Goal: Communication & Community: Answer question/provide support

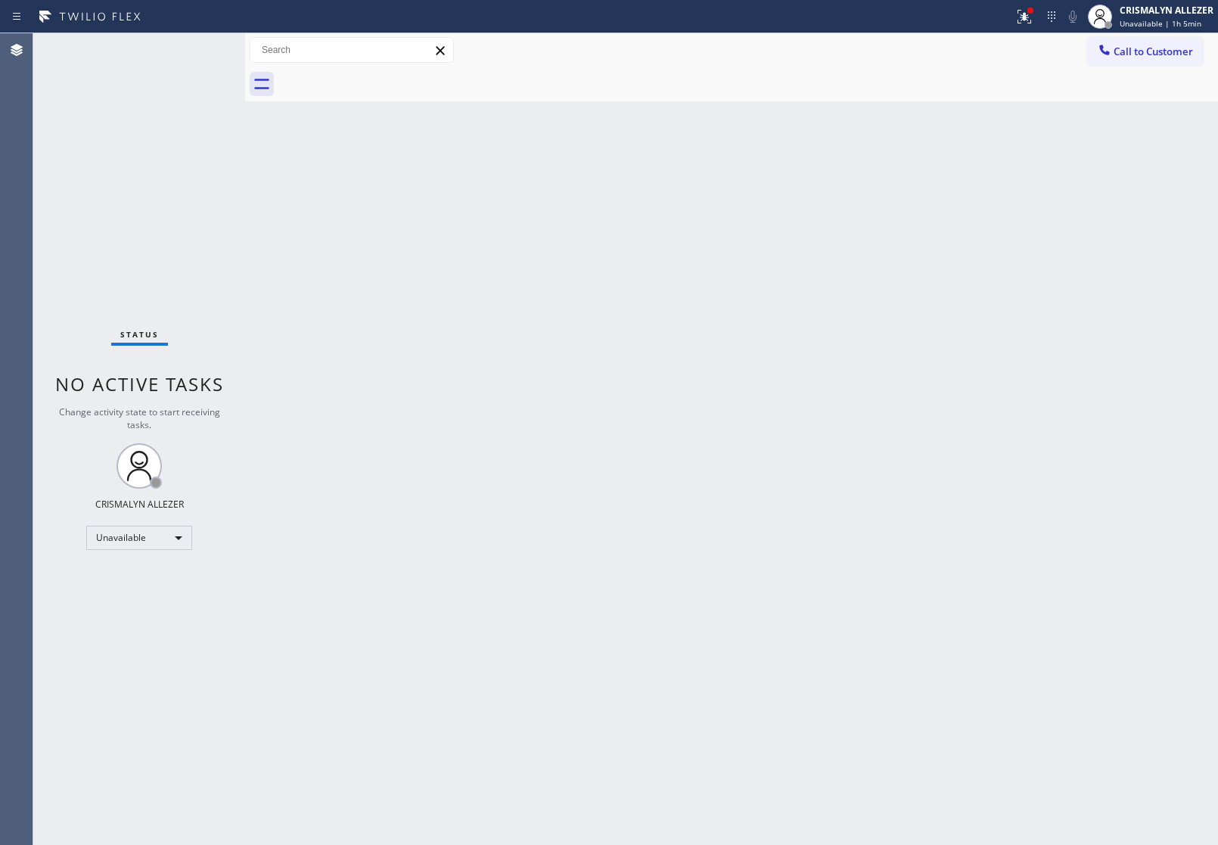
click at [155, 180] on div "Status No active tasks Change activity state to start receiving tasks. CRISMALY…" at bounding box center [139, 439] width 212 height 812
click at [1140, 48] on span "Call to Customer" at bounding box center [1153, 52] width 79 height 14
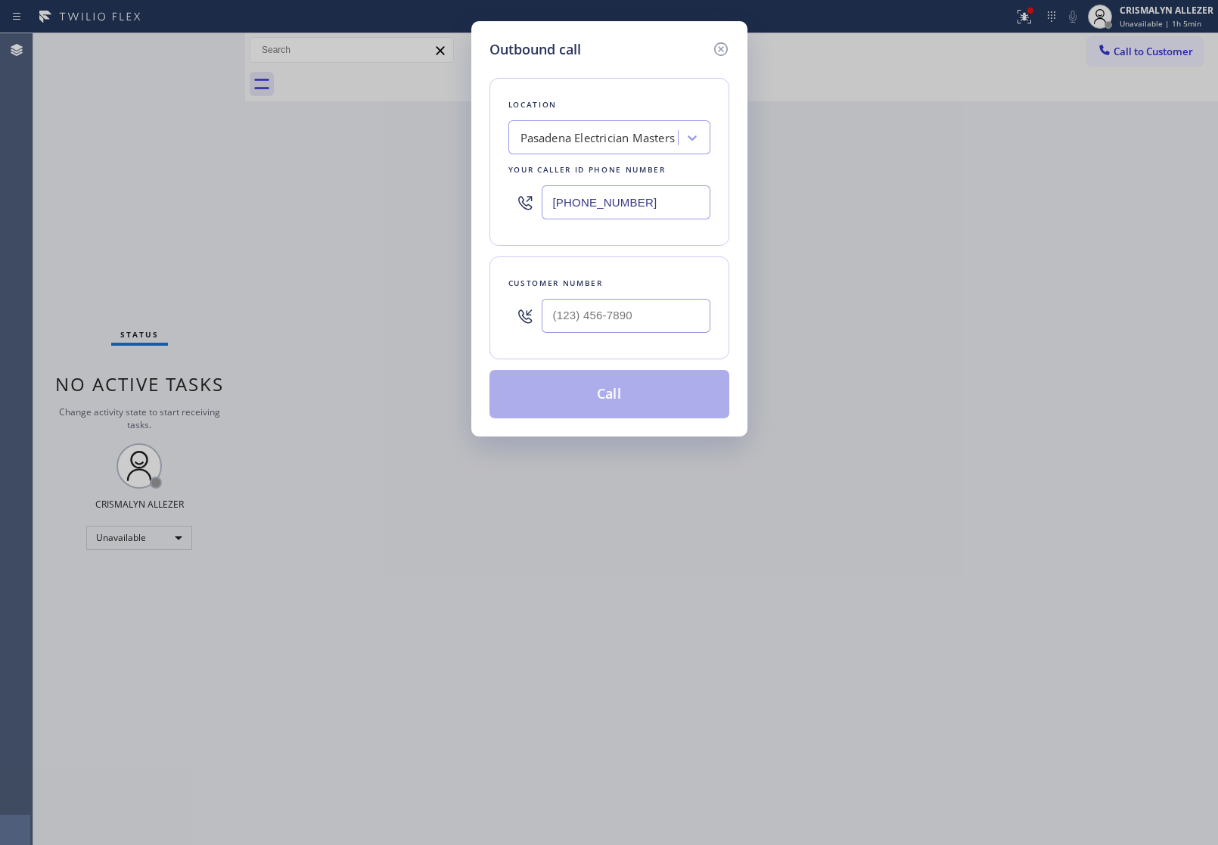
drag, startPoint x: 627, startPoint y: 201, endPoint x: 452, endPoint y: 201, distance: 174.8
click at [492, 205] on div "Location [GEOGRAPHIC_DATA] Electrician Masters Your caller id phone number [PHO…" at bounding box center [610, 162] width 240 height 168
paste input "425) 517-398"
type input "[PHONE_NUMBER]"
click at [618, 316] on input "(___) ___-____" at bounding box center [626, 316] width 169 height 34
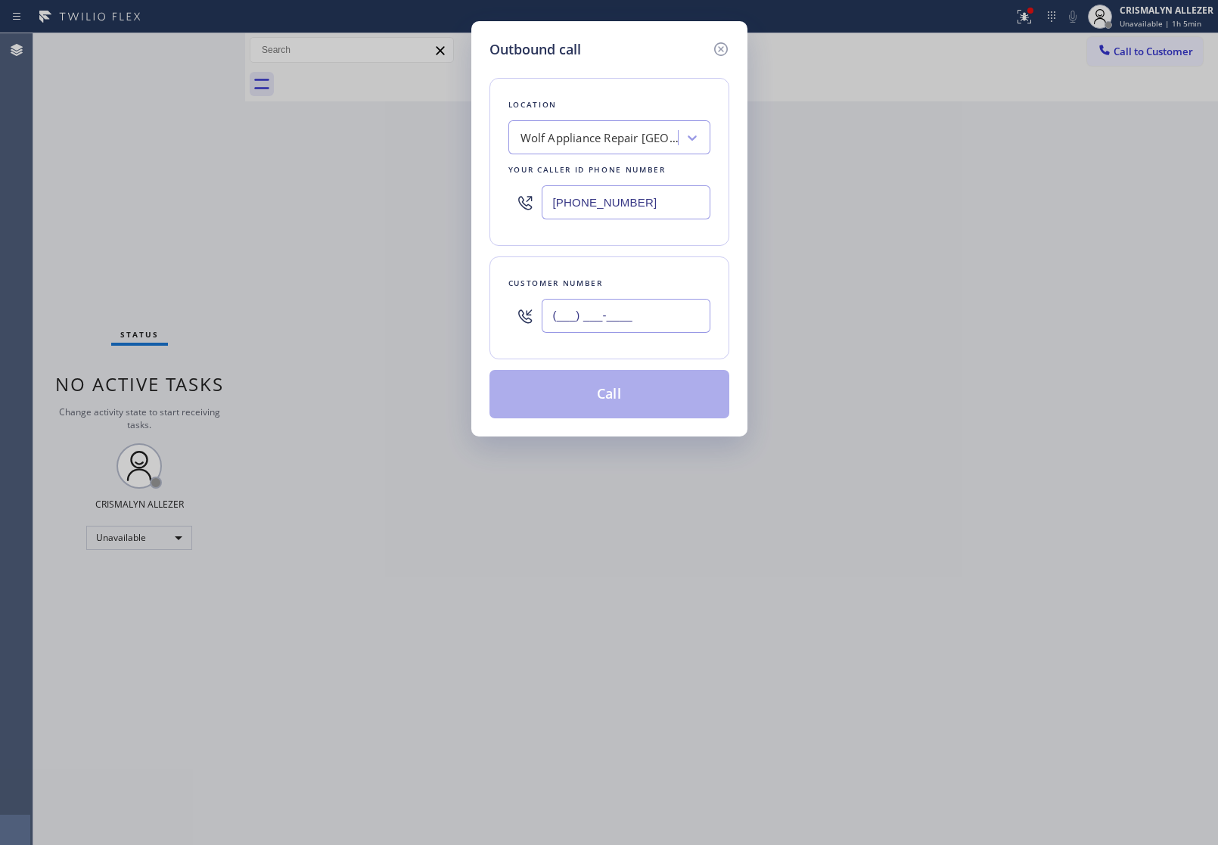
paste input "425) 301-3023"
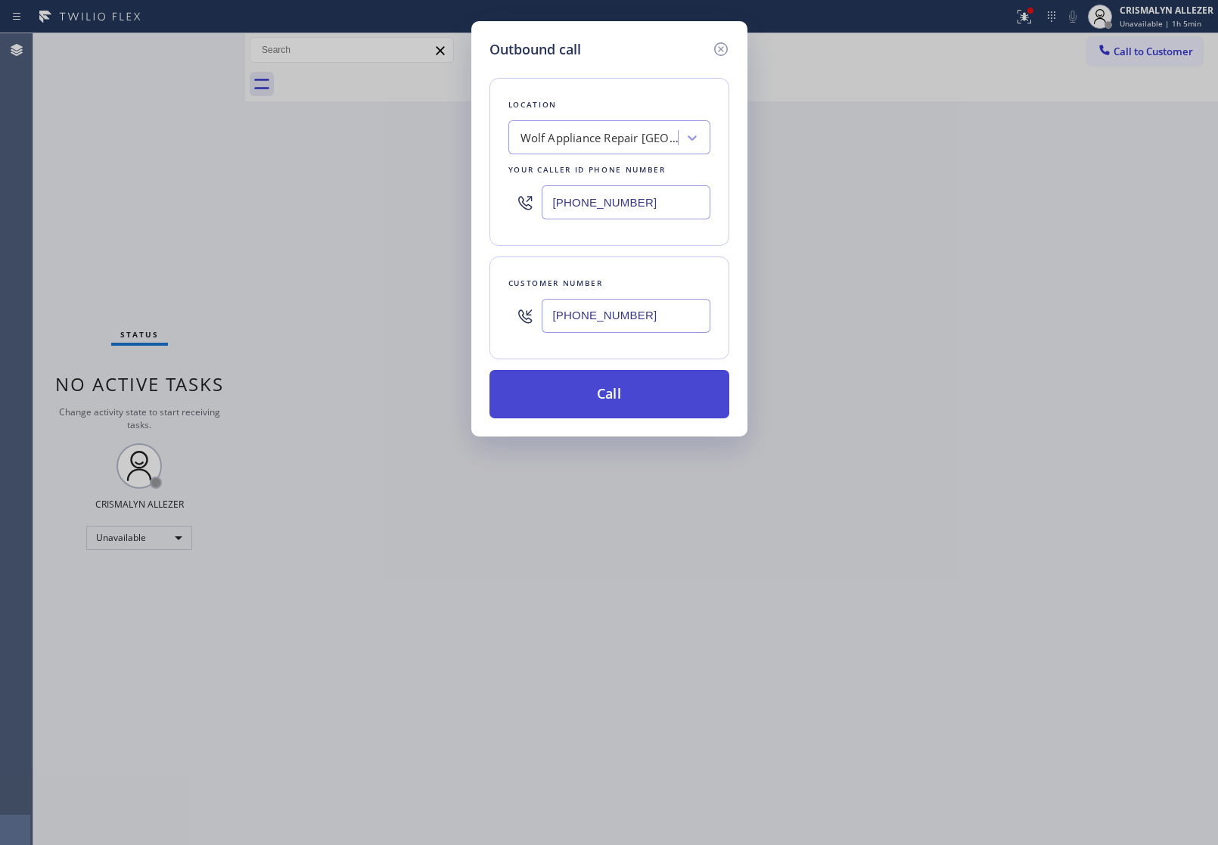
type input "[PHONE_NUMBER]"
click at [608, 403] on button "Call" at bounding box center [610, 394] width 240 height 48
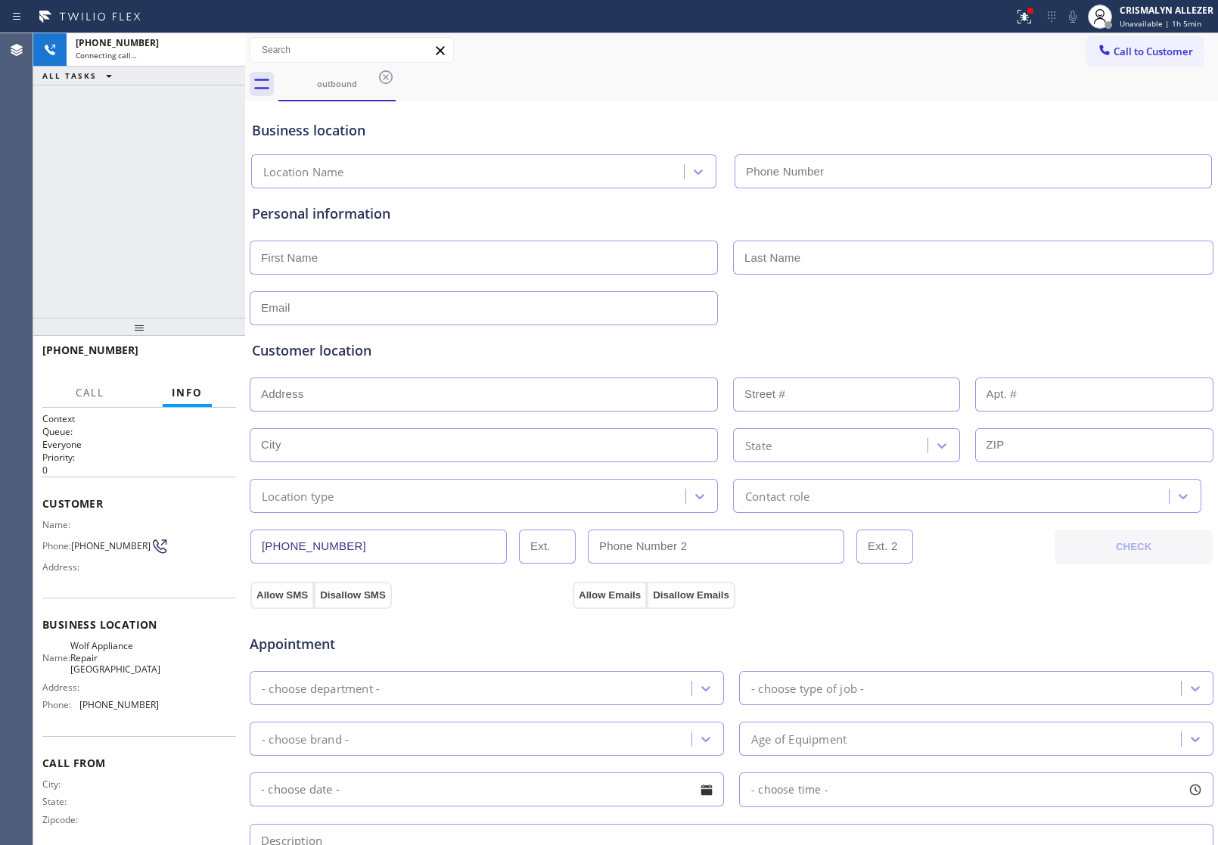
type input "[PHONE_NUMBER]"
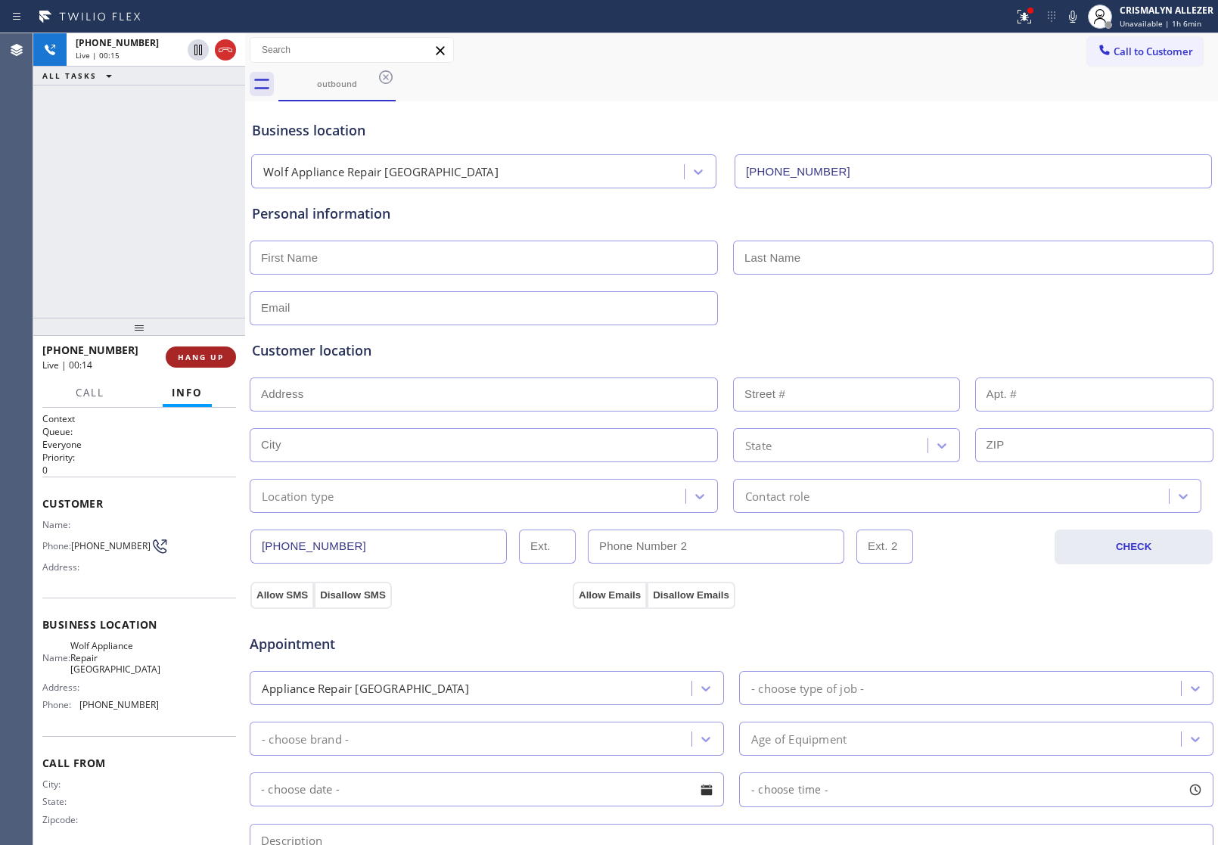
click at [201, 360] on span "HANG UP" at bounding box center [201, 357] width 46 height 11
click at [201, 360] on span "COMPLETE" at bounding box center [198, 357] width 52 height 11
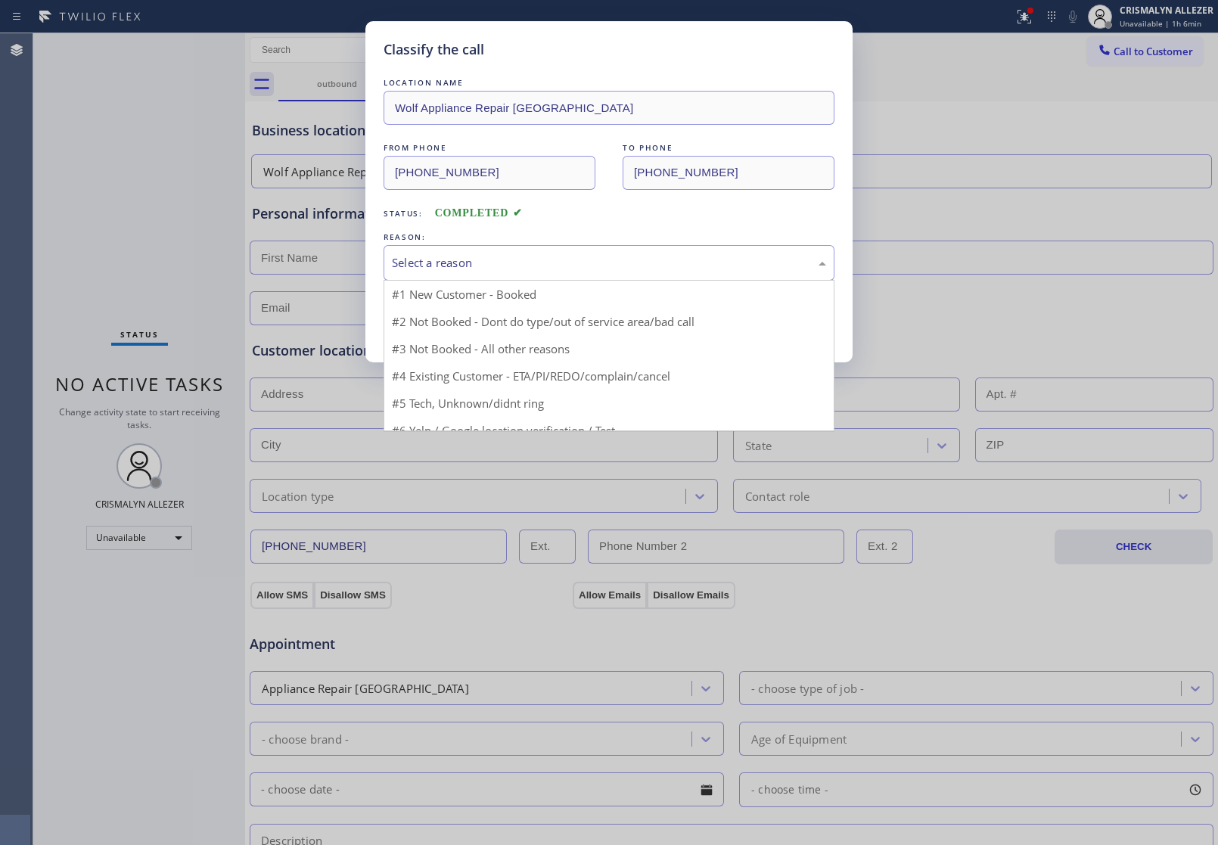
click at [568, 250] on div "Select a reason" at bounding box center [609, 263] width 451 height 36
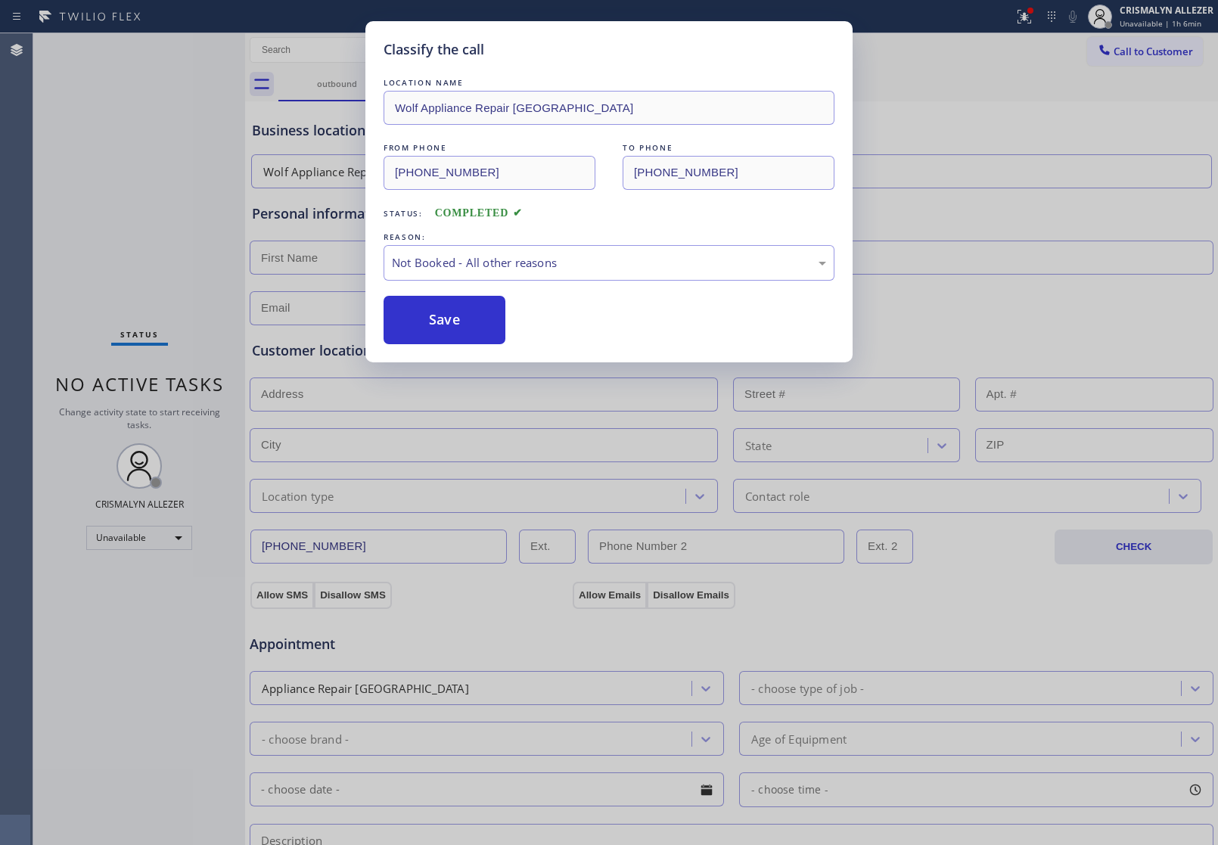
click at [465, 327] on button "Save" at bounding box center [445, 320] width 122 height 48
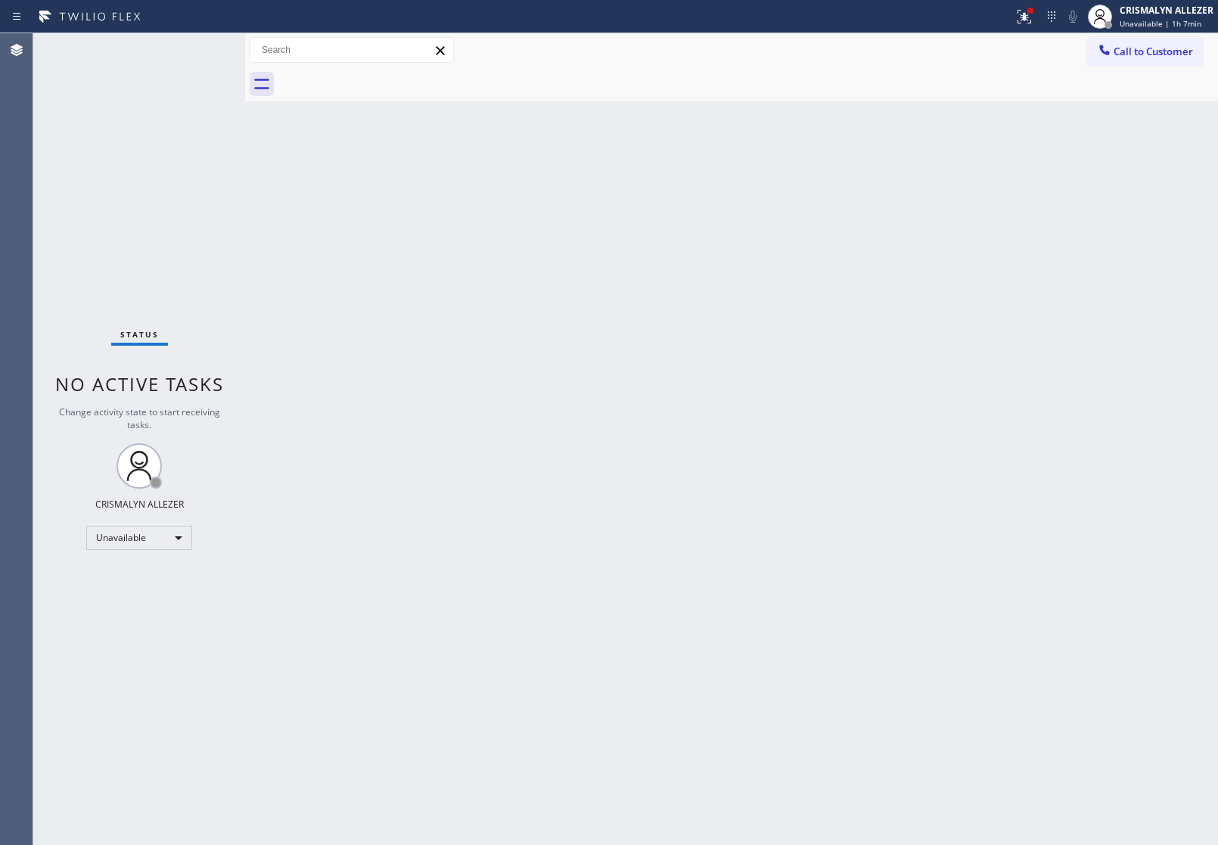
drag, startPoint x: 994, startPoint y: 295, endPoint x: 1074, endPoint y: 209, distance: 118.3
click at [1012, 278] on div "Back to Dashboard Change Sender ID Customers Technicians Select a contact Outbo…" at bounding box center [731, 439] width 973 height 812
drag, startPoint x: 1144, startPoint y: 61, endPoint x: 1028, endPoint y: 131, distance: 135.7
click at [1143, 61] on button "Call to Customer" at bounding box center [1145, 51] width 116 height 29
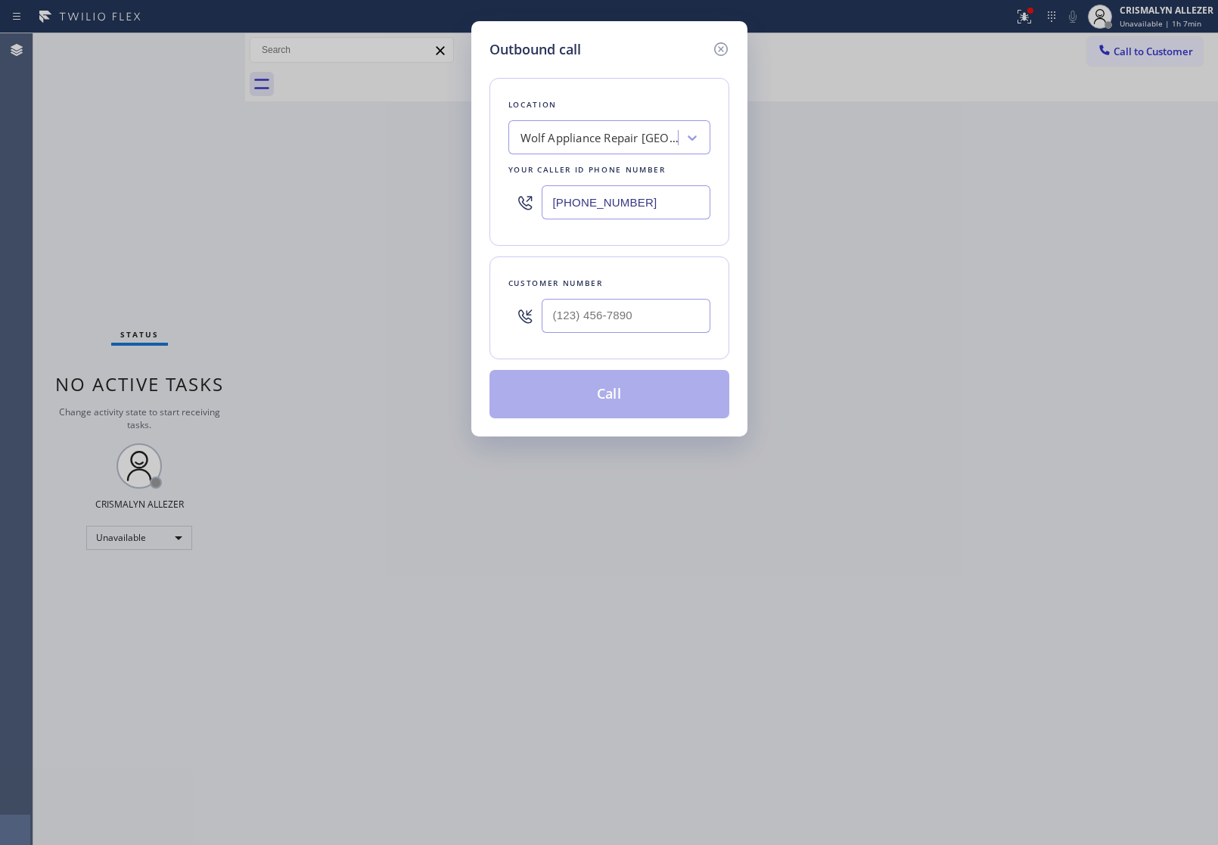
drag, startPoint x: 659, startPoint y: 210, endPoint x: 167, endPoint y: 193, distance: 492.1
click at [278, 197] on div "Outbound call Location Wolf Appliance Repair [GEOGRAPHIC_DATA] Your caller id p…" at bounding box center [609, 422] width 1218 height 845
paste input "609) 293-3930"
type input "[PHONE_NUMBER]"
click at [640, 319] on input "(___) ___-____" at bounding box center [626, 316] width 169 height 34
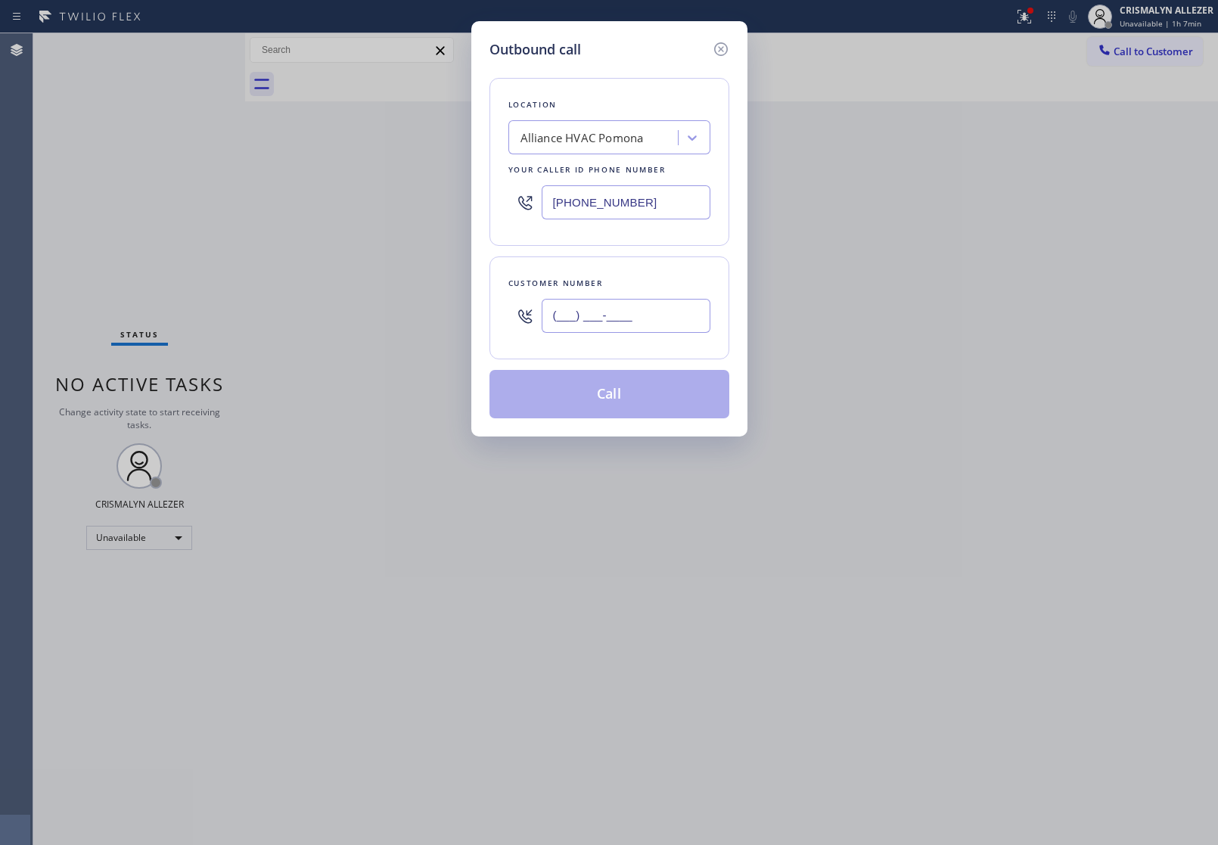
paste input "609) 715-3906"
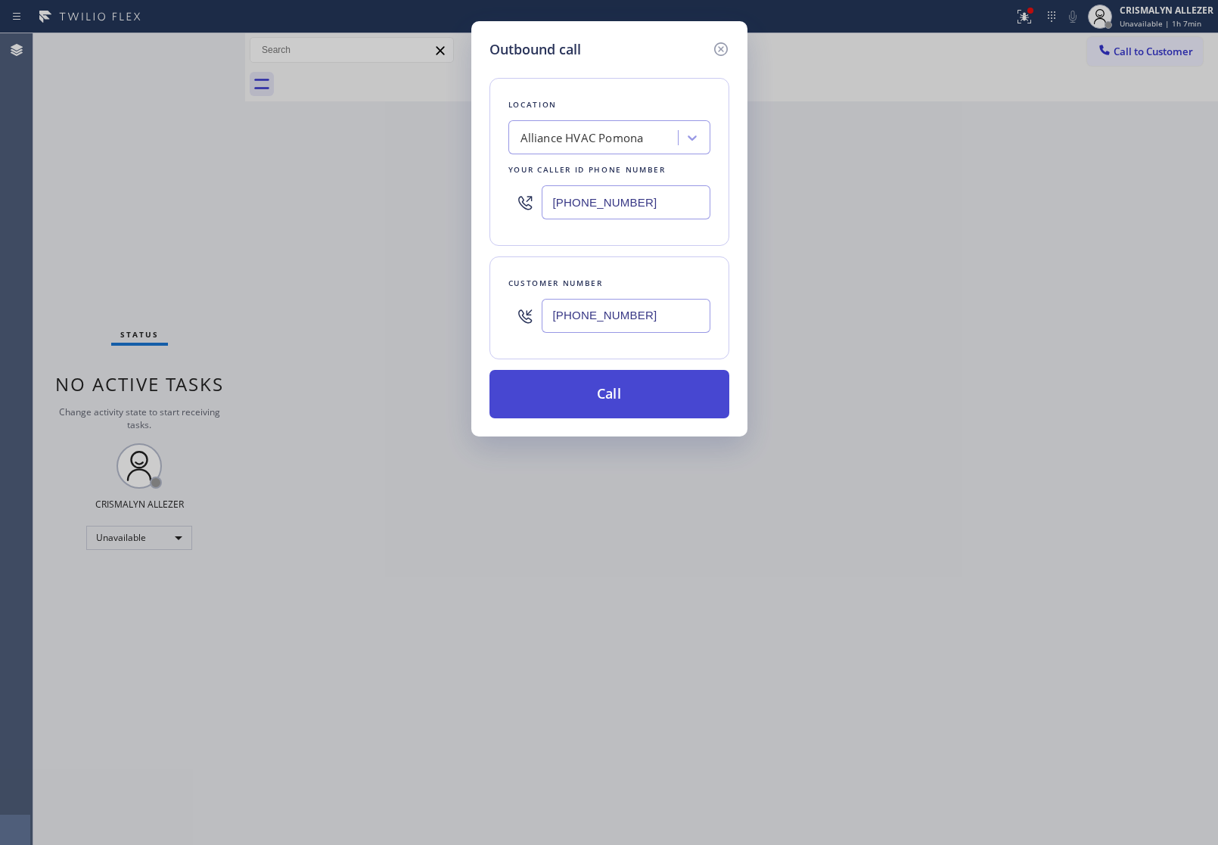
type input "[PHONE_NUMBER]"
click at [603, 415] on button "Call" at bounding box center [610, 394] width 240 height 48
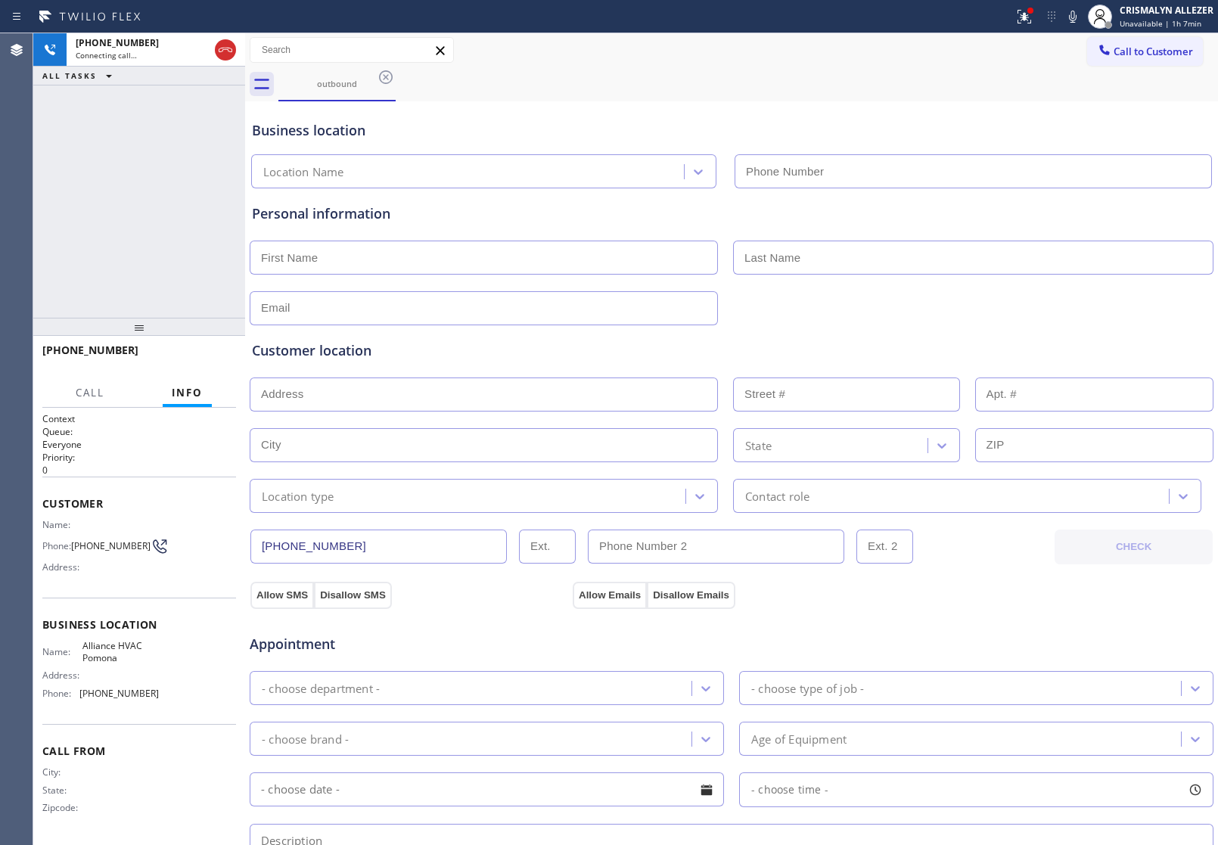
type input "[PHONE_NUMBER]"
click at [199, 362] on button "HANG UP" at bounding box center [201, 357] width 70 height 21
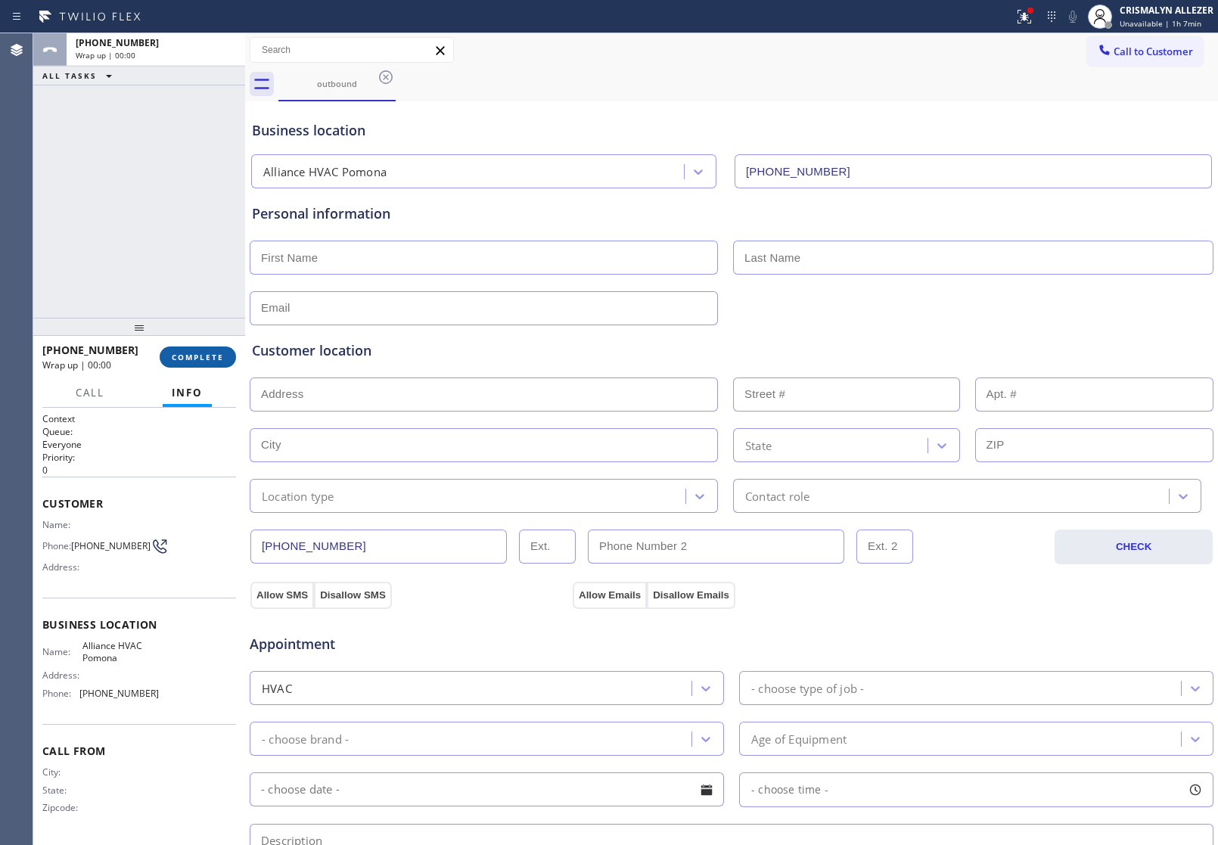
click at [202, 362] on button "COMPLETE" at bounding box center [198, 357] width 76 height 21
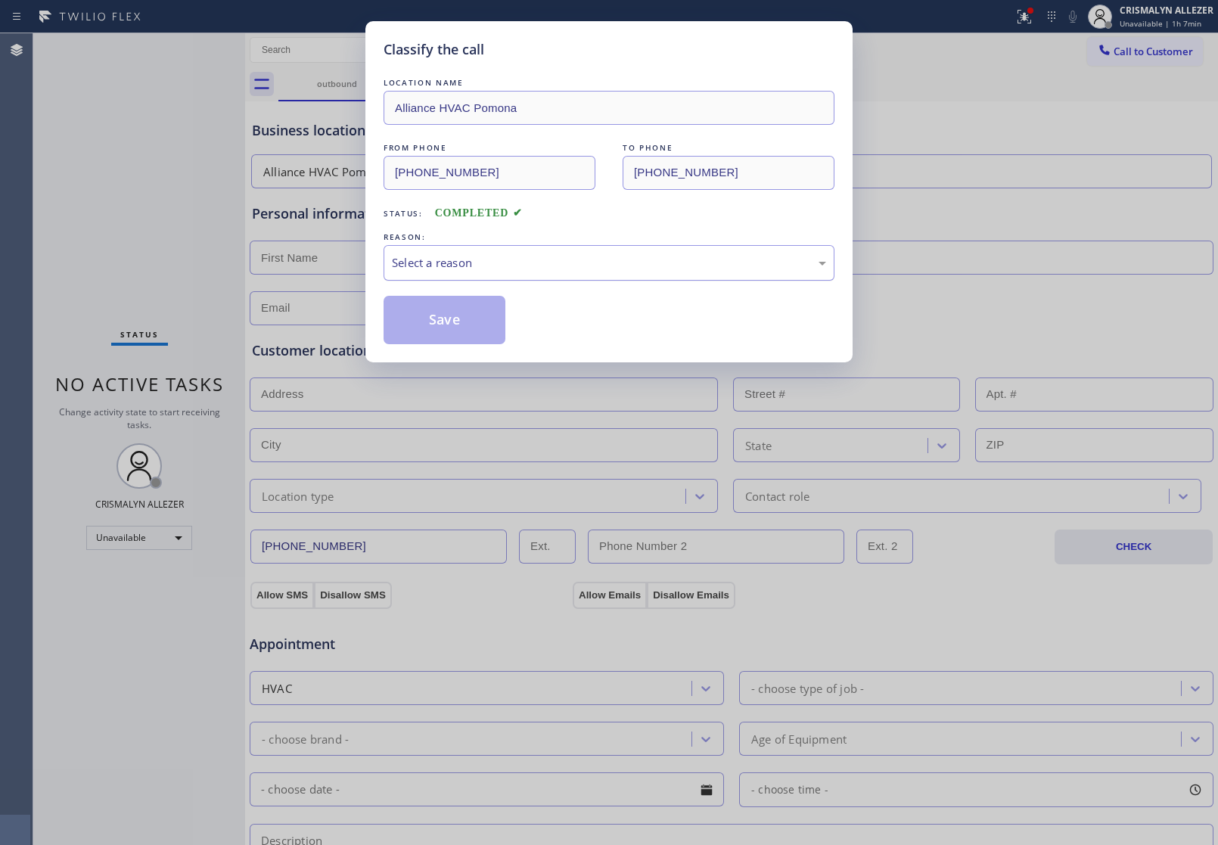
click at [637, 258] on div "Select a reason" at bounding box center [609, 262] width 434 height 17
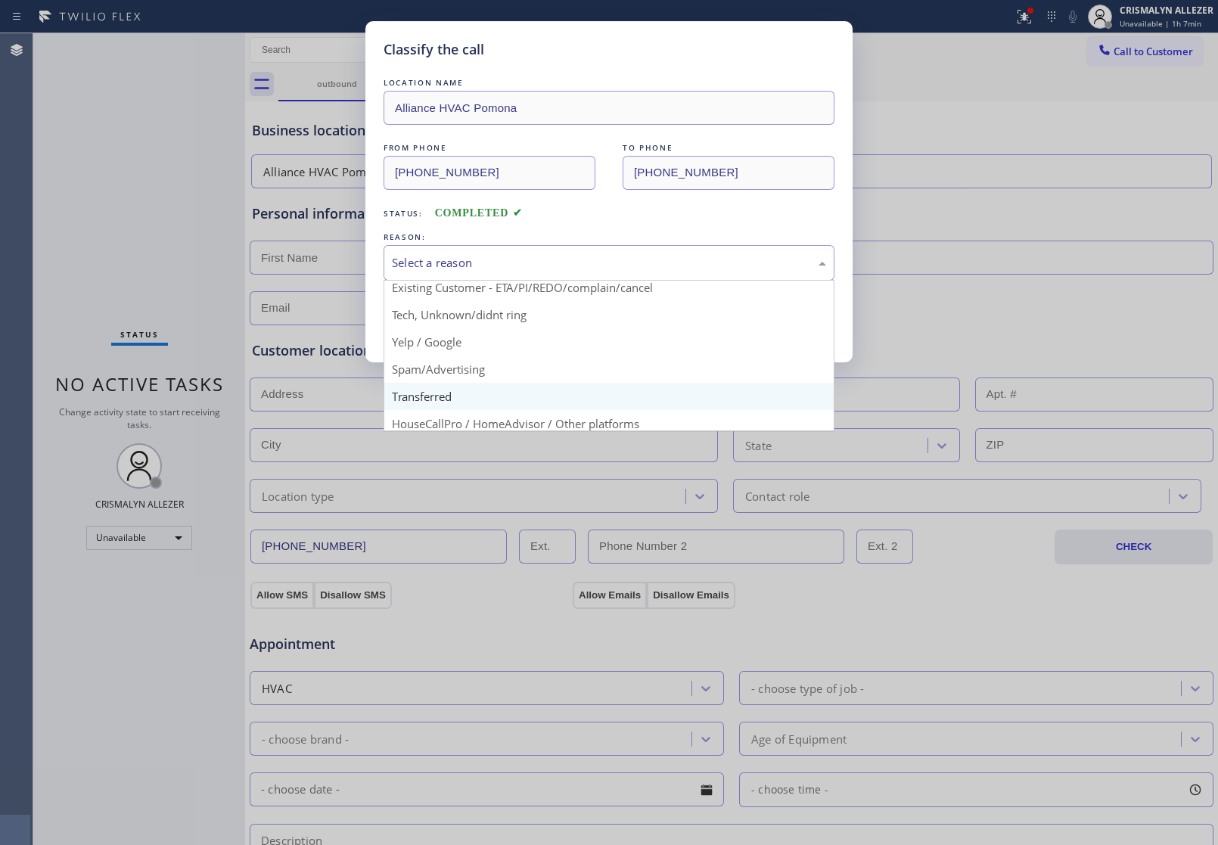
scroll to position [95, 0]
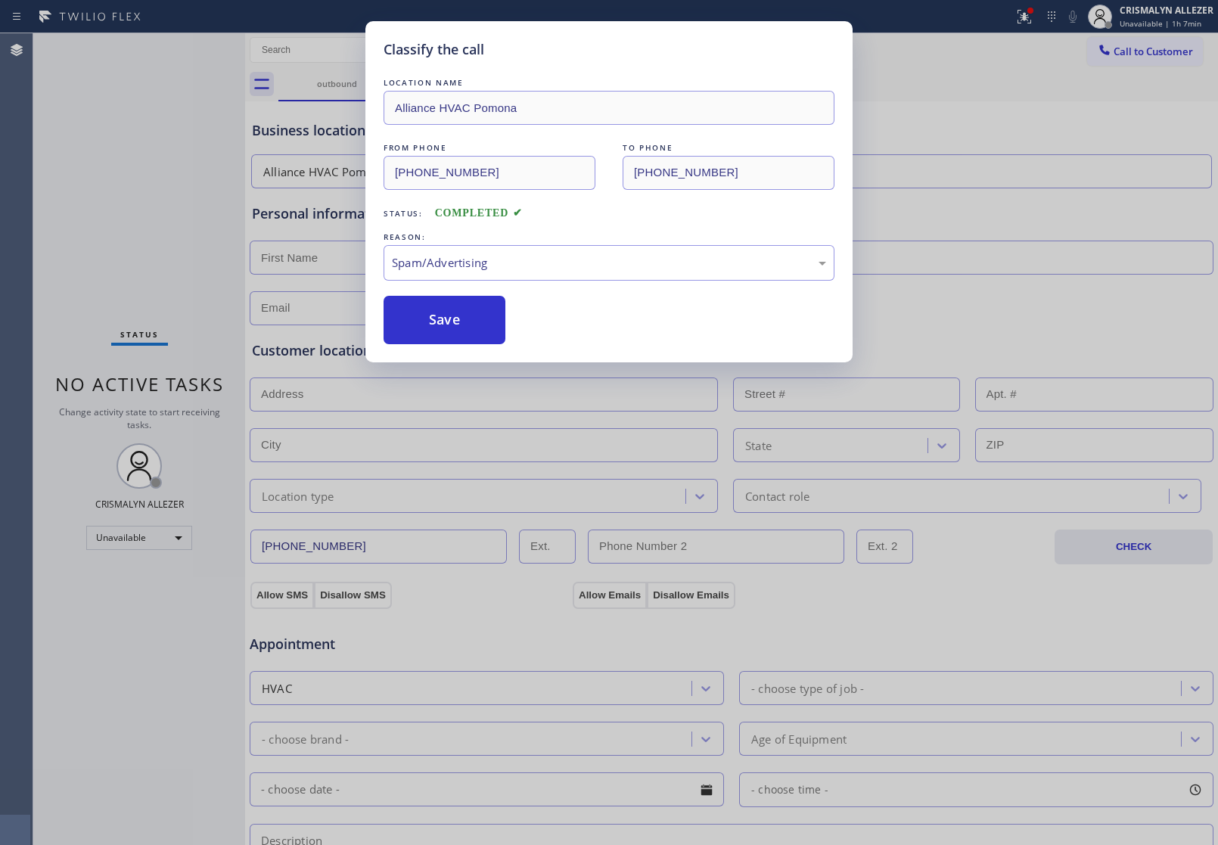
click at [454, 341] on button "Save" at bounding box center [445, 320] width 122 height 48
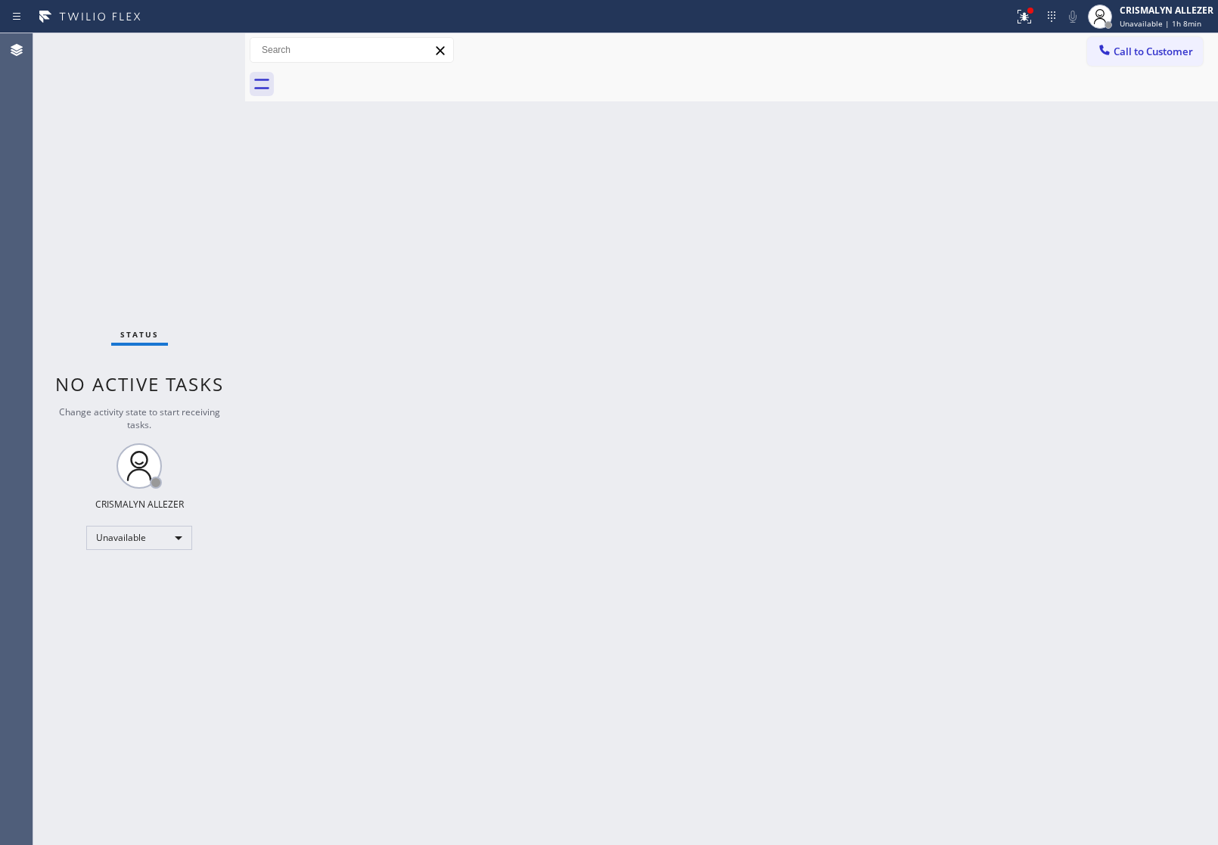
drag, startPoint x: 1155, startPoint y: 44, endPoint x: 1087, endPoint y: 116, distance: 99.0
click at [1155, 45] on span "Call to Customer" at bounding box center [1153, 52] width 79 height 14
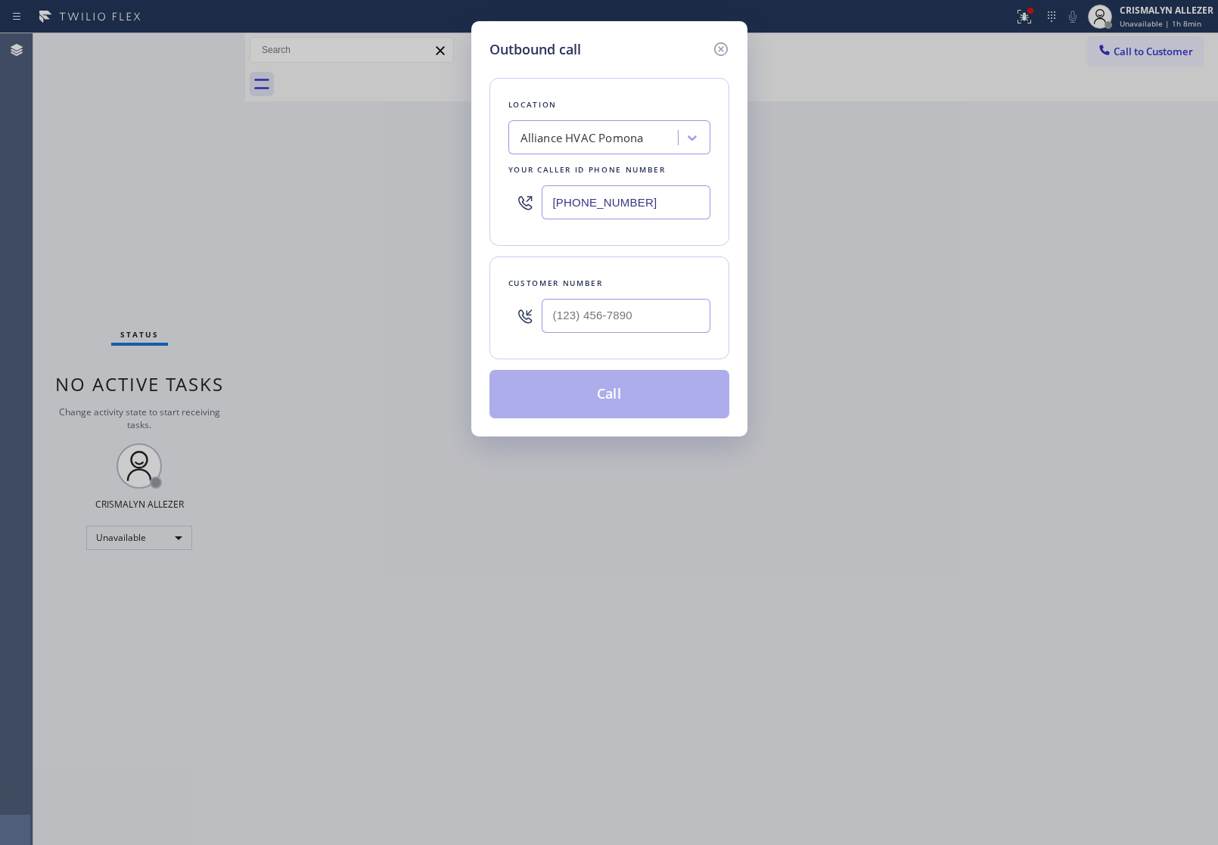
drag, startPoint x: 652, startPoint y: 207, endPoint x: 323, endPoint y: 201, distance: 329.2
click at [323, 201] on div "Outbound call Location Alliance HVAC Pomona Your caller id phone number [PHONE_…" at bounding box center [609, 422] width 1218 height 845
paste input "520) 597-8298"
type input "[PHONE_NUMBER]"
click at [670, 320] on input "(___) ___-____" at bounding box center [626, 316] width 169 height 34
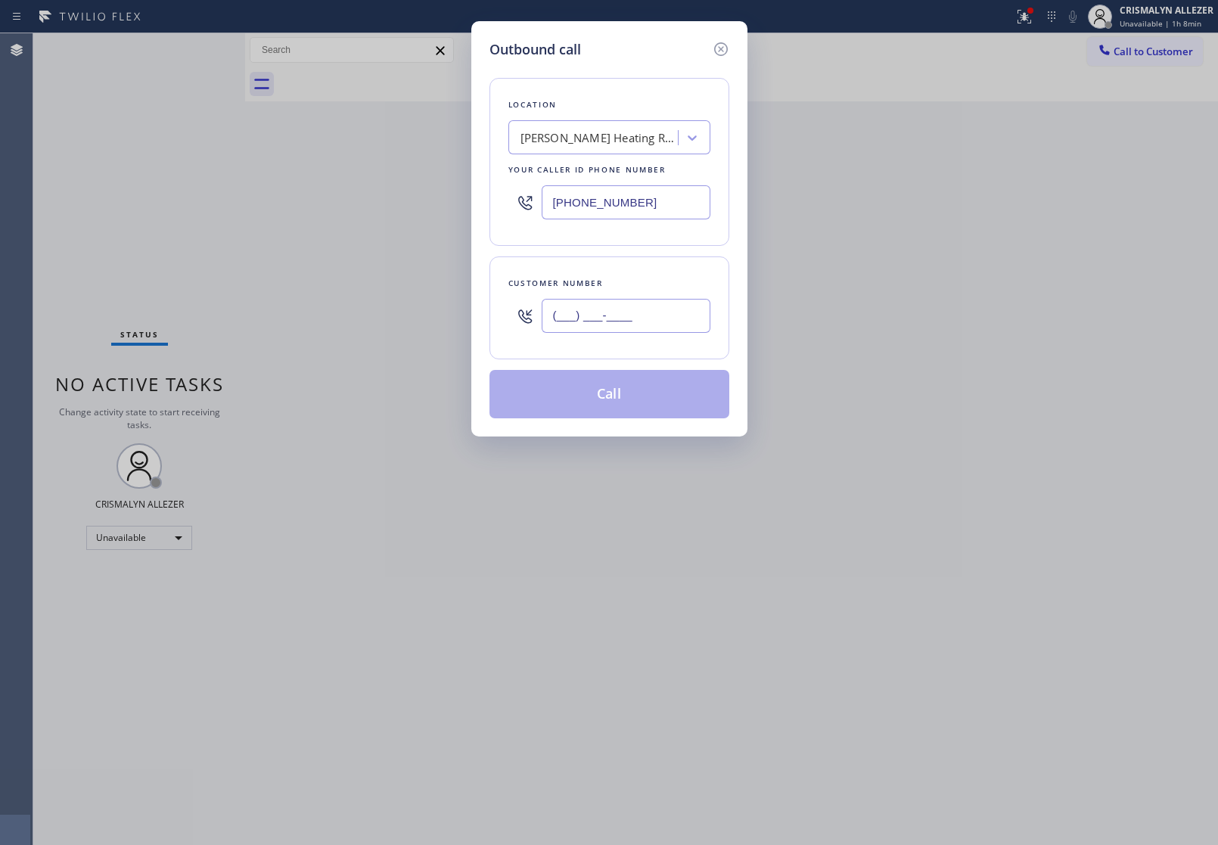
paste input "520) 271-5332"
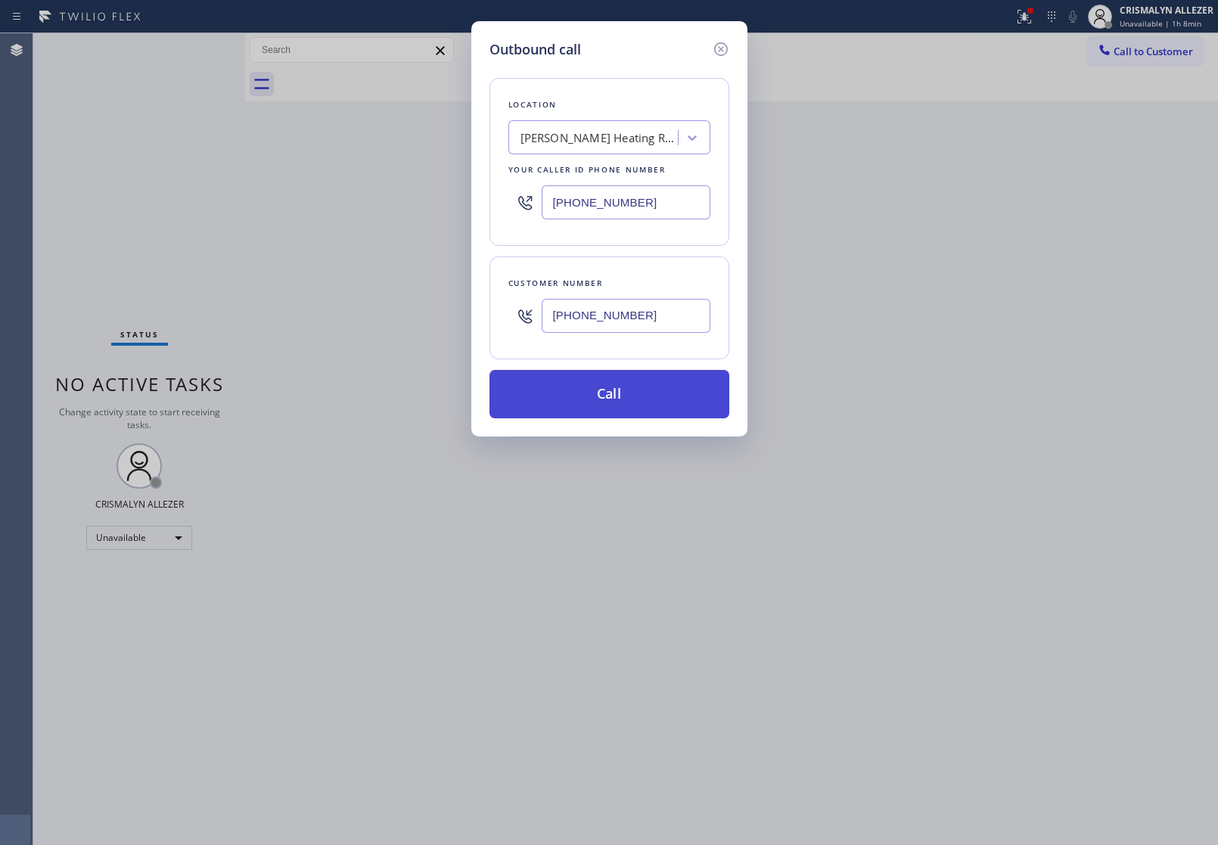
type input "[PHONE_NUMBER]"
click at [620, 394] on button "Call" at bounding box center [610, 394] width 240 height 48
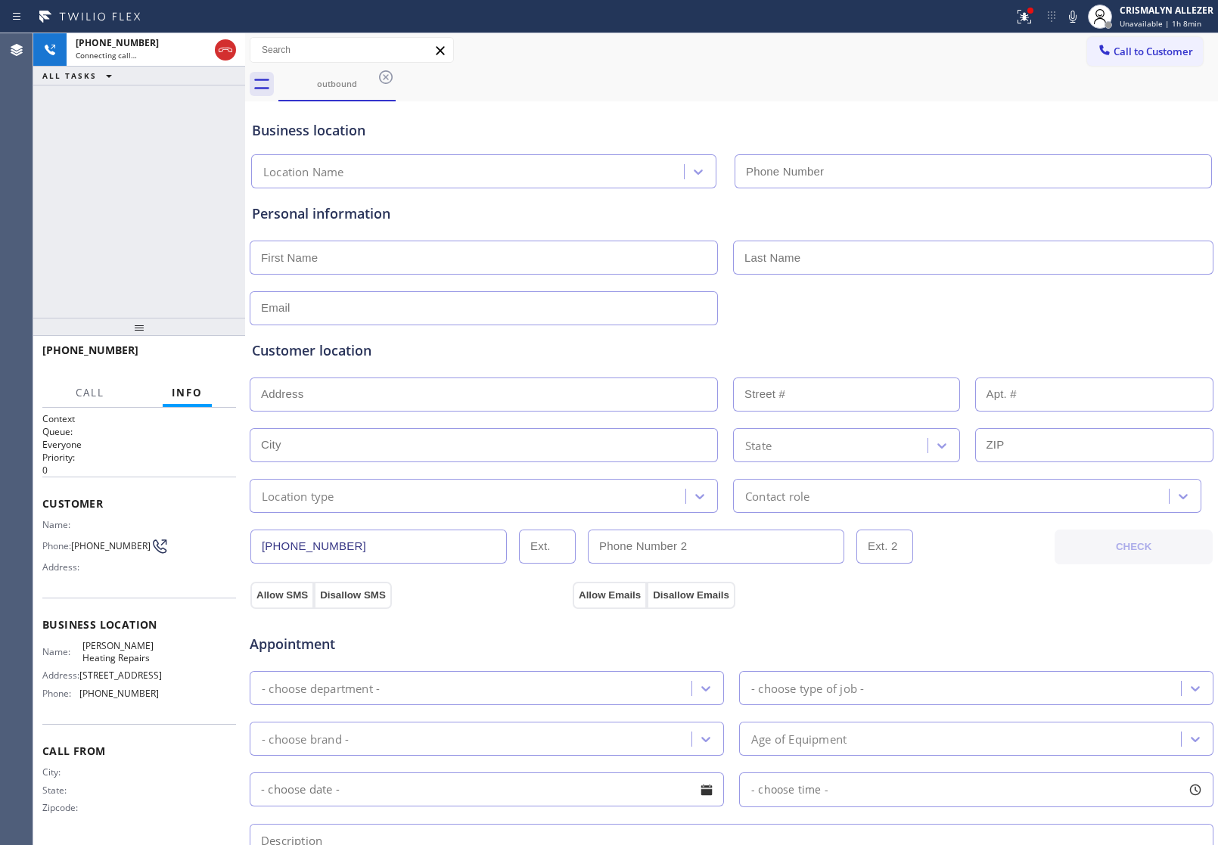
type input "[PHONE_NUMBER]"
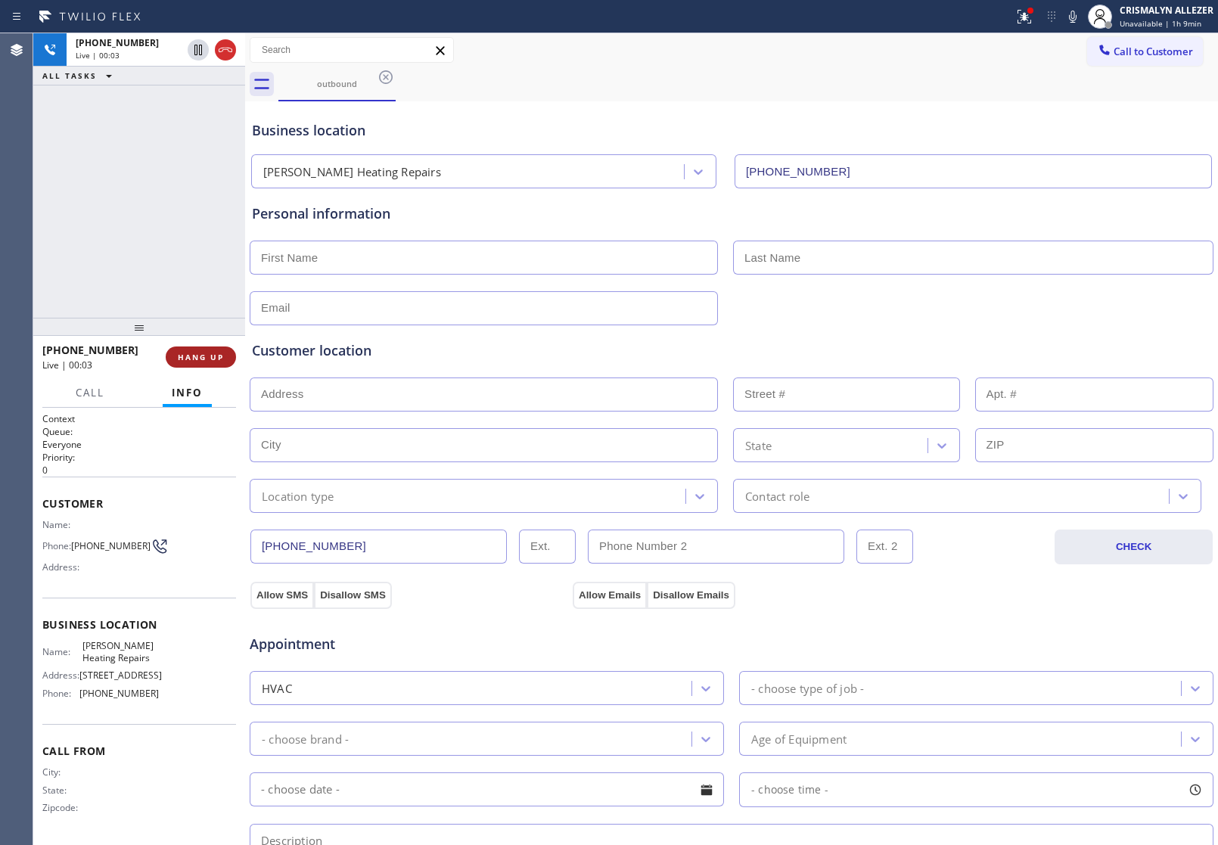
click at [194, 353] on span "HANG UP" at bounding box center [201, 357] width 46 height 11
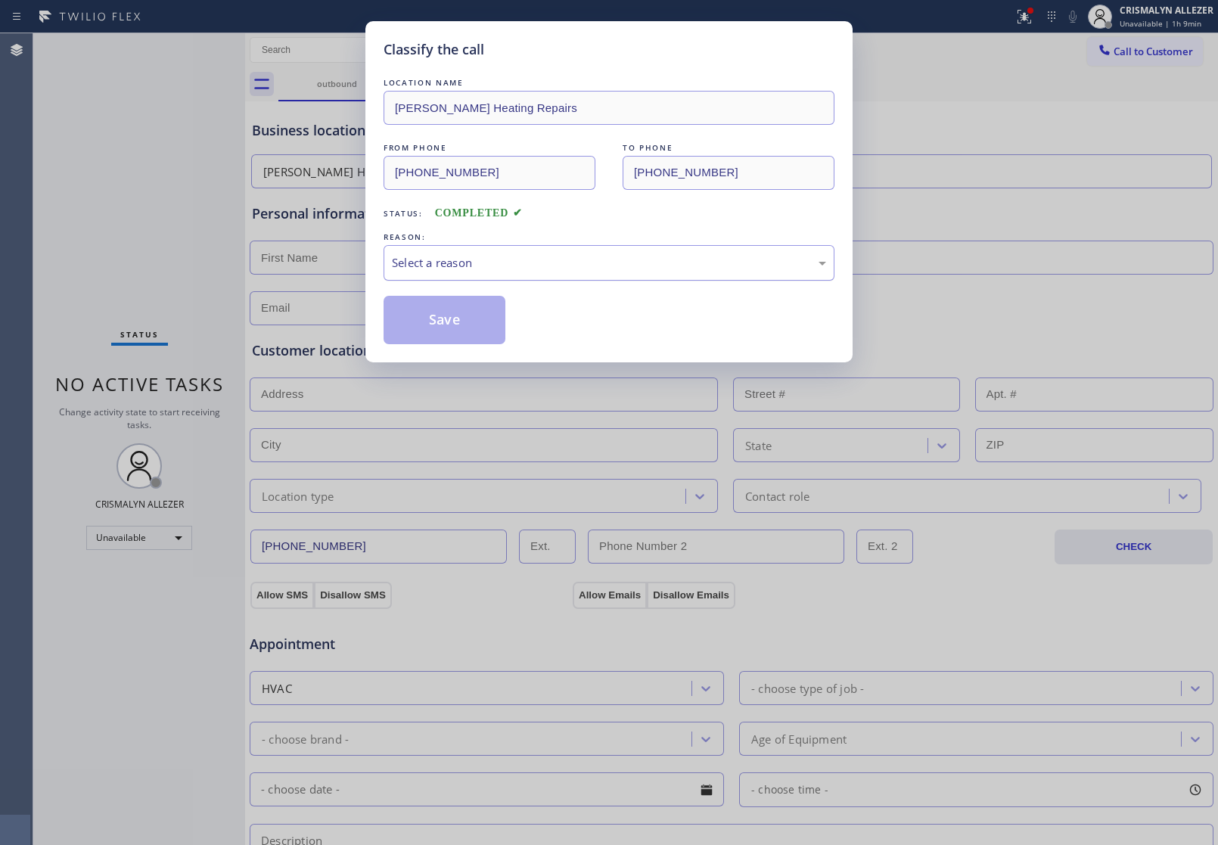
click at [589, 269] on div "Select a reason" at bounding box center [609, 262] width 434 height 17
click at [435, 320] on button "Save" at bounding box center [445, 320] width 122 height 48
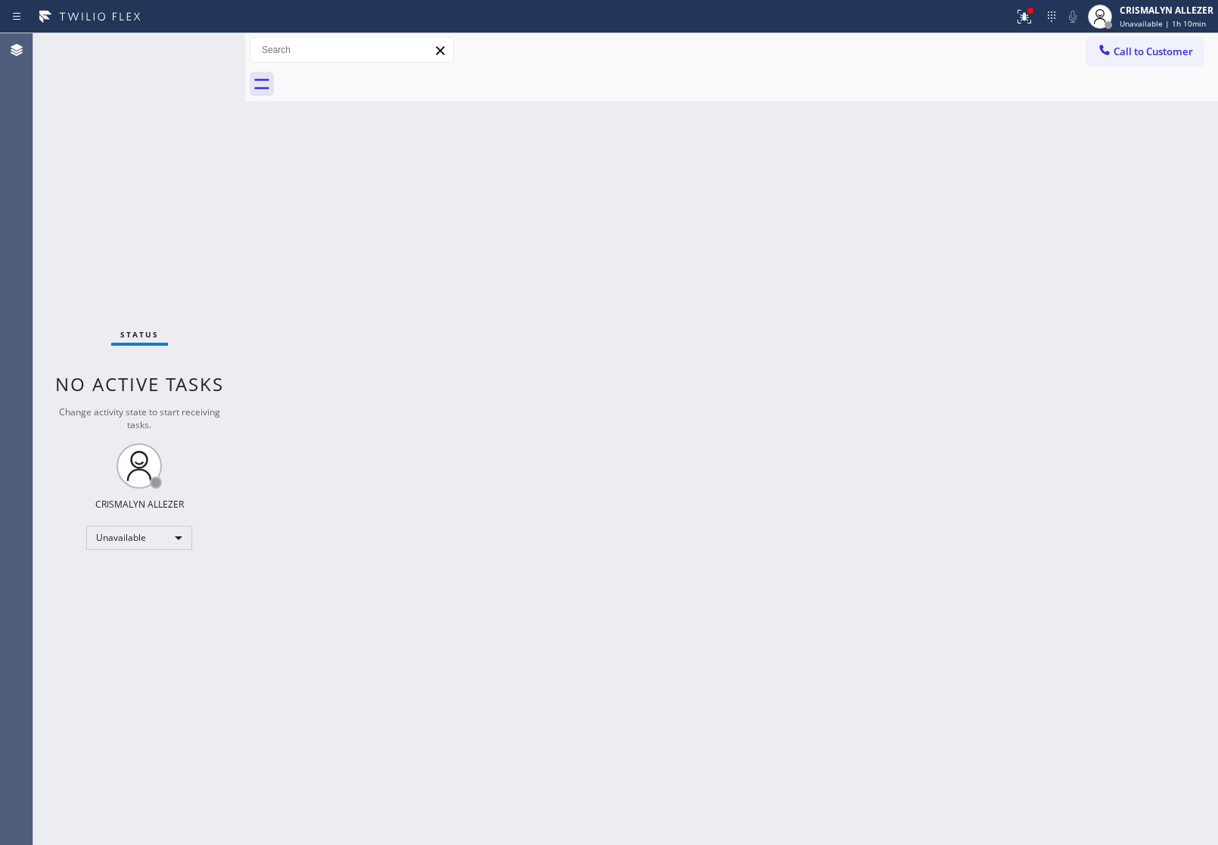
click at [1155, 54] on span "Call to Customer" at bounding box center [1153, 52] width 79 height 14
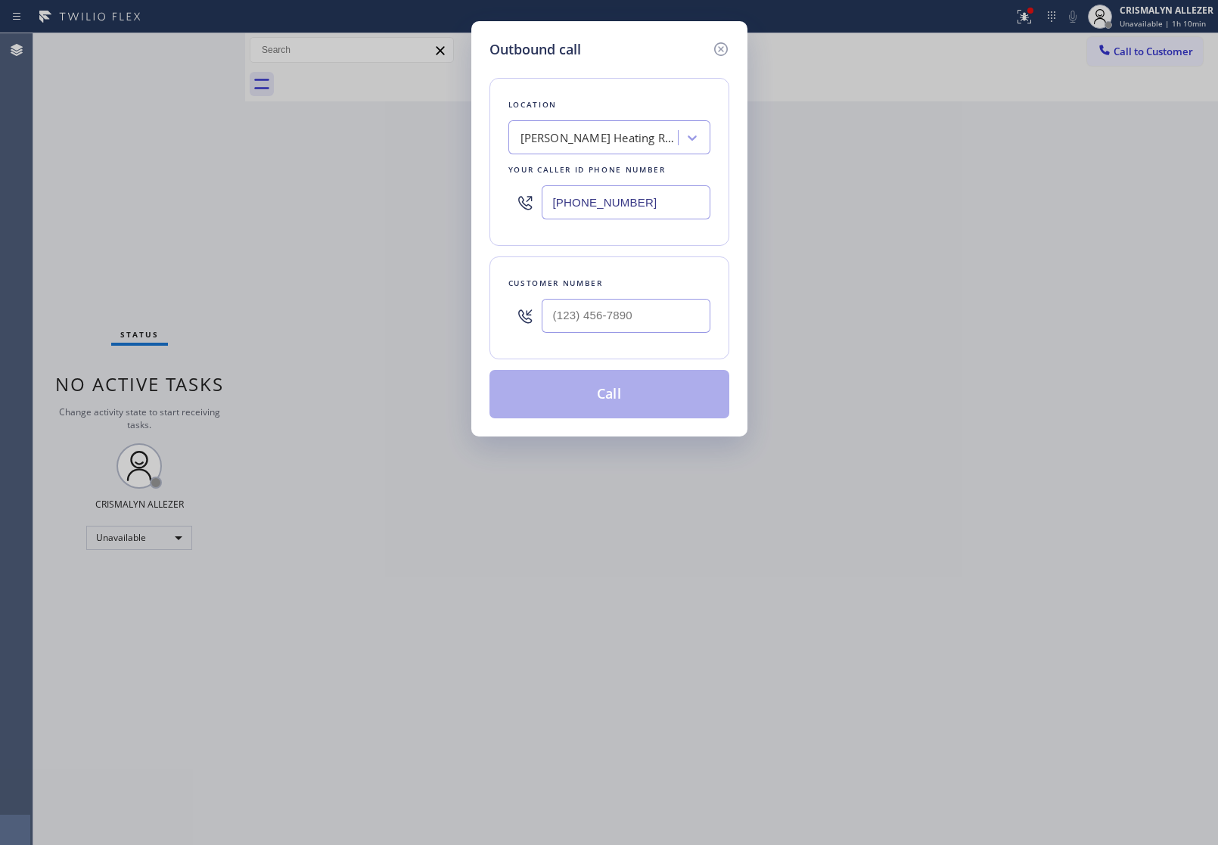
drag, startPoint x: 655, startPoint y: 195, endPoint x: 288, endPoint y: 194, distance: 367.7
click at [288, 194] on div "Outbound call Location [PERSON_NAME] Heating Repairs Your caller id phone numbe…" at bounding box center [609, 422] width 1218 height 845
paste input "949) 506-5933"
type input "[PHONE_NUMBER]"
click at [670, 318] on input "(___) ___-____" at bounding box center [626, 316] width 169 height 34
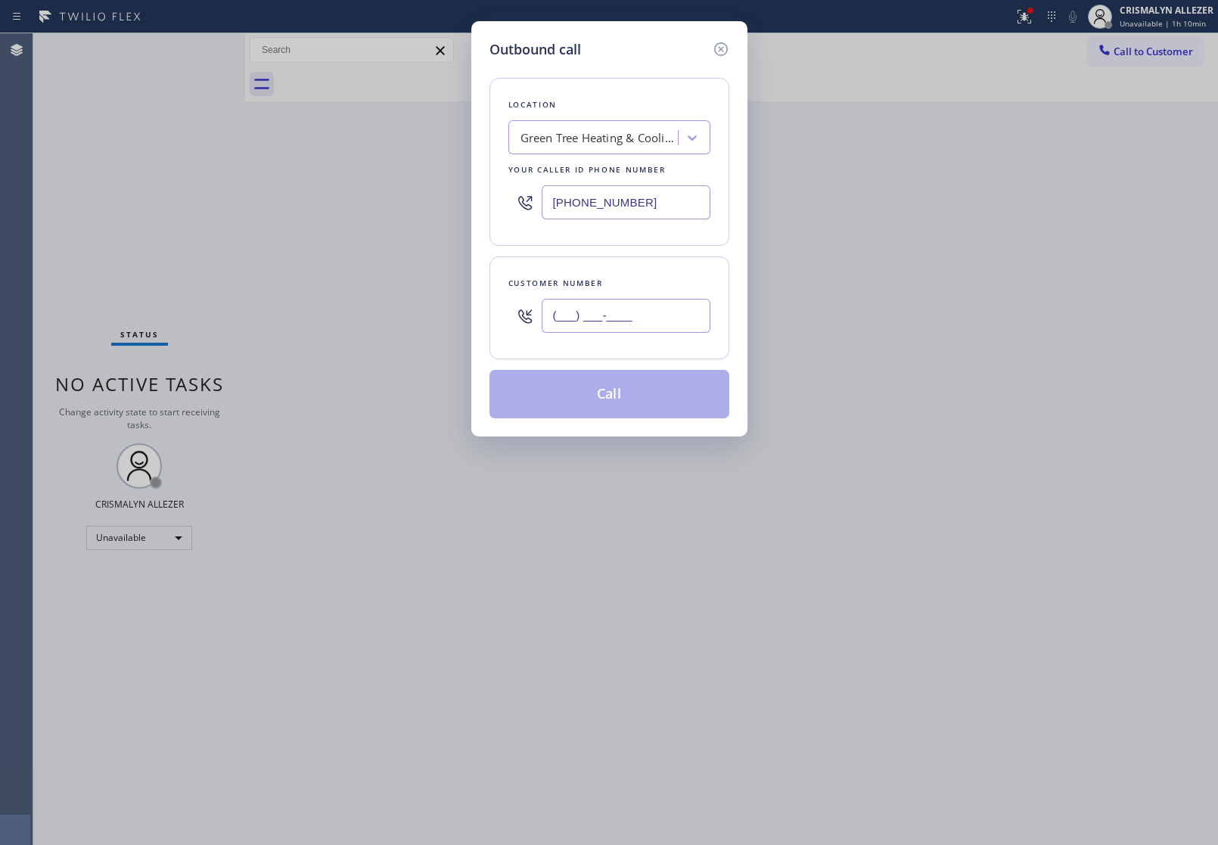
paste input "949) 201-1321"
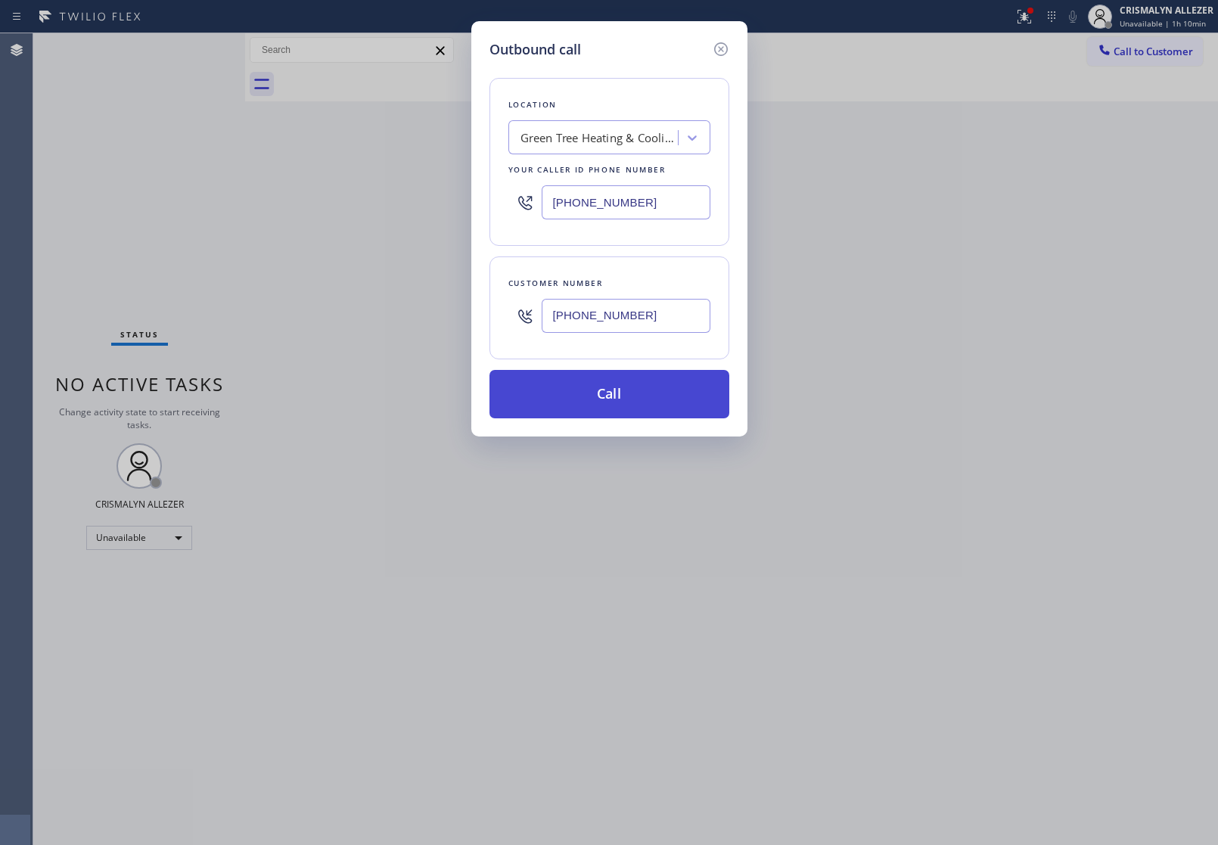
type input "[PHONE_NUMBER]"
click at [624, 394] on button "Call" at bounding box center [610, 394] width 240 height 48
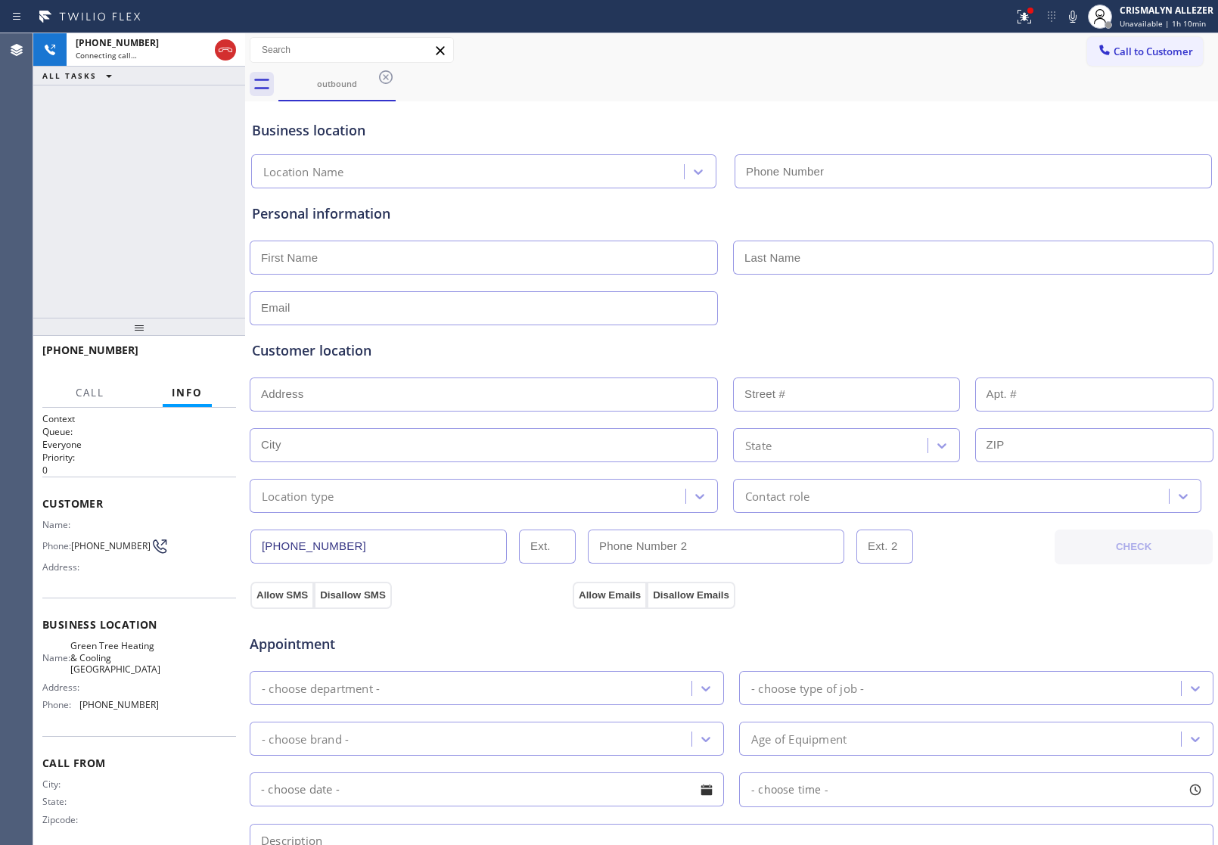
type input "[PHONE_NUMBER]"
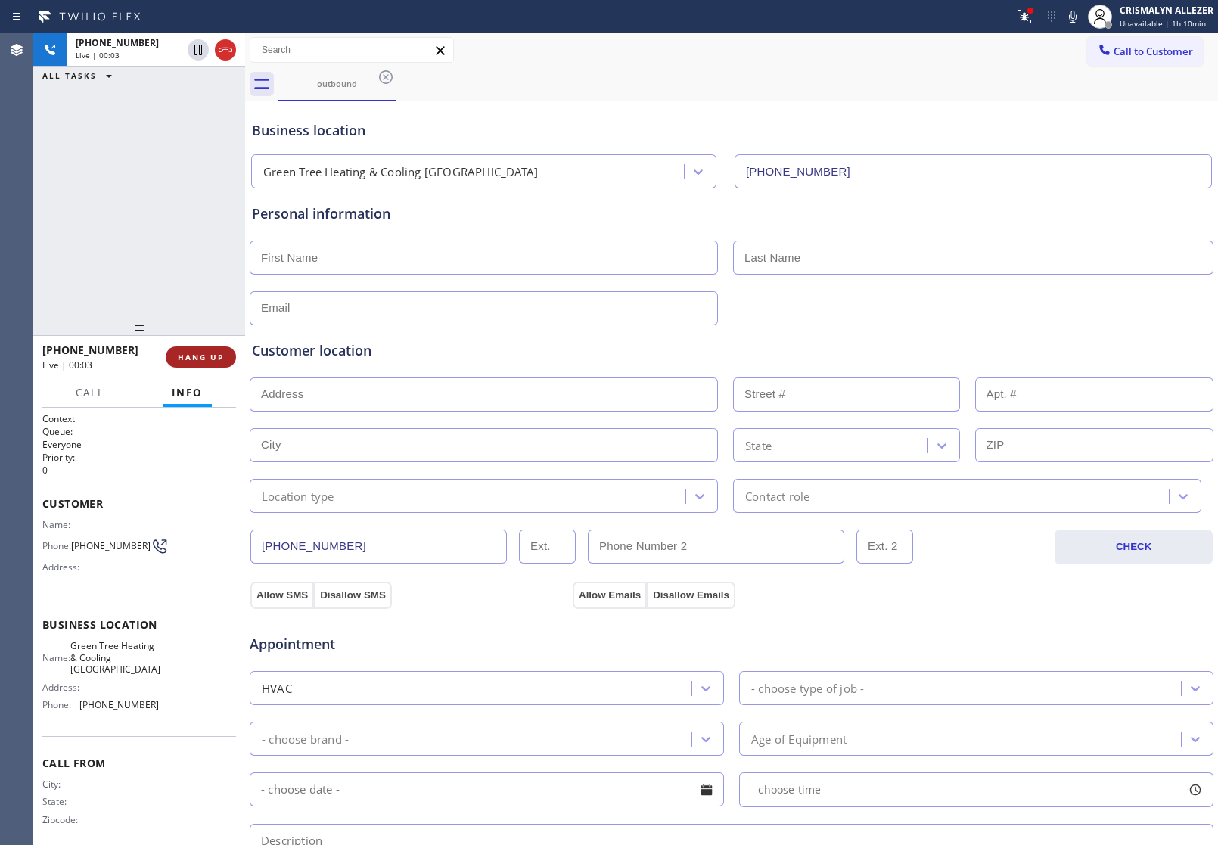
click at [194, 357] on span "HANG UP" at bounding box center [201, 357] width 46 height 11
click at [194, 357] on span "COMPLETE" at bounding box center [198, 357] width 52 height 11
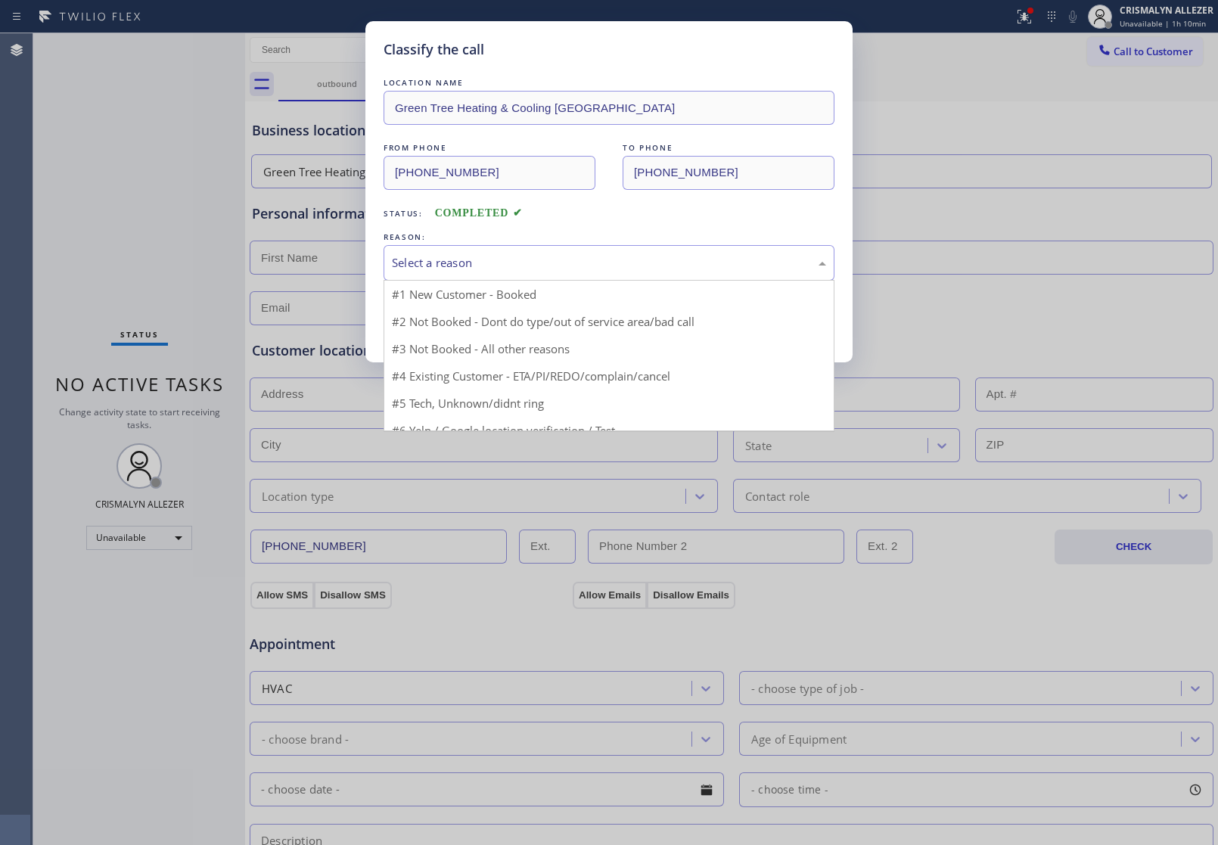
click at [562, 263] on div "Select a reason" at bounding box center [609, 262] width 434 height 17
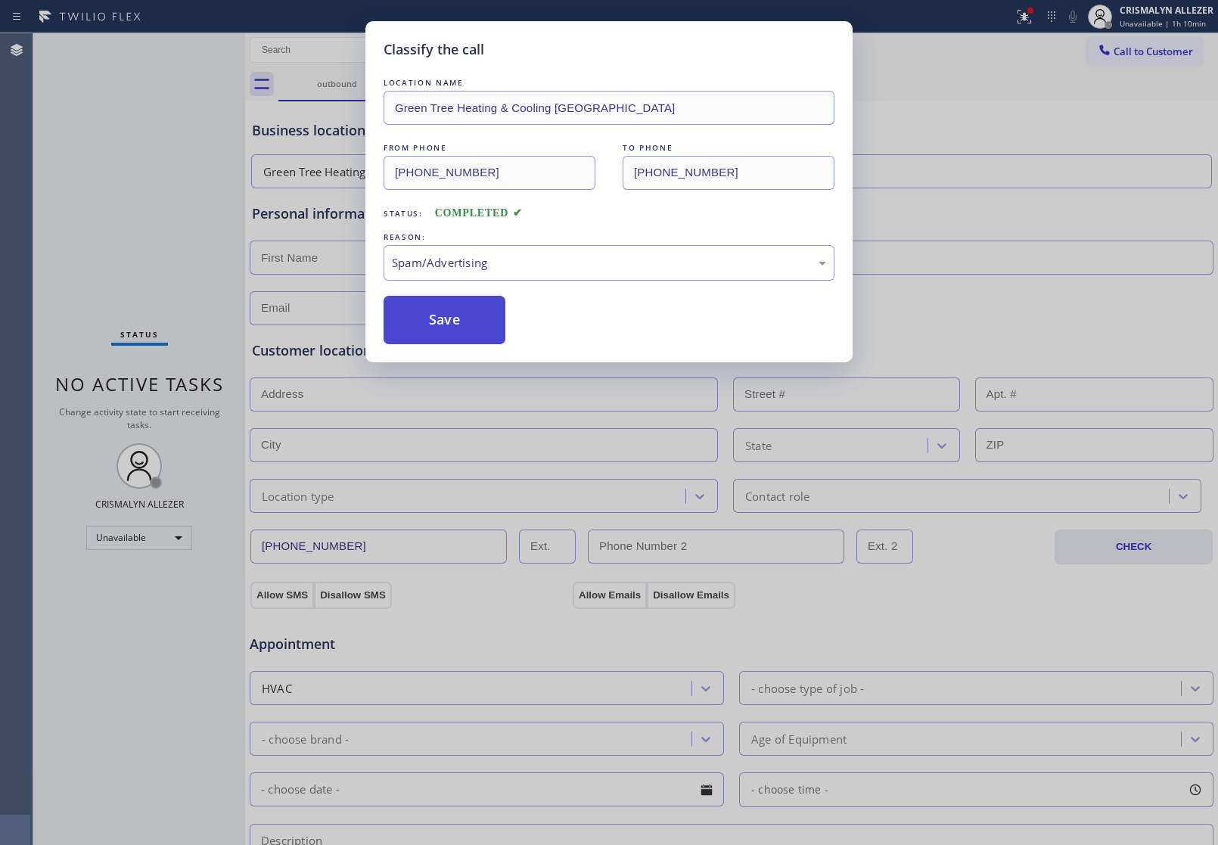
click at [463, 342] on button "Save" at bounding box center [445, 320] width 122 height 48
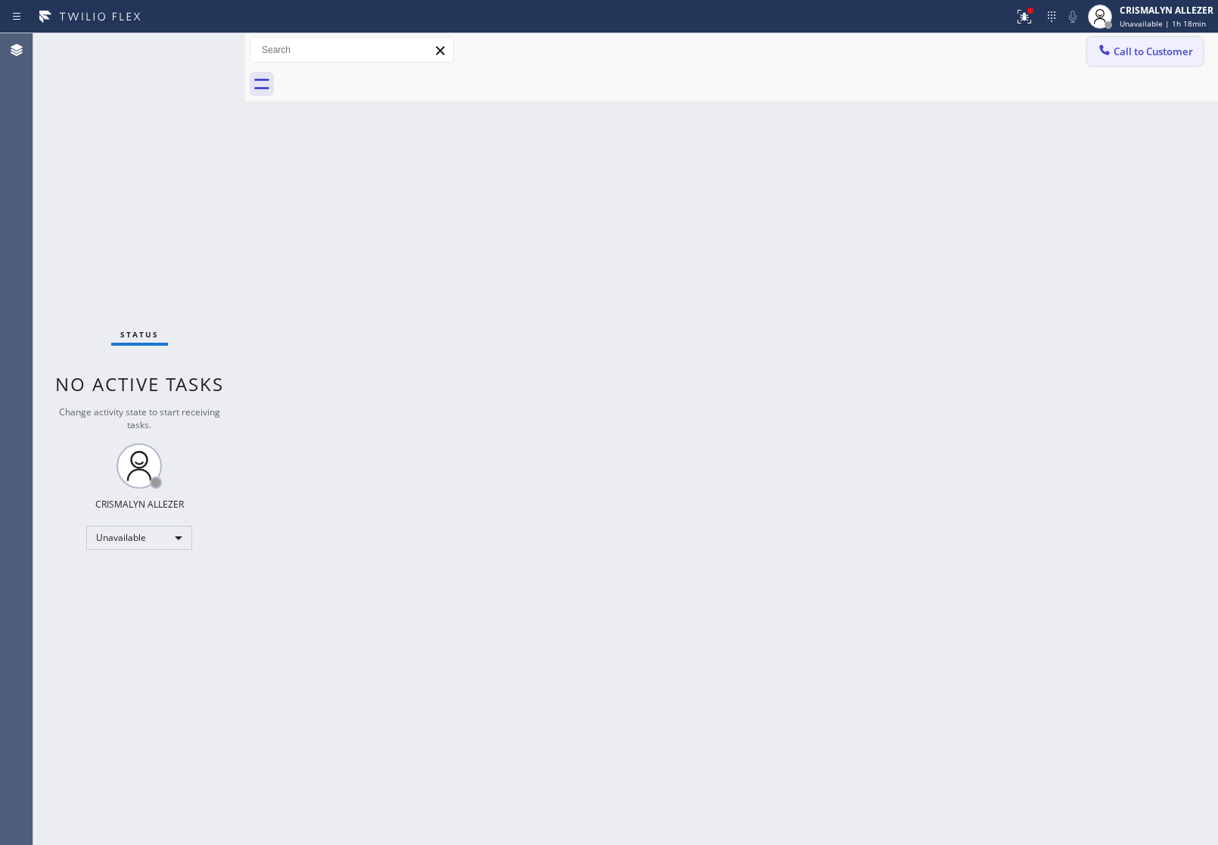
click at [1152, 49] on span "Call to Customer" at bounding box center [1153, 52] width 79 height 14
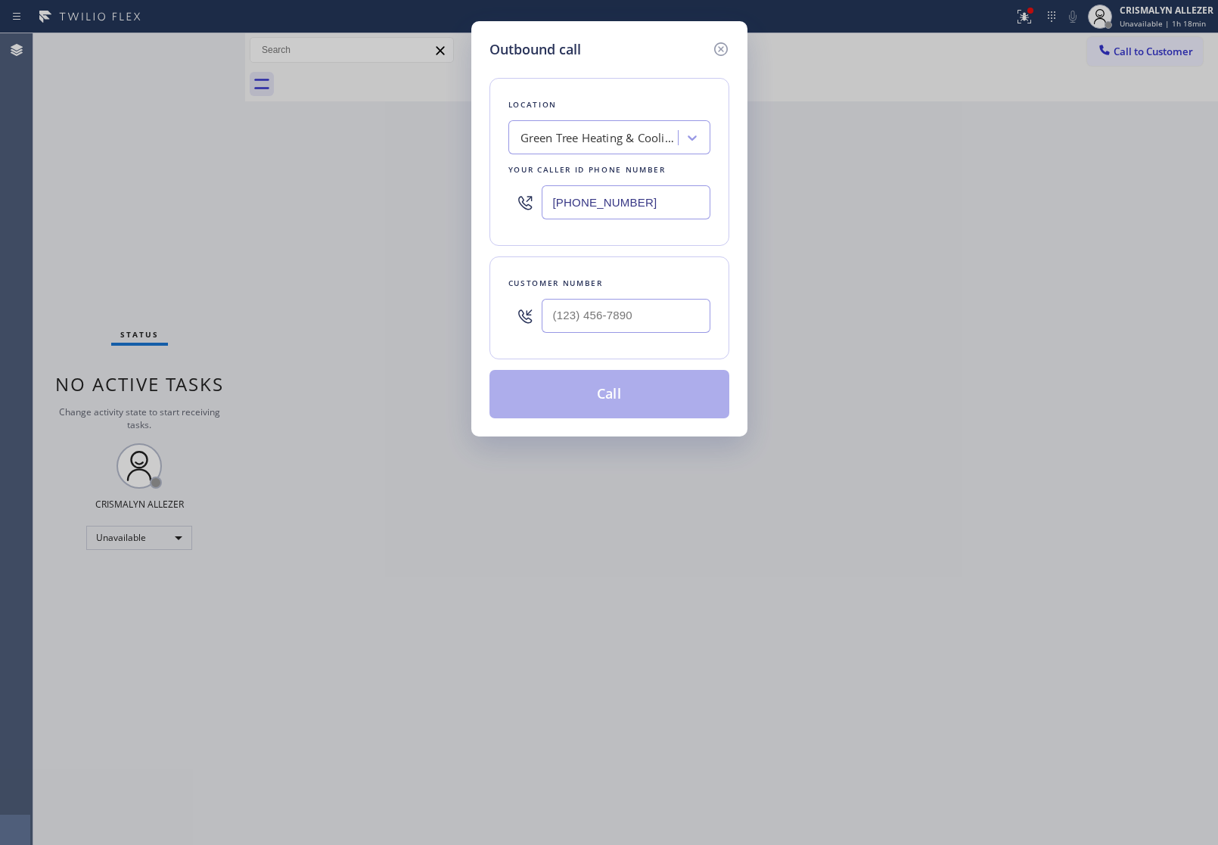
drag, startPoint x: 667, startPoint y: 195, endPoint x: 377, endPoint y: 224, distance: 292.0
click at [390, 224] on div "Outbound call Location Green Tree Heating & [GEOGRAPHIC_DATA] Your caller id ph…" at bounding box center [609, 422] width 1218 height 845
paste input "510) 826-3688"
type input "[PHONE_NUMBER]"
click at [655, 324] on input "(___) ___-____" at bounding box center [626, 316] width 169 height 34
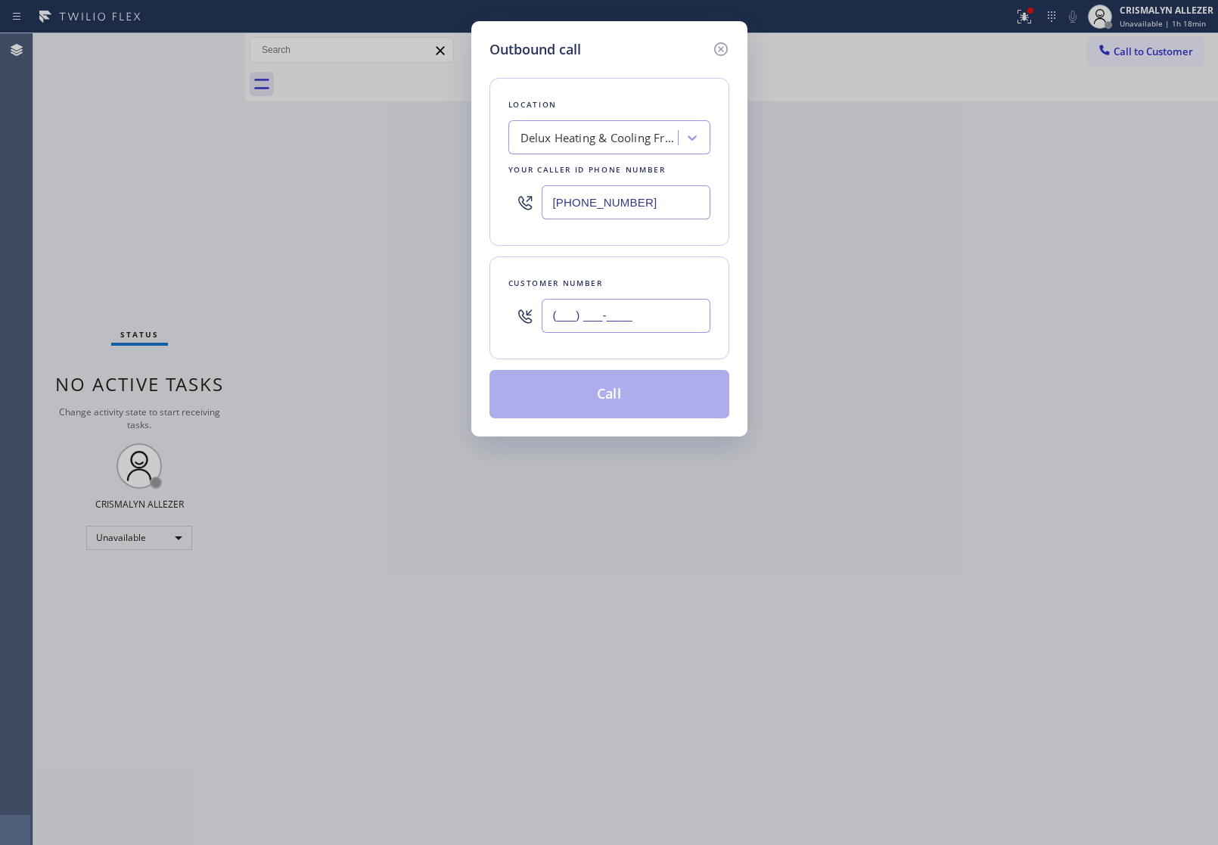
paste input "510) 240-7749"
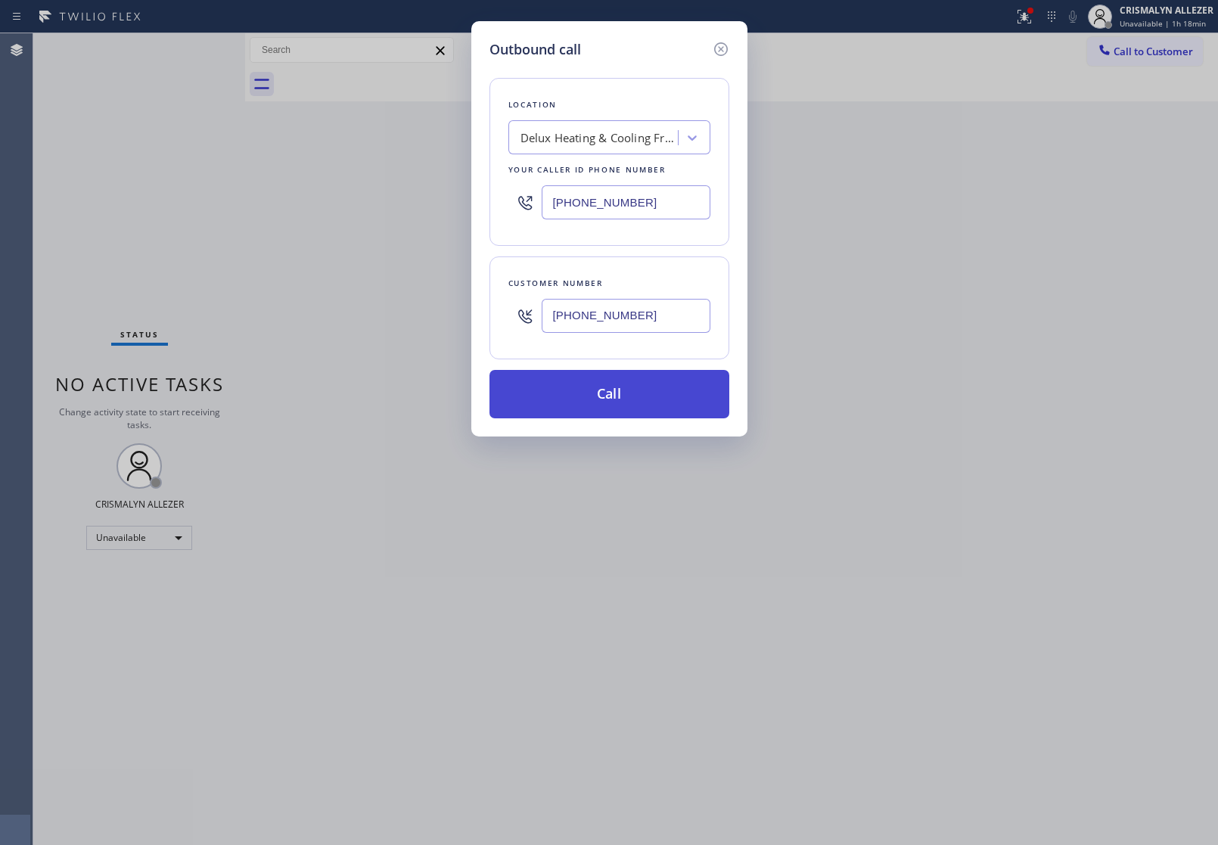
type input "[PHONE_NUMBER]"
click at [619, 409] on button "Call" at bounding box center [610, 394] width 240 height 48
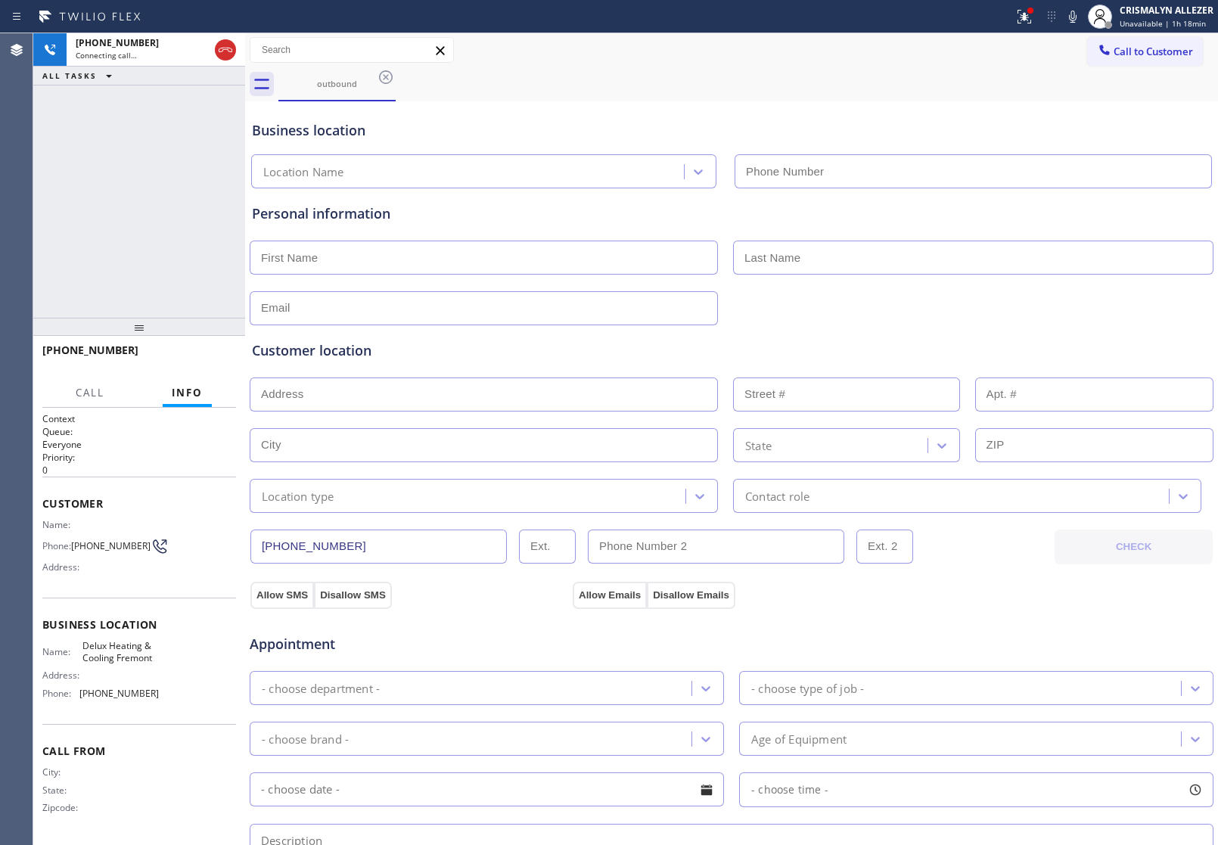
type input "[PHONE_NUMBER]"
click at [208, 353] on span "HANG UP" at bounding box center [201, 357] width 46 height 11
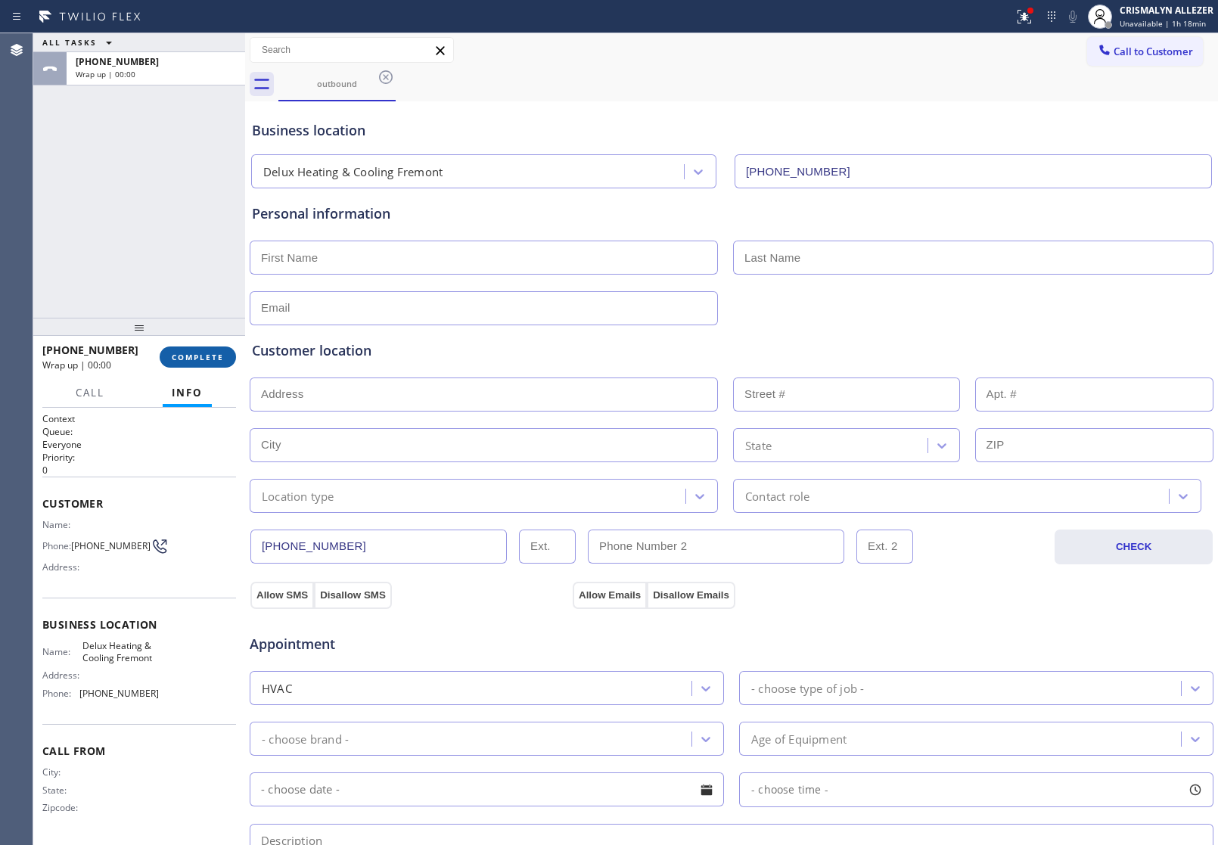
click at [208, 353] on span "COMPLETE" at bounding box center [198, 357] width 52 height 11
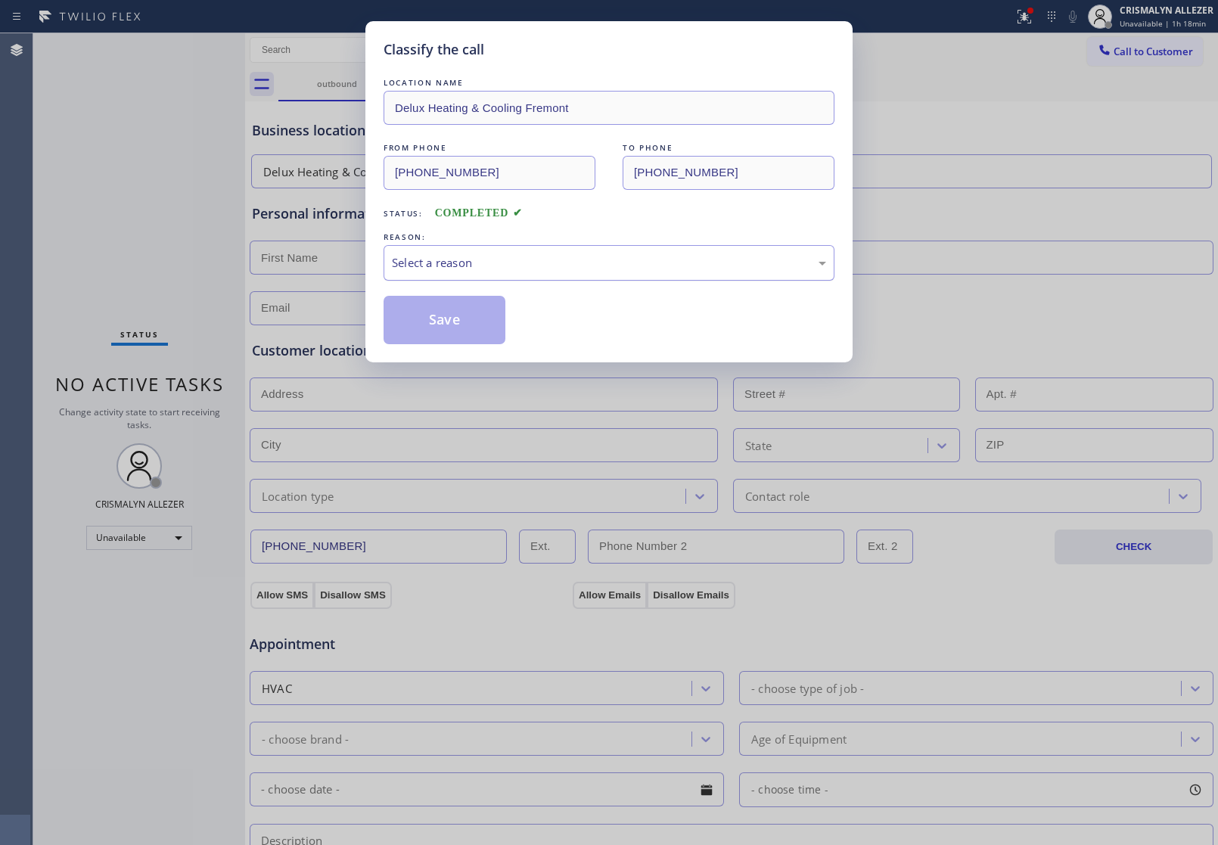
click at [585, 263] on div "Select a reason" at bounding box center [609, 262] width 434 height 17
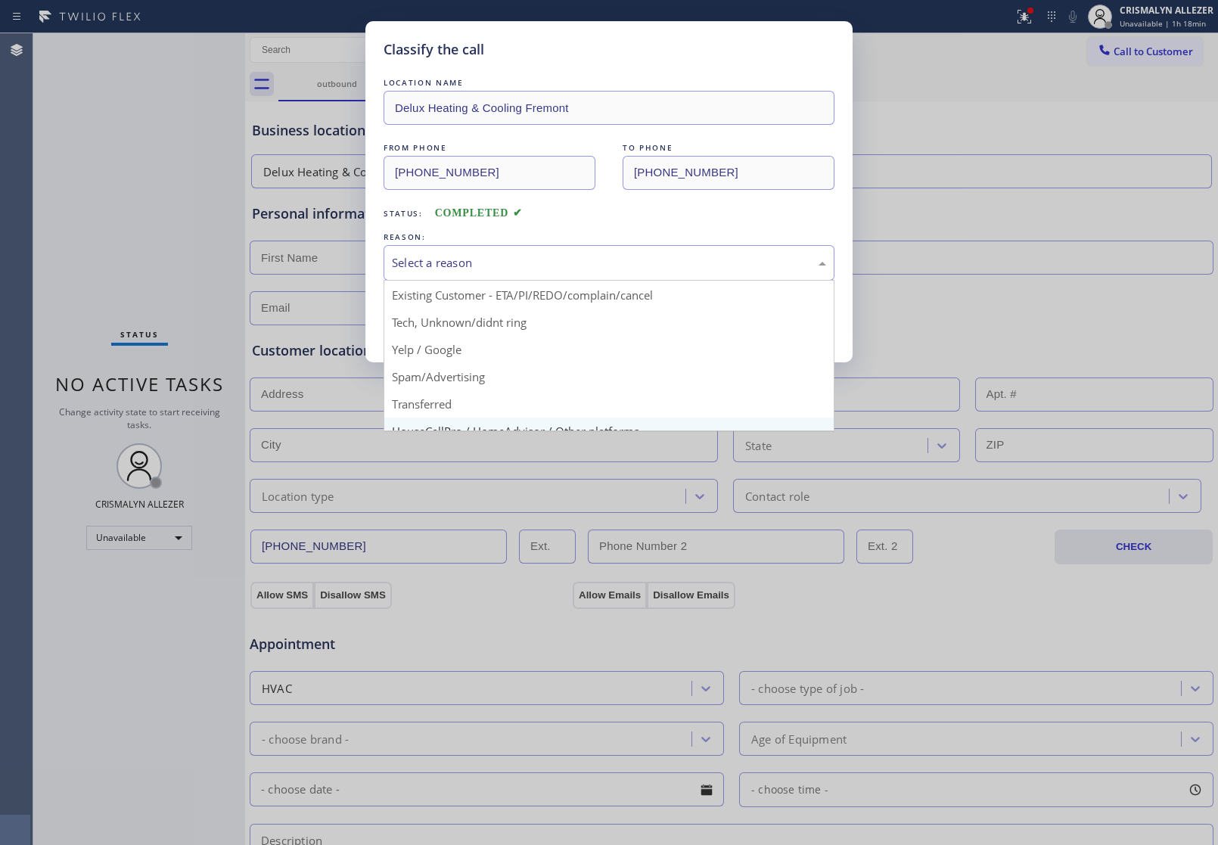
scroll to position [104, 0]
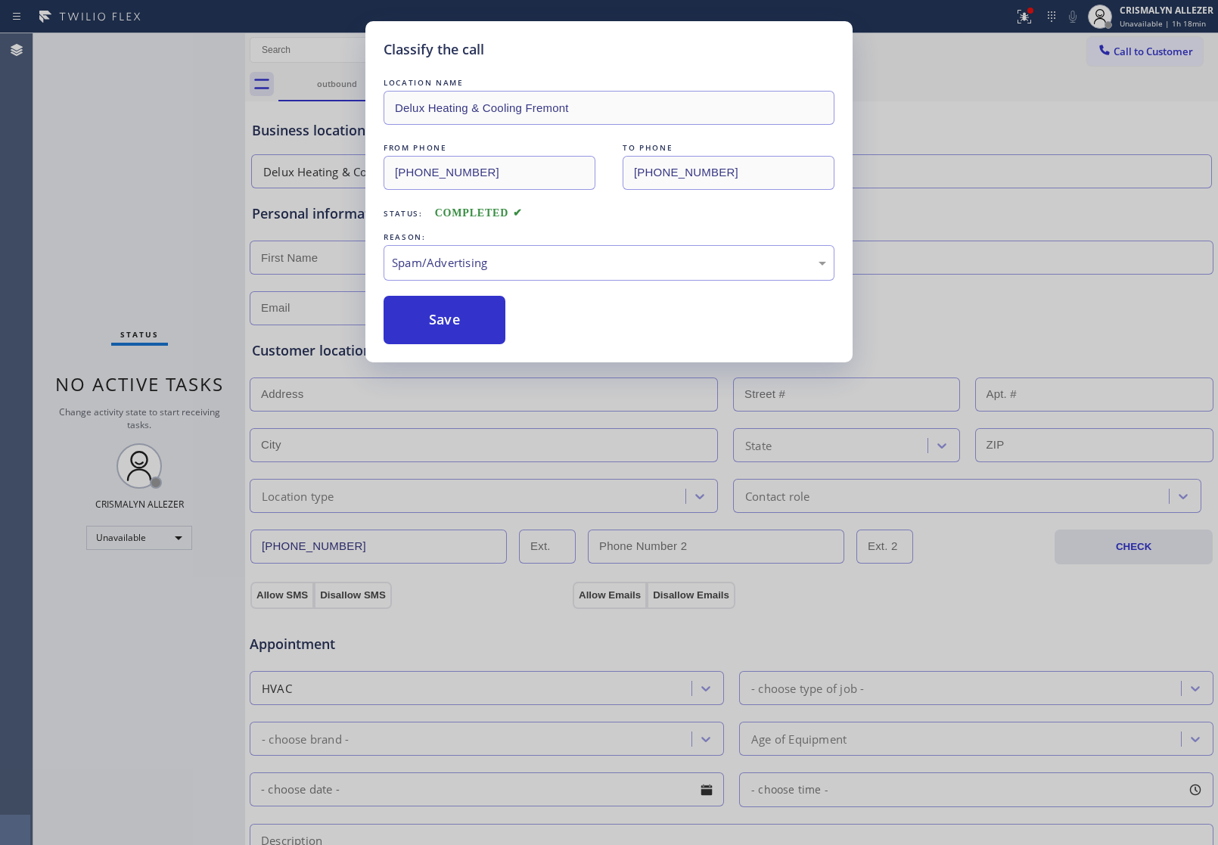
click at [459, 334] on button "Save" at bounding box center [445, 320] width 122 height 48
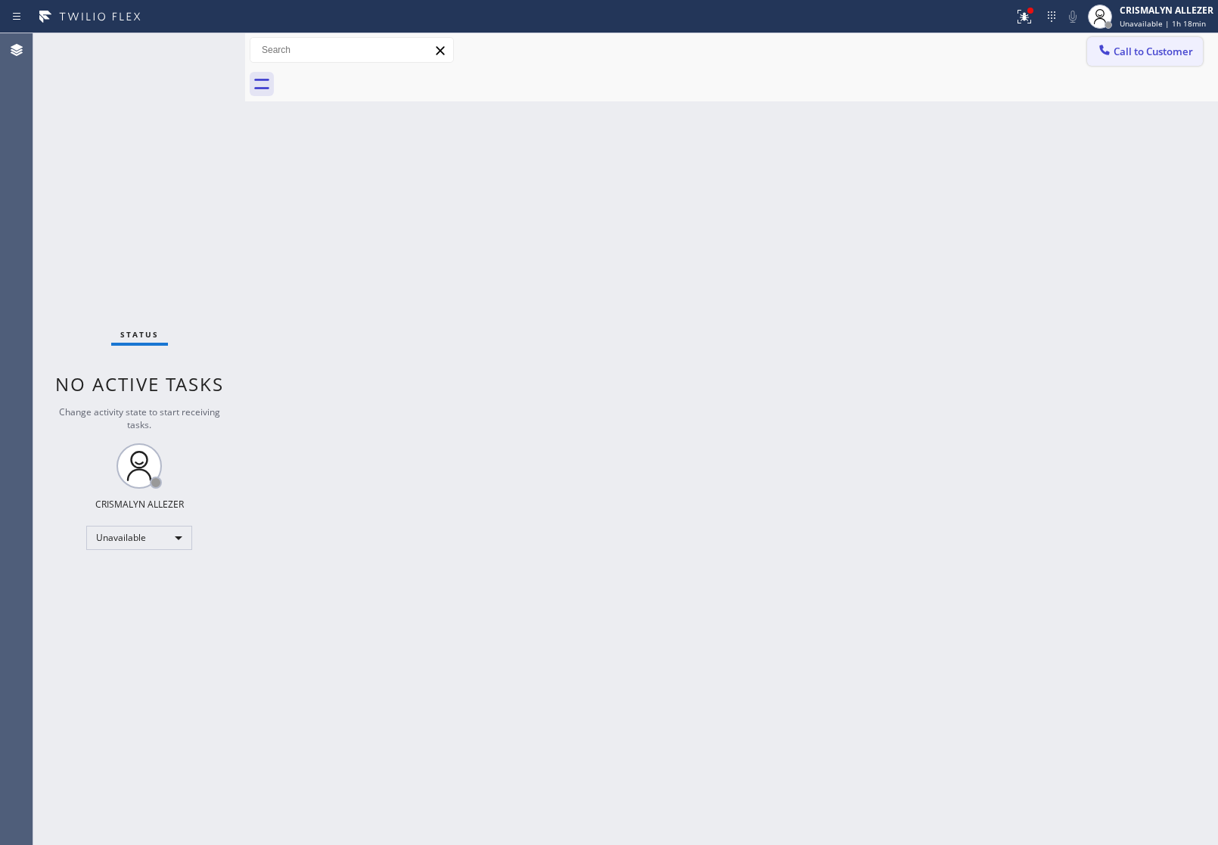
click at [1170, 50] on span "Call to Customer" at bounding box center [1153, 52] width 79 height 14
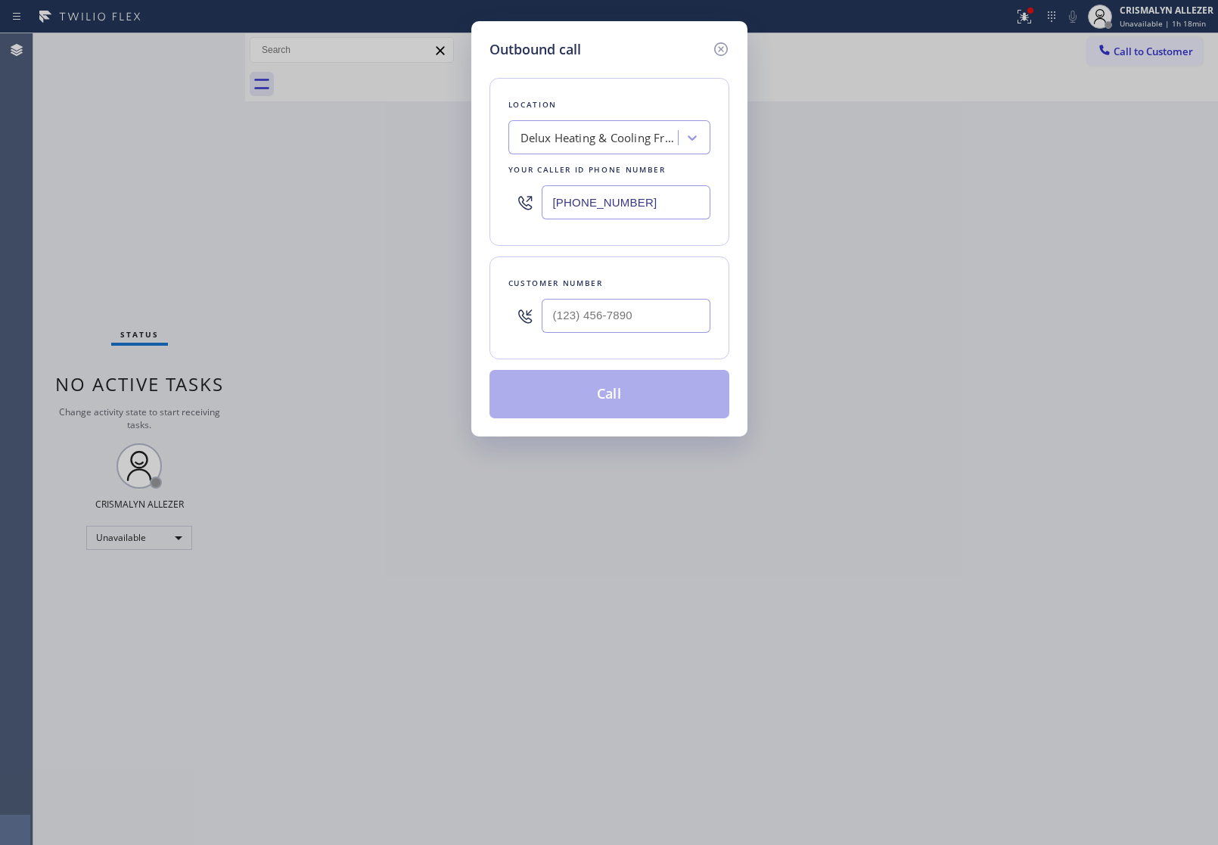
drag, startPoint x: 700, startPoint y: 206, endPoint x: 197, endPoint y: 184, distance: 502.9
click at [173, 187] on div "Outbound call Location Delux Heating & Cooling Fremont Your caller id phone num…" at bounding box center [609, 422] width 1218 height 845
paste input "805) 222-7055"
type input "[PHONE_NUMBER]"
click at [655, 325] on input "(___) ___-____" at bounding box center [626, 316] width 169 height 34
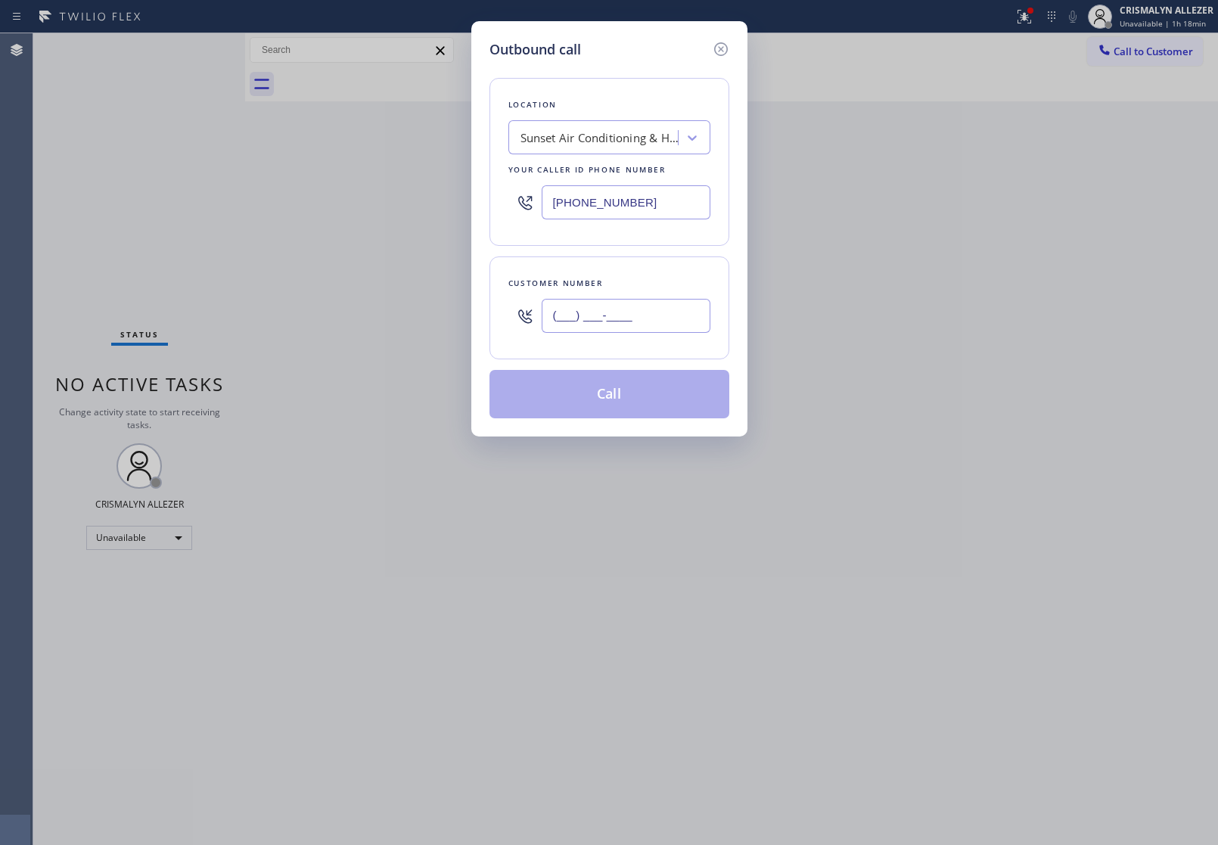
paste input "805) 398-9588"
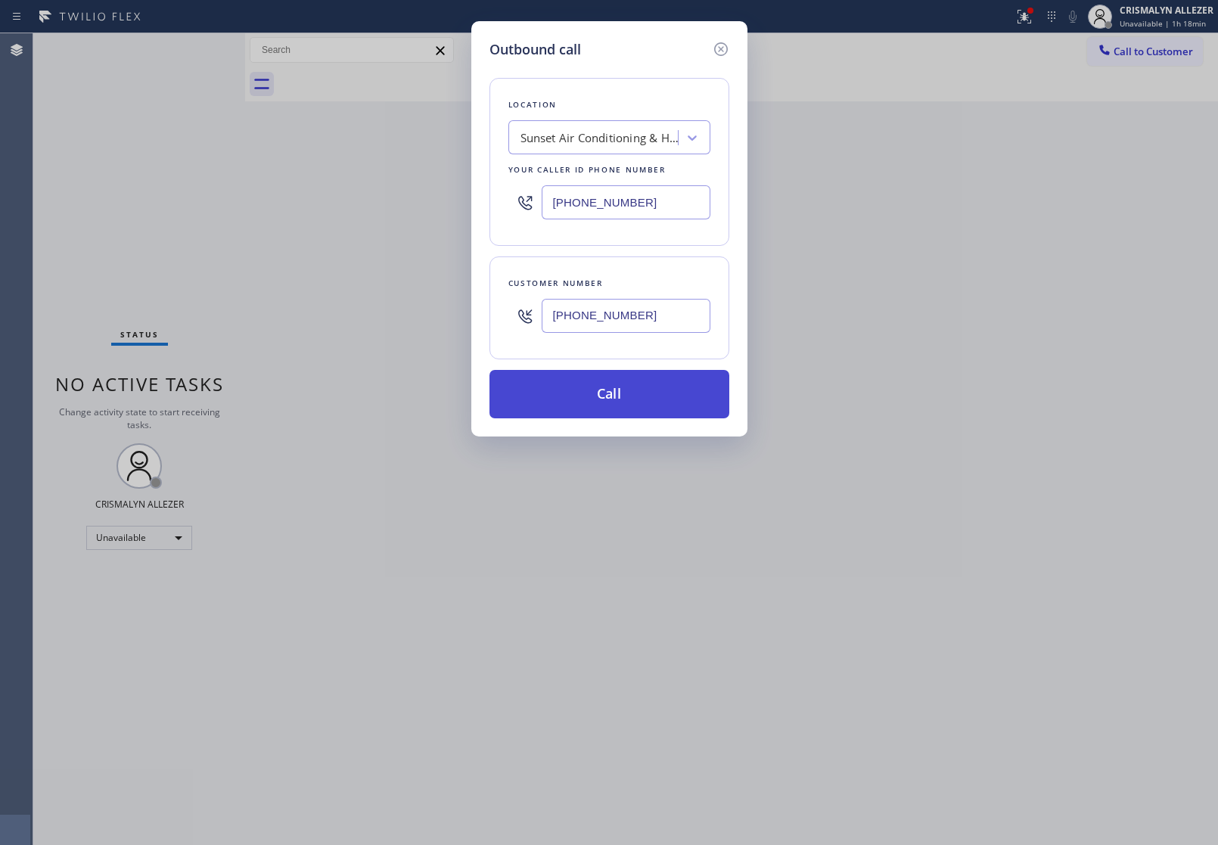
type input "[PHONE_NUMBER]"
click at [619, 401] on button "Call" at bounding box center [610, 394] width 240 height 48
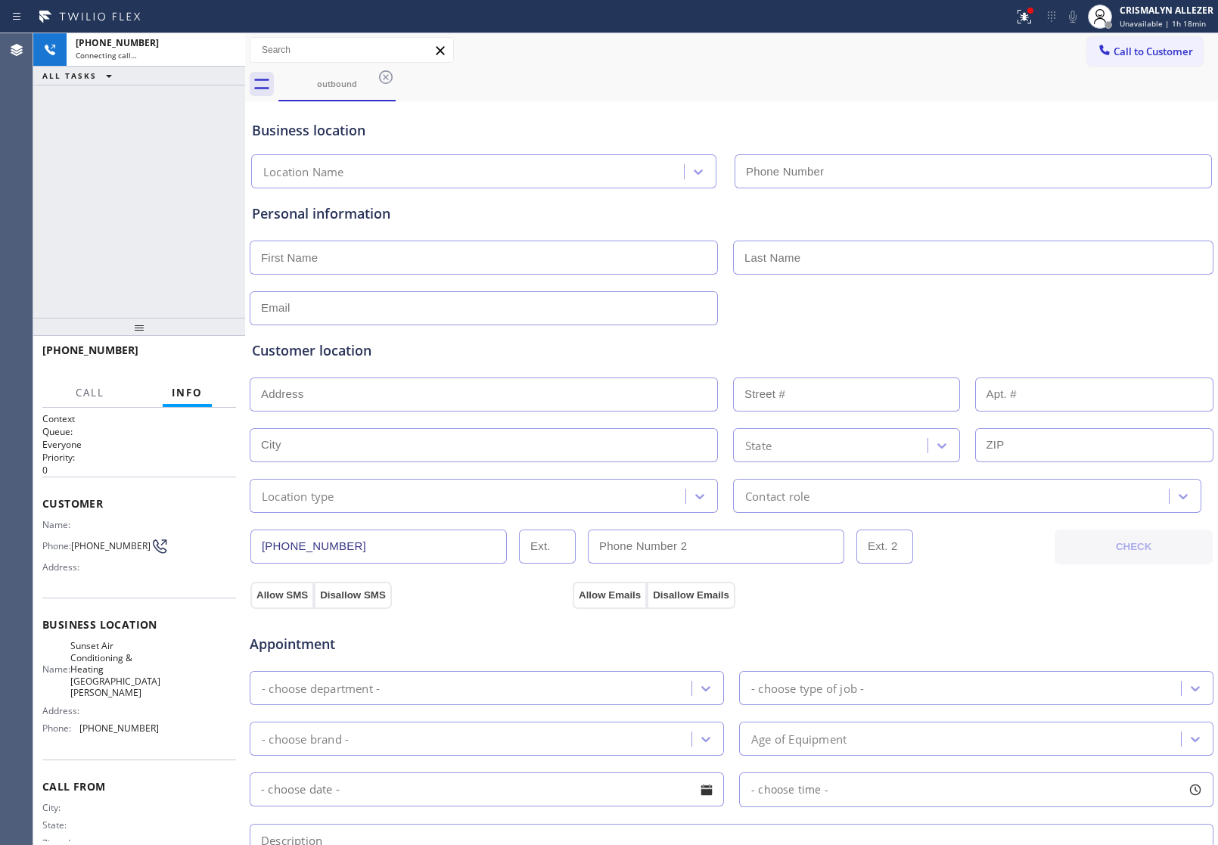
type input "[PHONE_NUMBER]"
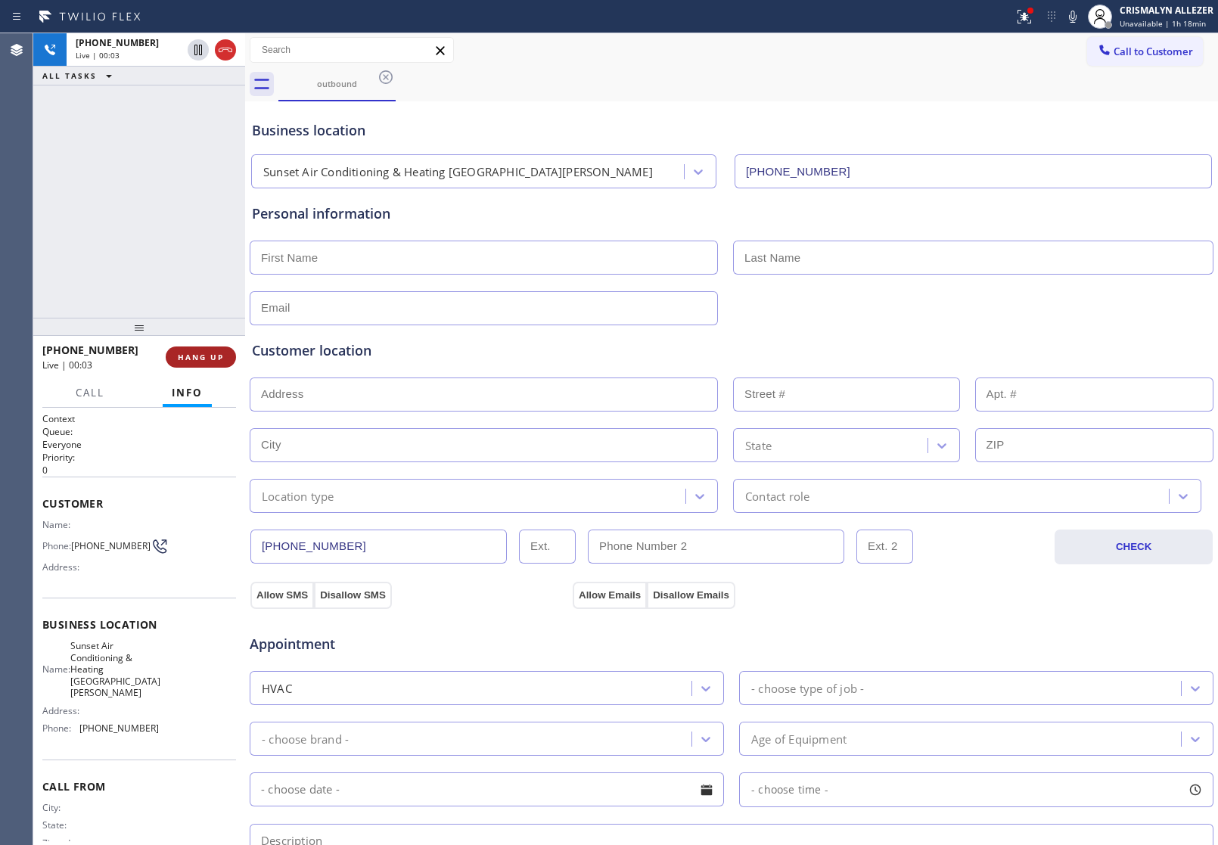
click at [193, 356] on span "HANG UP" at bounding box center [201, 357] width 46 height 11
click at [195, 357] on span "COMPLETE" at bounding box center [198, 357] width 52 height 11
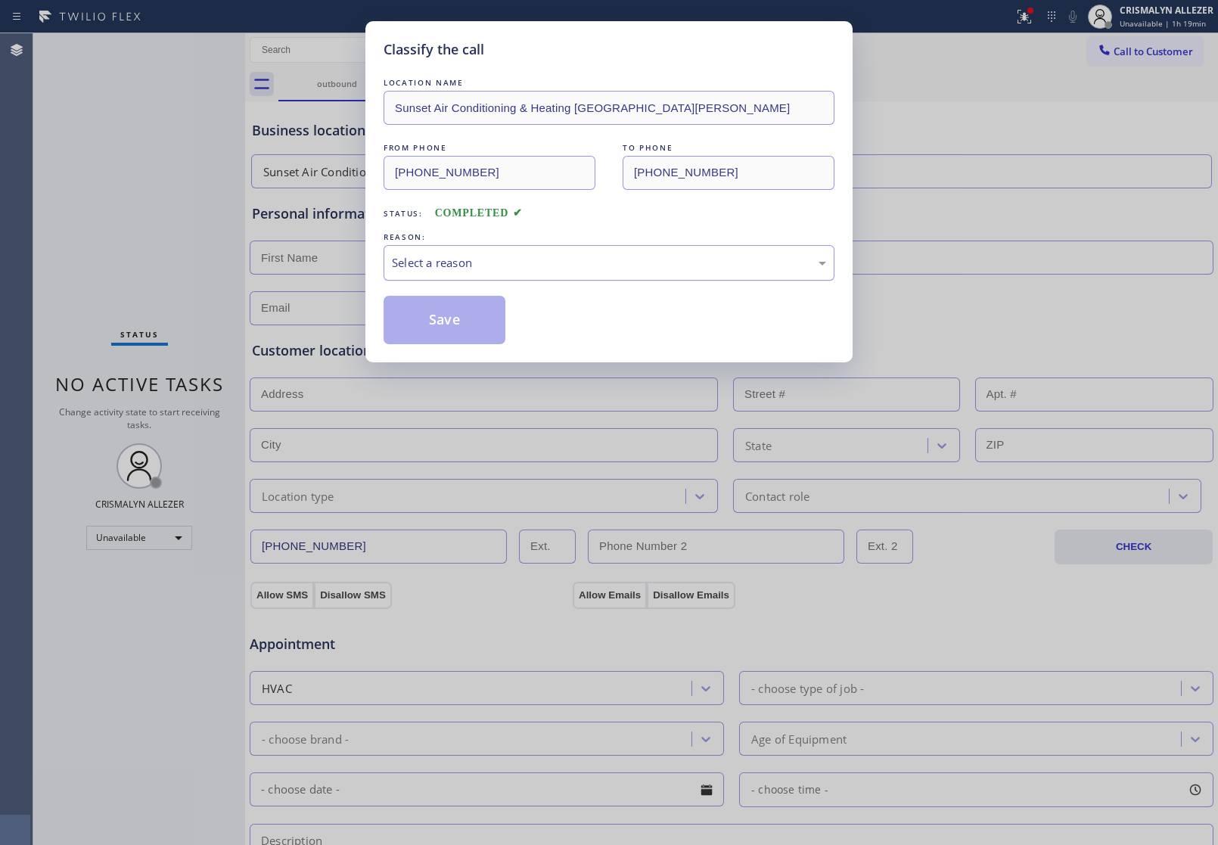
click at [620, 266] on div "Select a reason" at bounding box center [609, 262] width 434 height 17
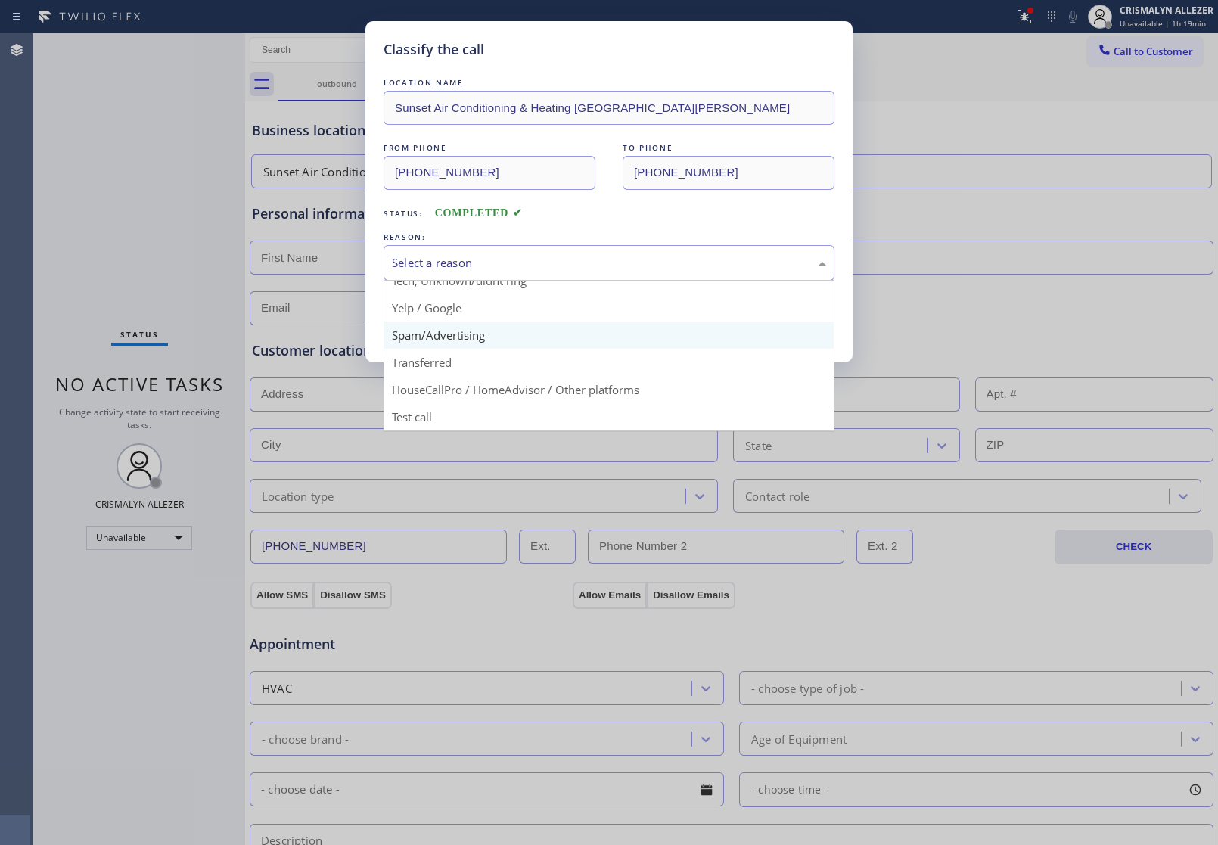
scroll to position [104, 0]
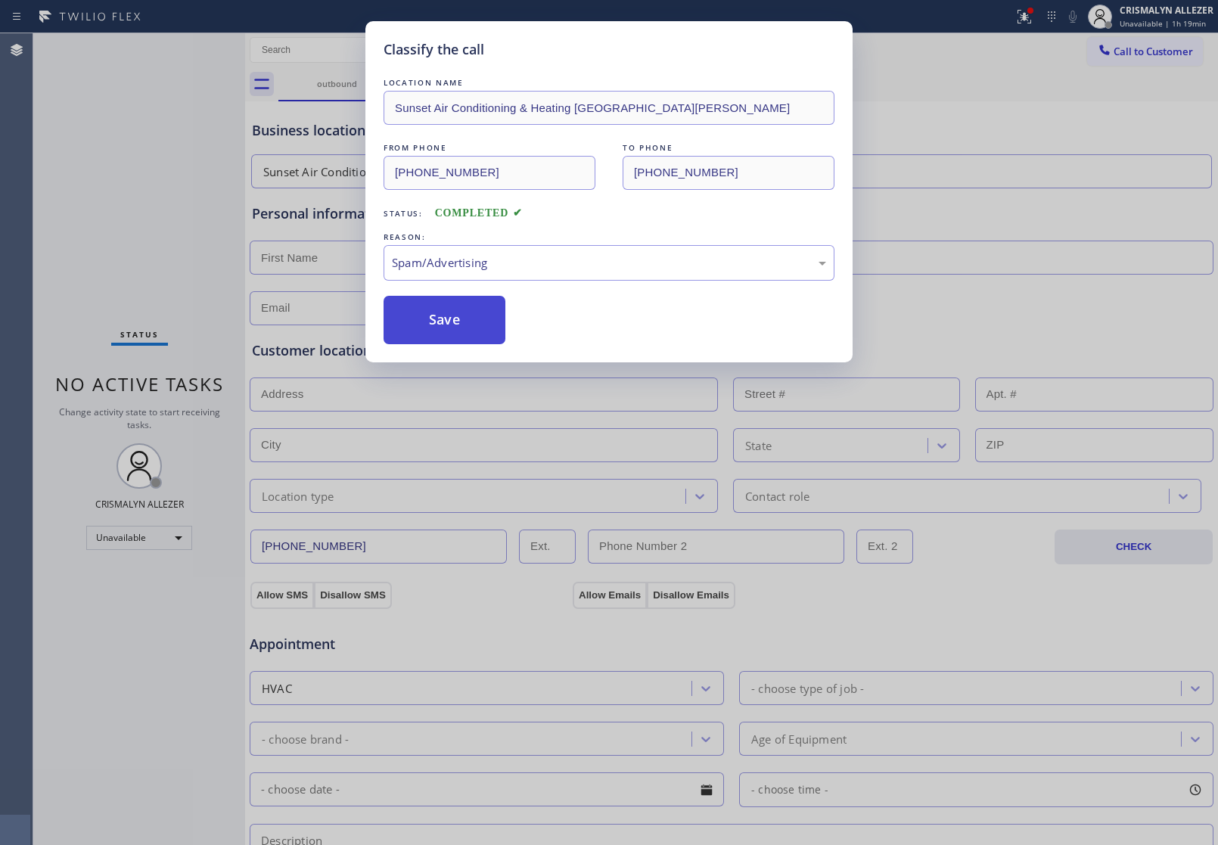
click at [481, 335] on button "Save" at bounding box center [445, 320] width 122 height 48
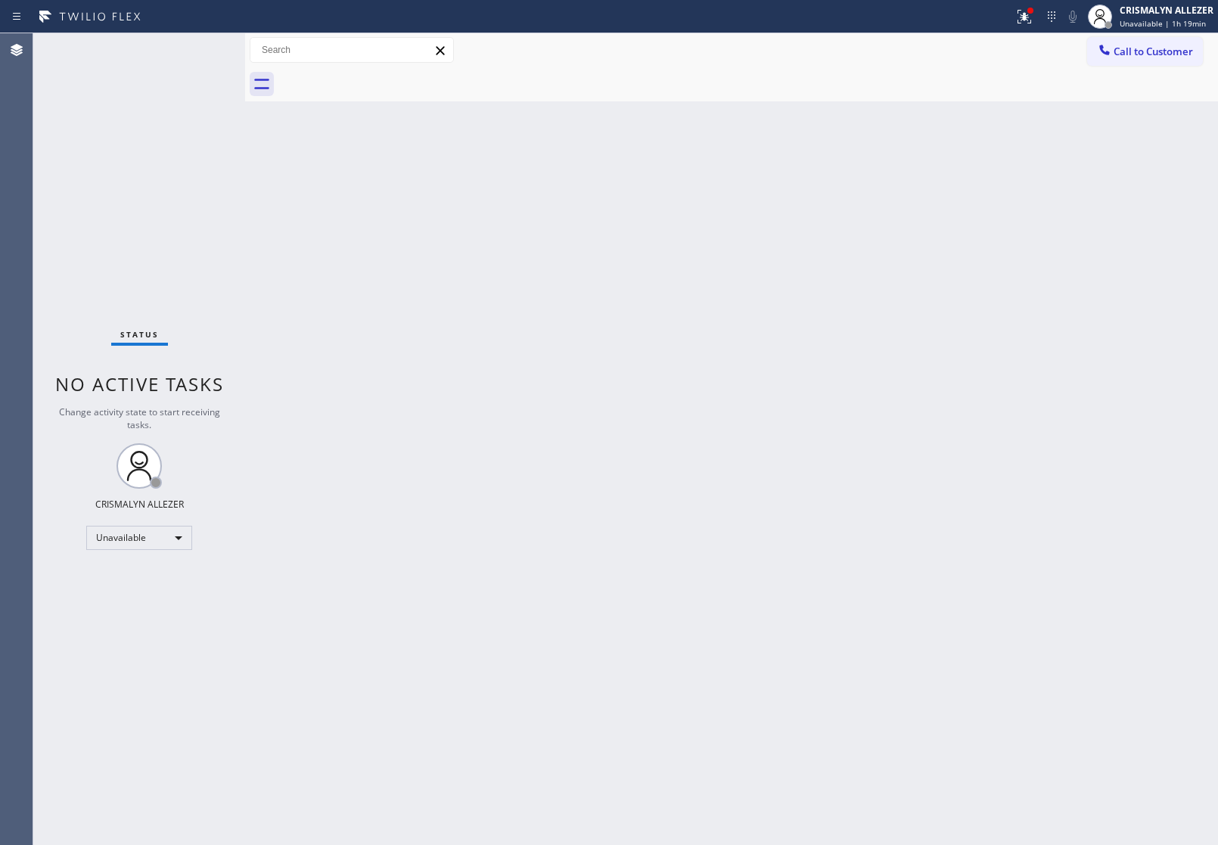
click at [1173, 59] on button "Call to Customer" at bounding box center [1145, 51] width 116 height 29
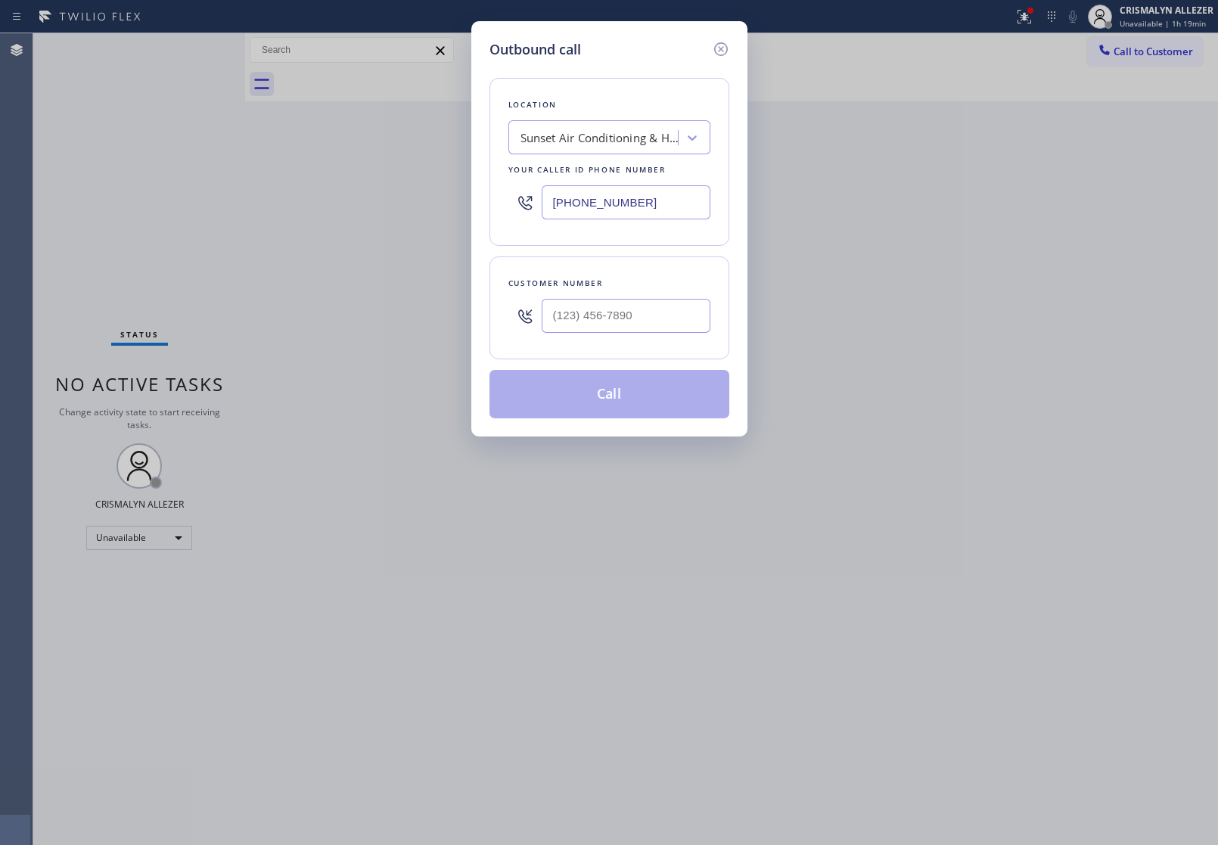
paste input "510) 737-7871"
drag, startPoint x: 689, startPoint y: 201, endPoint x: 241, endPoint y: 210, distance: 448.0
click at [250, 210] on div "Outbound call Location Sunset Air Conditioning & Heating [GEOGRAPHIC_DATA][PERS…" at bounding box center [609, 422] width 1218 height 845
type input "[PHONE_NUMBER]"
click at [648, 319] on input "(___) ___-____" at bounding box center [626, 316] width 169 height 34
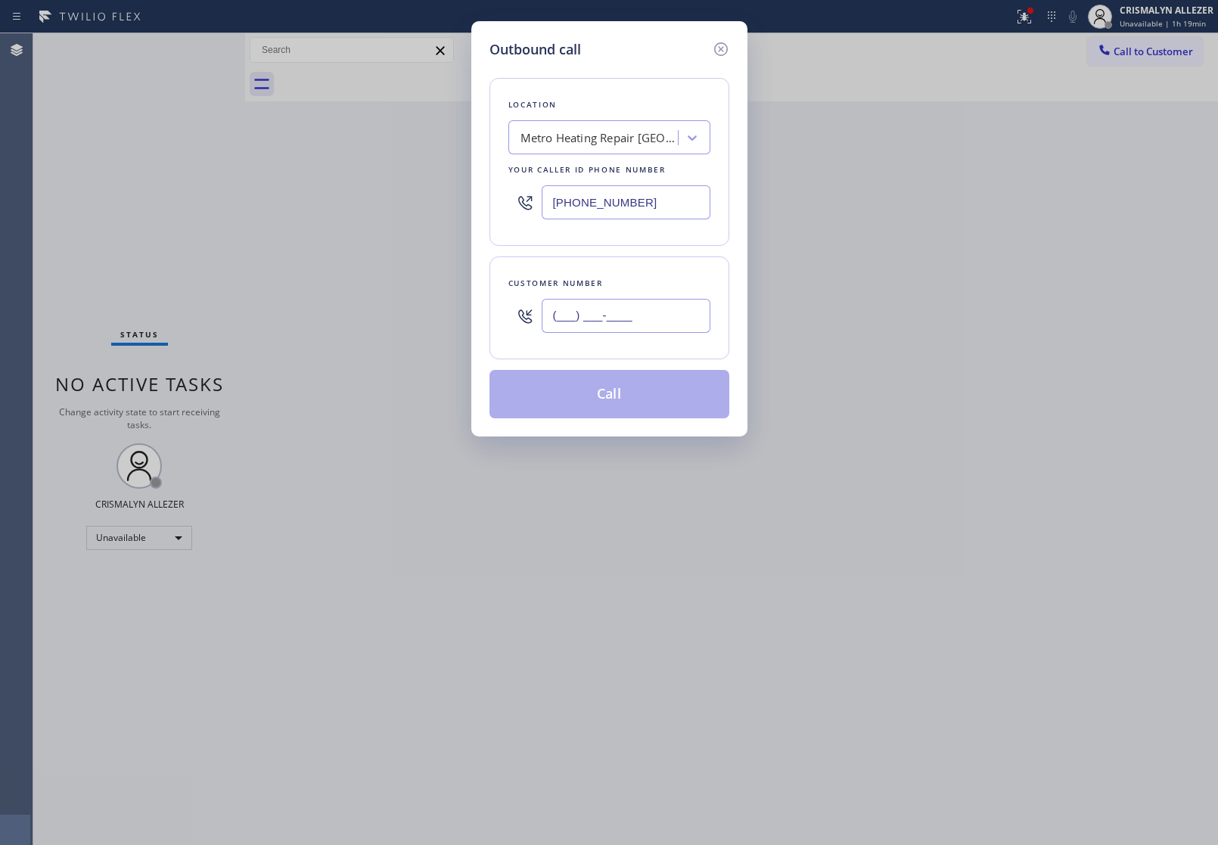
paste input "510) 240-7610"
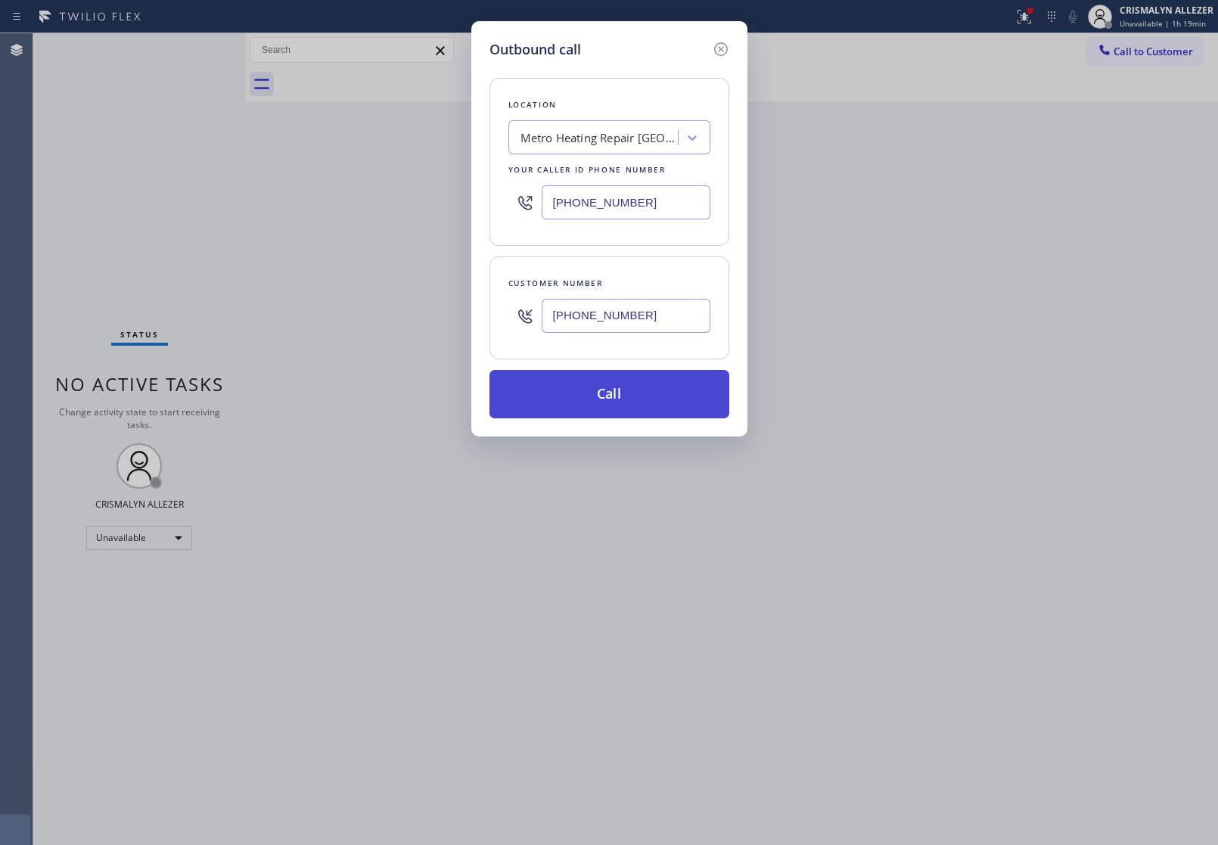
type input "[PHONE_NUMBER]"
click at [634, 396] on button "Call" at bounding box center [610, 394] width 240 height 48
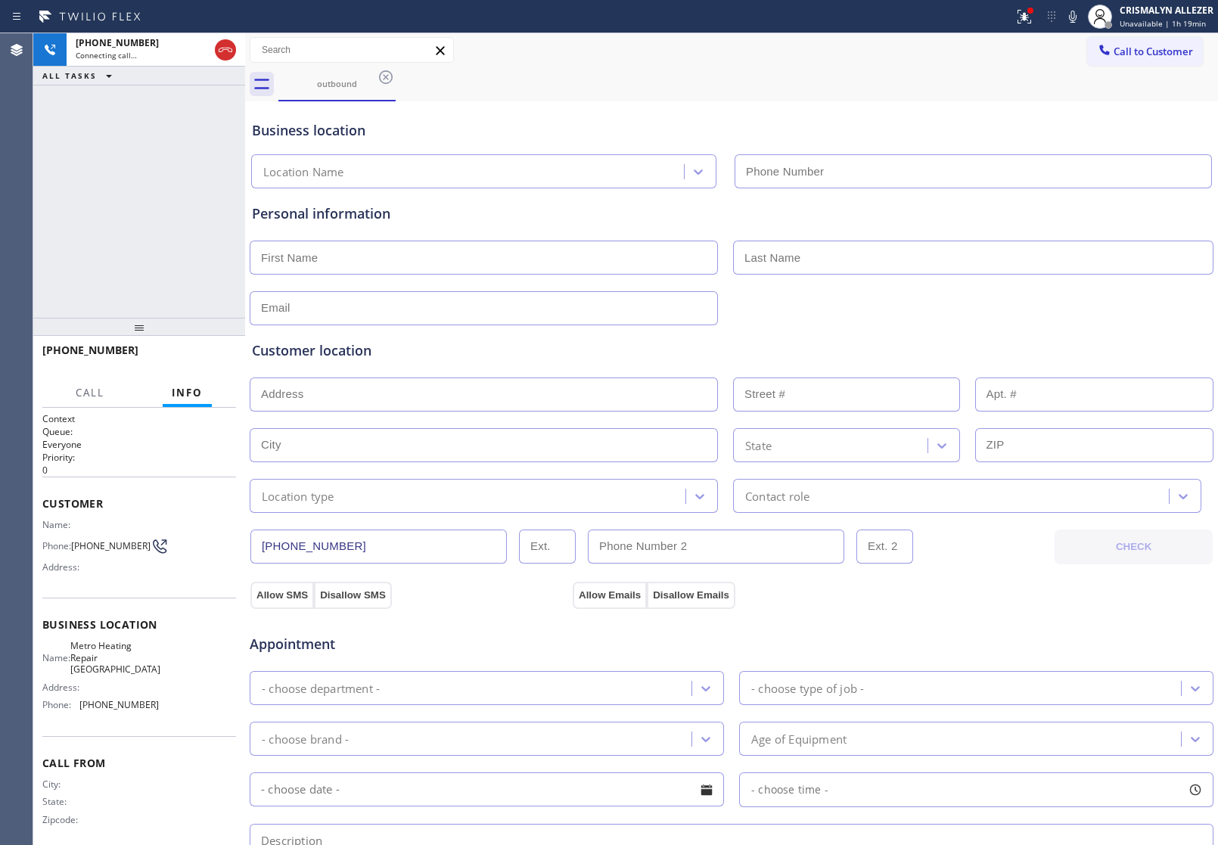
type input "[PHONE_NUMBER]"
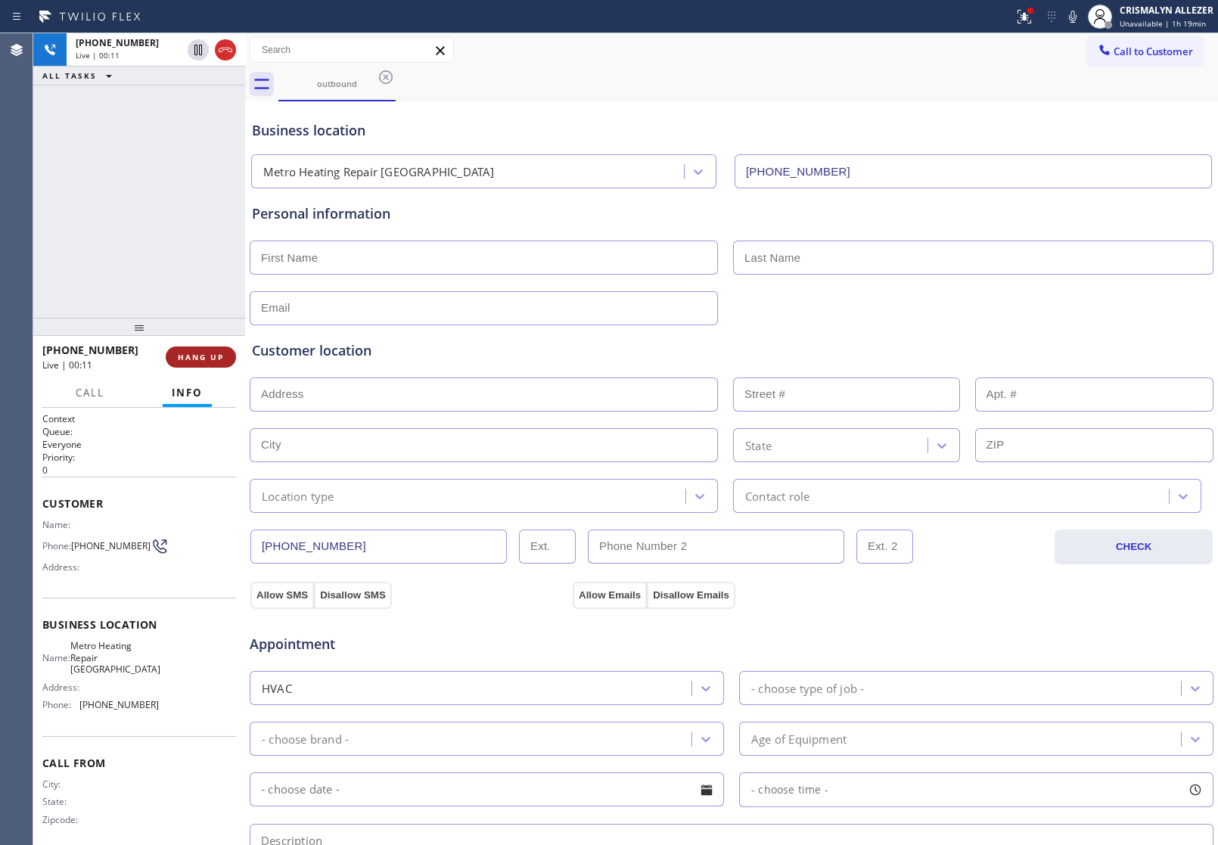
click at [197, 360] on span "HANG UP" at bounding box center [201, 357] width 46 height 11
click at [191, 359] on span "COMPLETE" at bounding box center [198, 357] width 52 height 11
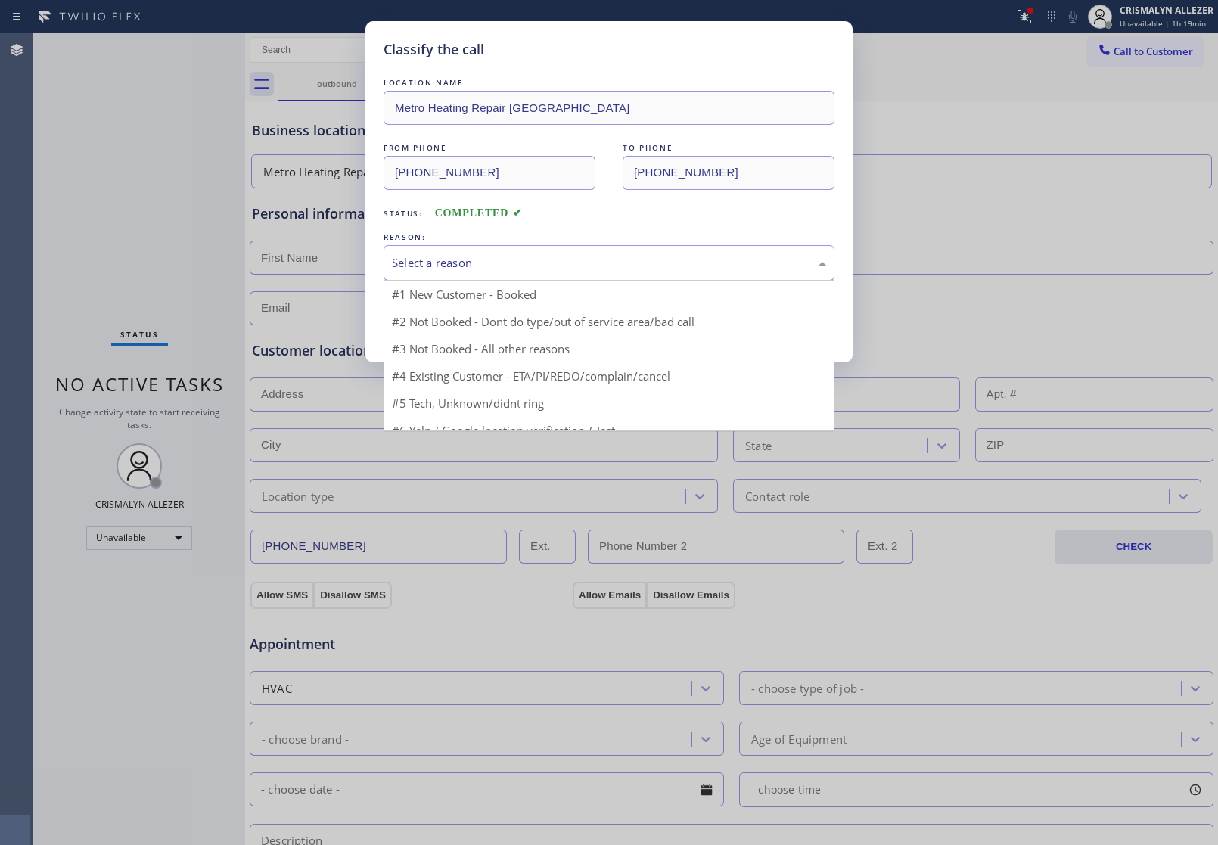
click at [603, 274] on div "Select a reason" at bounding box center [609, 263] width 451 height 36
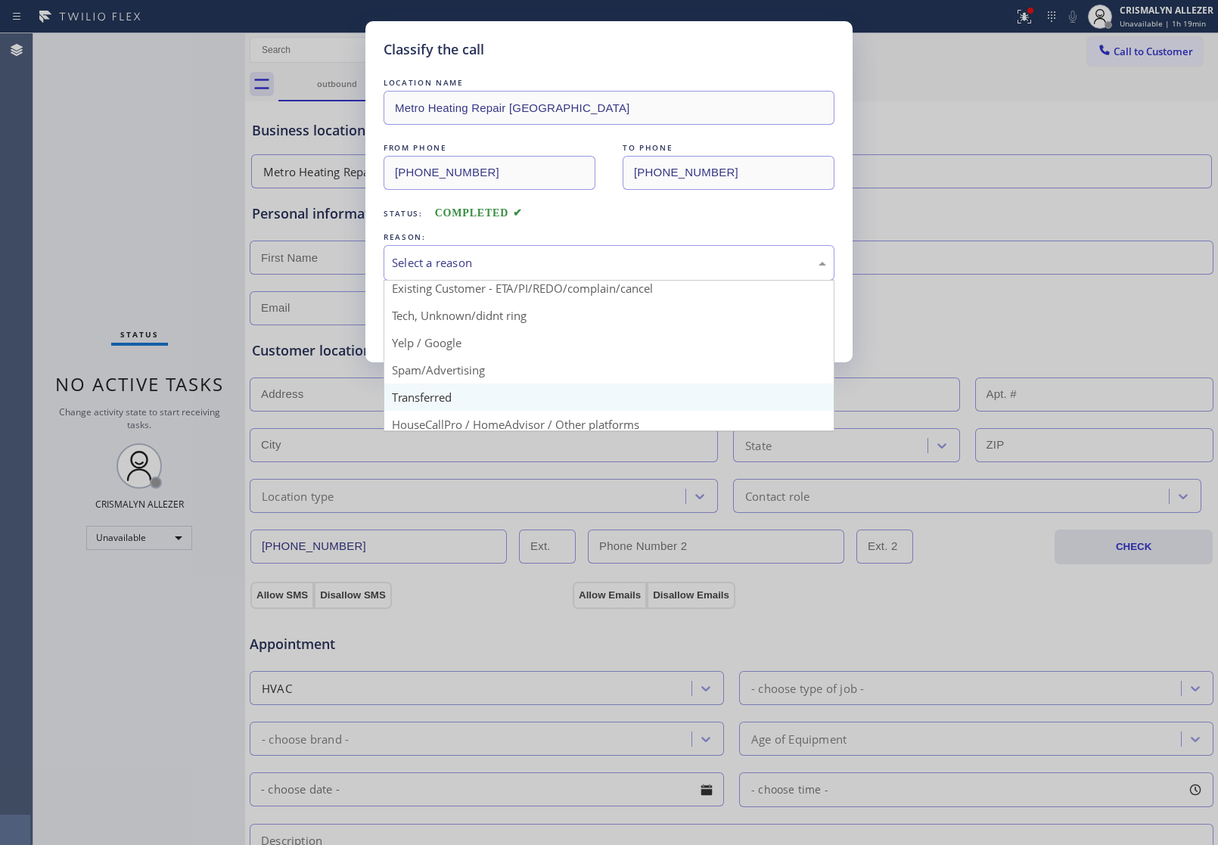
scroll to position [95, 0]
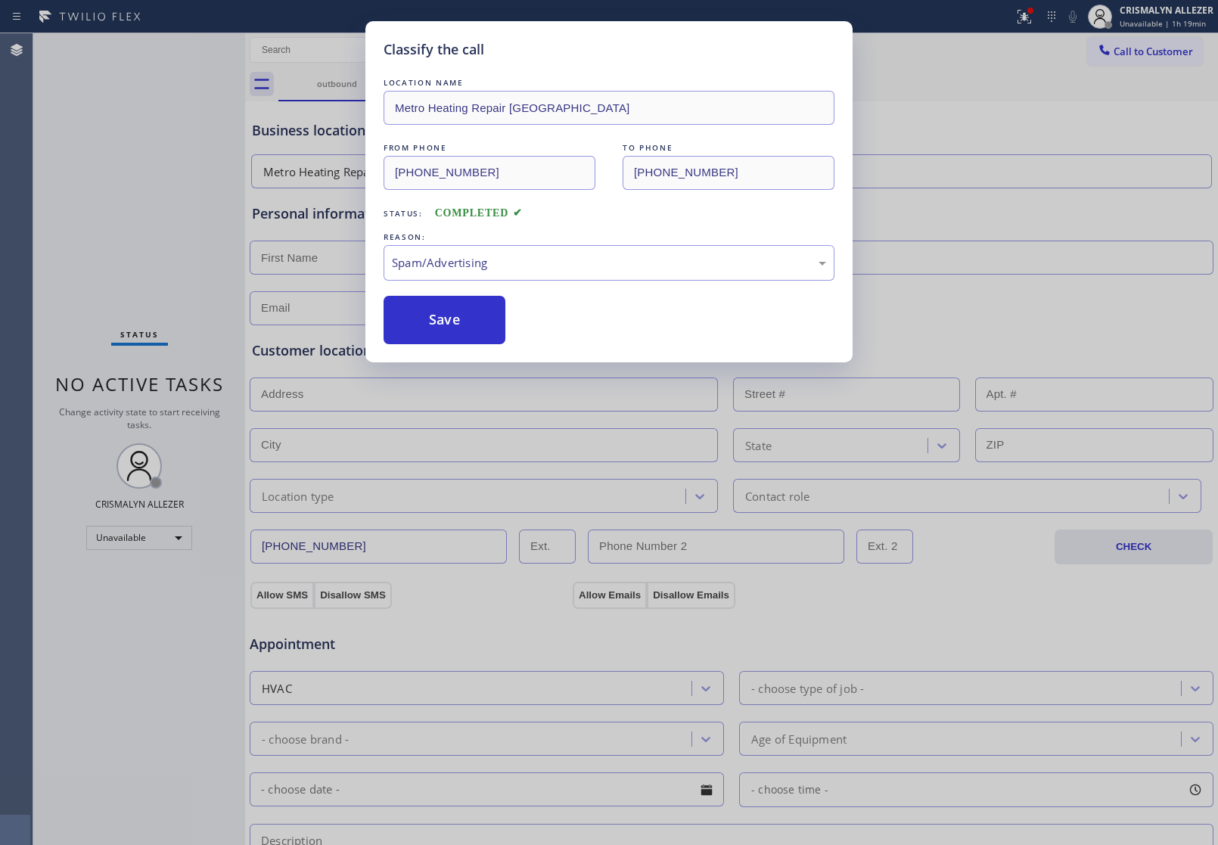
click at [448, 343] on button "Save" at bounding box center [445, 320] width 122 height 48
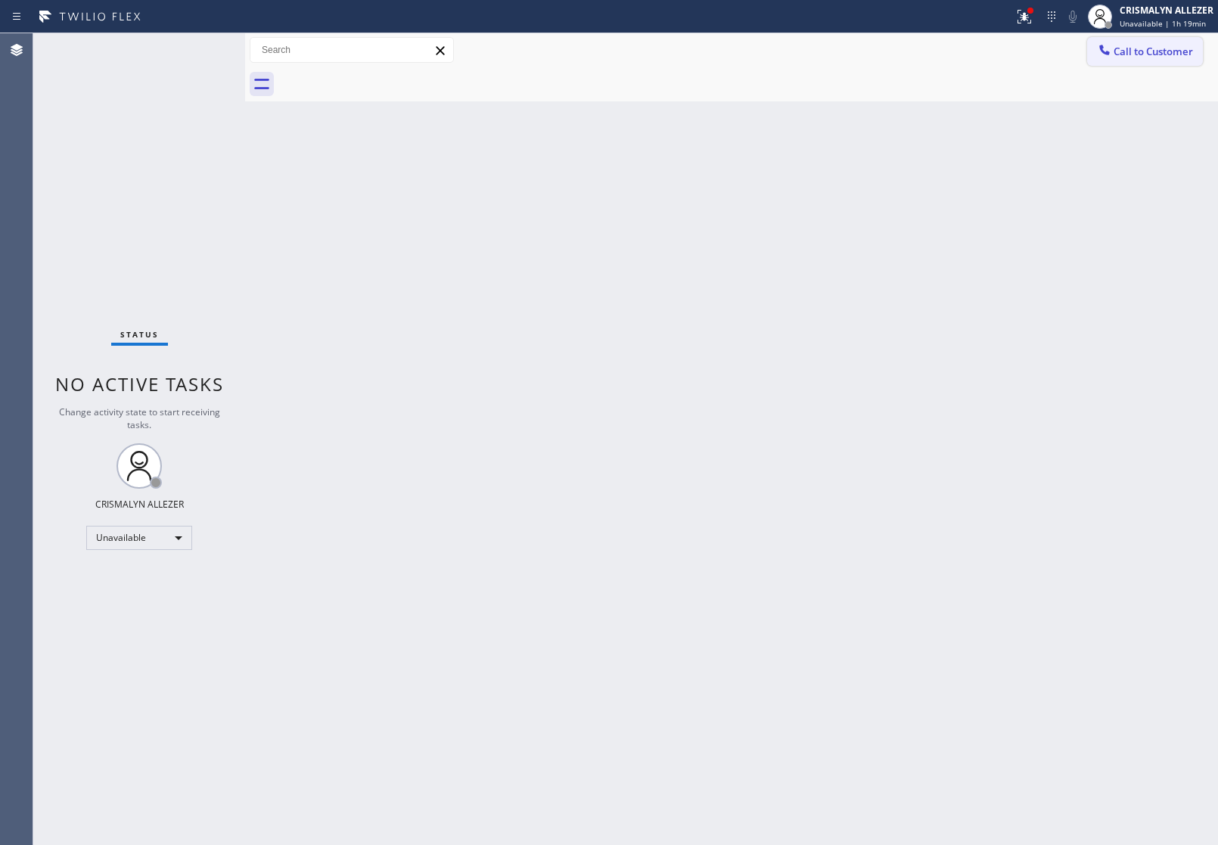
click at [1148, 51] on span "Call to Customer" at bounding box center [1153, 52] width 79 height 14
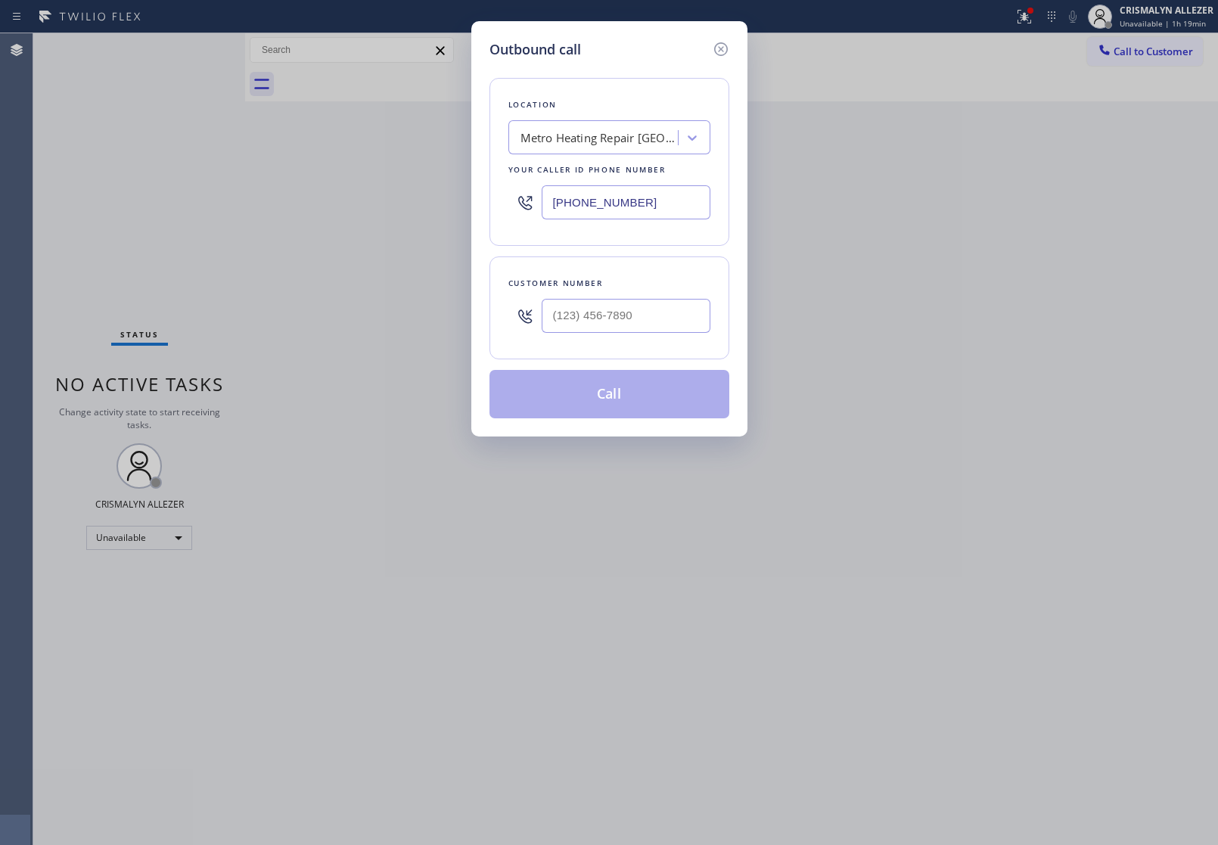
drag, startPoint x: 667, startPoint y: 202, endPoint x: 126, endPoint y: 189, distance: 541.2
click at [137, 190] on div "Outbound call Location Metro Heating Repair [GEOGRAPHIC_DATA] Your caller id ph…" at bounding box center [609, 422] width 1218 height 845
paste input "661) 451-560"
type input "[PHONE_NUMBER]"
click at [632, 300] on input "(___) ___-____" at bounding box center [626, 316] width 169 height 34
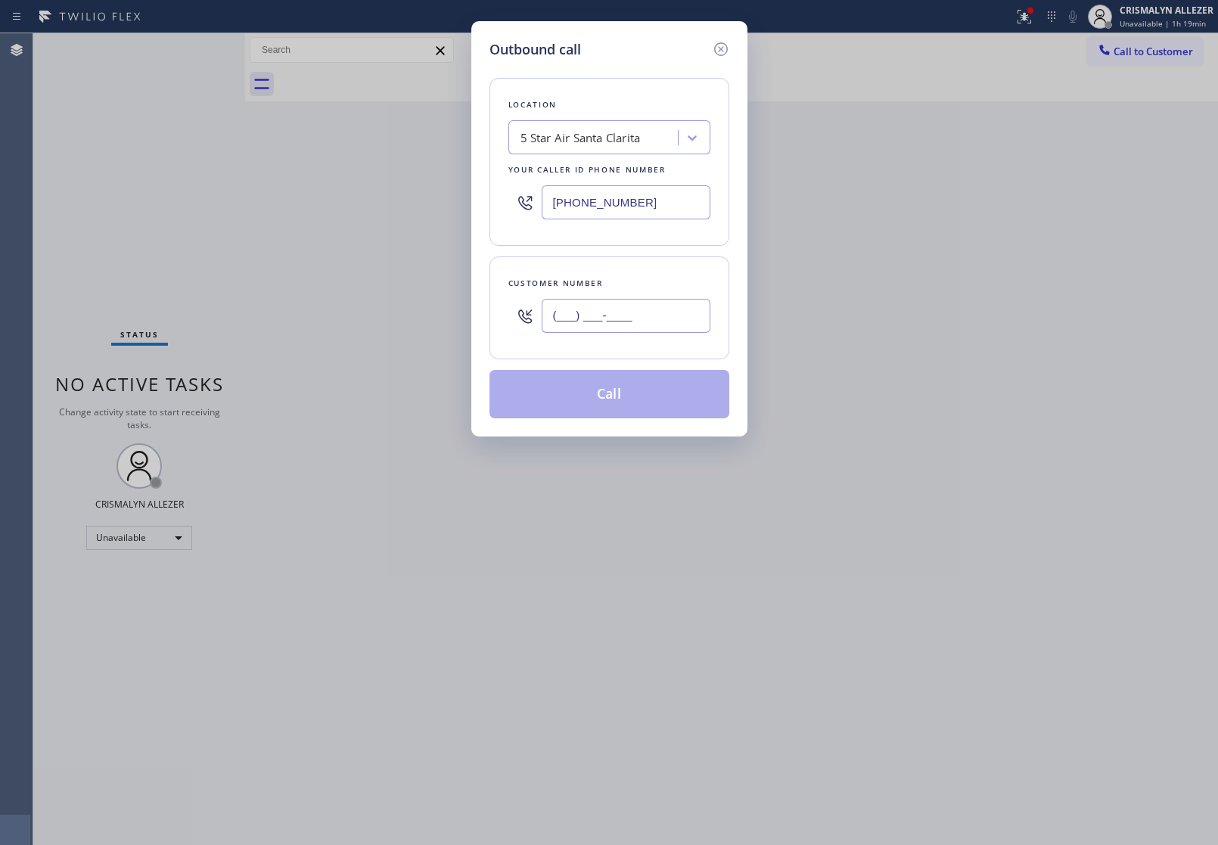
paste input "661) 208-3793"
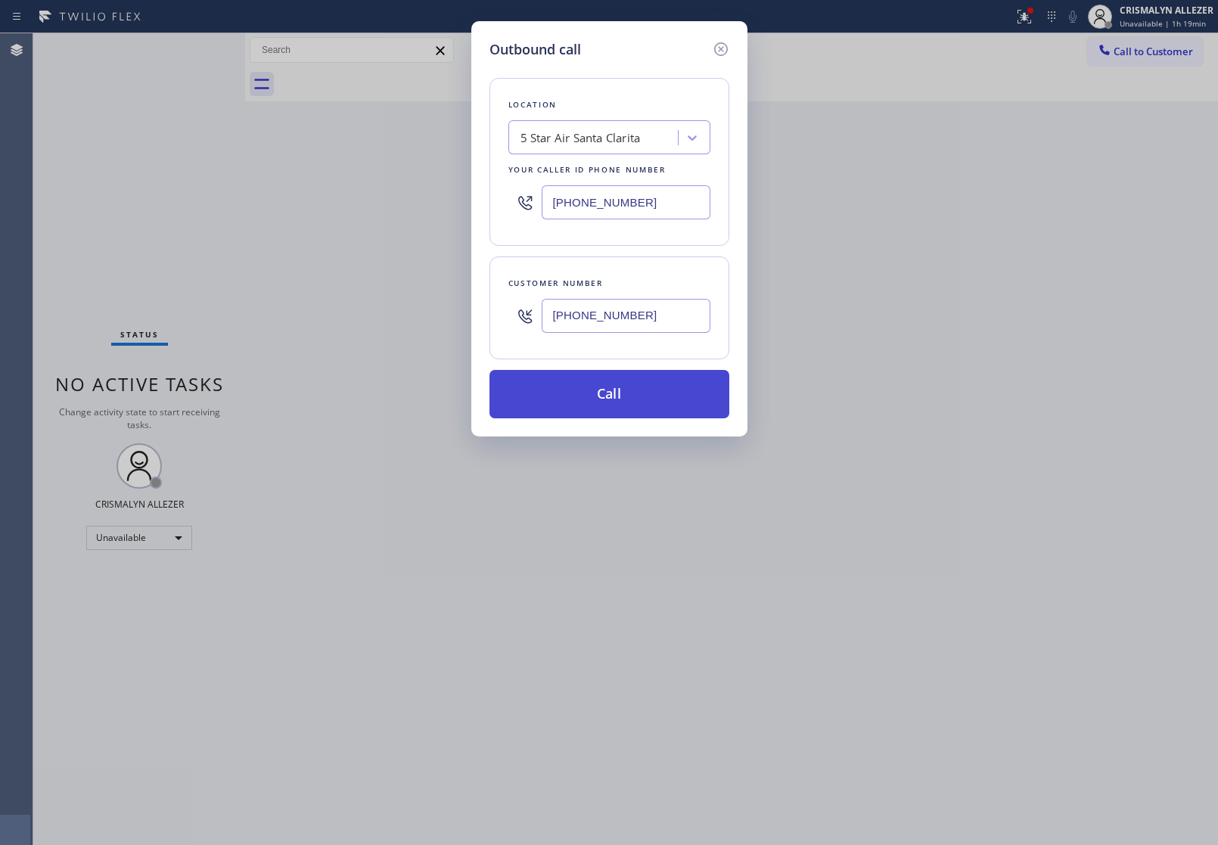
type input "[PHONE_NUMBER]"
click at [599, 401] on button "Call" at bounding box center [610, 394] width 240 height 48
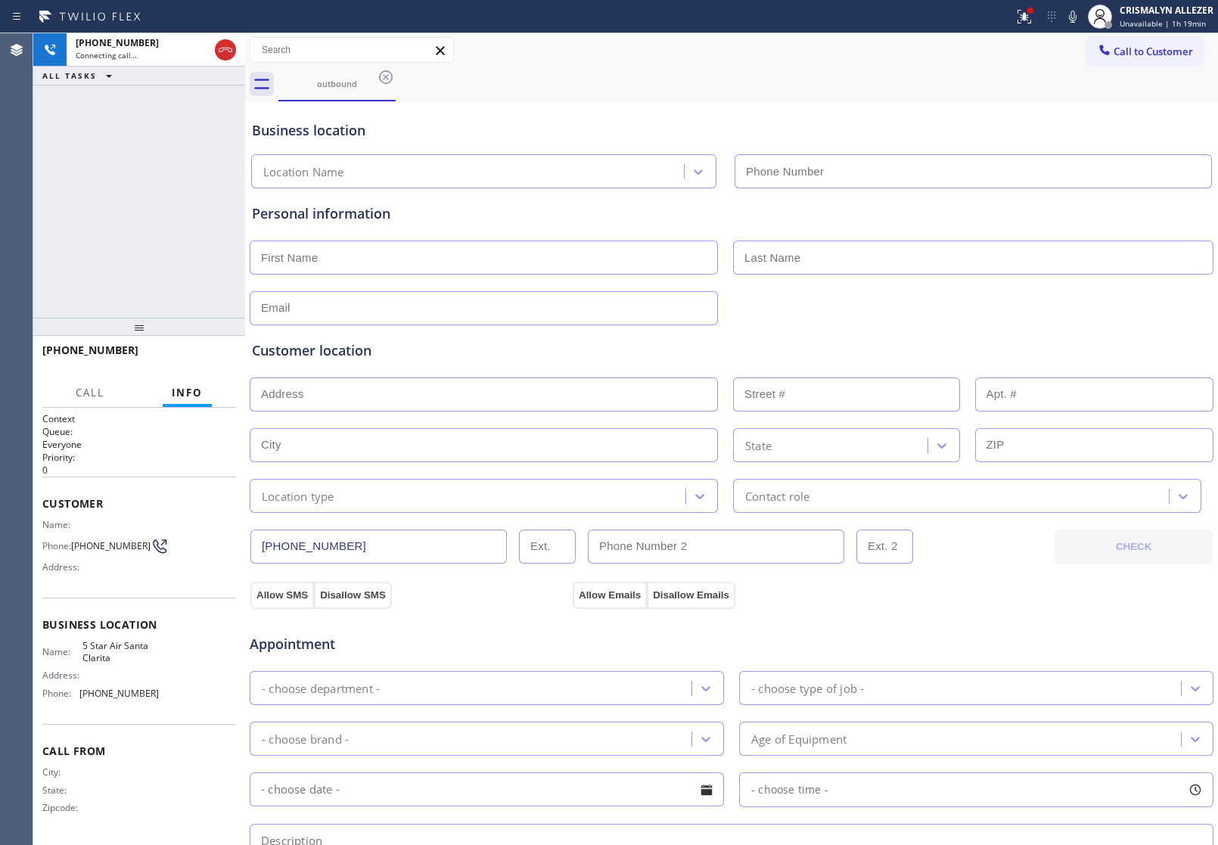
type input "[PHONE_NUMBER]"
click at [198, 356] on span "HANG UP" at bounding box center [201, 357] width 46 height 11
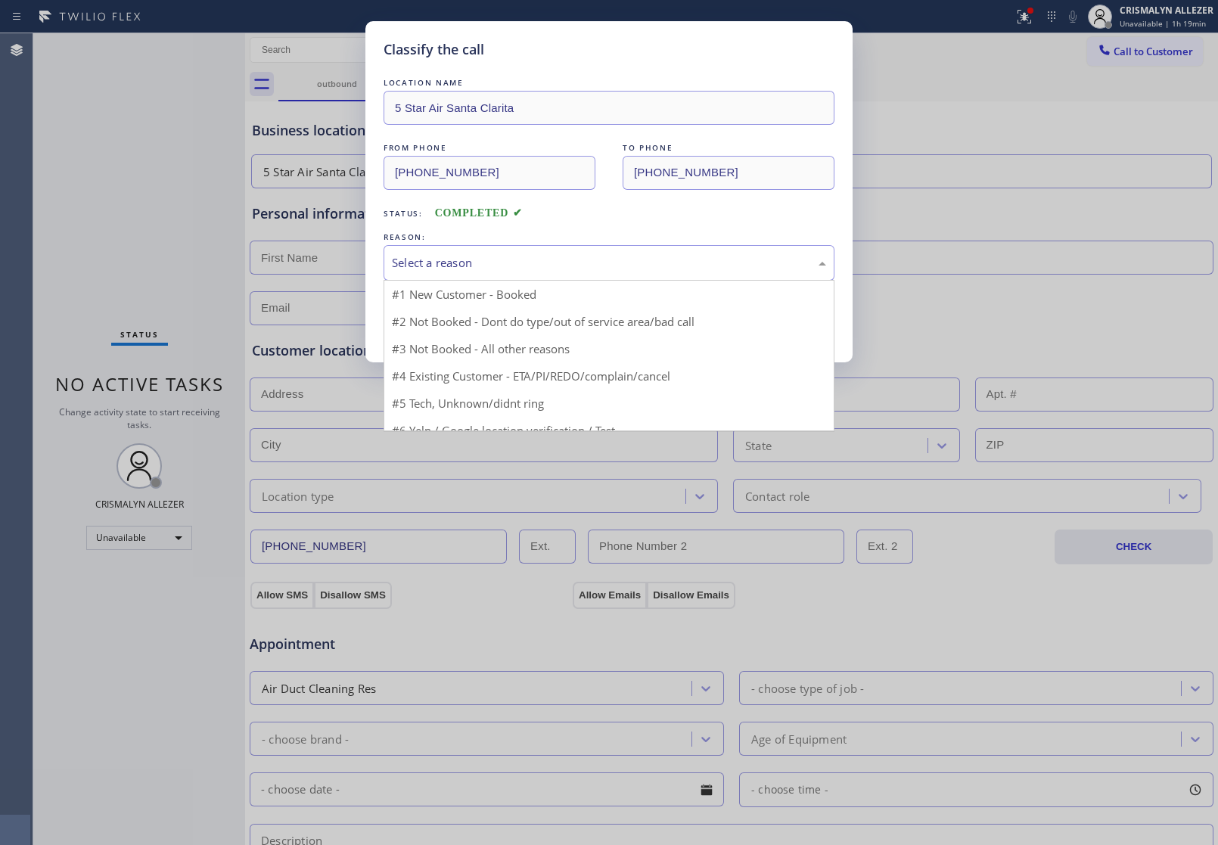
click at [630, 267] on div "Select a reason" at bounding box center [609, 262] width 434 height 17
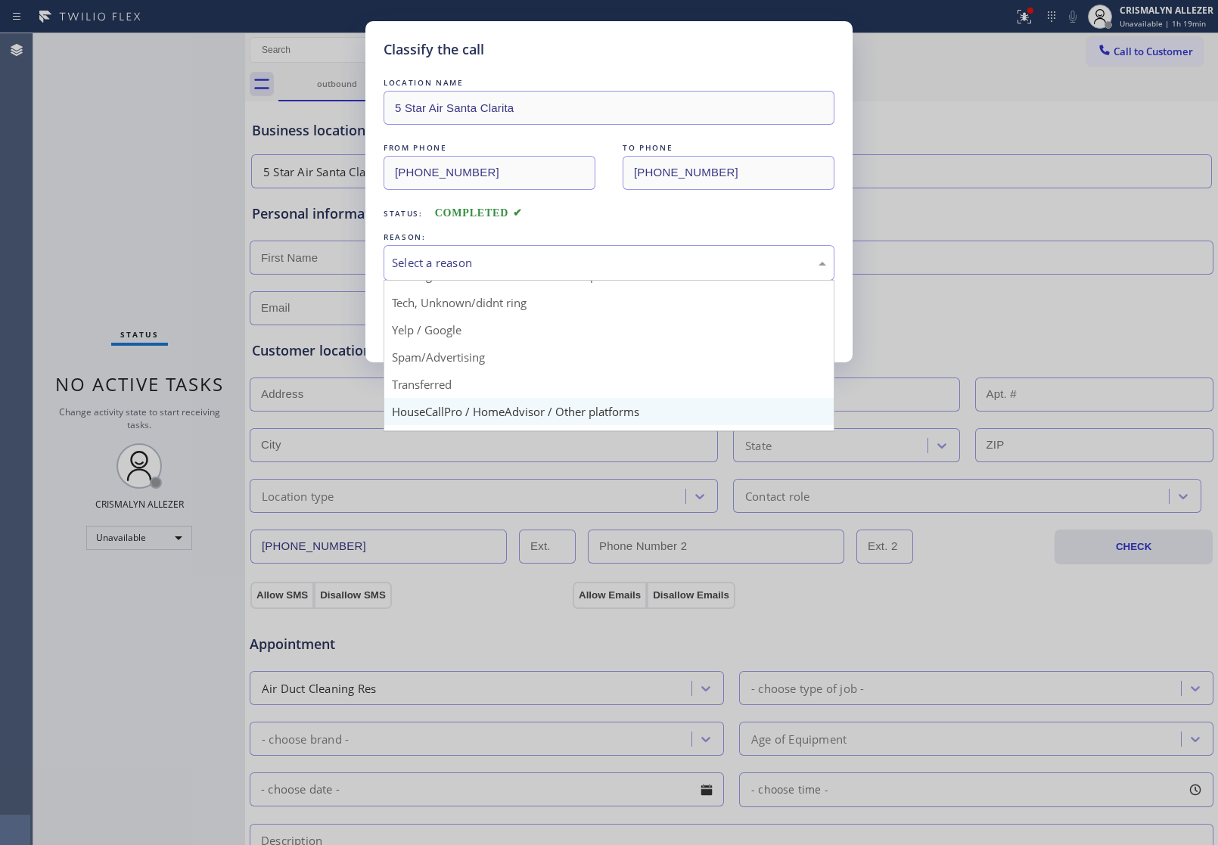
scroll to position [95, 0]
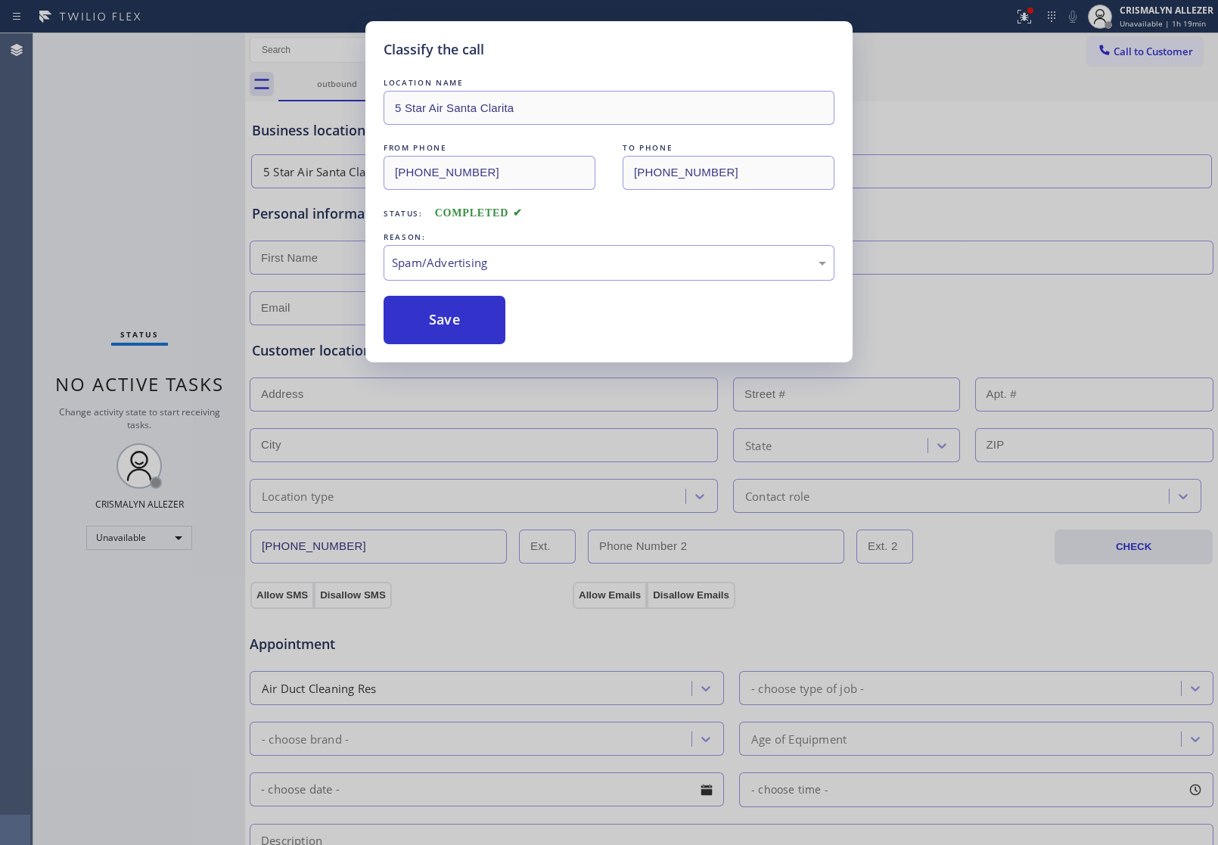
click at [440, 333] on button "Save" at bounding box center [445, 320] width 122 height 48
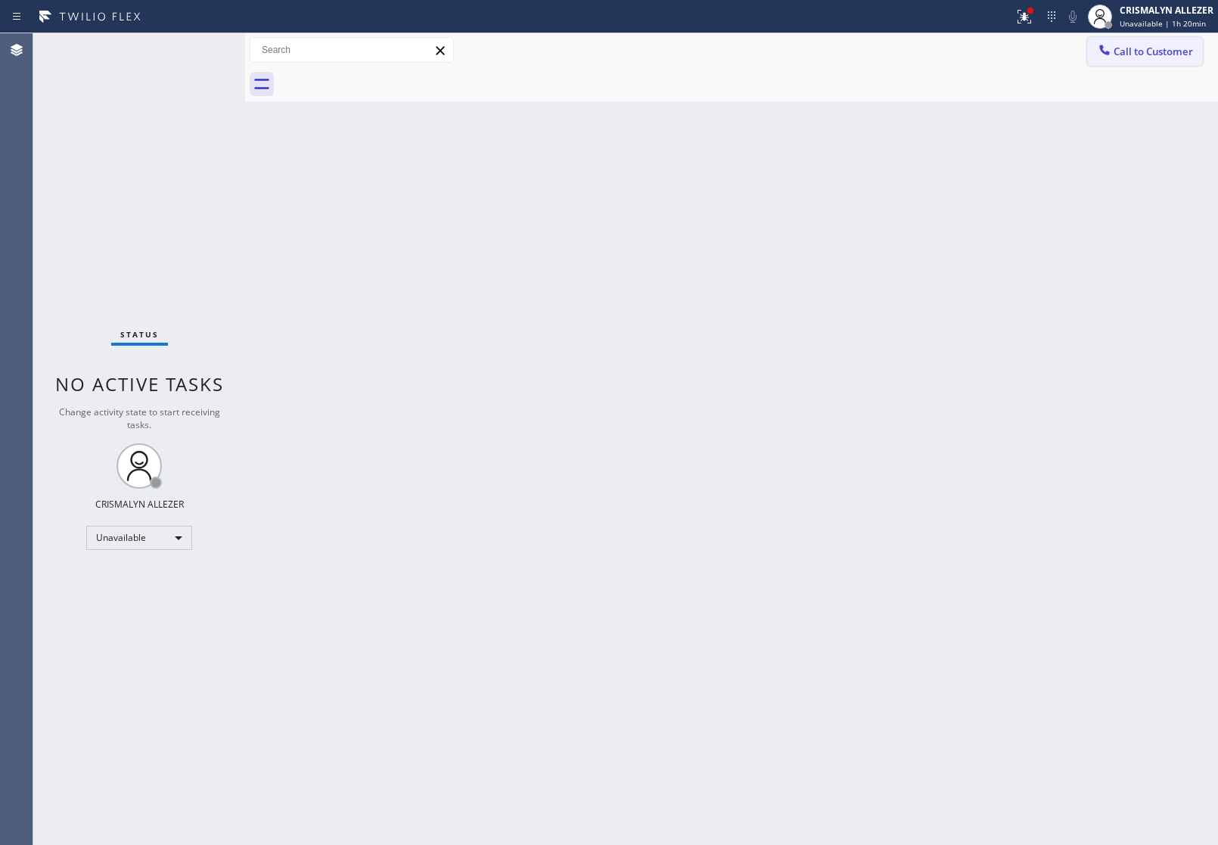
click at [1158, 45] on span "Call to Customer" at bounding box center [1153, 52] width 79 height 14
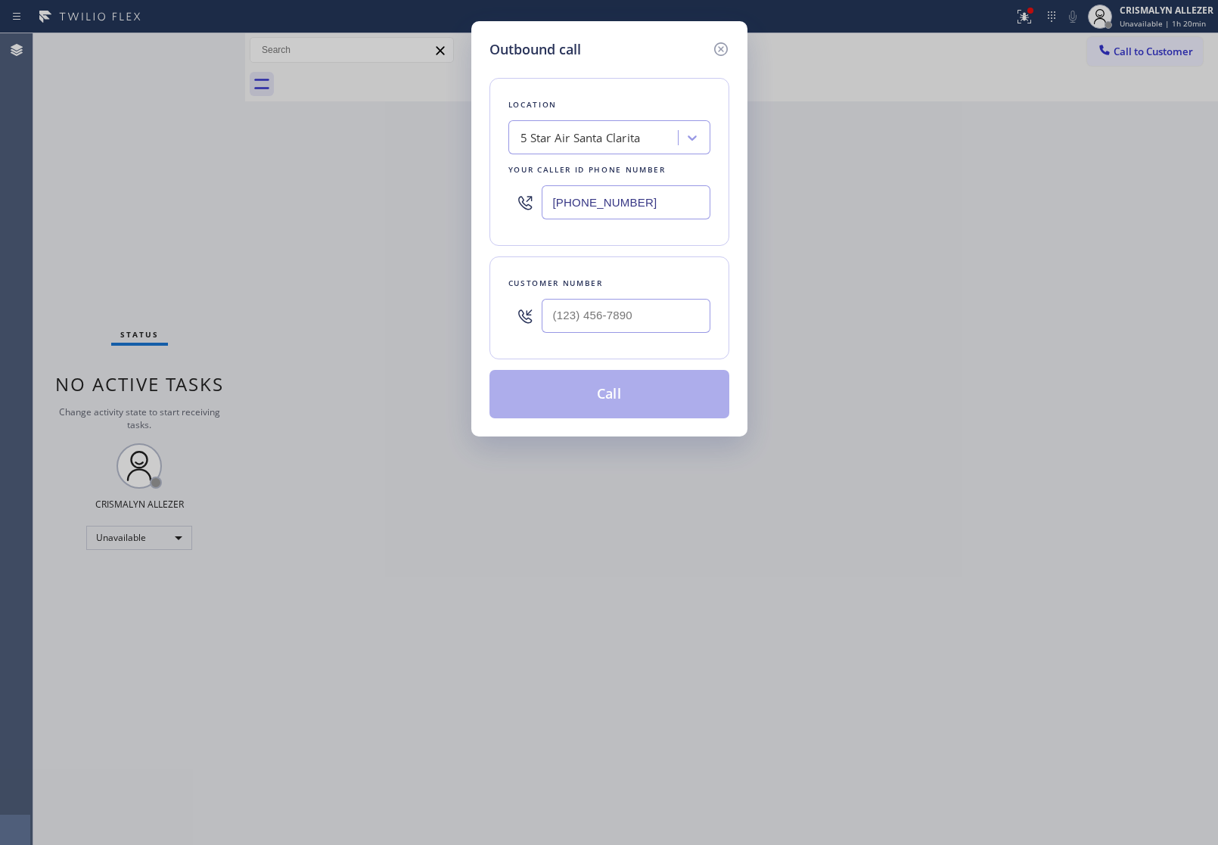
drag, startPoint x: 682, startPoint y: 201, endPoint x: 274, endPoint y: 208, distance: 407.9
click at [311, 208] on div "Outbound call Location 5 Star Air [GEOGRAPHIC_DATA] Your caller id phone number…" at bounding box center [609, 422] width 1218 height 845
paste input "562) 526-1044"
type input "[PHONE_NUMBER]"
click at [670, 304] on input "(___) ___-____" at bounding box center [626, 316] width 169 height 34
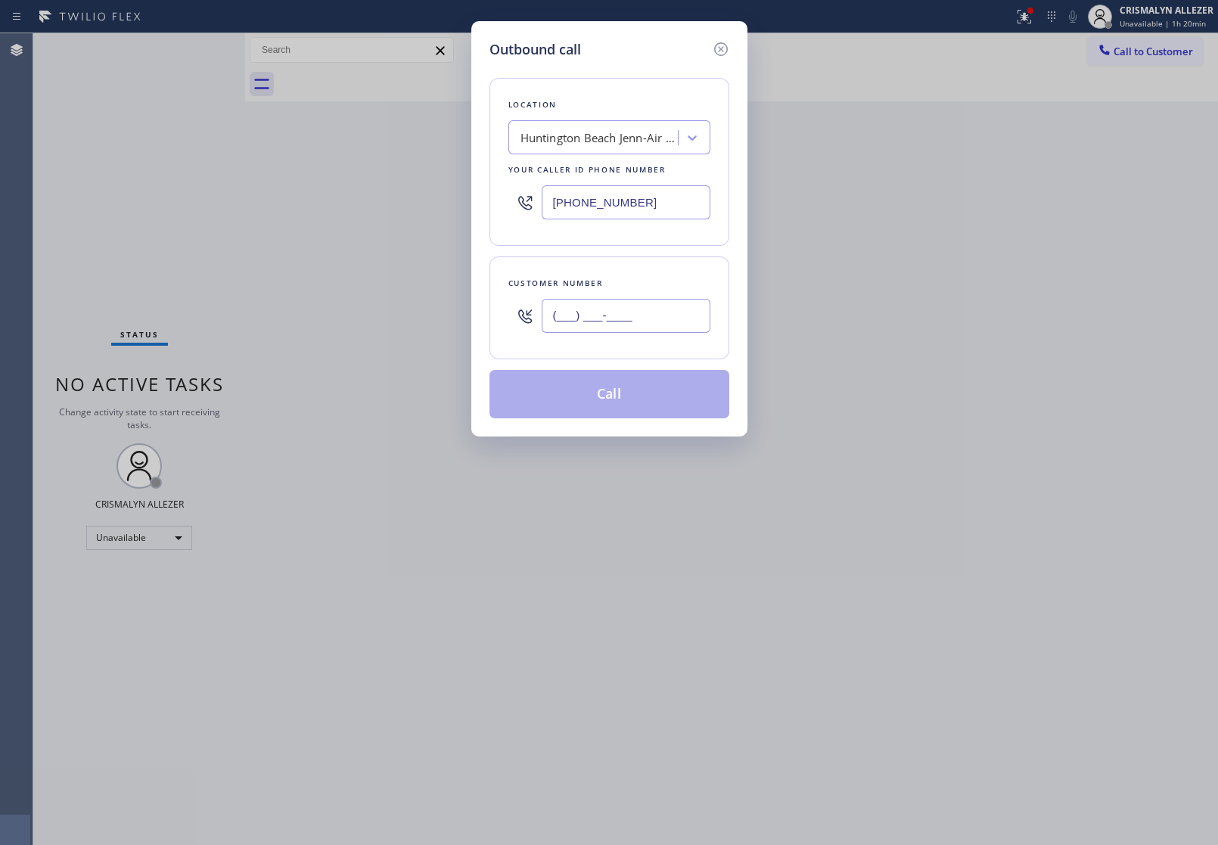
paste input "949) 850-7058"
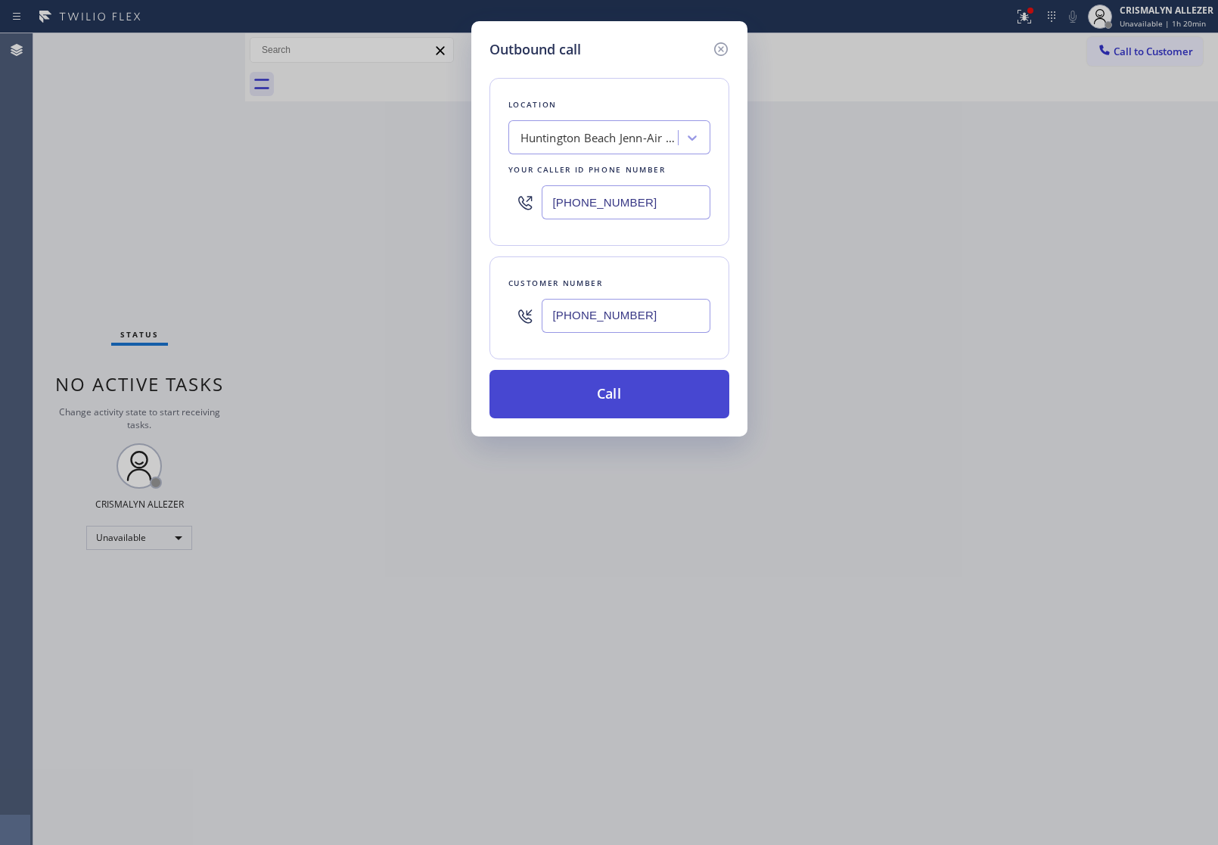
type input "[PHONE_NUMBER]"
click at [620, 390] on button "Call" at bounding box center [610, 394] width 240 height 48
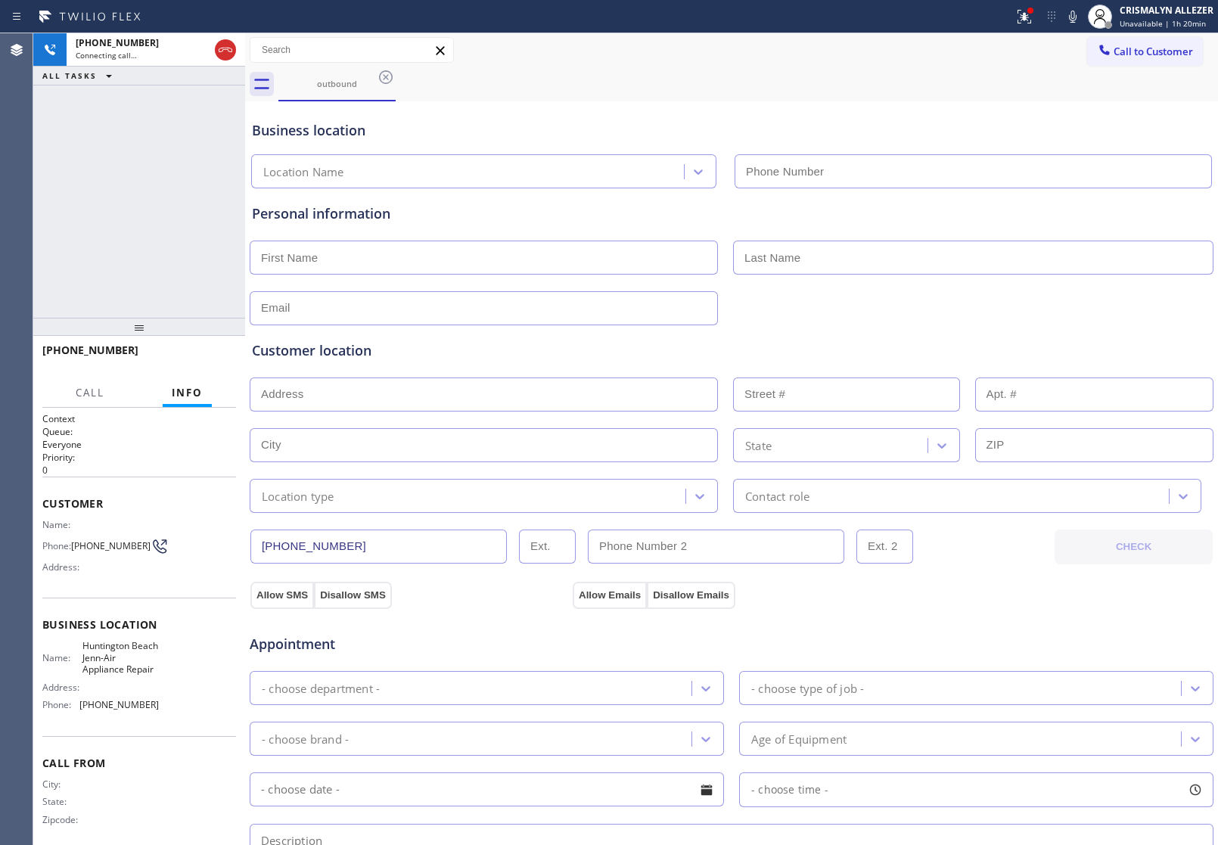
type input "[PHONE_NUMBER]"
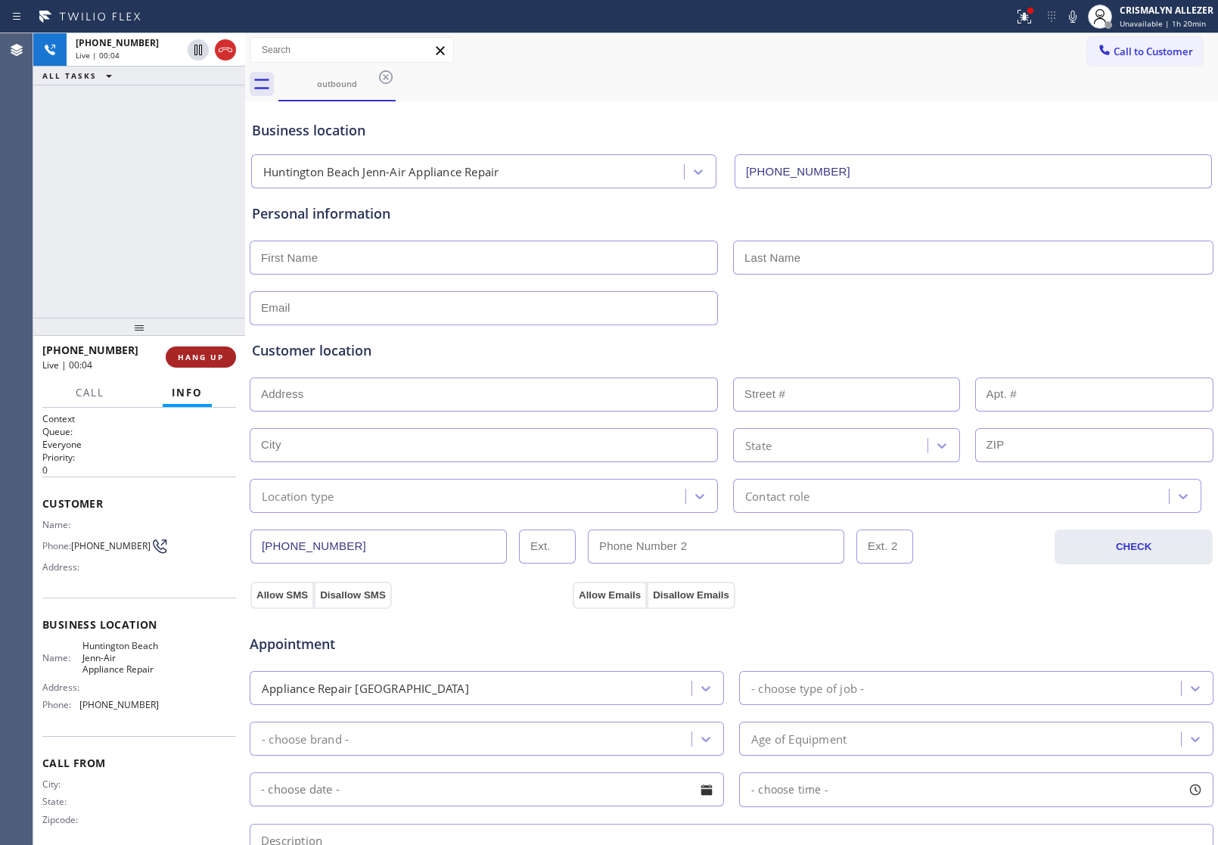
click at [201, 361] on span "HANG UP" at bounding box center [201, 357] width 46 height 11
click at [189, 357] on span "COMPLETE" at bounding box center [198, 357] width 52 height 11
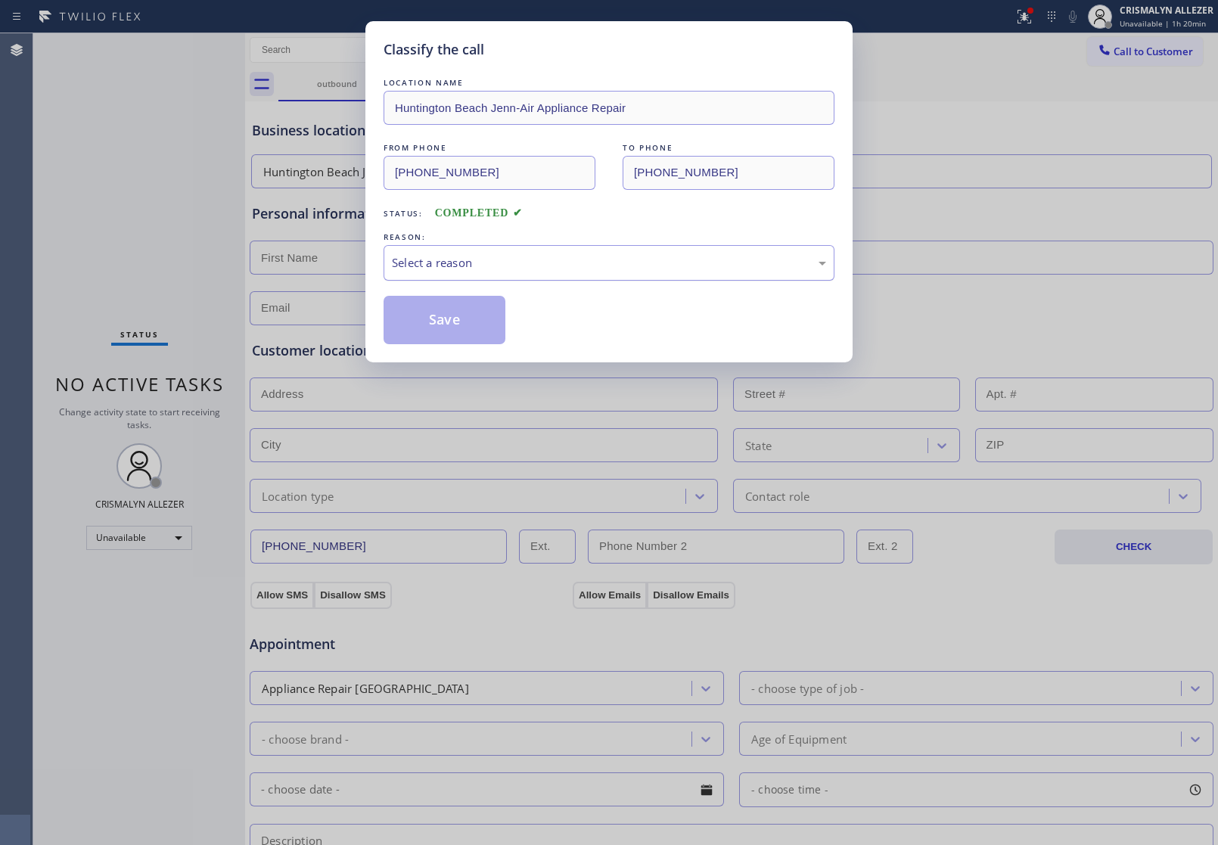
click at [627, 262] on div "Select a reason" at bounding box center [609, 262] width 434 height 17
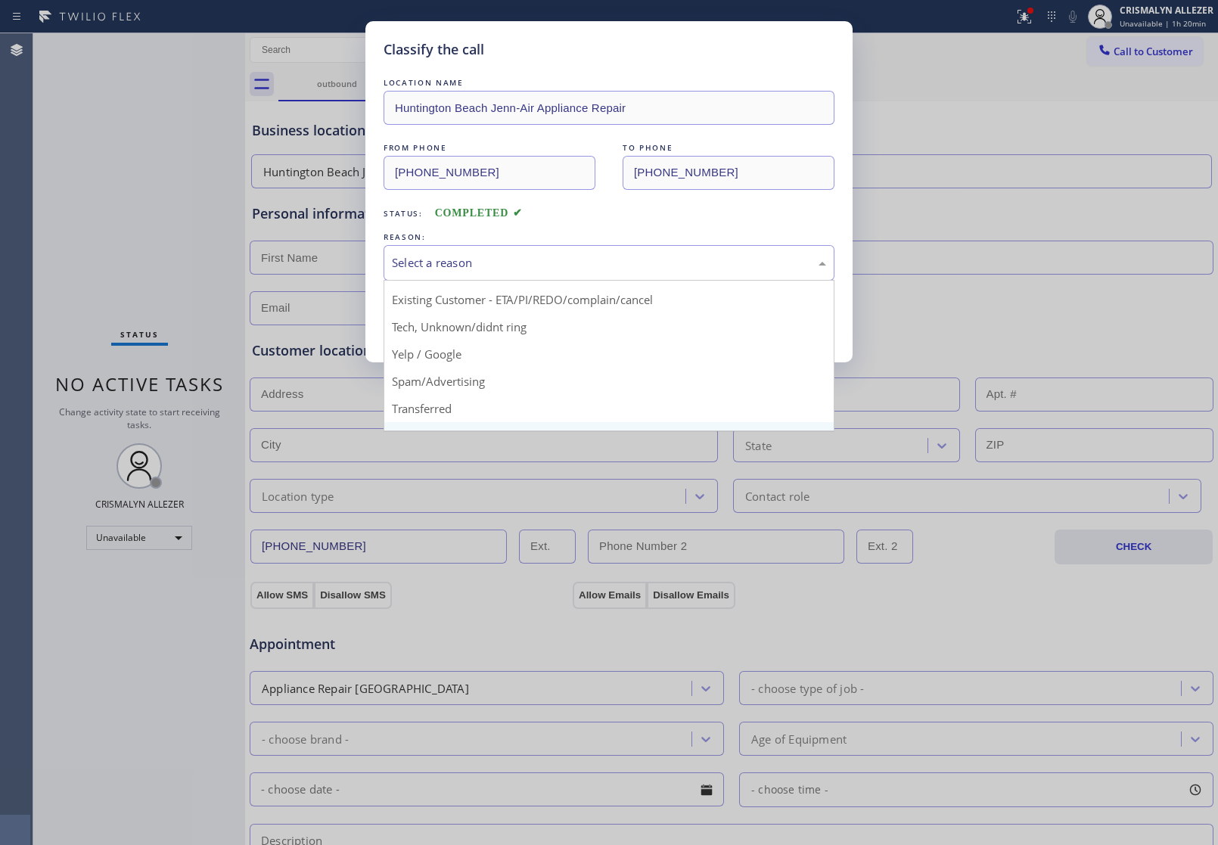
scroll to position [95, 0]
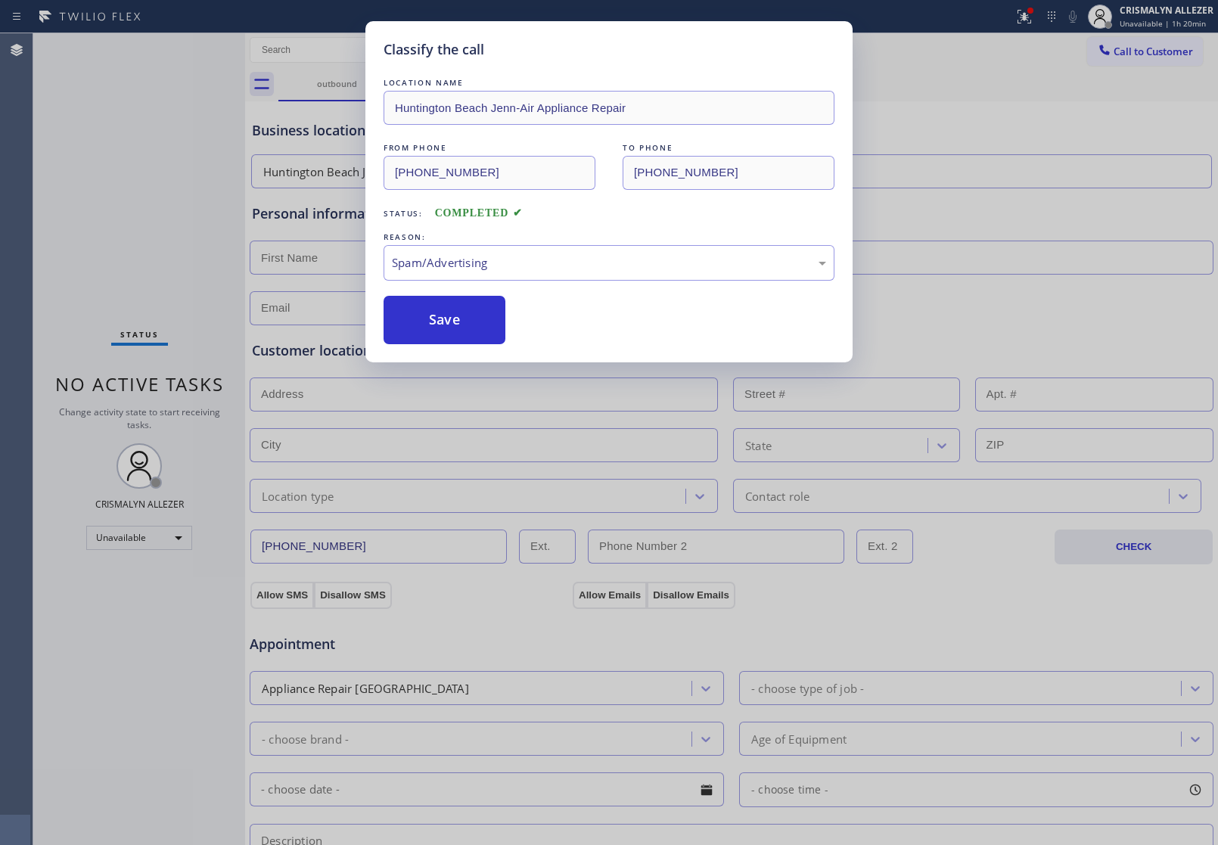
click at [440, 335] on button "Save" at bounding box center [445, 320] width 122 height 48
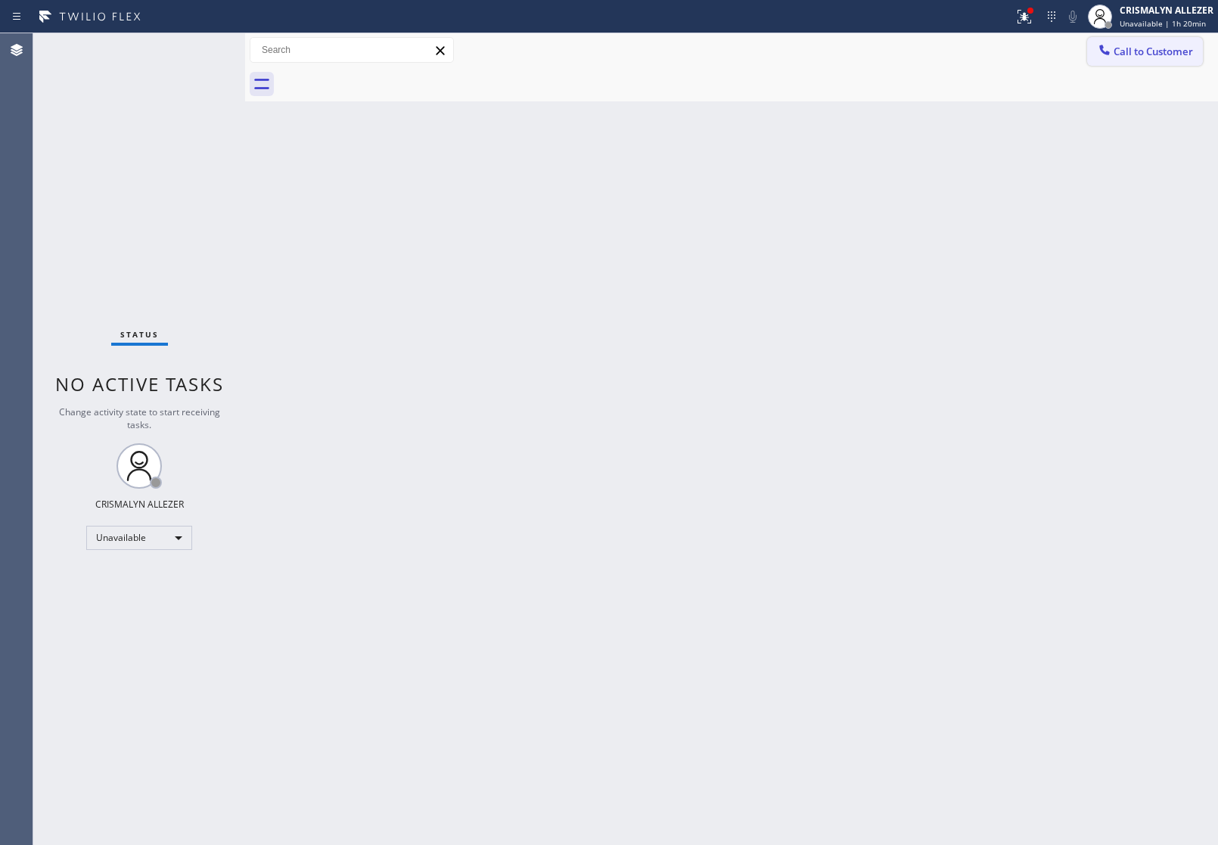
click at [1185, 51] on span "Call to Customer" at bounding box center [1153, 52] width 79 height 14
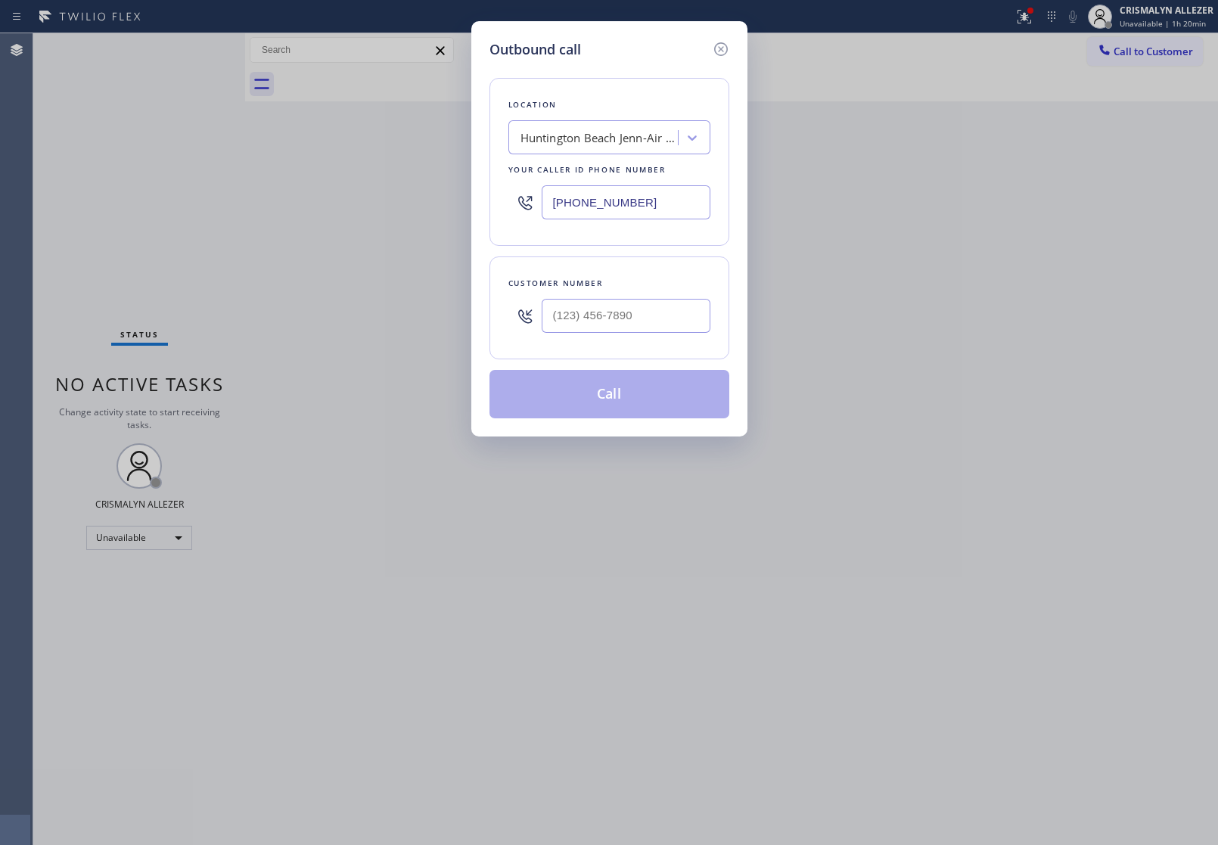
drag, startPoint x: 696, startPoint y: 206, endPoint x: 390, endPoint y: 199, distance: 305.8
click at [414, 199] on div "Outbound call Location [GEOGRAPHIC_DATA] Jenn-Air Appliance Repair Your caller …" at bounding box center [609, 422] width 1218 height 845
paste input "456-34"
type input "[PHONE_NUMBER]"
click at [648, 310] on input "(___) ___-____" at bounding box center [626, 316] width 169 height 34
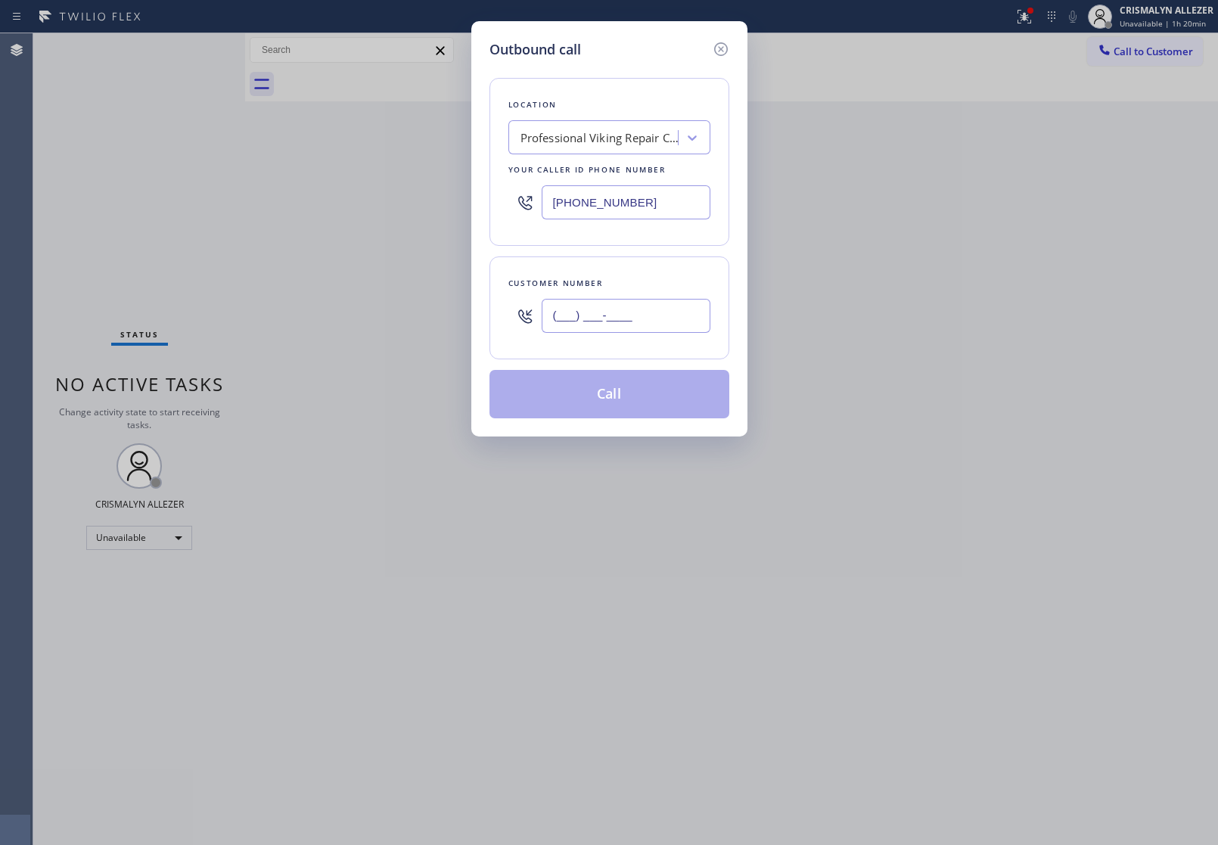
paste input "626) 719-3126"
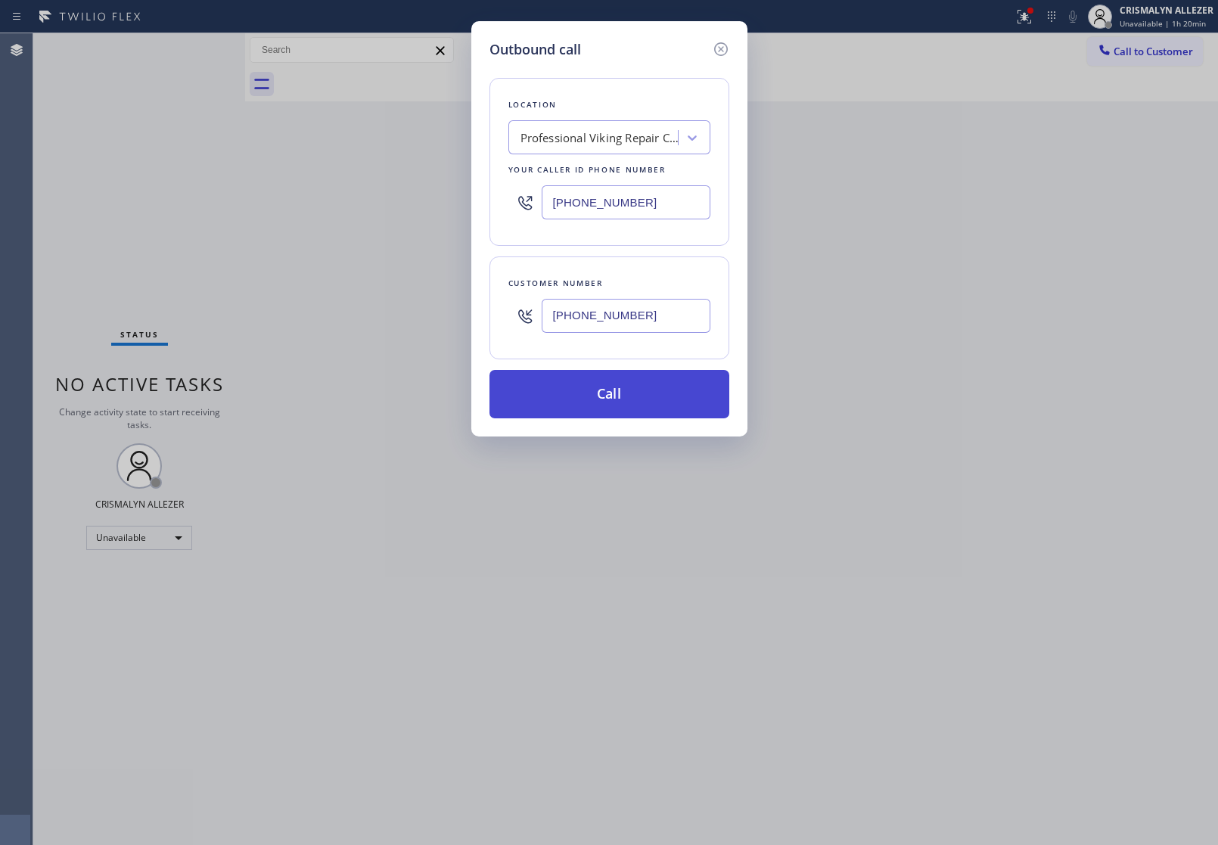
type input "[PHONE_NUMBER]"
click at [613, 413] on button "Call" at bounding box center [610, 394] width 240 height 48
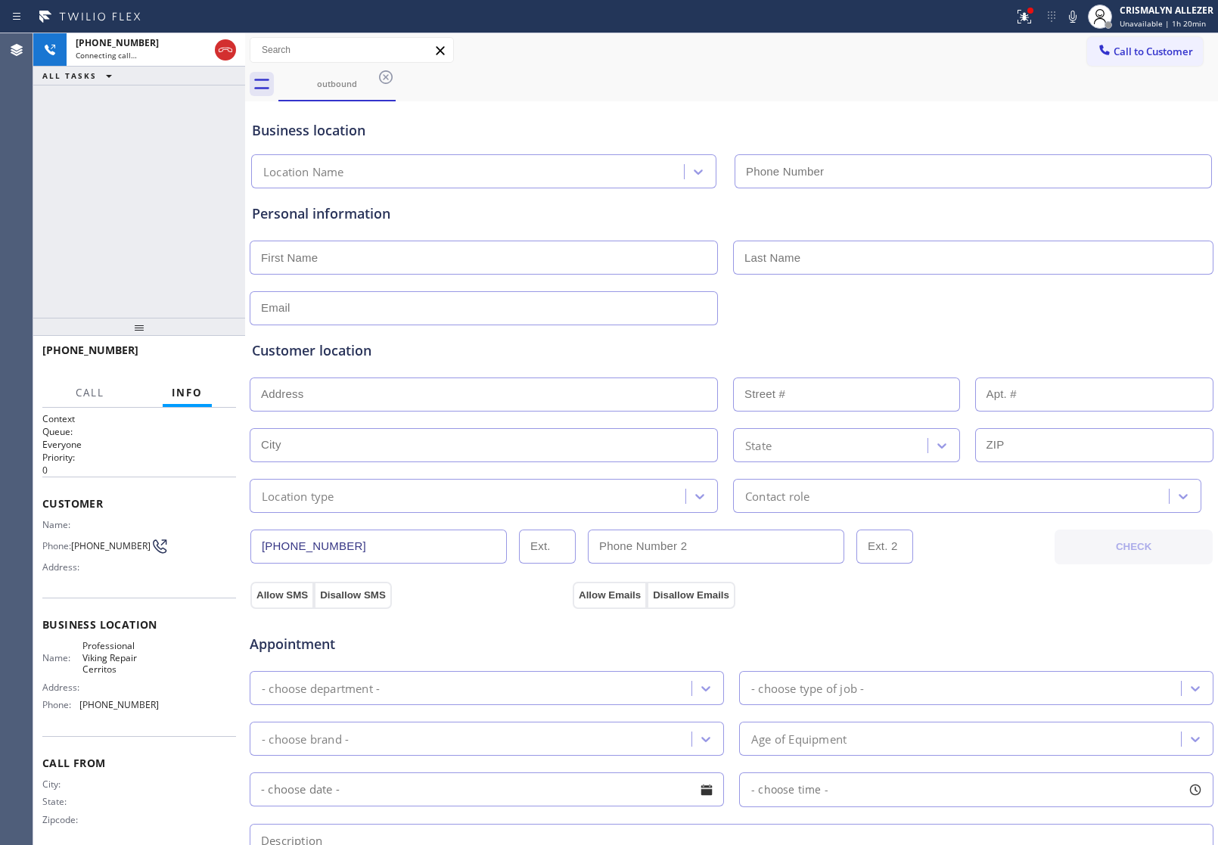
type input "[PHONE_NUMBER]"
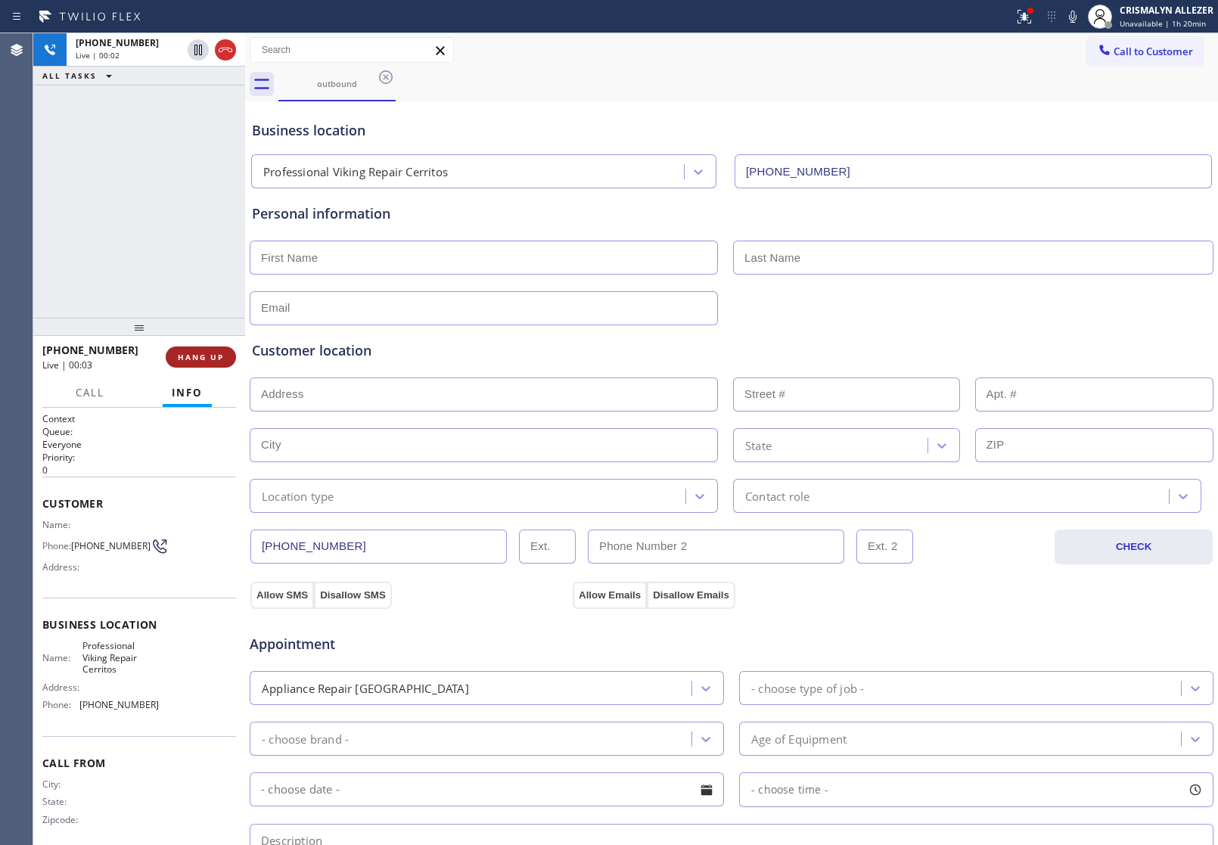
click at [195, 358] on span "HANG UP" at bounding box center [201, 357] width 46 height 11
click at [195, 358] on span "COMPLETE" at bounding box center [198, 357] width 52 height 11
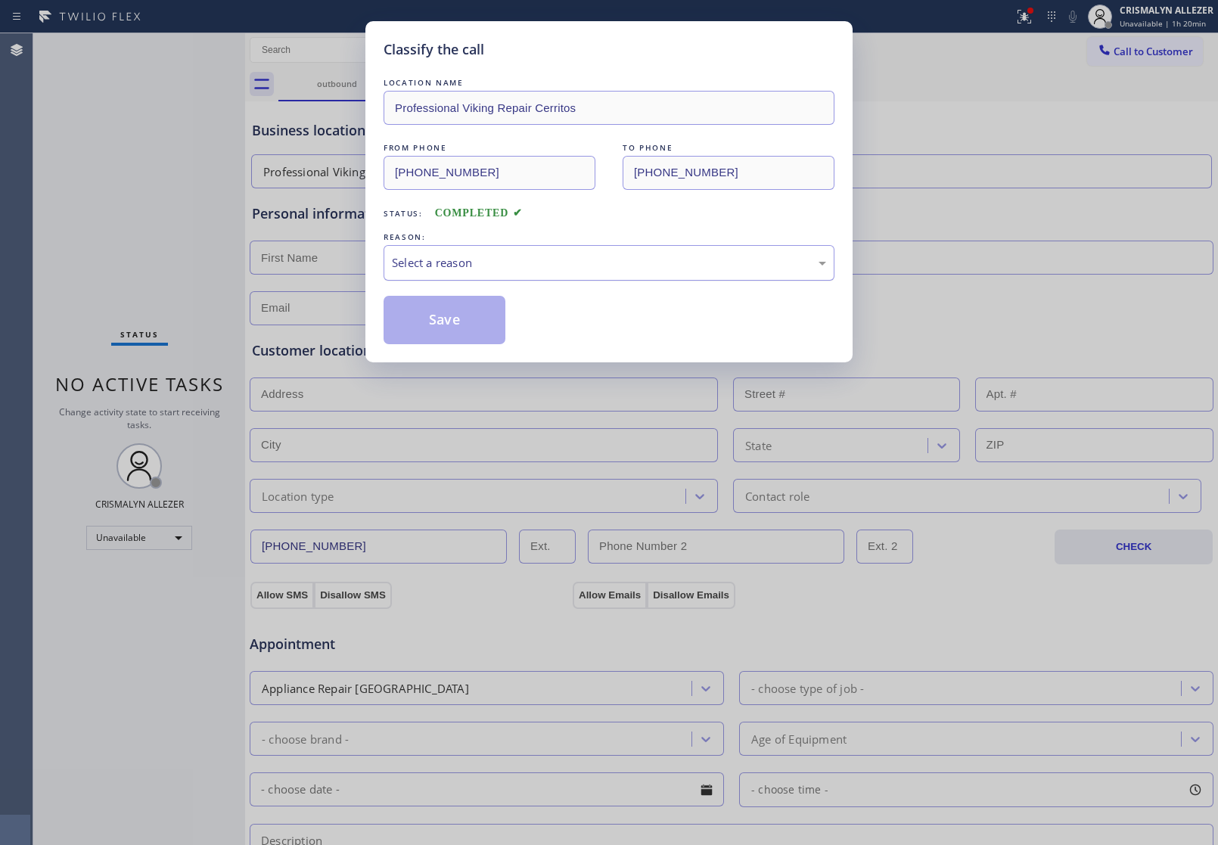
click at [581, 250] on div "Select a reason" at bounding box center [609, 263] width 451 height 36
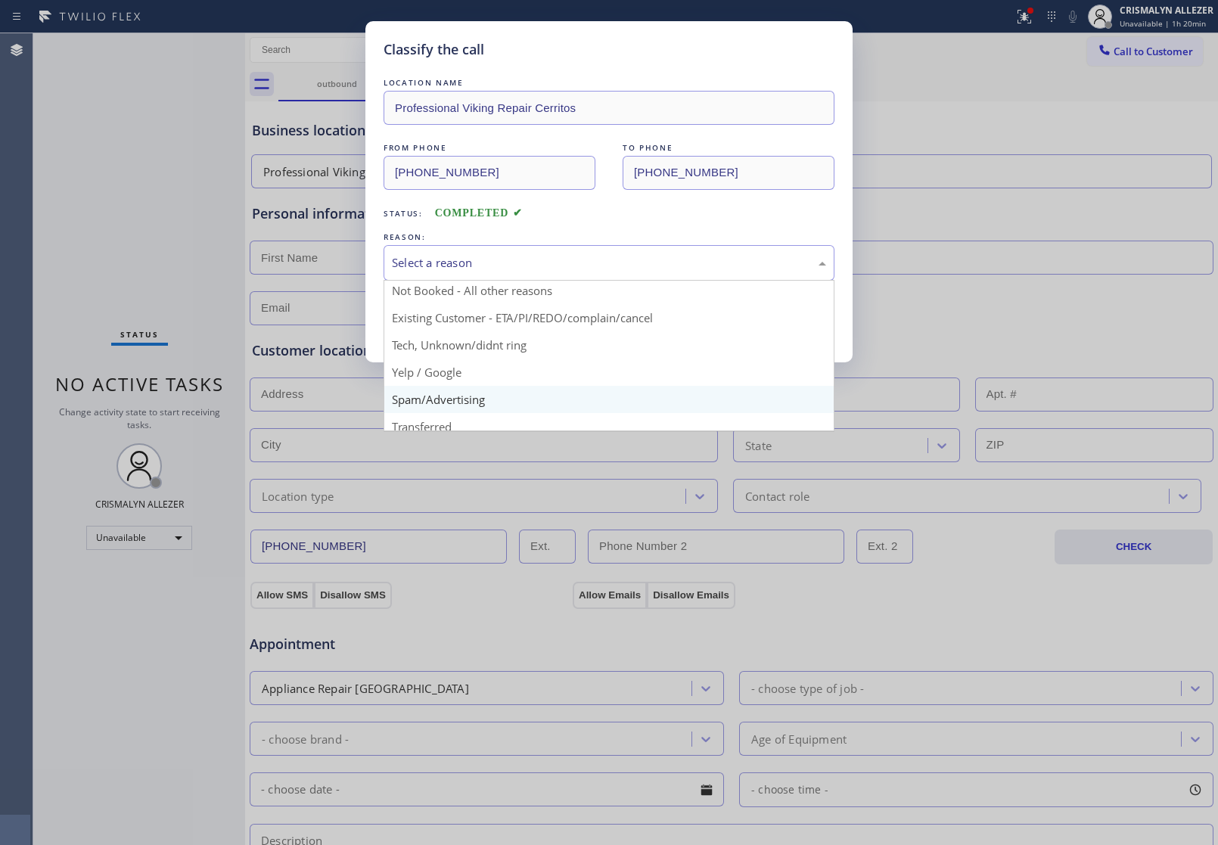
scroll to position [48, 0]
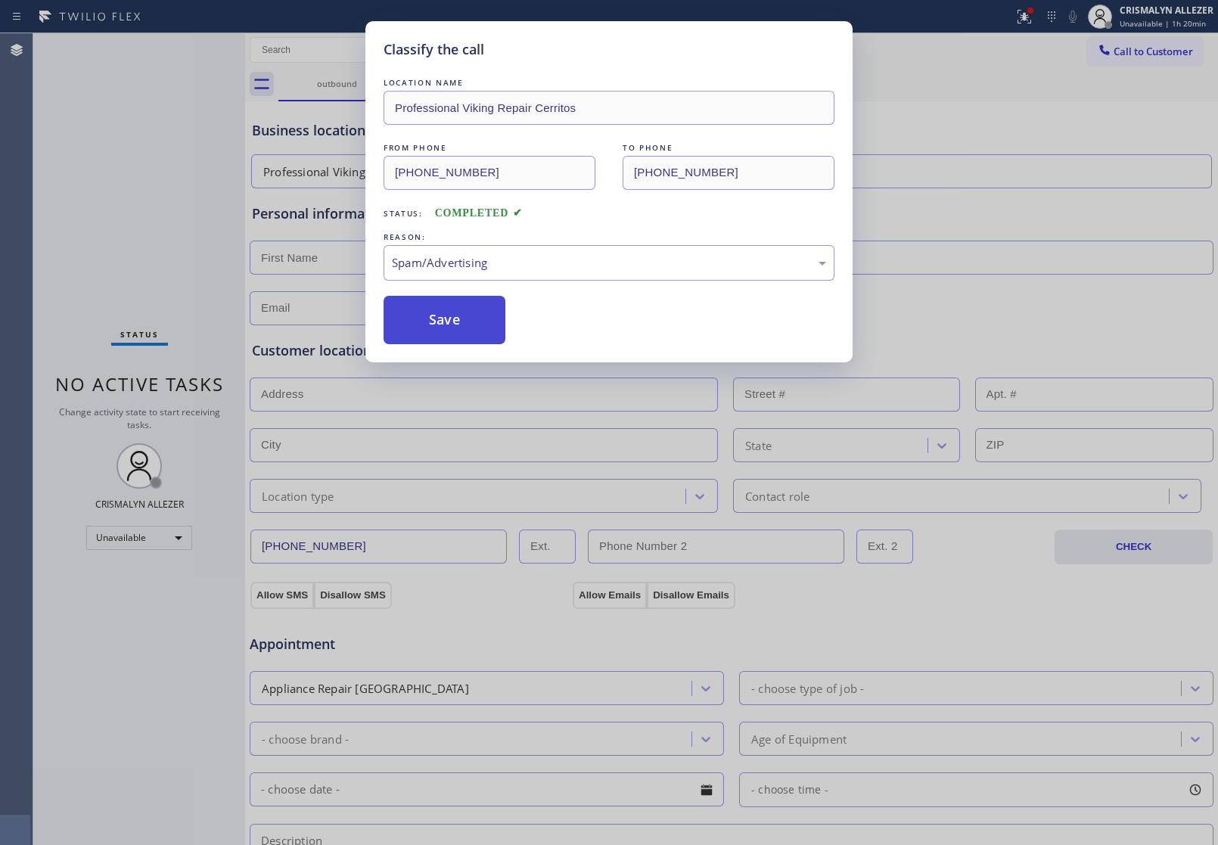
click at [462, 341] on button "Save" at bounding box center [445, 320] width 122 height 48
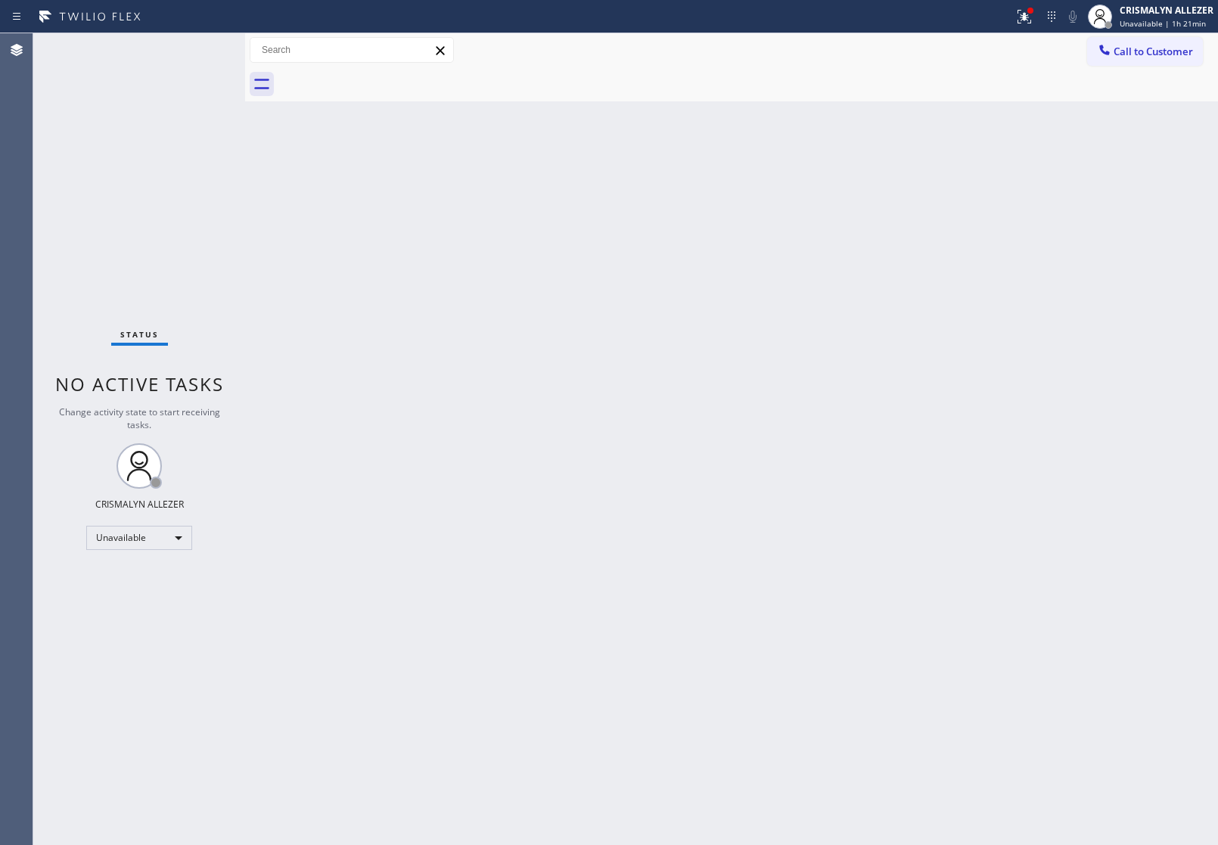
drag, startPoint x: 1161, startPoint y: 43, endPoint x: 1090, endPoint y: 114, distance: 100.6
click at [1155, 50] on button "Call to Customer" at bounding box center [1145, 51] width 116 height 29
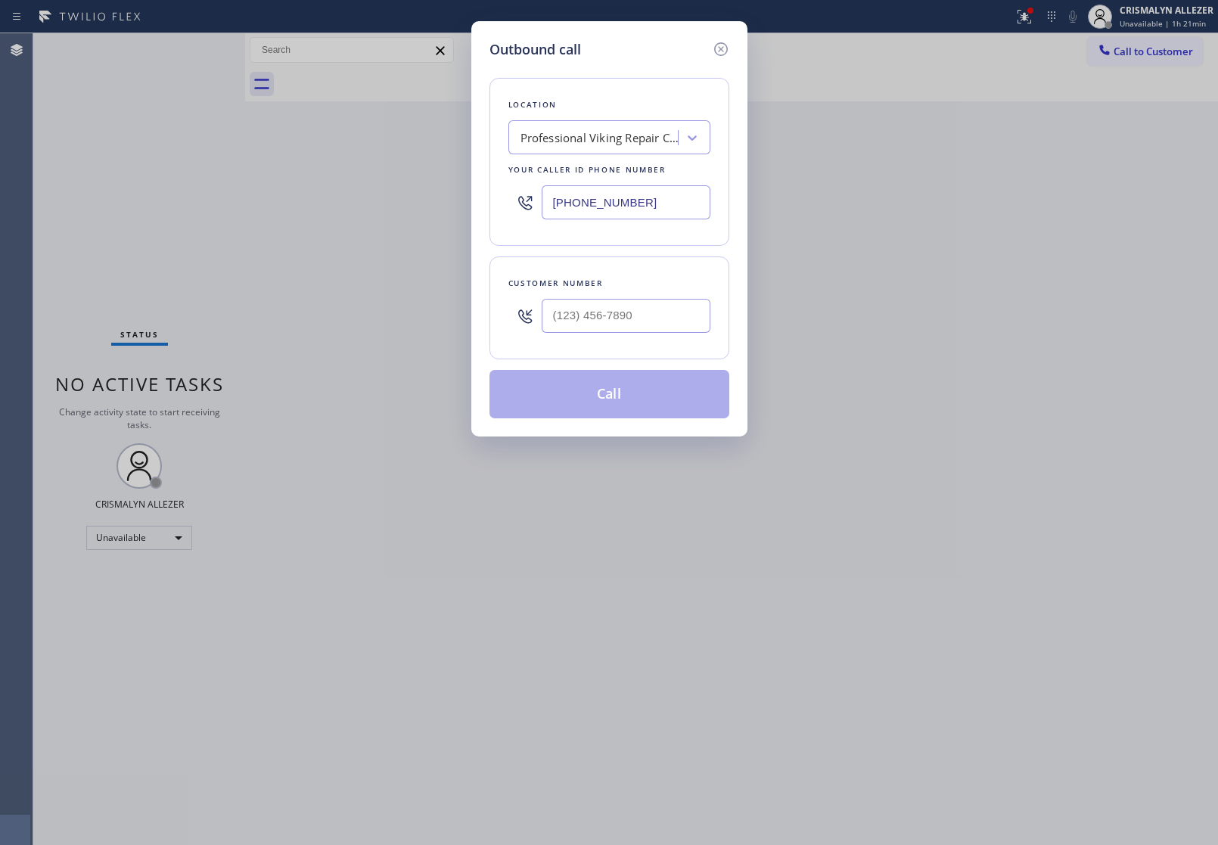
drag, startPoint x: 696, startPoint y: 208, endPoint x: 227, endPoint y: 203, distance: 469.2
click at [247, 204] on div "Outbound call Location Professional Viking Repair Cerritos Your caller id phone…" at bounding box center [609, 422] width 1218 height 845
paste input "213) 279-5203"
type input "[PHONE_NUMBER]"
click at [664, 319] on input "(___) ___-____" at bounding box center [626, 316] width 169 height 34
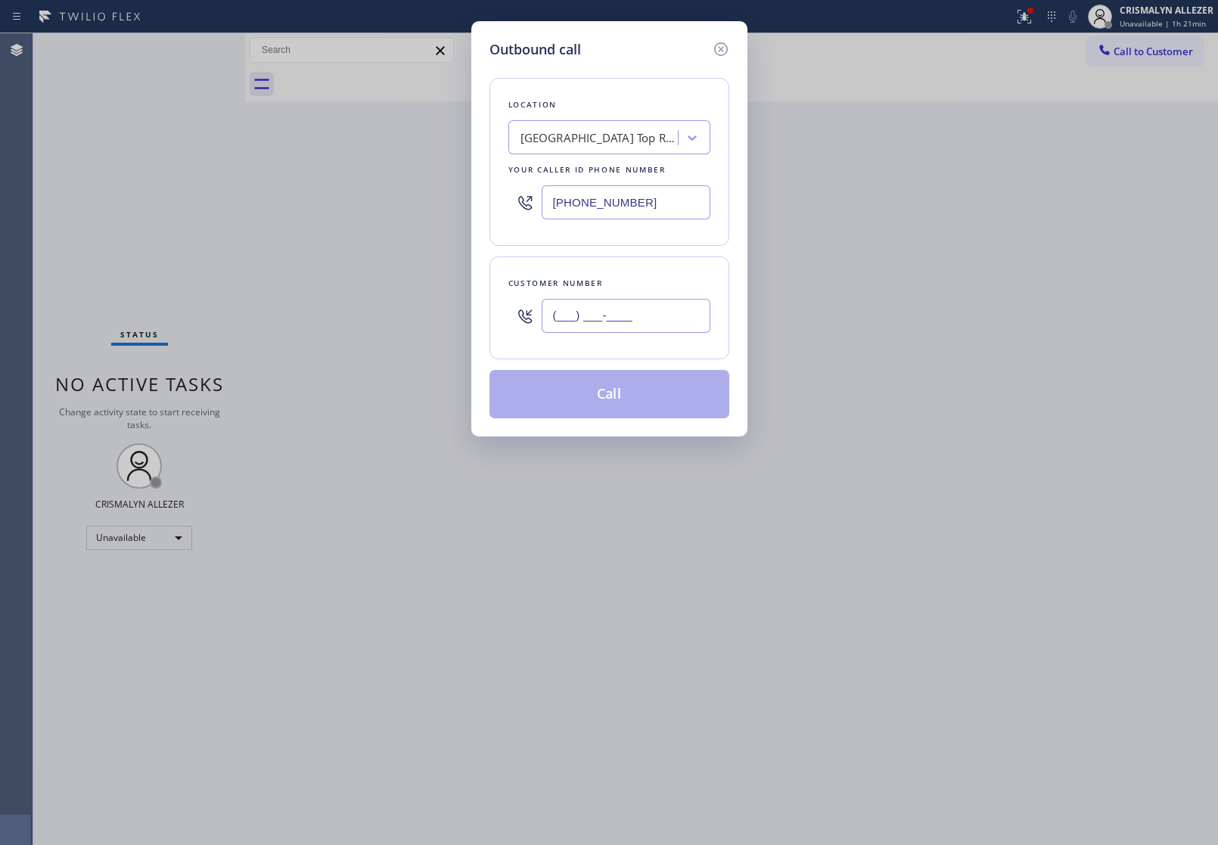
paste input "213) 279-5203"
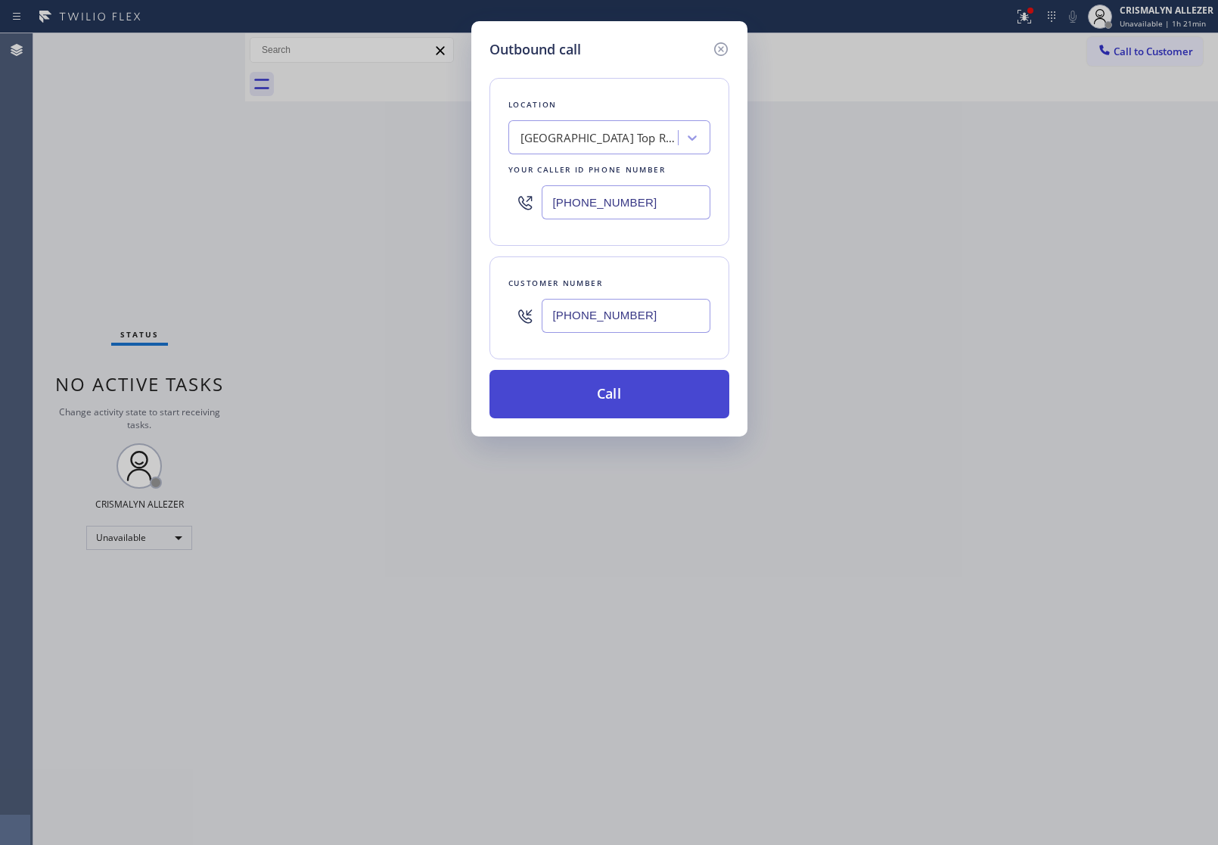
type input "[PHONE_NUMBER]"
click at [630, 394] on button "Call" at bounding box center [610, 394] width 240 height 48
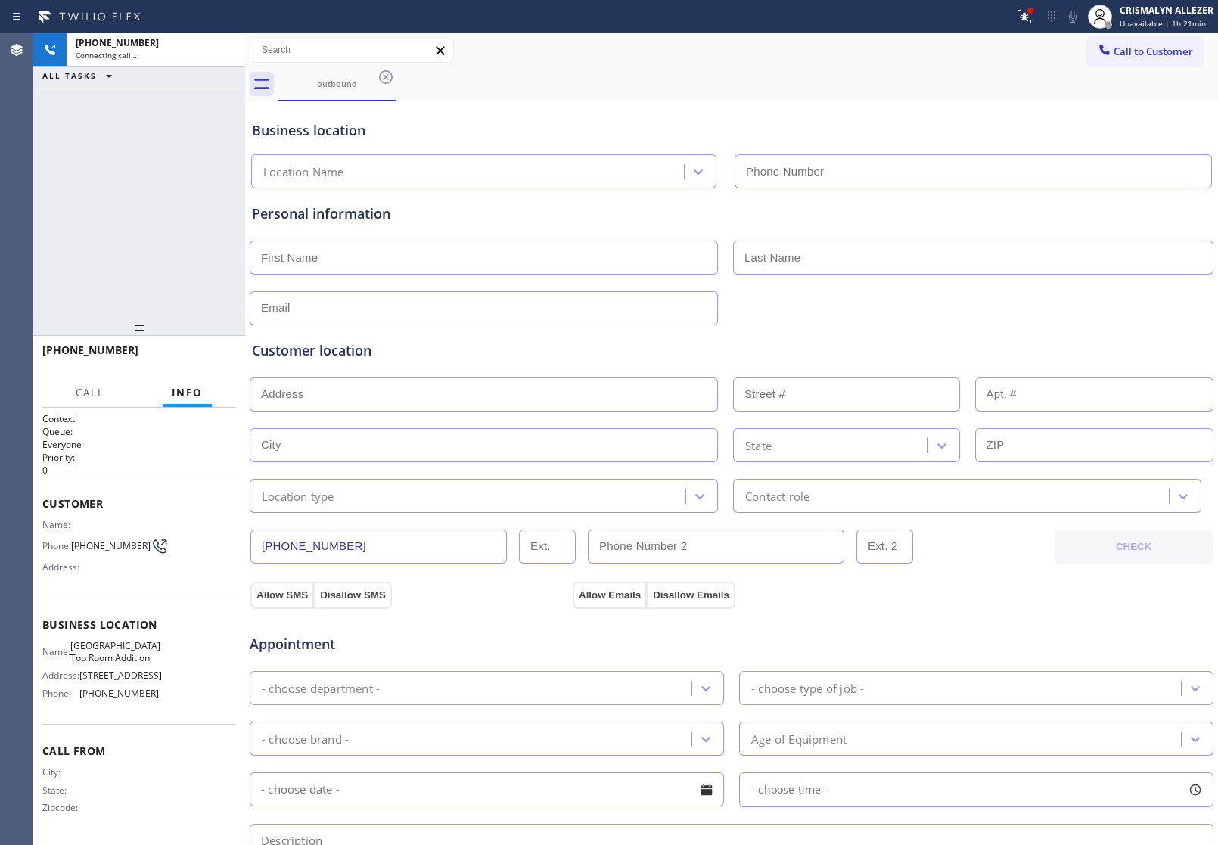
type input "[PHONE_NUMBER]"
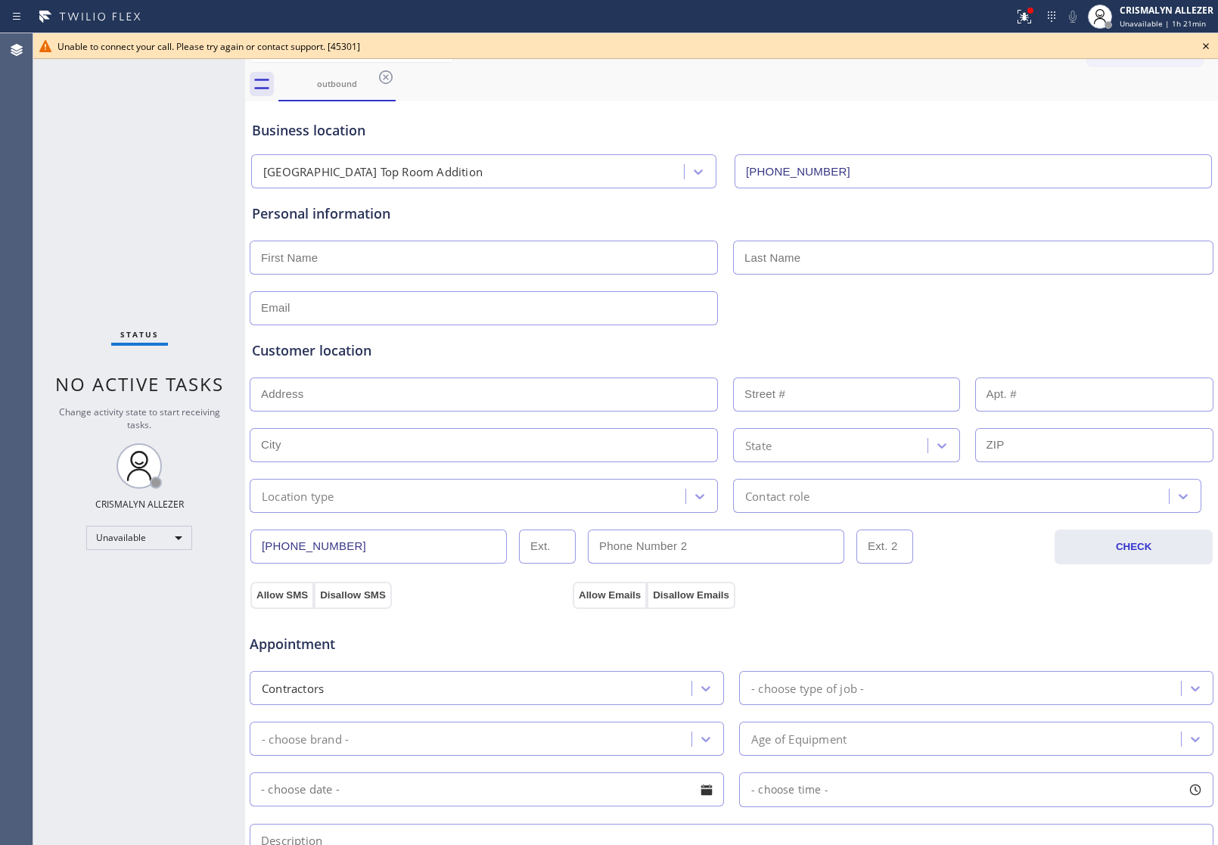
click at [1204, 42] on icon at bounding box center [1206, 46] width 18 height 18
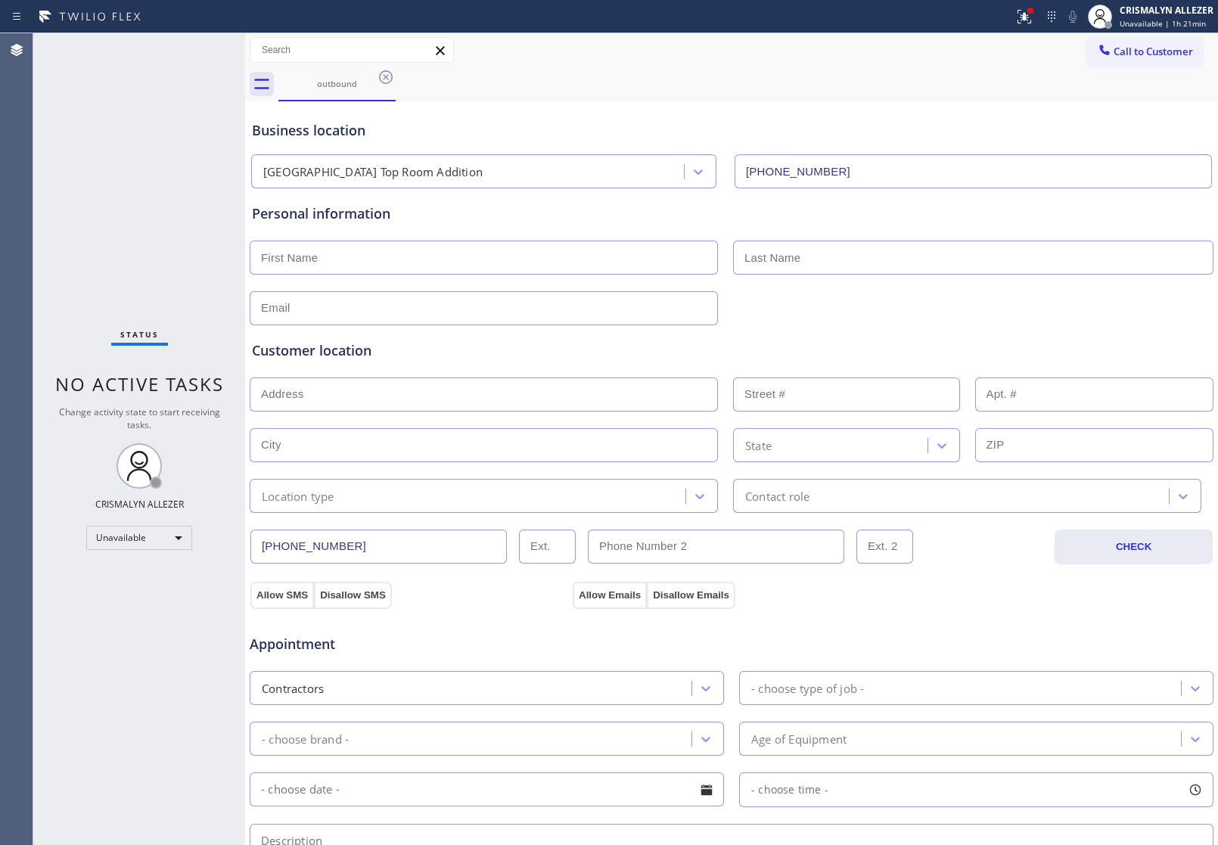
click at [390, 76] on icon at bounding box center [386, 77] width 18 height 18
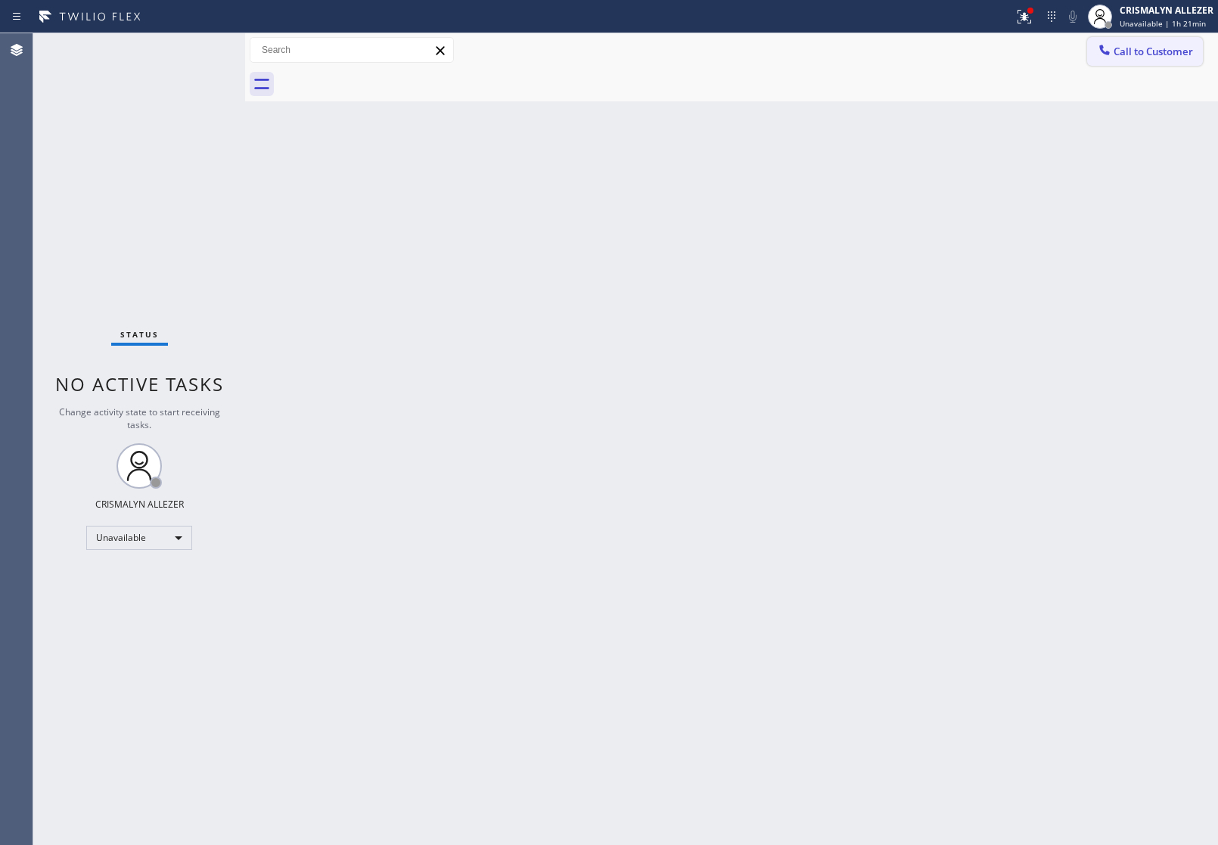
click at [1164, 45] on span "Call to Customer" at bounding box center [1153, 52] width 79 height 14
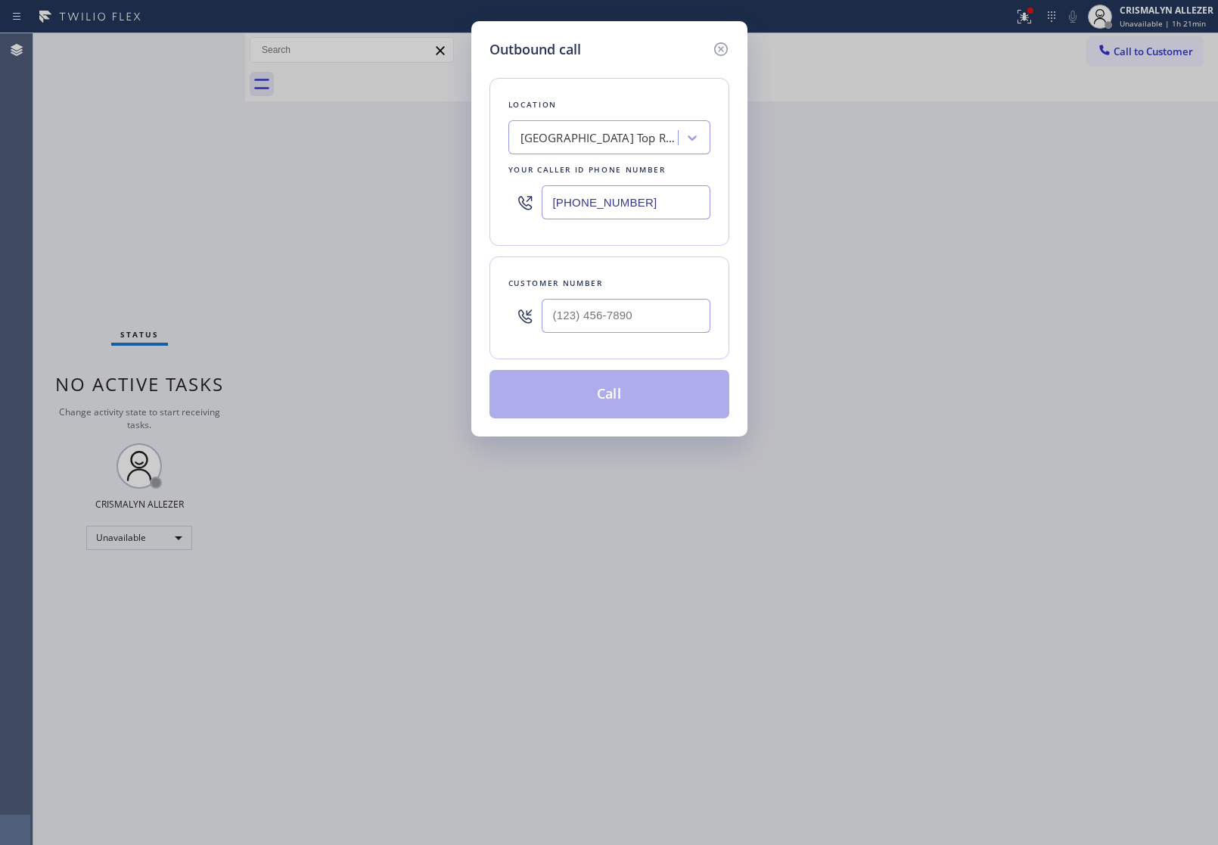
drag, startPoint x: 667, startPoint y: 213, endPoint x: 251, endPoint y: 210, distance: 415.4
click at [278, 207] on div "Outbound call Location [GEOGRAPHIC_DATA] Top Room Addition Your caller id phone…" at bounding box center [609, 422] width 1218 height 845
paste input "760) 284-8447"
type input "[PHONE_NUMBER]"
click at [606, 326] on input "(___) ___-____" at bounding box center [626, 316] width 169 height 34
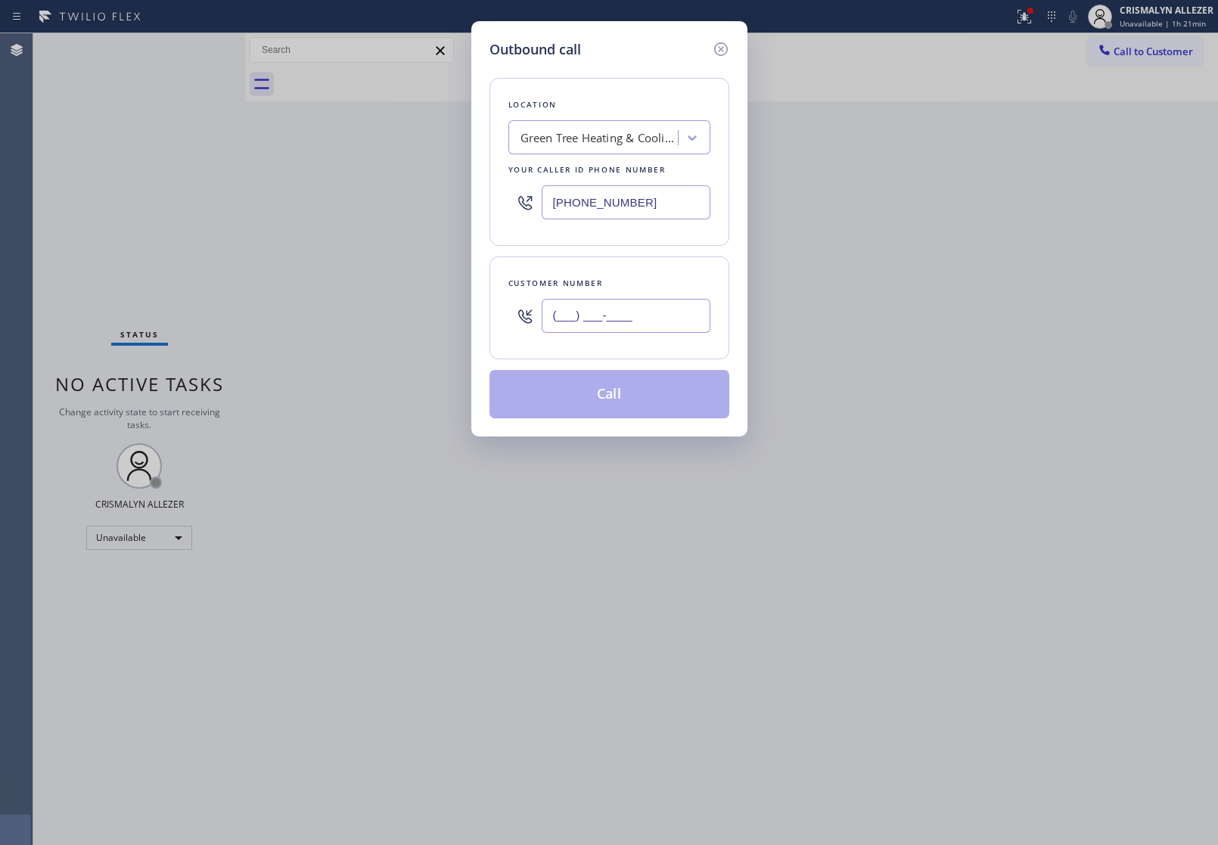
paste input "760) 305-9760"
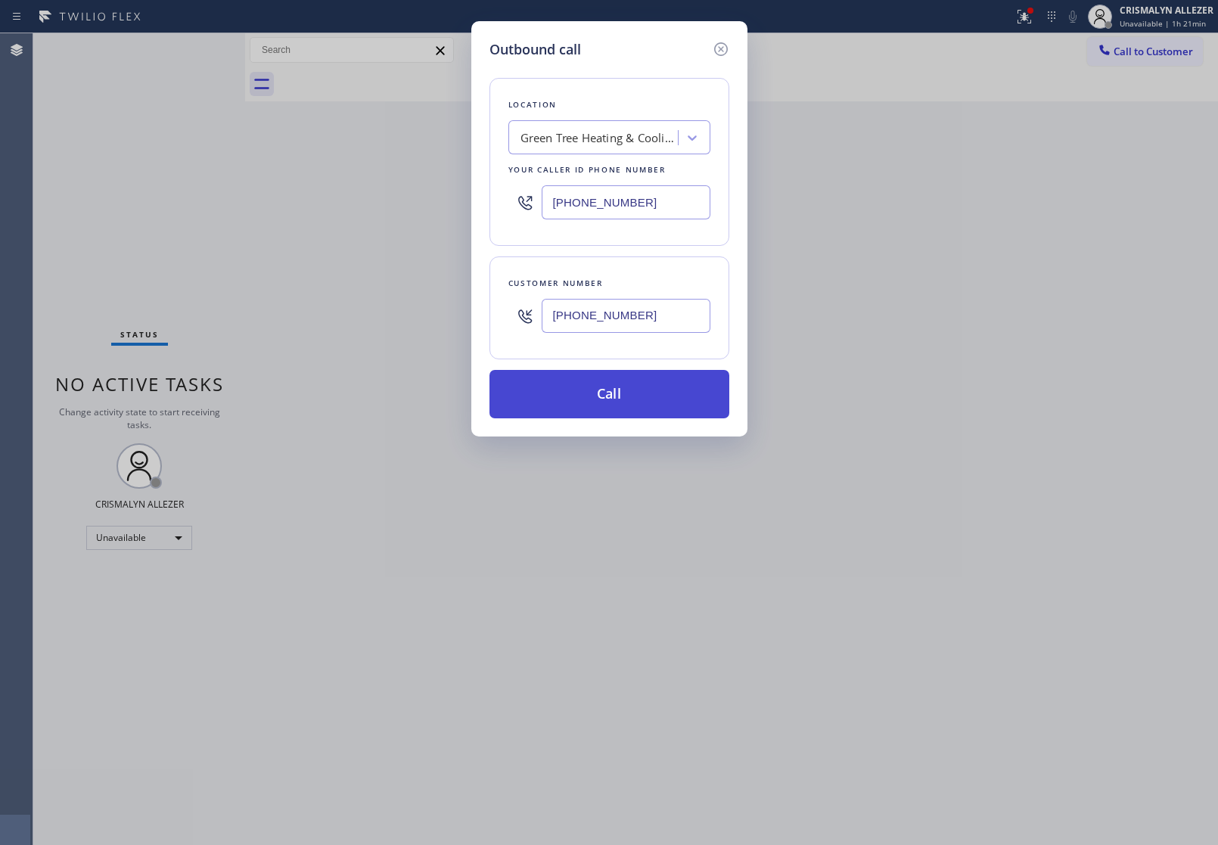
type input "[PHONE_NUMBER]"
click at [604, 390] on button "Call" at bounding box center [610, 394] width 240 height 48
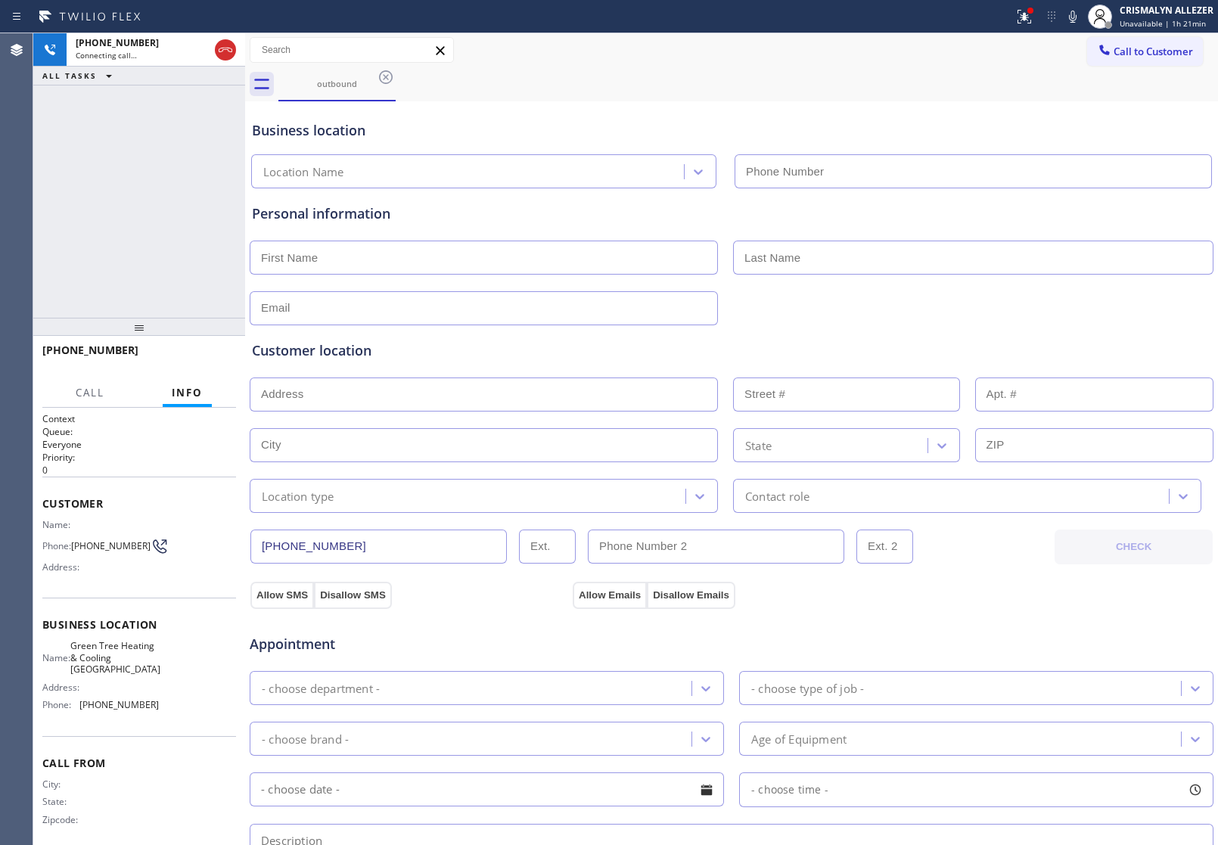
type input "[PHONE_NUMBER]"
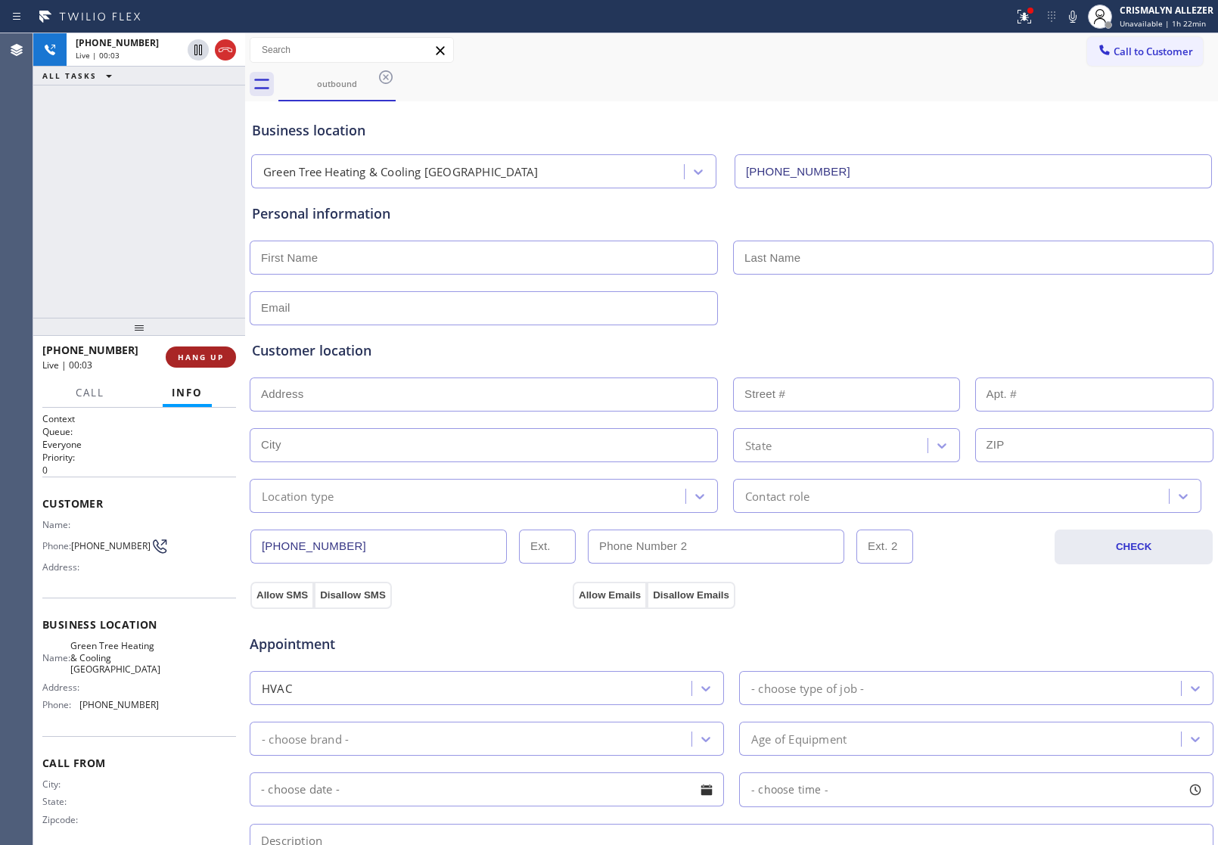
click at [197, 361] on span "HANG UP" at bounding box center [201, 357] width 46 height 11
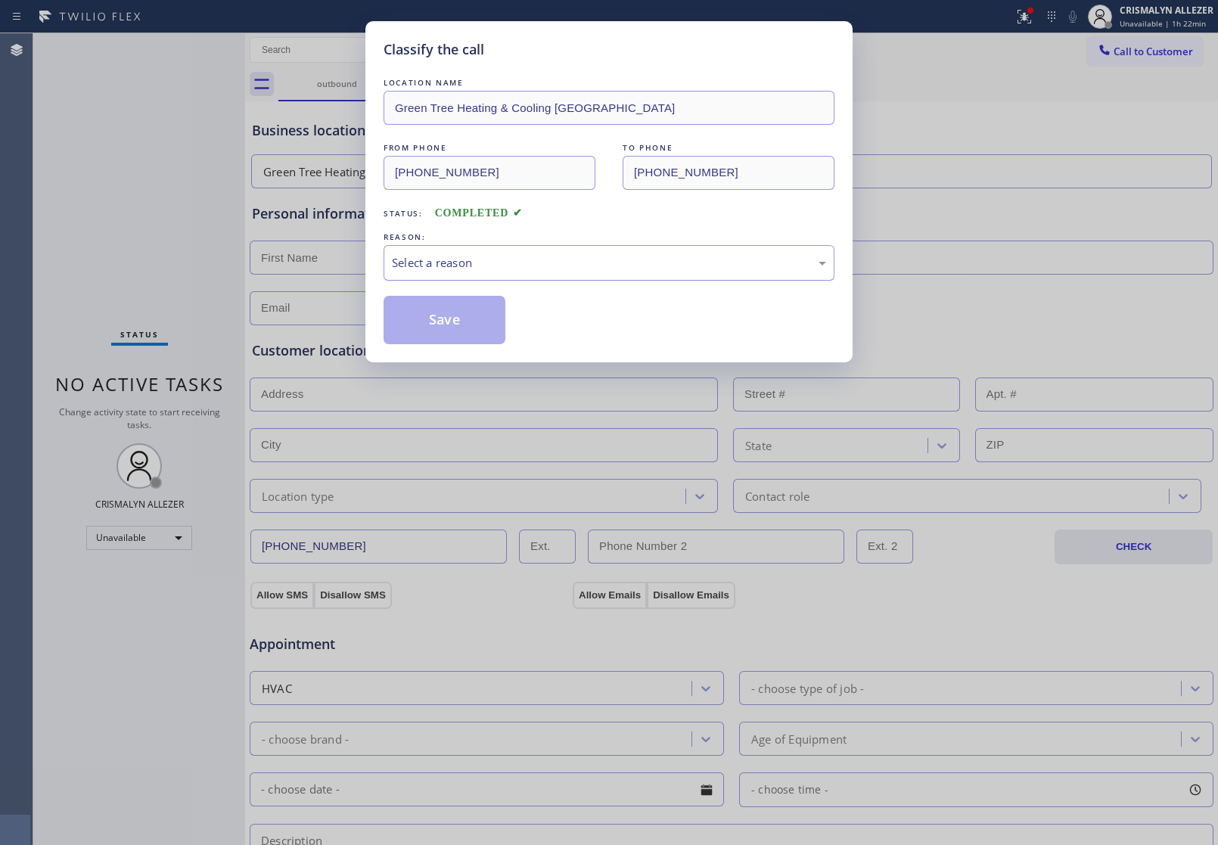
click at [617, 269] on div "Select a reason" at bounding box center [609, 262] width 434 height 17
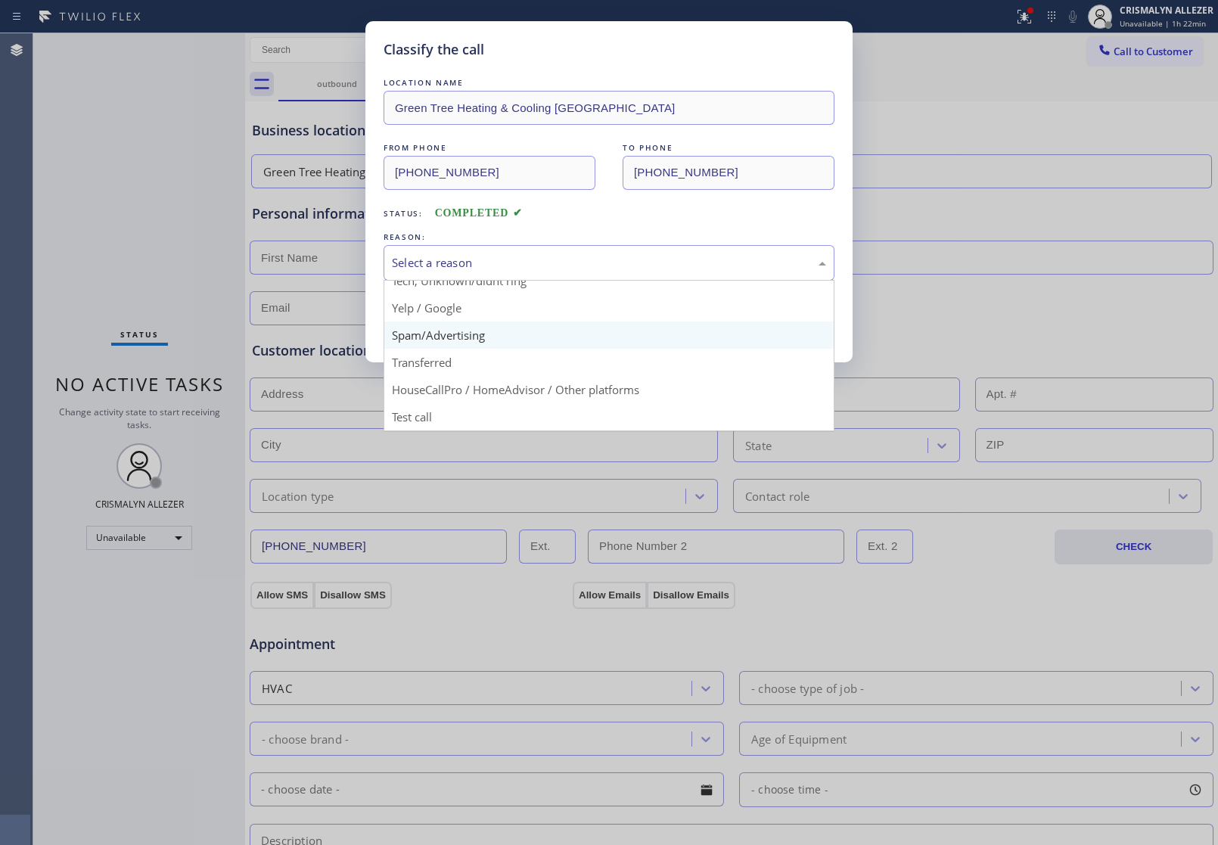
scroll to position [104, 0]
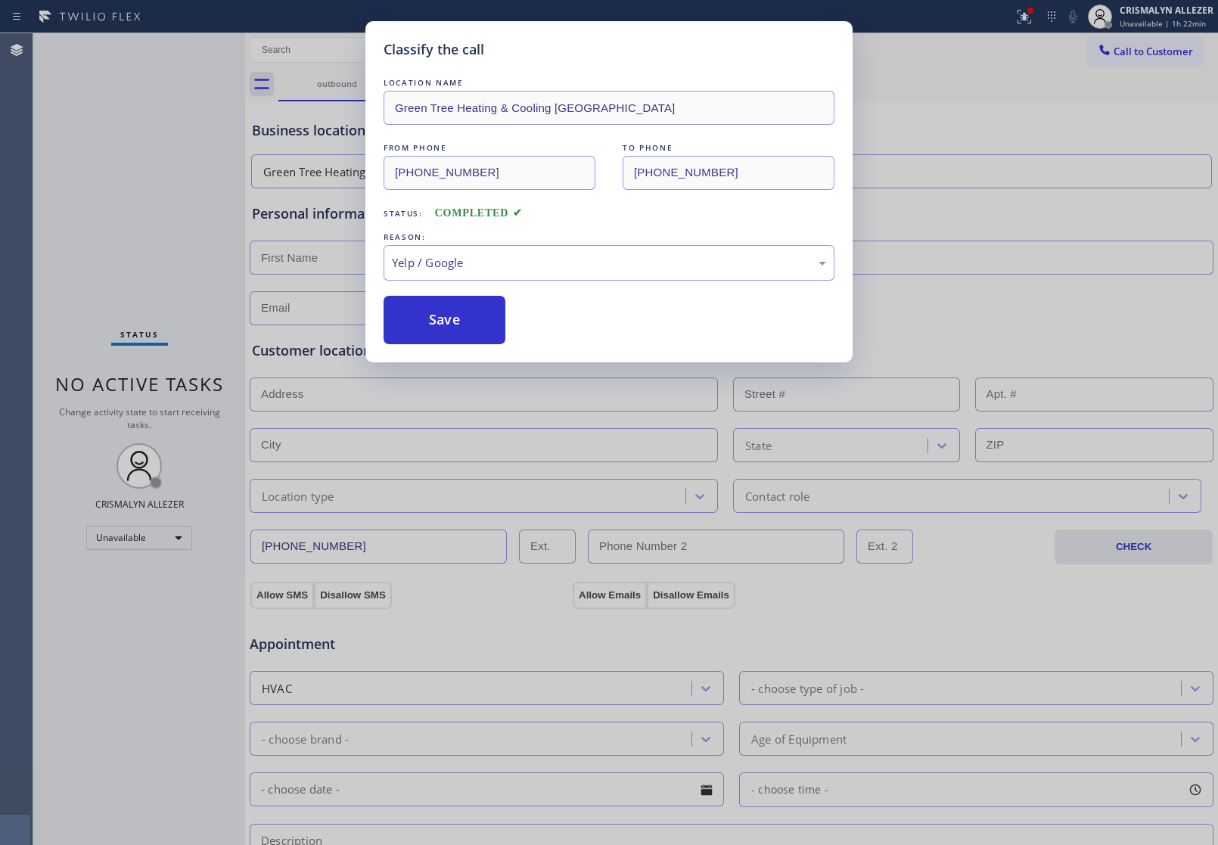
click at [452, 316] on button "Save" at bounding box center [445, 320] width 122 height 48
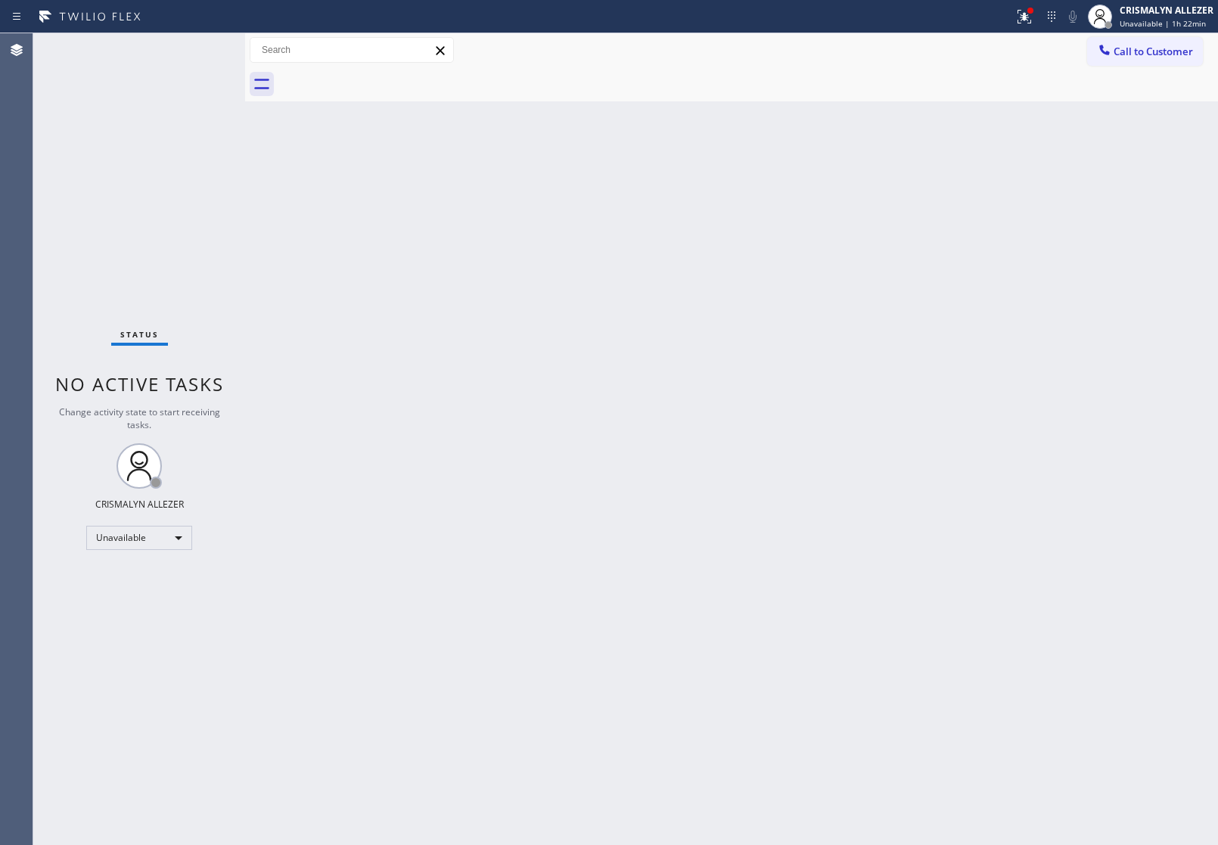
drag, startPoint x: 1166, startPoint y: 54, endPoint x: 1144, endPoint y: 68, distance: 26.2
click at [1158, 54] on span "Call to Customer" at bounding box center [1153, 52] width 79 height 14
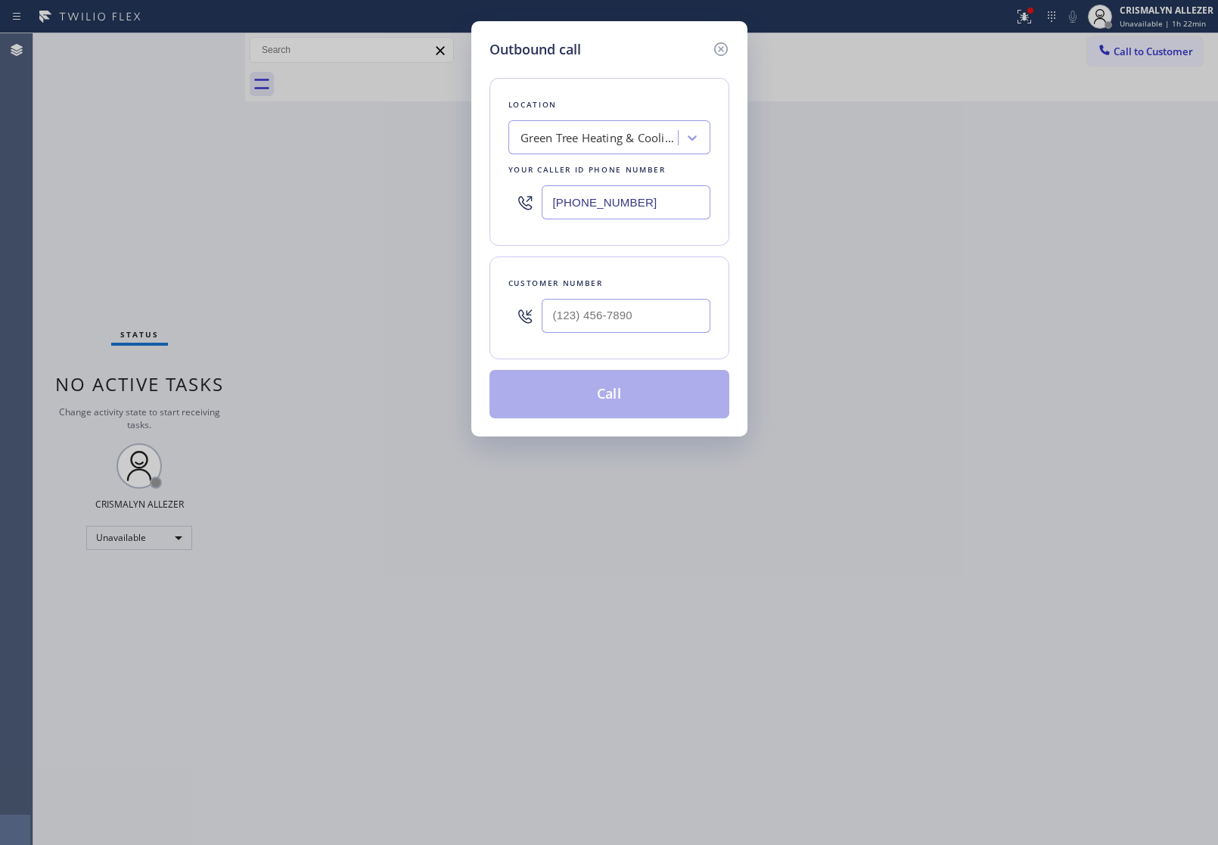
drag, startPoint x: 689, startPoint y: 202, endPoint x: 212, endPoint y: 217, distance: 476.9
click at [305, 218] on div "Outbound call Location Green Tree Heating & Cooling [GEOGRAPHIC_DATA] Your call…" at bounding box center [609, 422] width 1218 height 845
paste input "858) 252-0531"
type input "[PHONE_NUMBER]"
click at [648, 331] on input "(___) ___-____" at bounding box center [626, 316] width 169 height 34
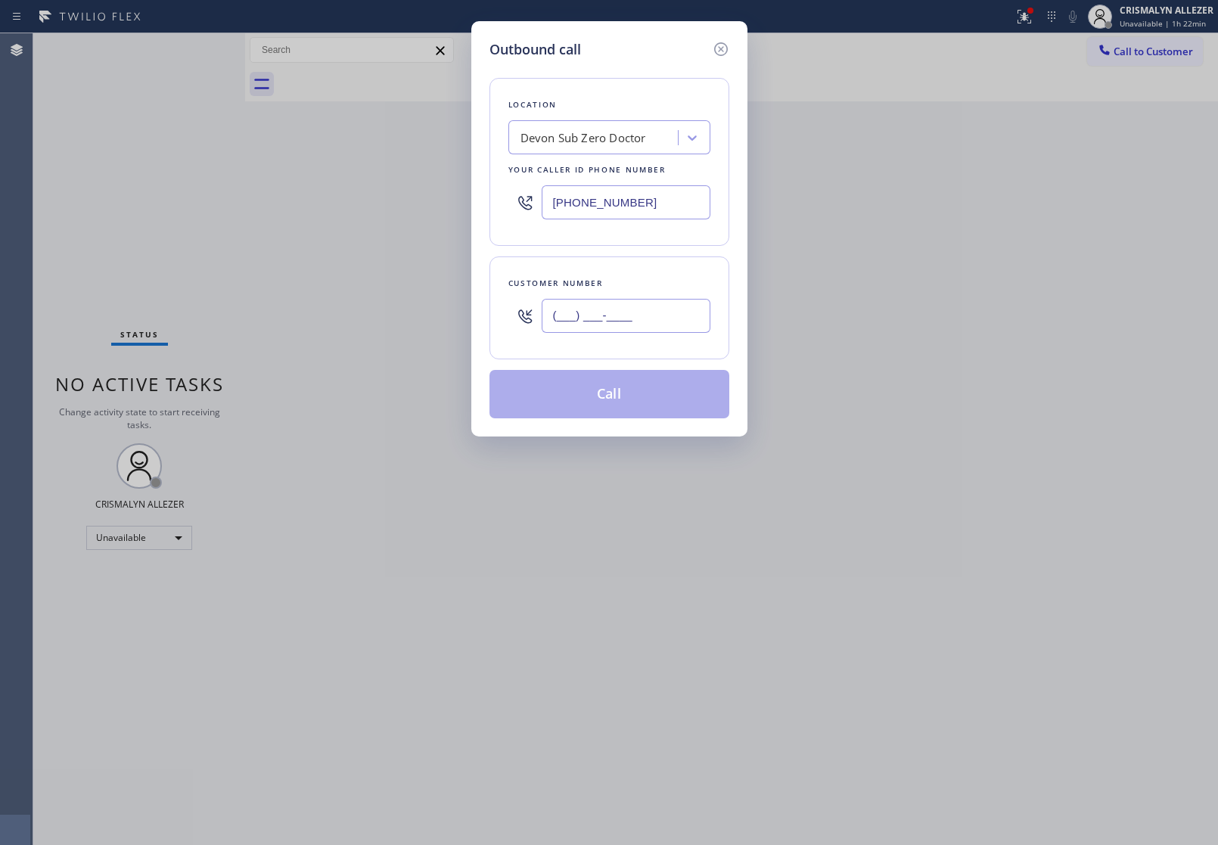
paste input "310) 963-5112"
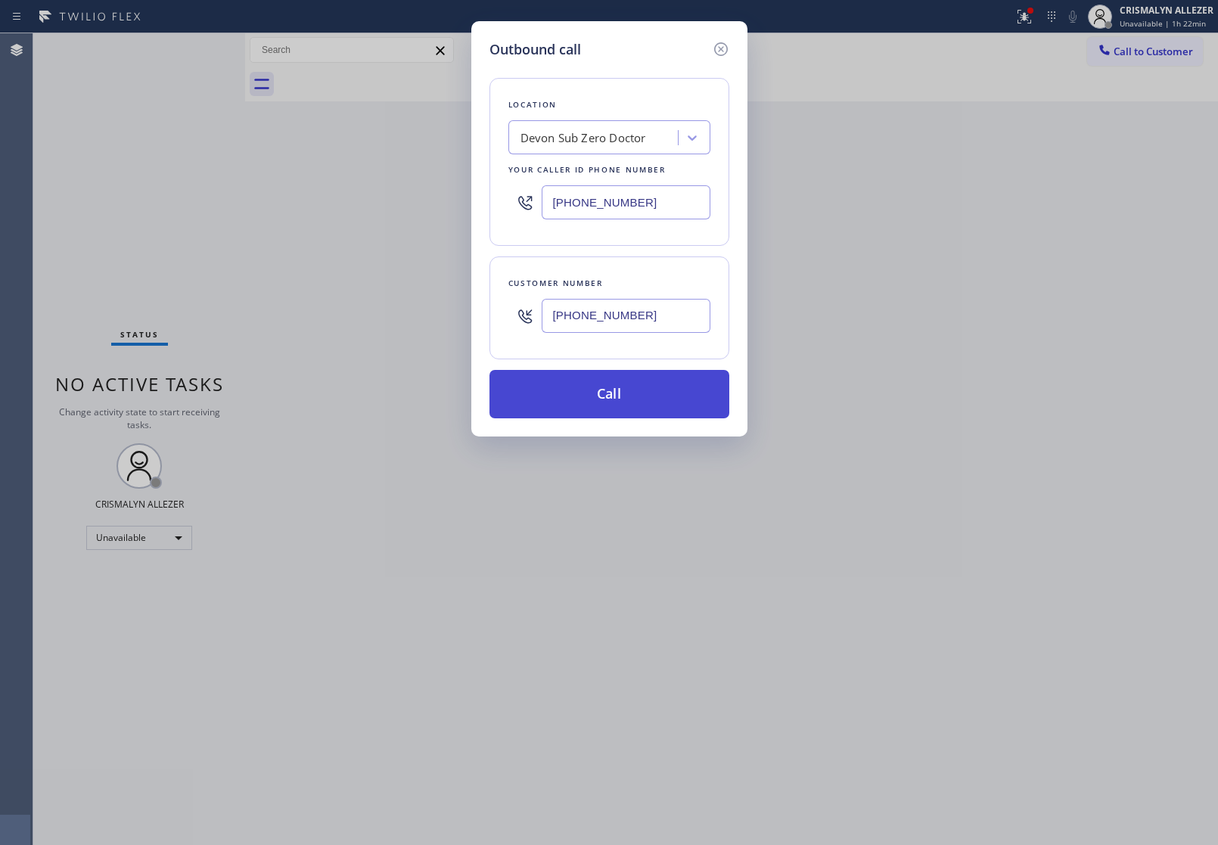
type input "[PHONE_NUMBER]"
click at [609, 416] on button "Call" at bounding box center [610, 394] width 240 height 48
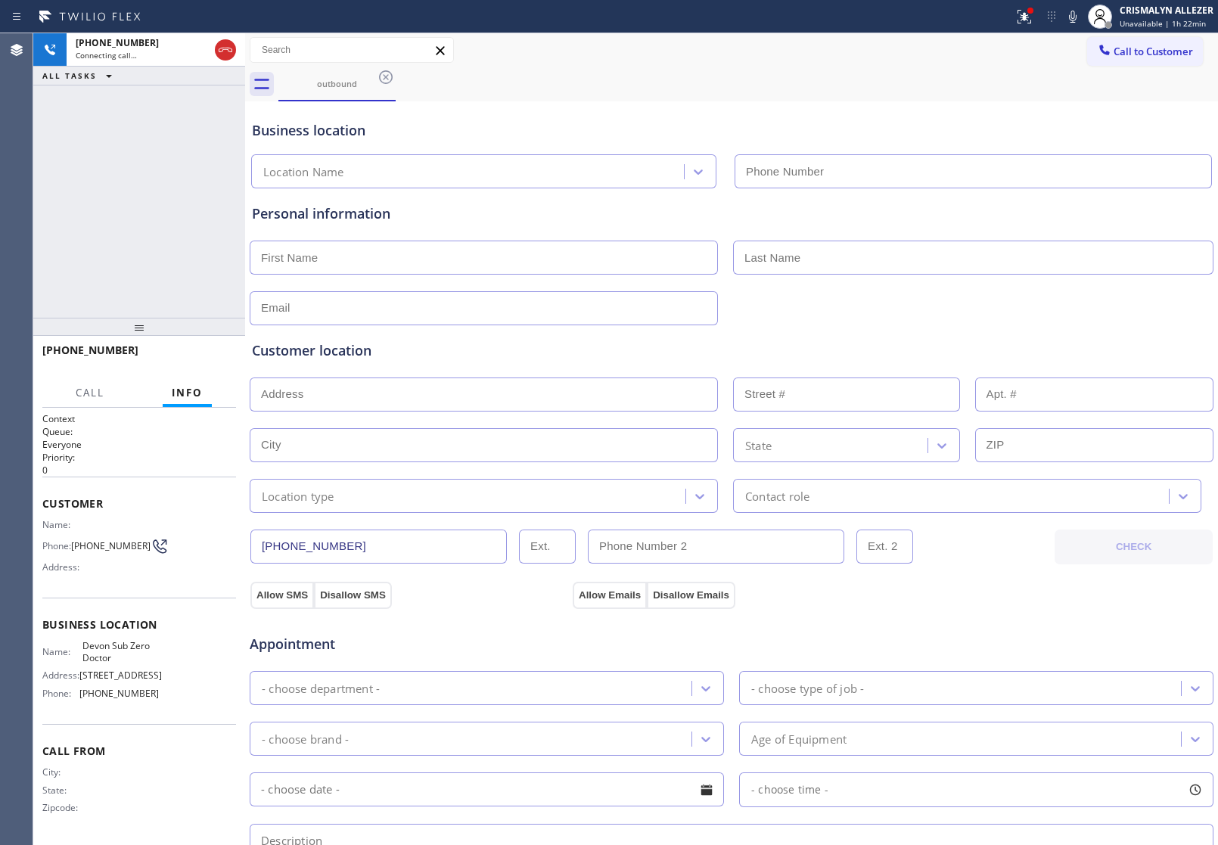
type input "[PHONE_NUMBER]"
click at [187, 205] on div "[PHONE_NUMBER] Connecting call… ALL TASKS ALL TASKS ACTIVE TASKS TASKS IN WRAP …" at bounding box center [139, 175] width 212 height 285
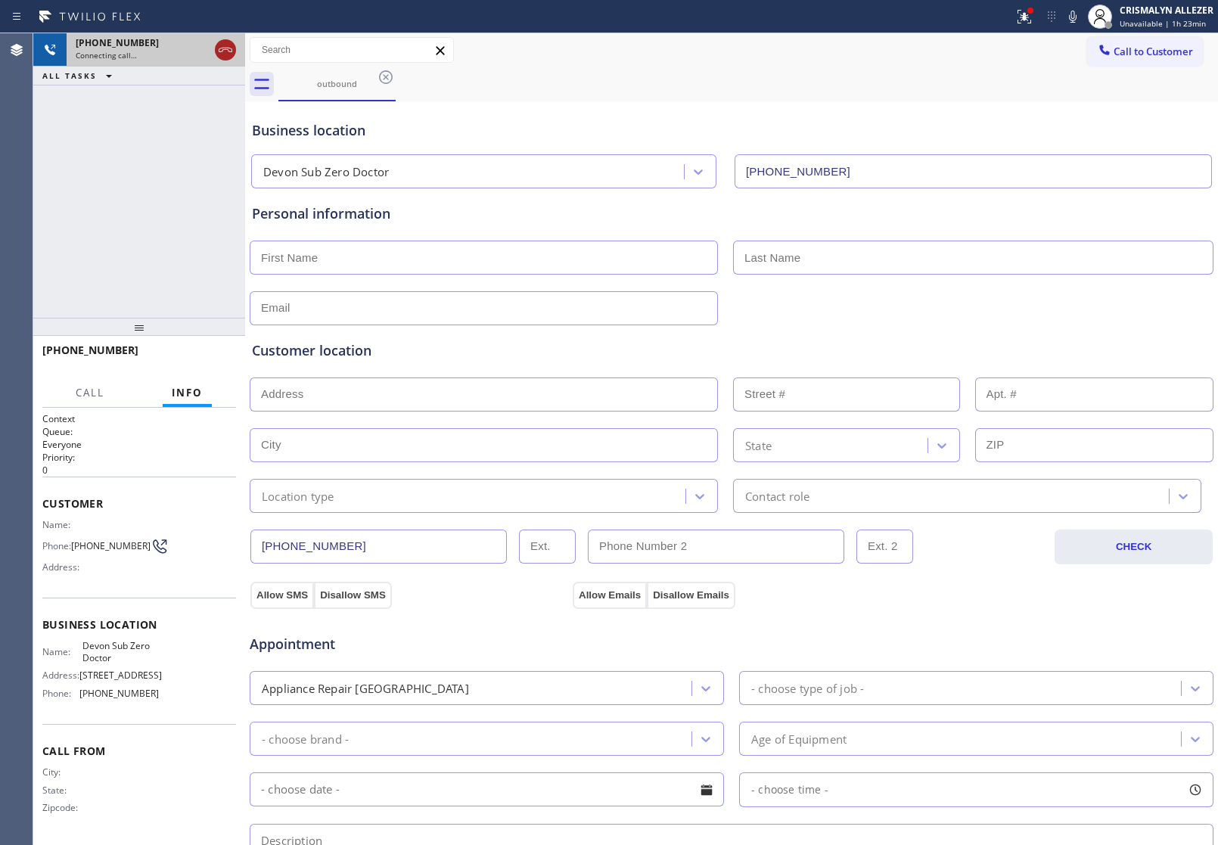
click at [227, 54] on icon at bounding box center [225, 50] width 18 height 18
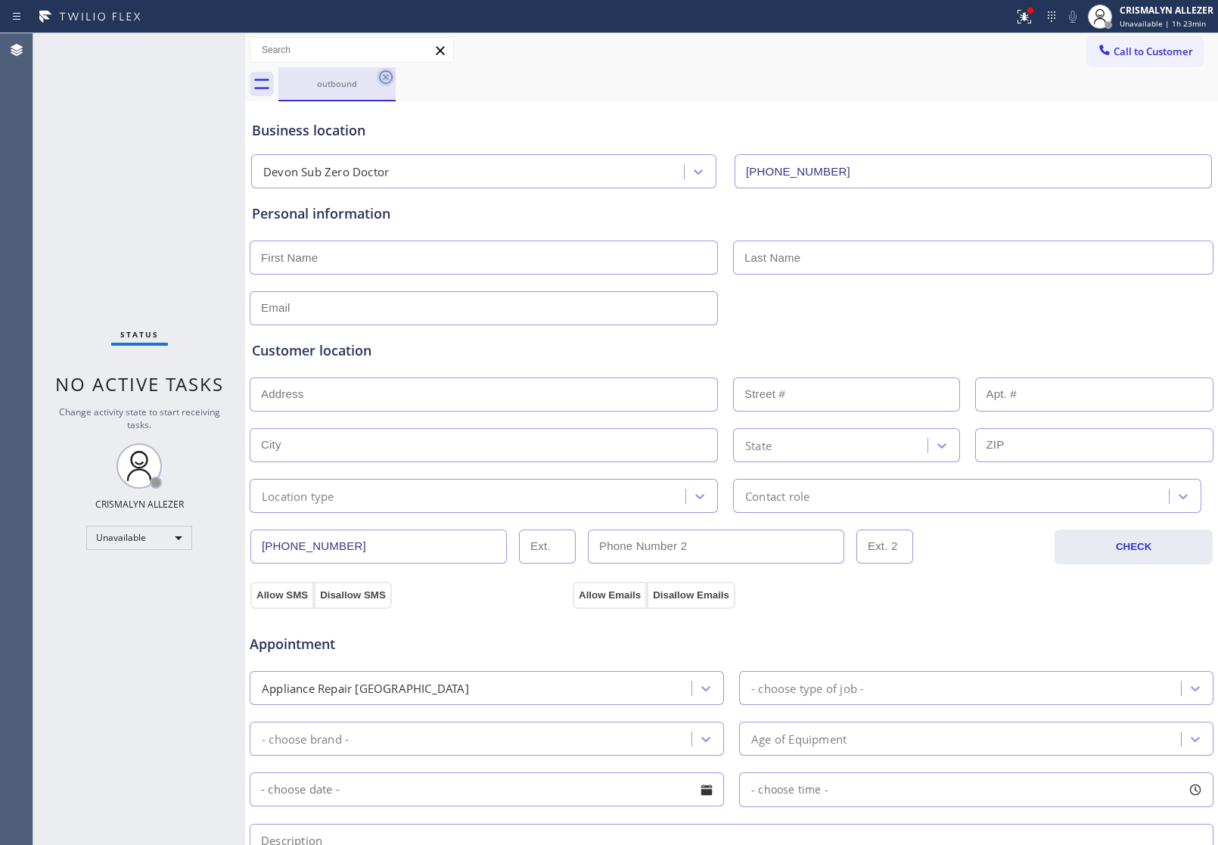
click at [386, 79] on icon at bounding box center [386, 77] width 18 height 18
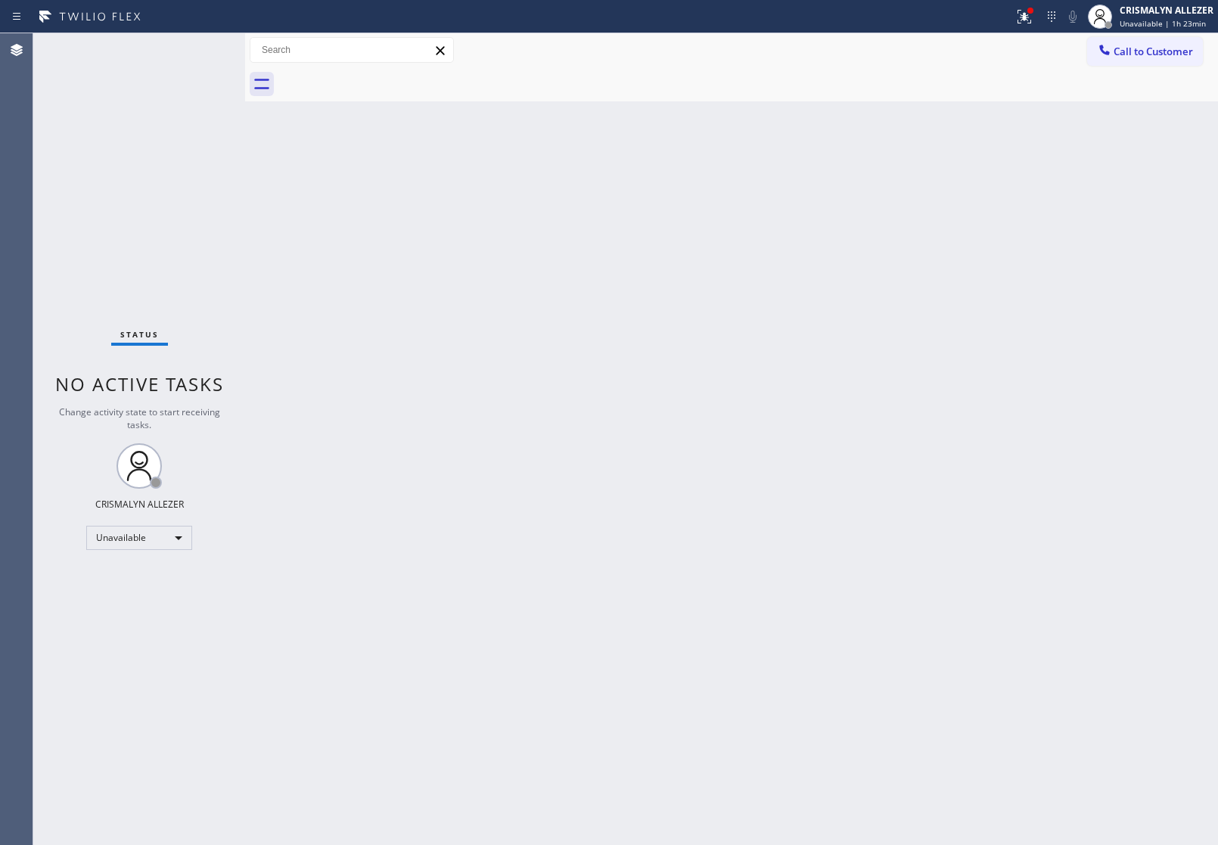
drag, startPoint x: 1164, startPoint y: 51, endPoint x: 1037, endPoint y: 116, distance: 142.5
click at [1163, 53] on span "Call to Customer" at bounding box center [1153, 52] width 79 height 14
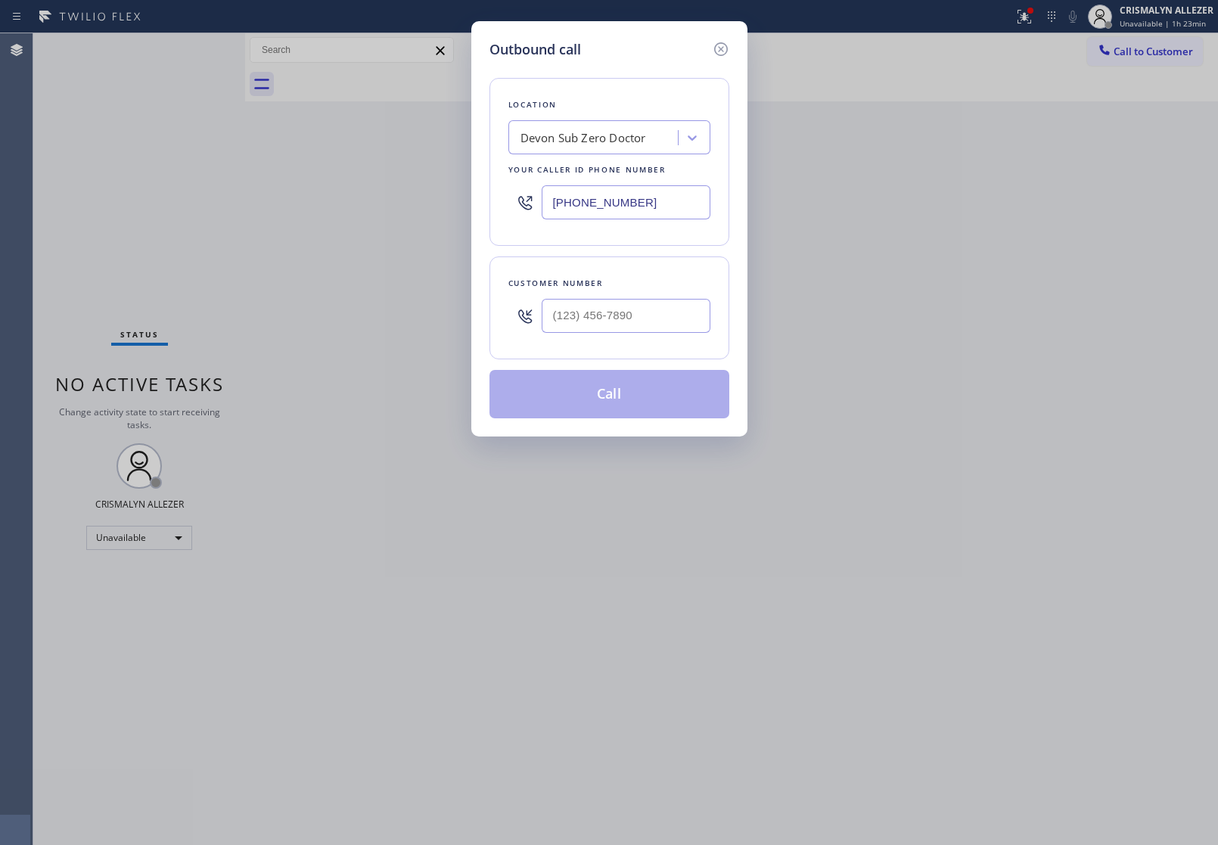
drag, startPoint x: 674, startPoint y: 199, endPoint x: 244, endPoint y: 216, distance: 430.1
click at [496, 210] on div "Location [GEOGRAPHIC_DATA] Sub Zero Doctor Your caller id phone number [PHONE_N…" at bounding box center [610, 162] width 240 height 168
paste input "224) 246-8372"
type input "[PHONE_NUMBER]"
click at [647, 319] on input "(___) ___-____" at bounding box center [626, 316] width 169 height 34
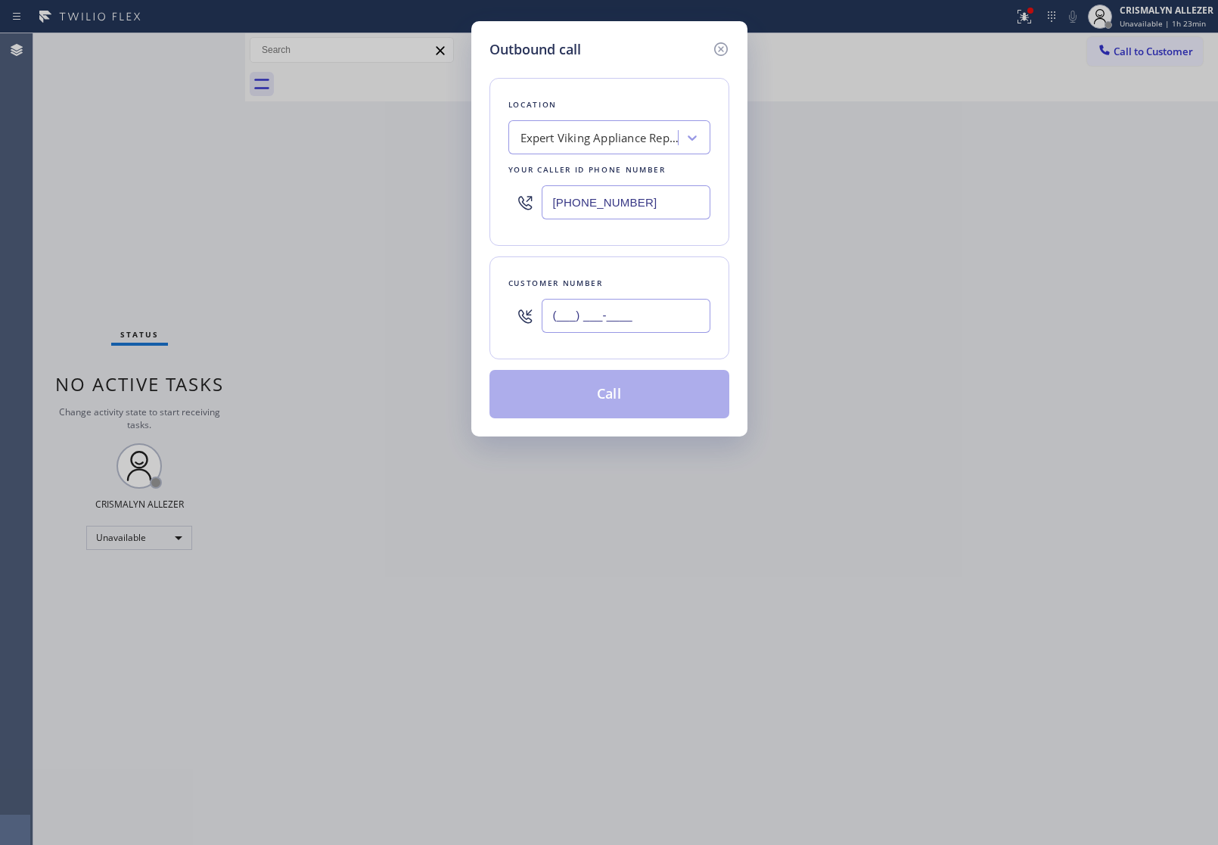
paste input "872) 337-4815"
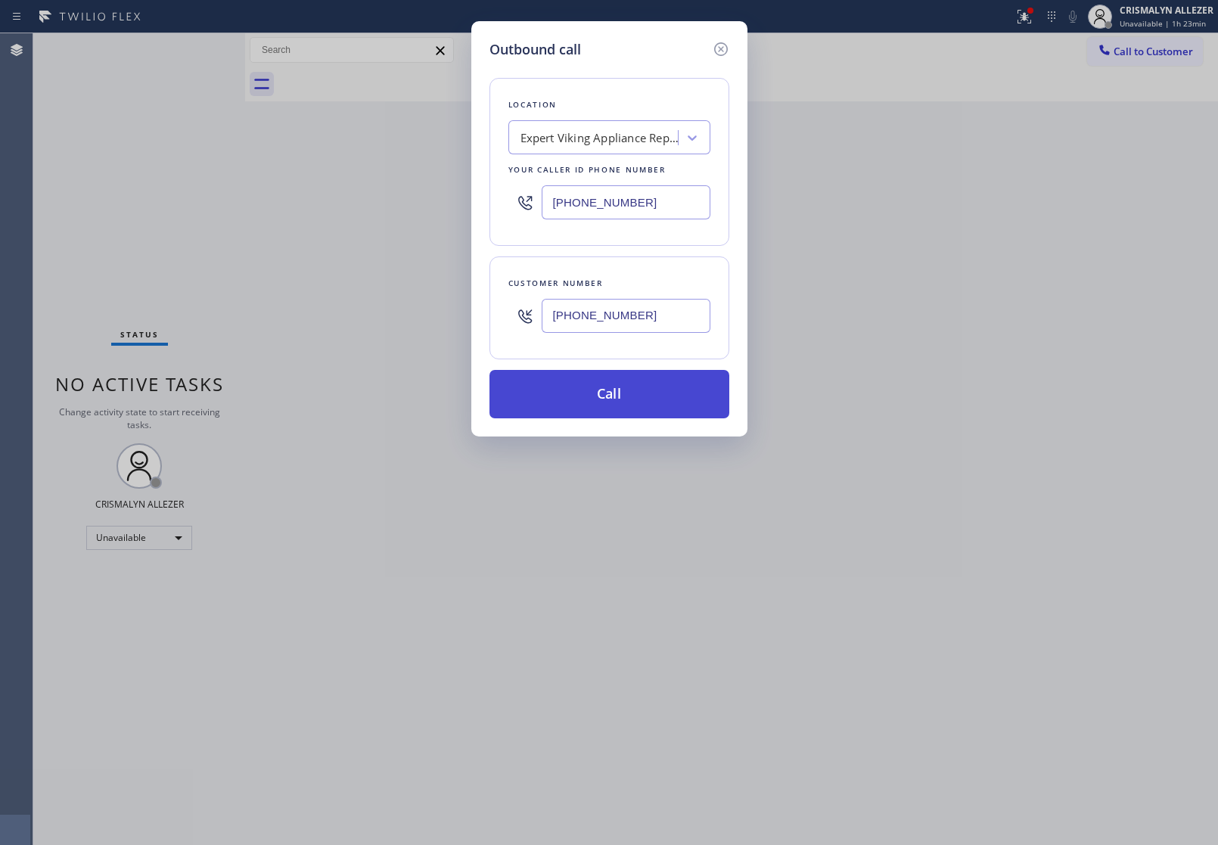
type input "[PHONE_NUMBER]"
click at [617, 403] on button "Call" at bounding box center [610, 394] width 240 height 48
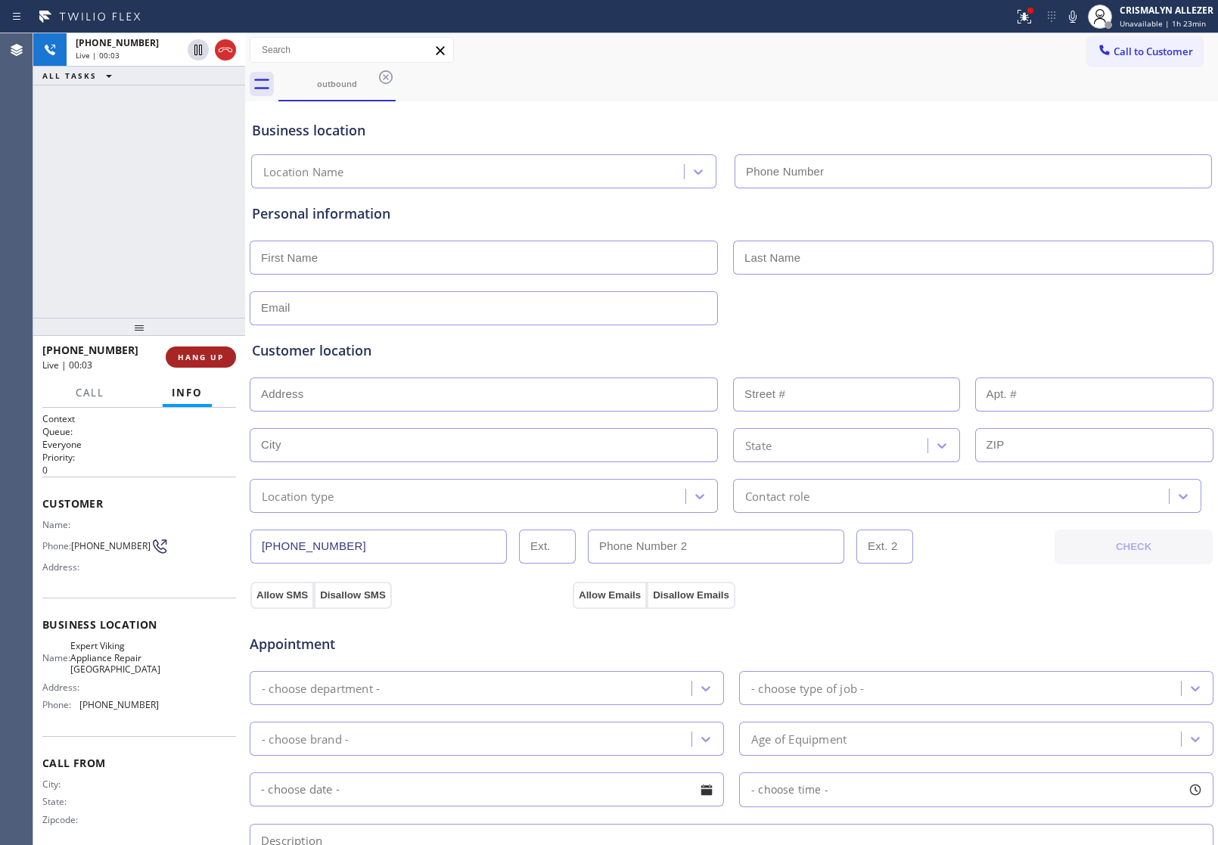
click at [194, 359] on span "HANG UP" at bounding box center [201, 357] width 46 height 11
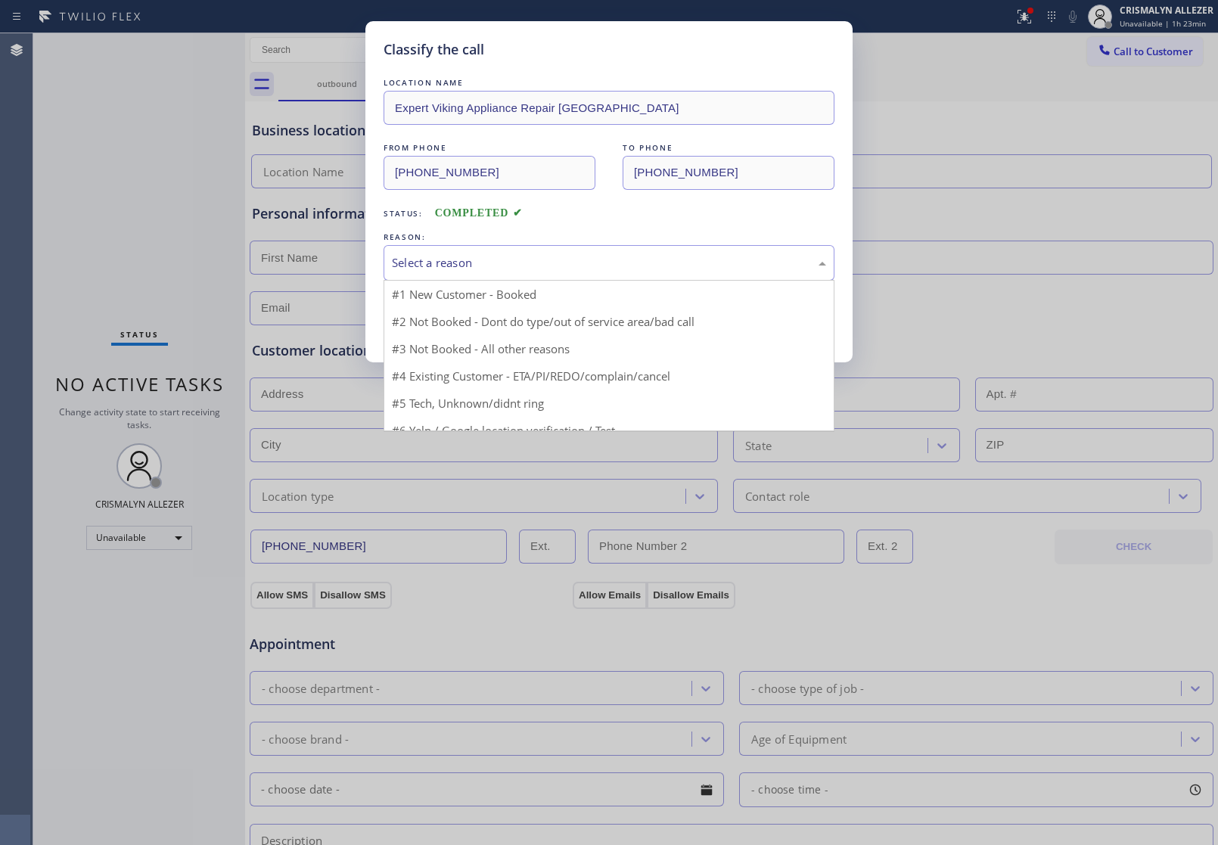
click at [610, 265] on div "Select a reason" at bounding box center [609, 262] width 434 height 17
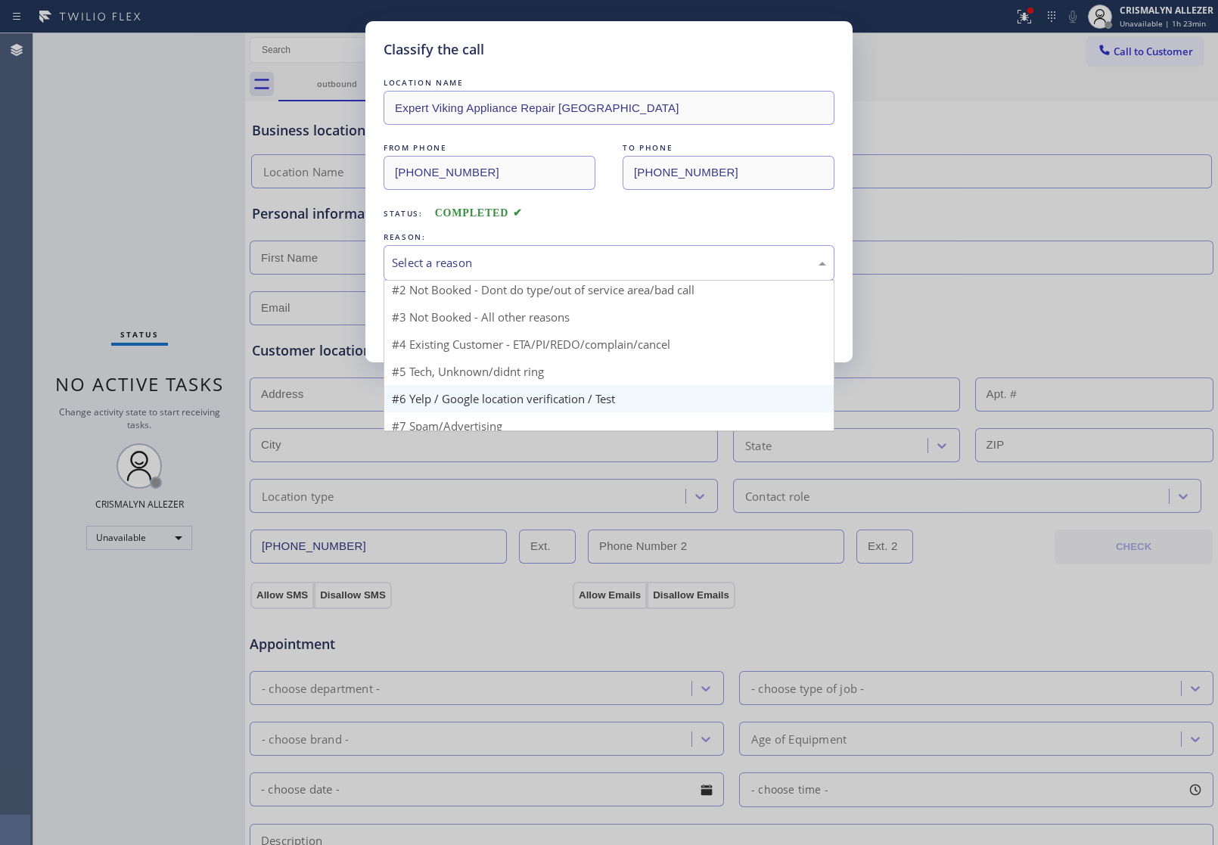
scroll to position [47, 0]
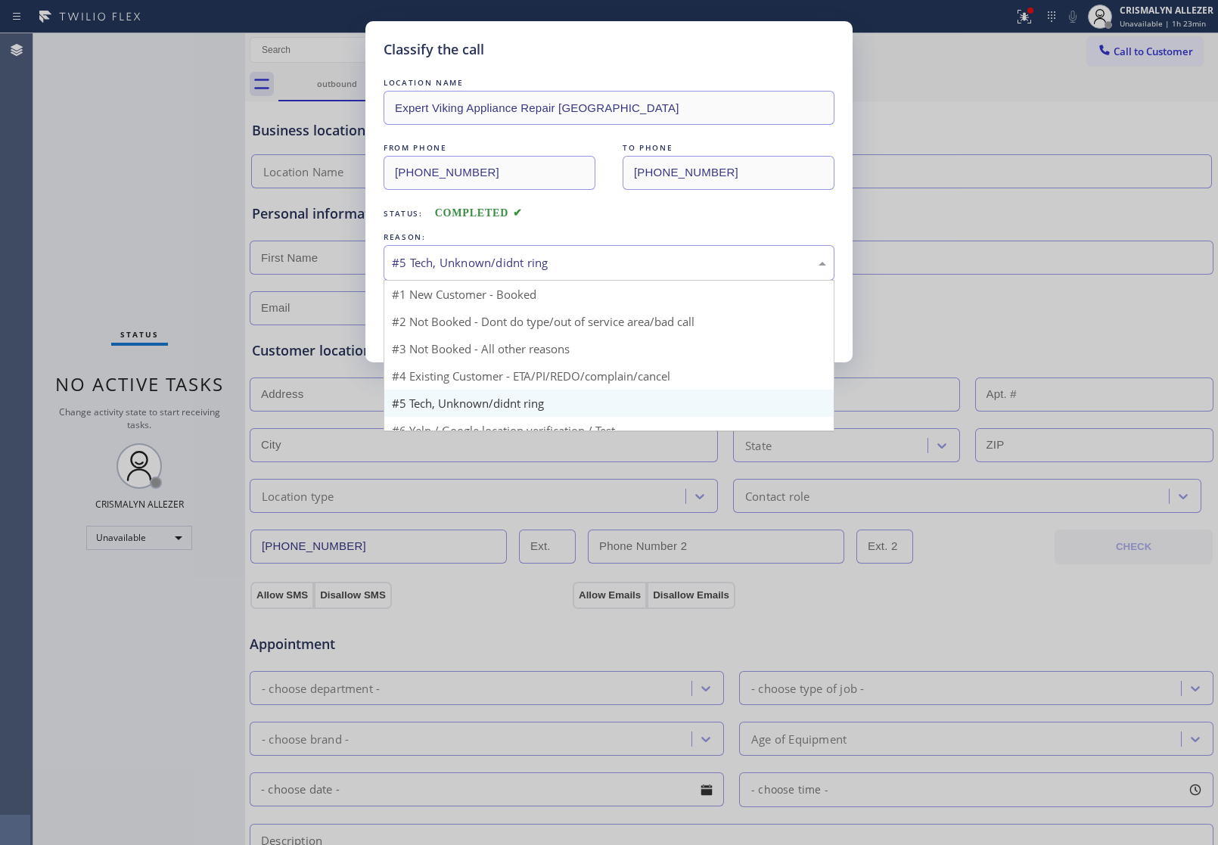
click at [589, 262] on div "#5 Tech, Unknown/didnt ring" at bounding box center [609, 262] width 434 height 17
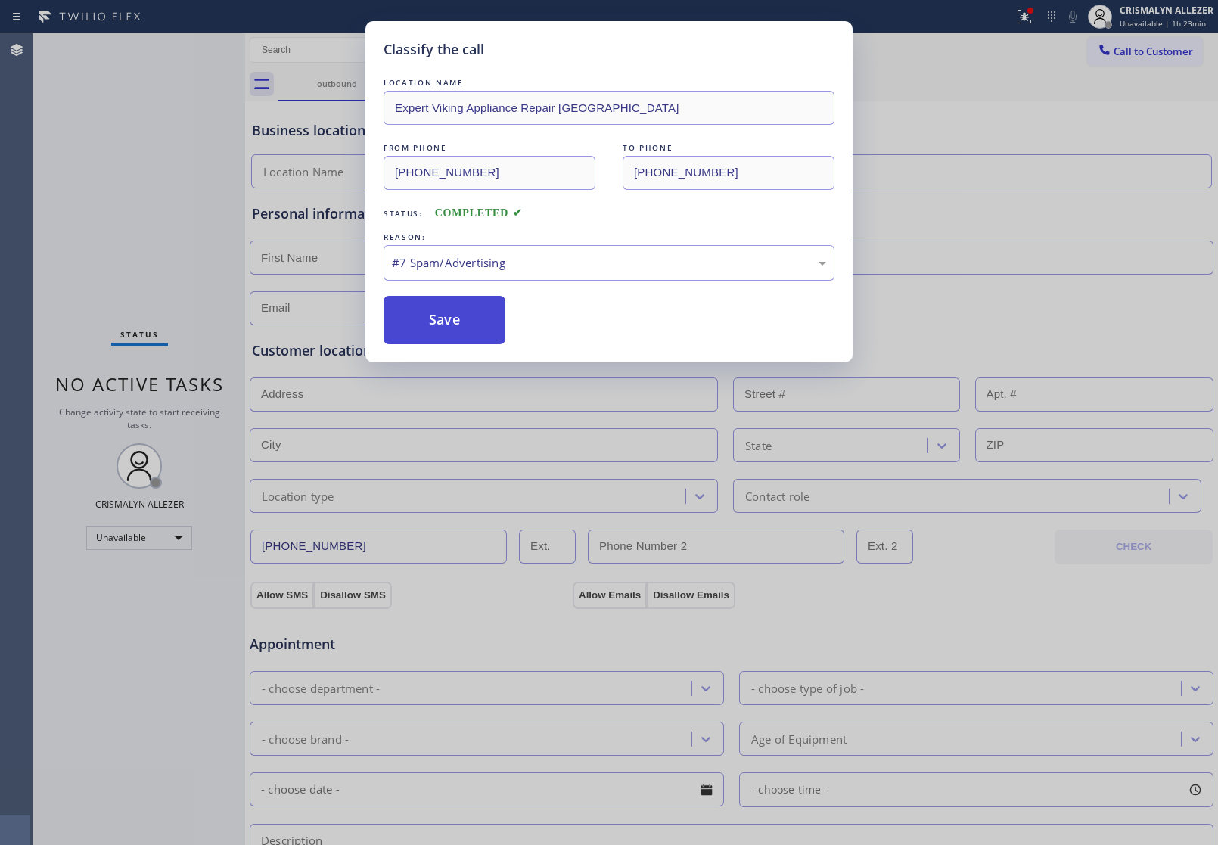
click at [486, 328] on button "Save" at bounding box center [445, 320] width 122 height 48
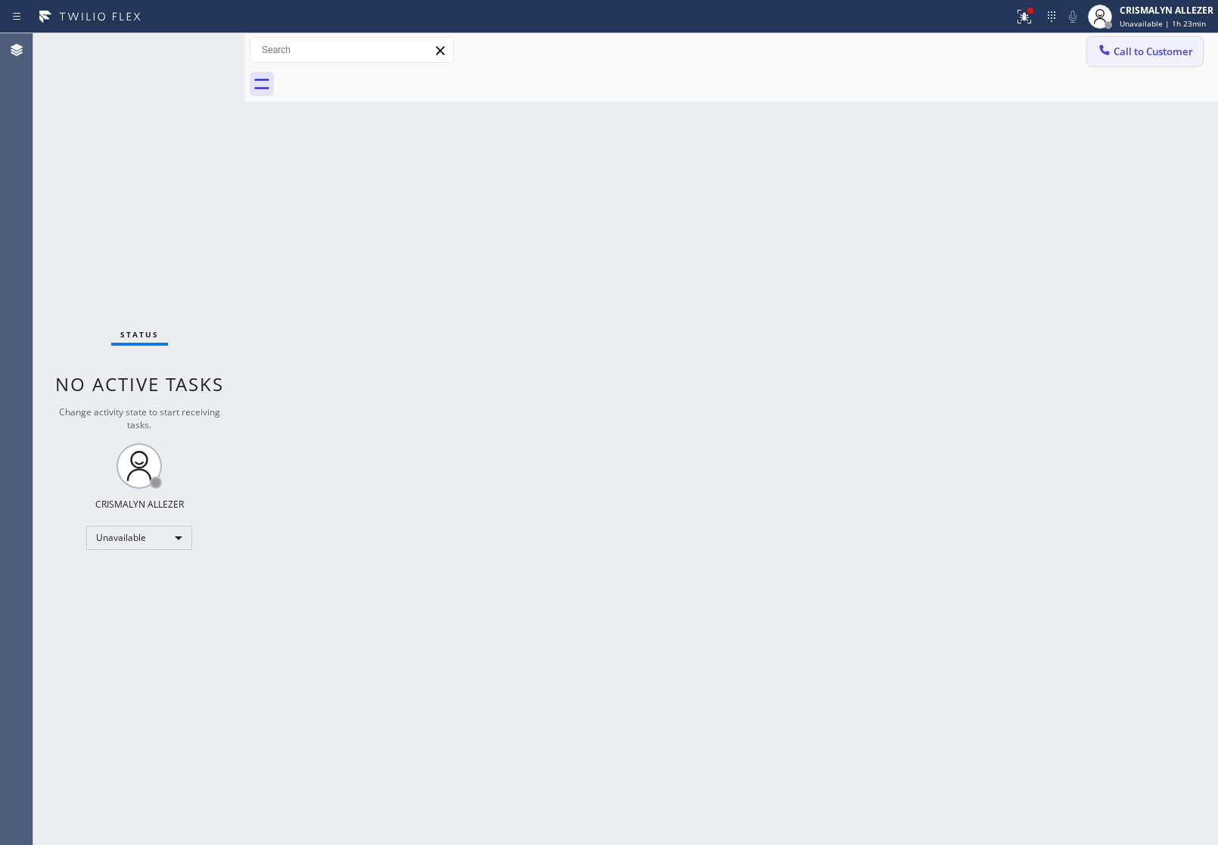
click at [1125, 58] on button "Call to Customer" at bounding box center [1145, 51] width 116 height 29
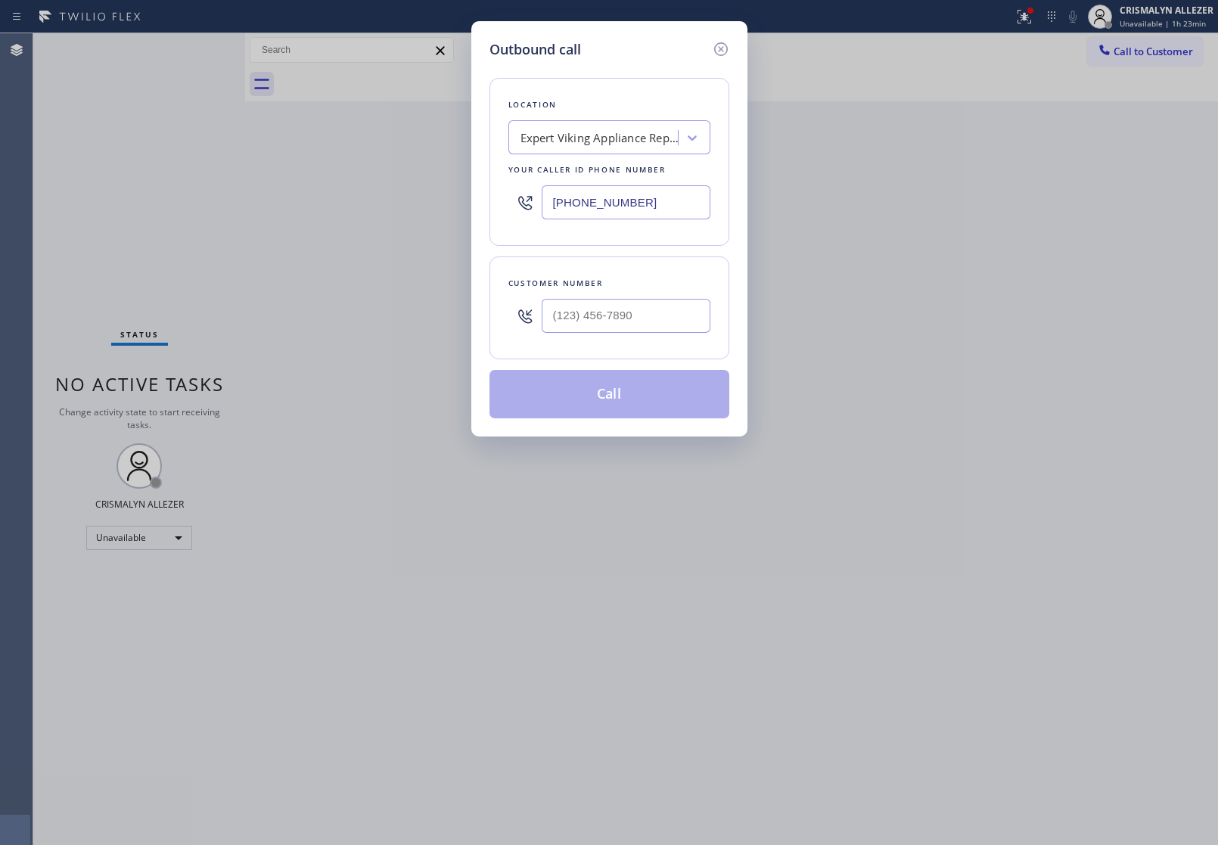
drag, startPoint x: 683, startPoint y: 201, endPoint x: 202, endPoint y: 213, distance: 481.4
click at [379, 216] on div "Outbound call Location Expert Viking Appliance Repair Elgin Your caller id phon…" at bounding box center [609, 422] width 1218 height 845
paste input "909) 316-2163"
type input "[PHONE_NUMBER]"
click at [657, 327] on input "(___) ___-____" at bounding box center [626, 316] width 169 height 34
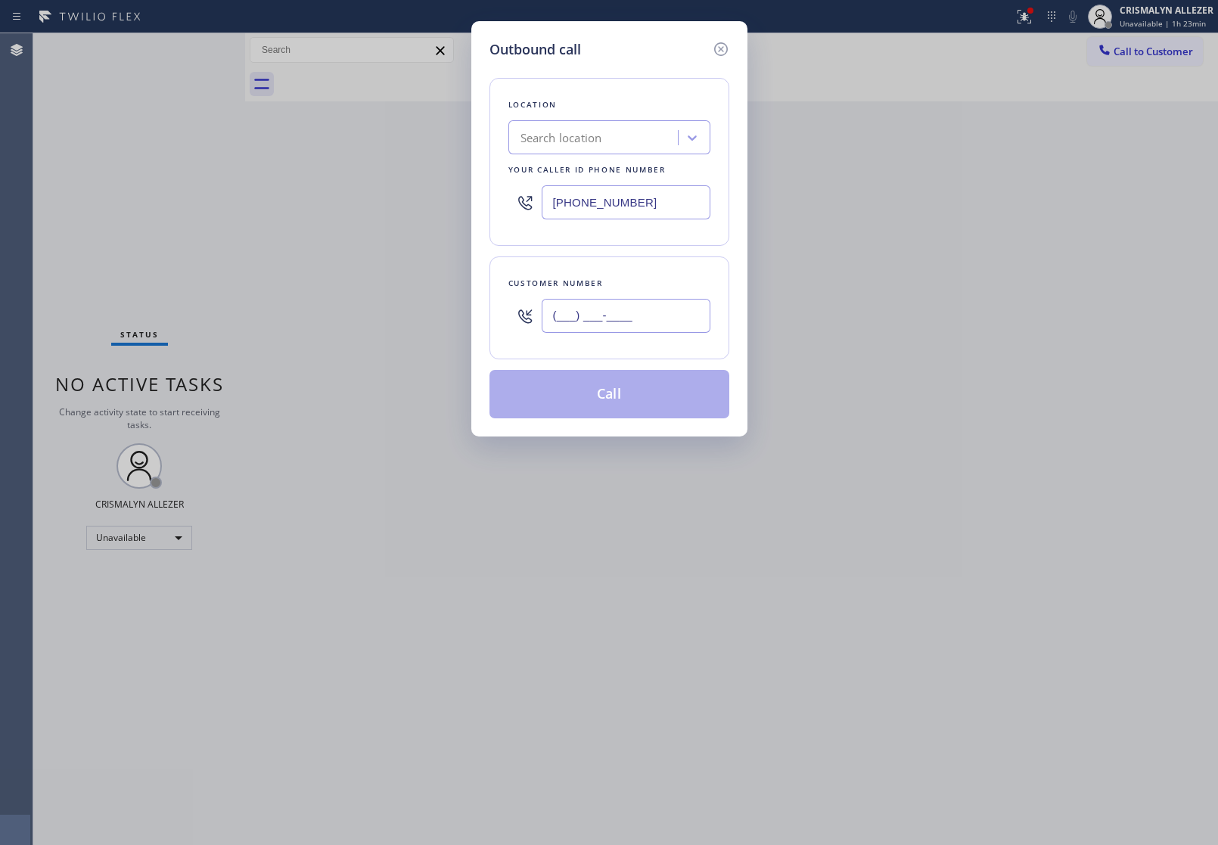
paste input "909) 815-5281"
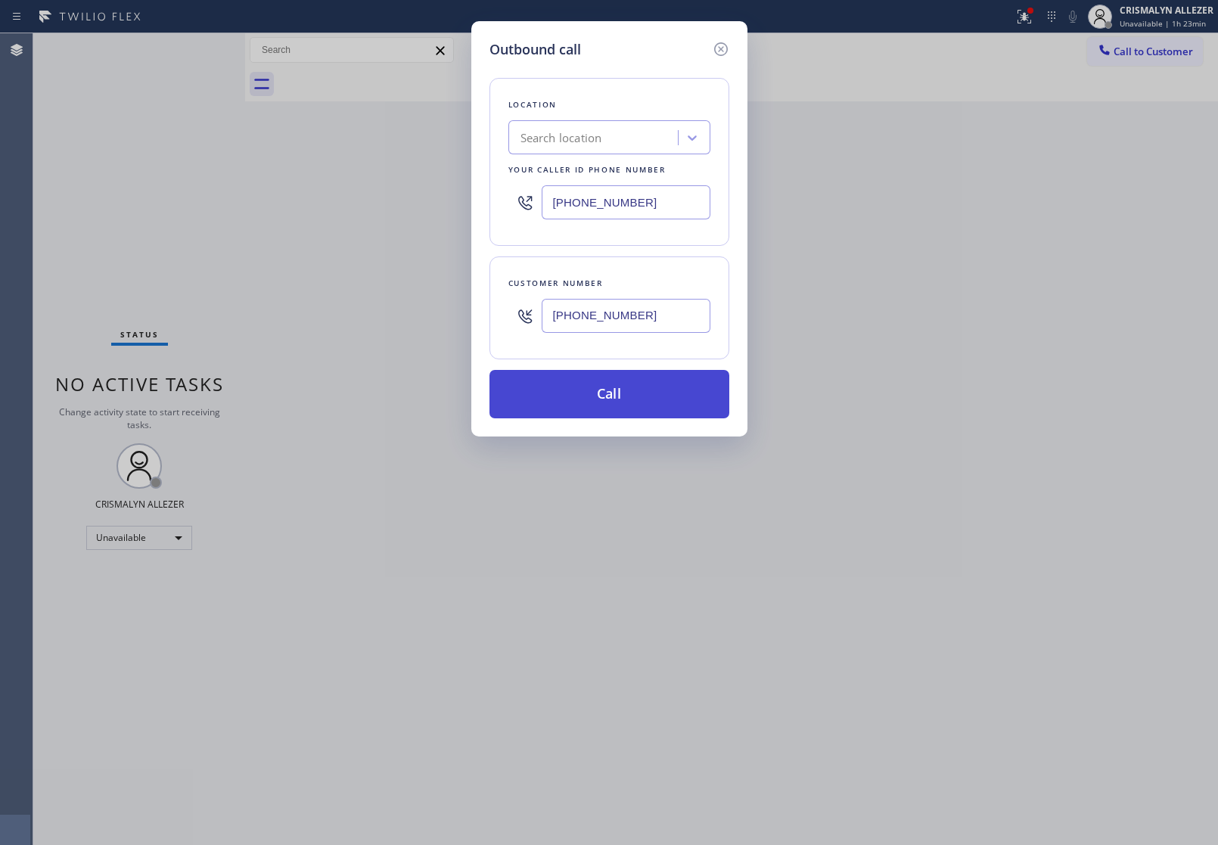
type input "[PHONE_NUMBER]"
click at [622, 394] on button "Call" at bounding box center [610, 394] width 240 height 48
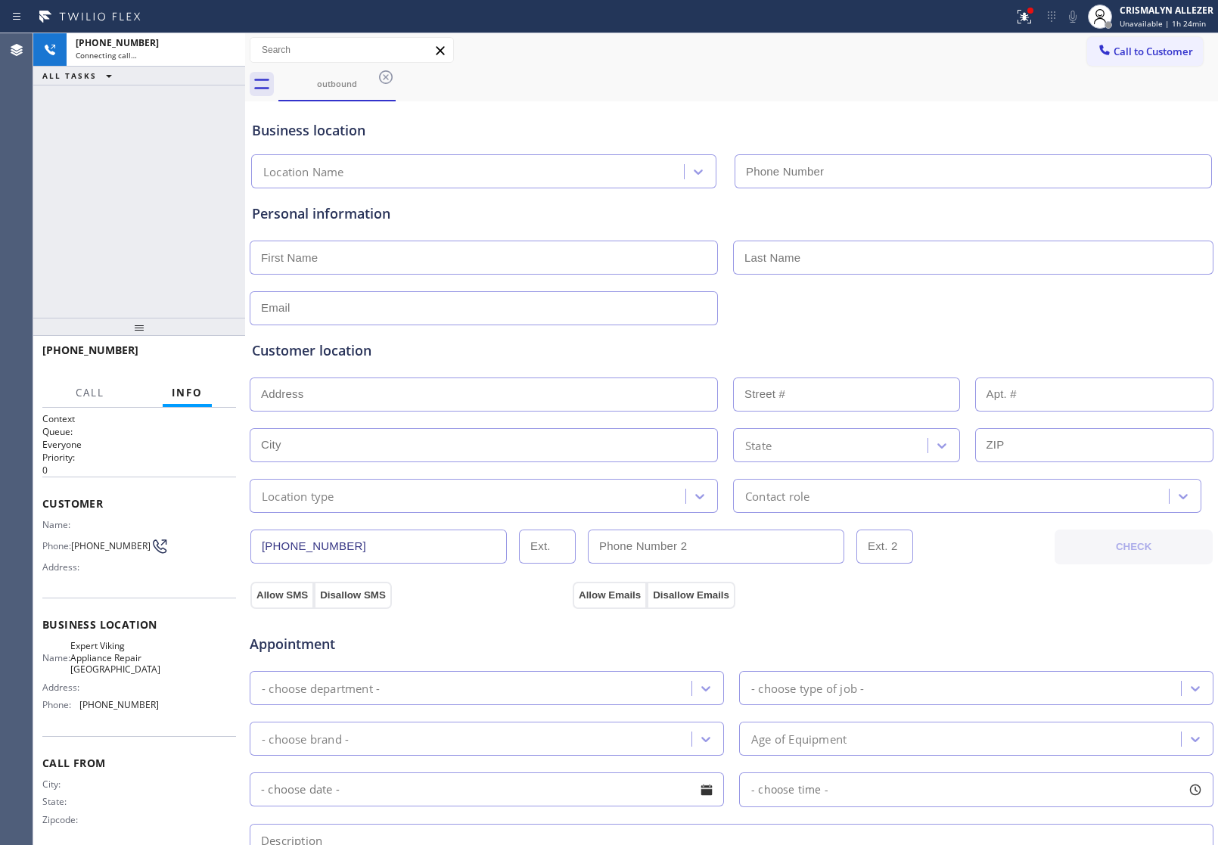
type input "[PHONE_NUMBER]"
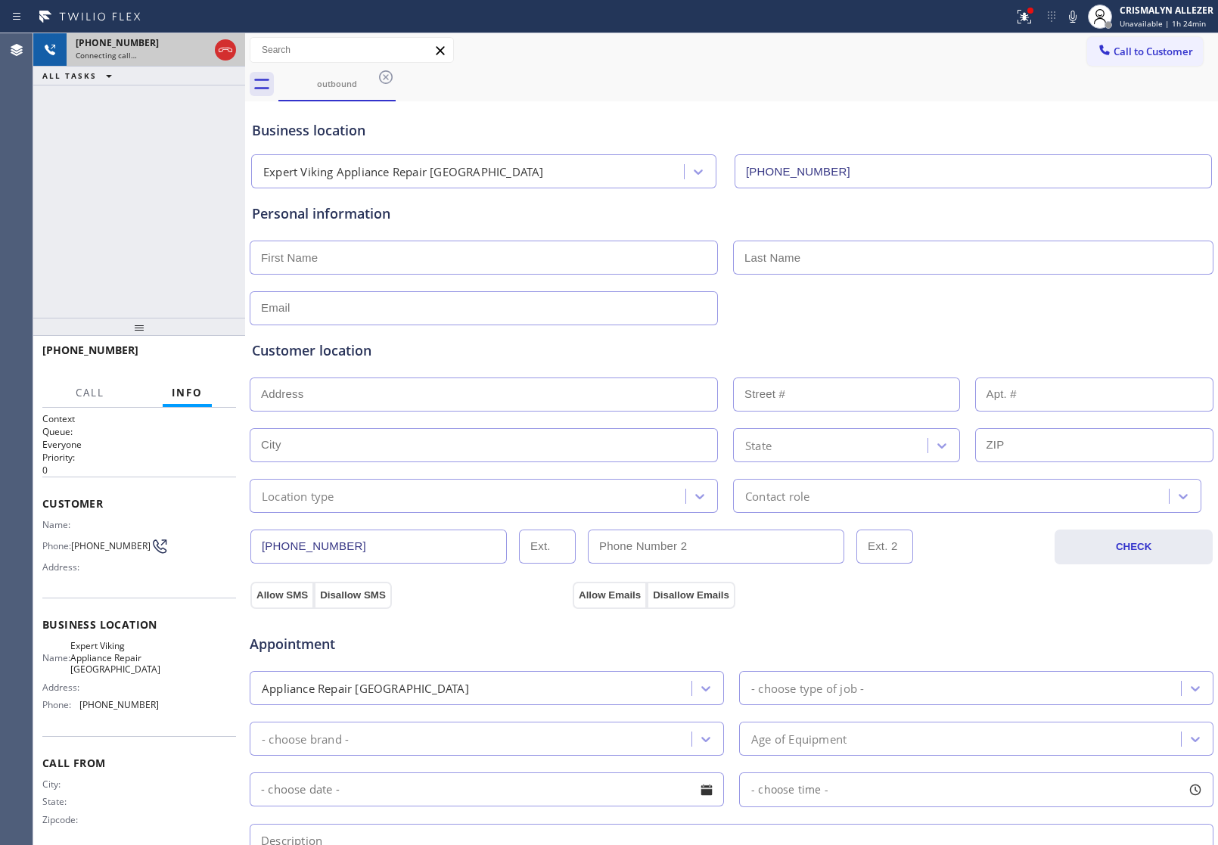
drag, startPoint x: 225, startPoint y: 44, endPoint x: 224, endPoint y: 51, distance: 7.7
click at [225, 44] on icon at bounding box center [225, 50] width 18 height 18
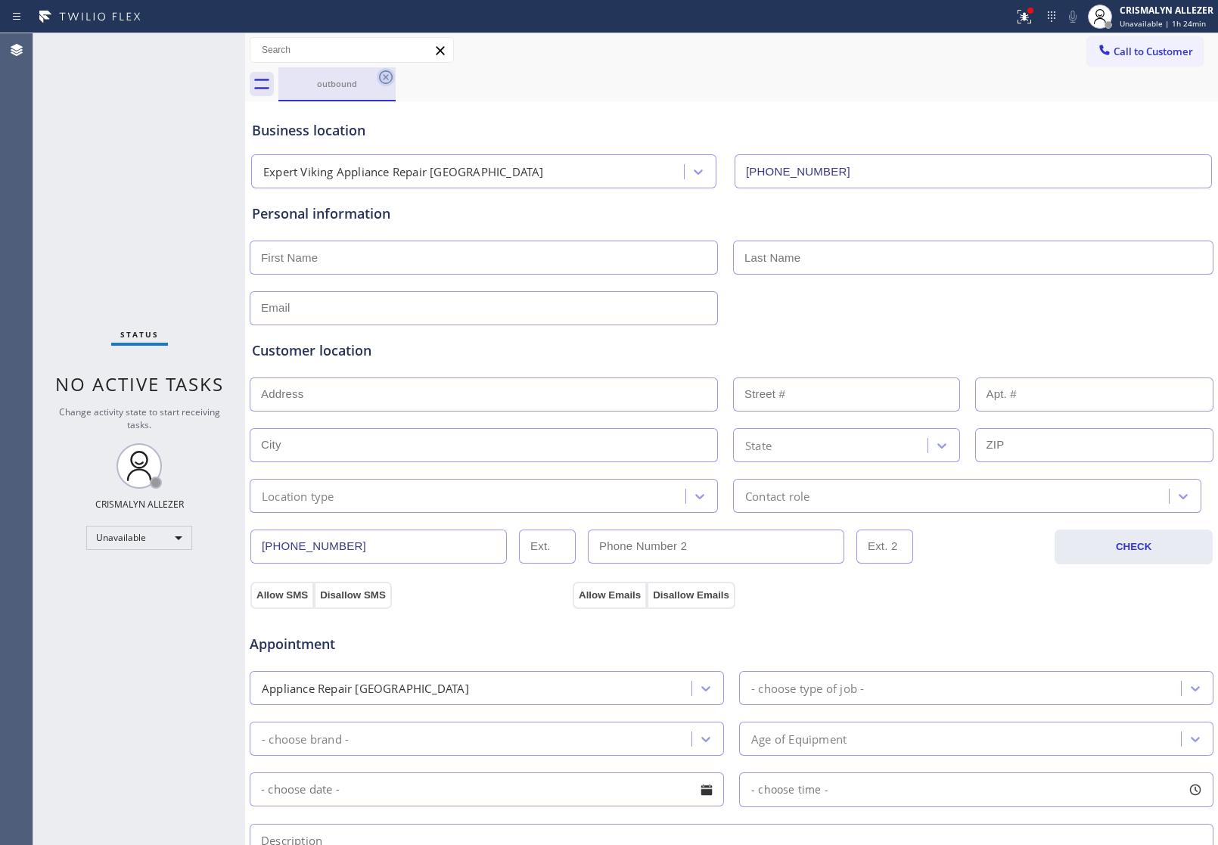
click at [382, 78] on icon at bounding box center [386, 77] width 18 height 18
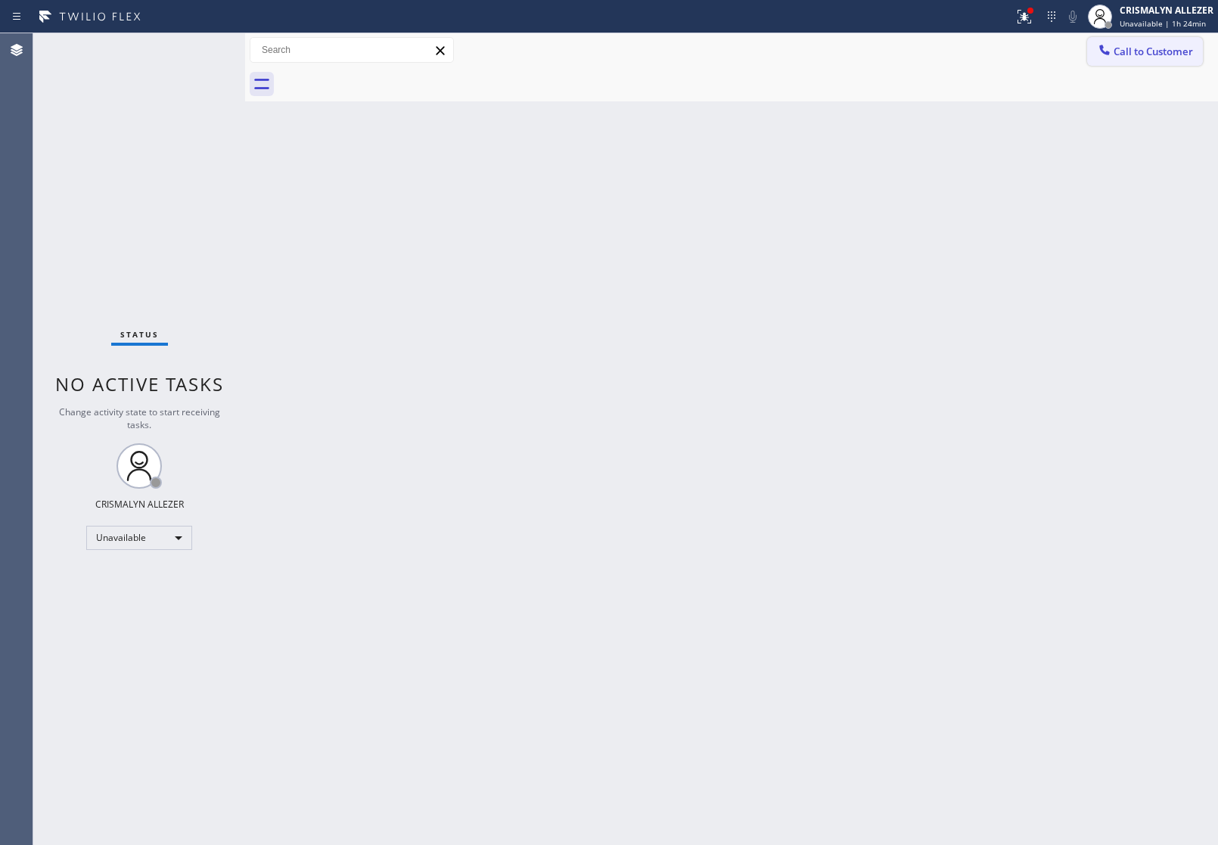
click at [1148, 42] on button "Call to Customer" at bounding box center [1145, 51] width 116 height 29
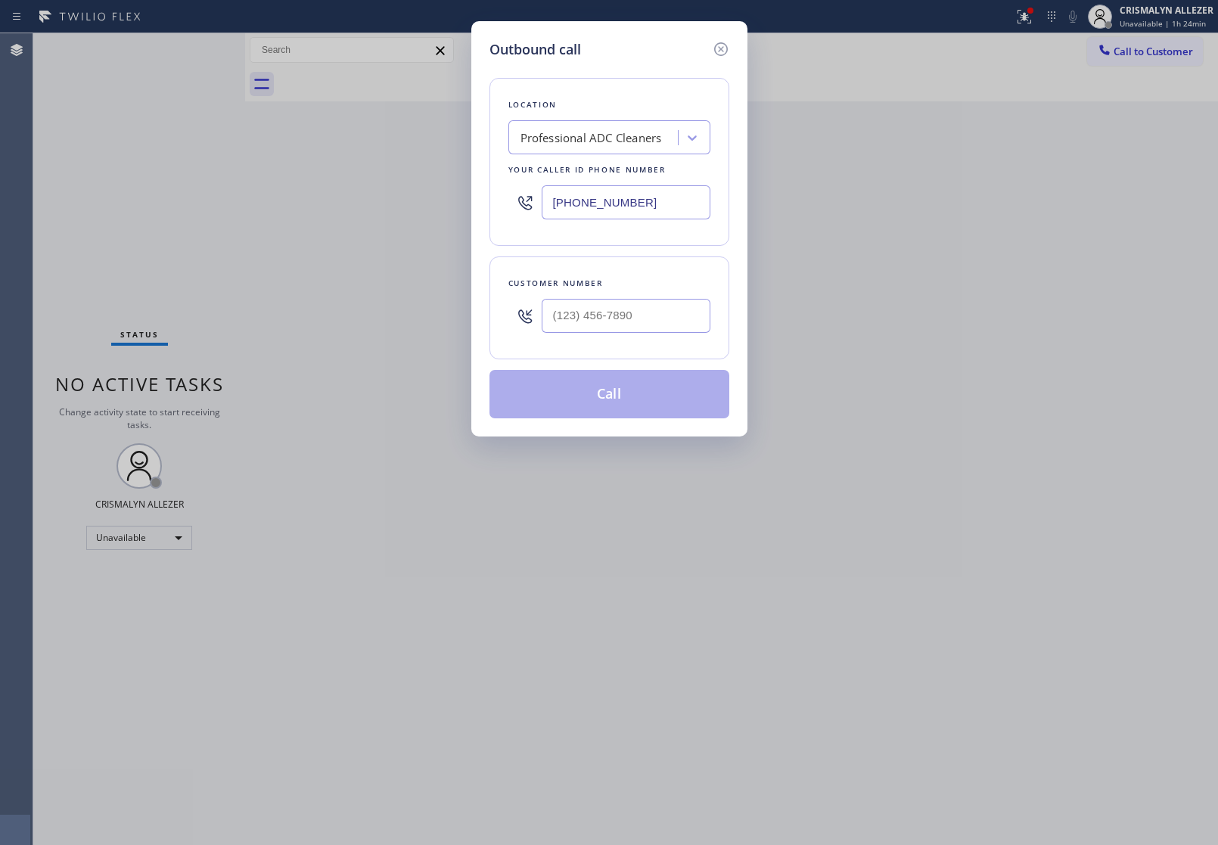
drag, startPoint x: 667, startPoint y: 206, endPoint x: 243, endPoint y: 218, distance: 424.7
click at [269, 218] on div "Outbound call Location Professional ADC Cleaners Your caller id phone number [P…" at bounding box center [609, 422] width 1218 height 845
paste input "text"
type input "[PHONE_NUMBER]"
click at [651, 320] on input "(___) ___-____" at bounding box center [626, 316] width 169 height 34
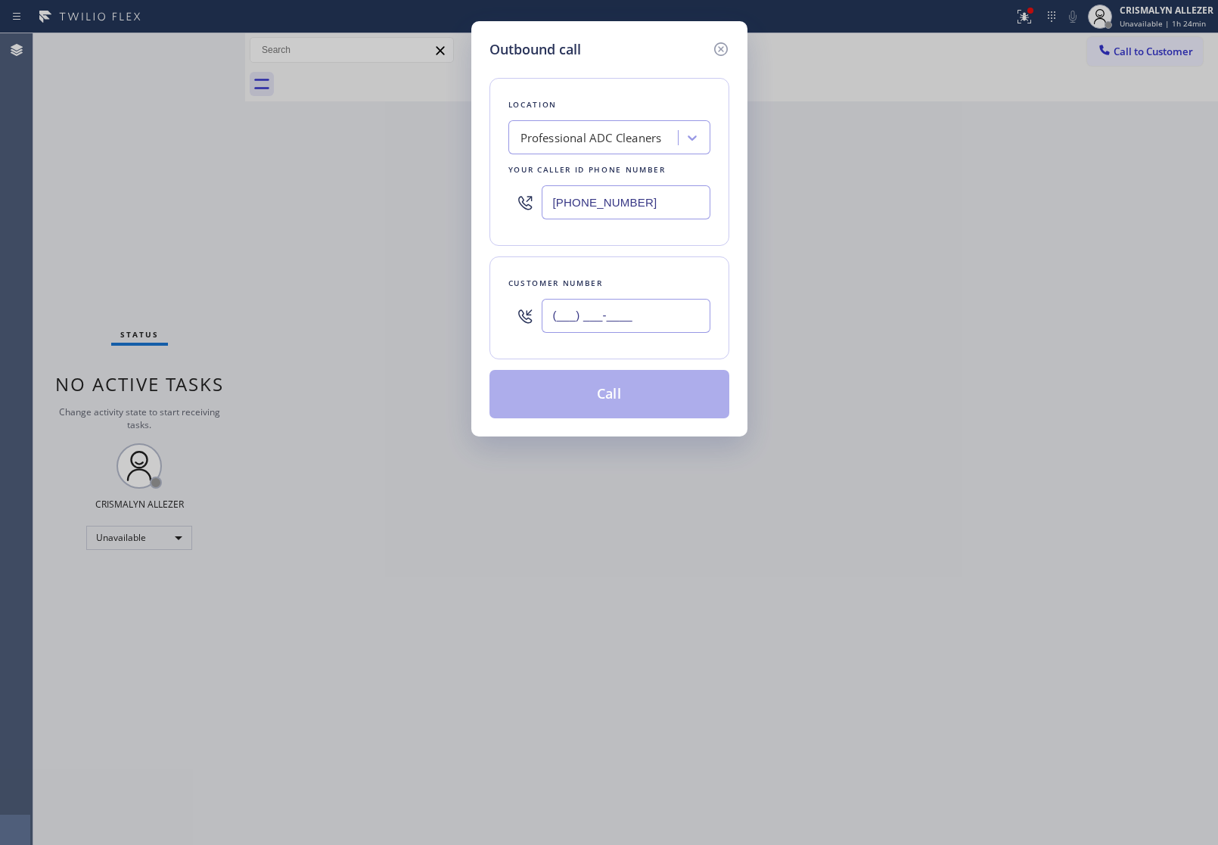
paste input "909) 815-5281"
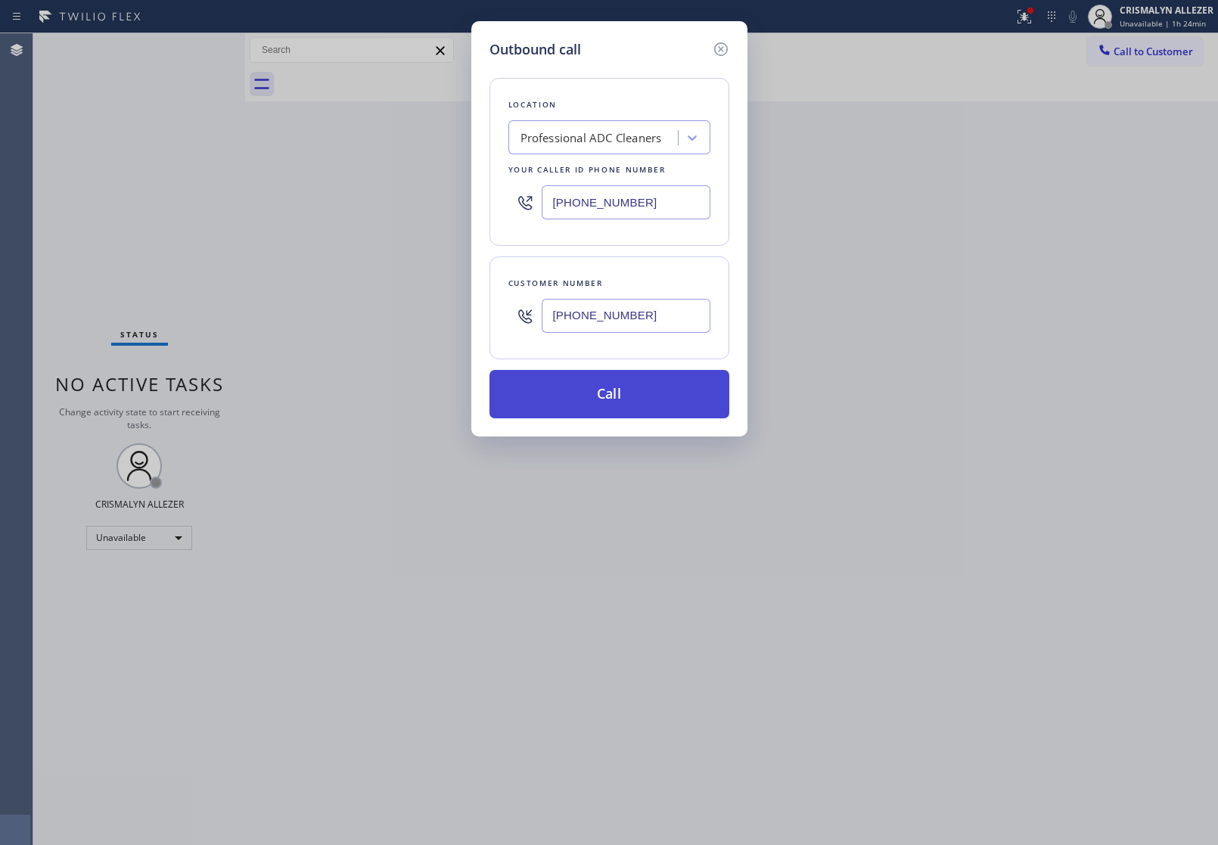
type input "[PHONE_NUMBER]"
click at [621, 396] on button "Call" at bounding box center [610, 394] width 240 height 48
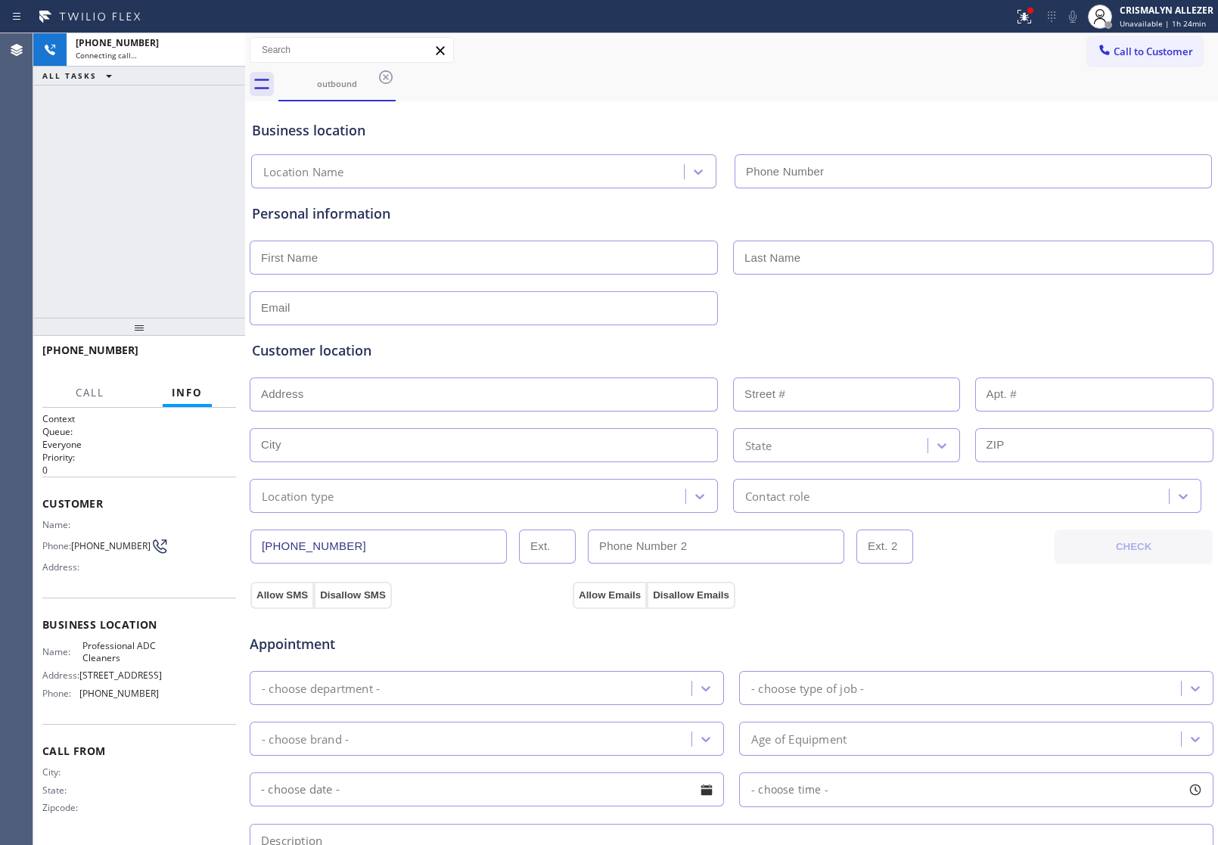
type input "[PHONE_NUMBER]"
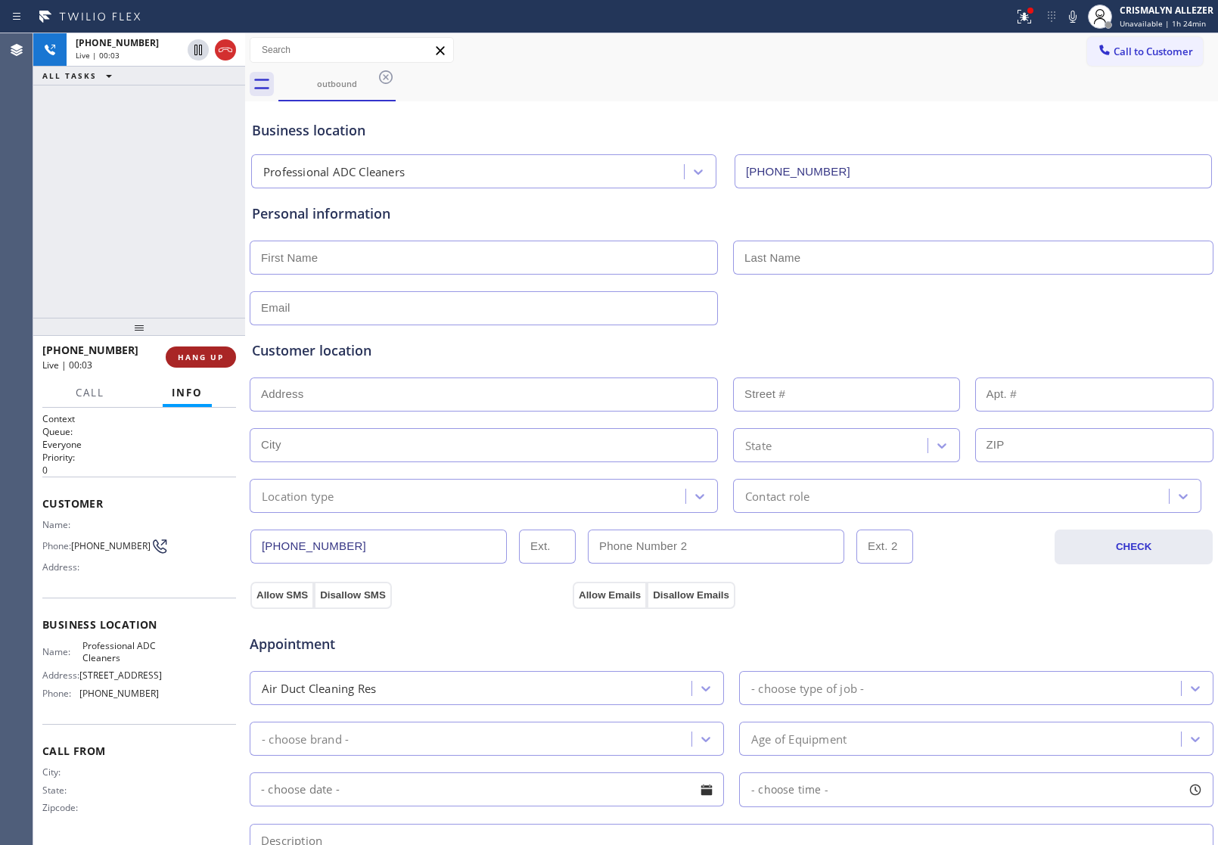
click at [197, 363] on button "HANG UP" at bounding box center [201, 357] width 70 height 21
click at [197, 363] on button "COMPLETE" at bounding box center [198, 357] width 76 height 21
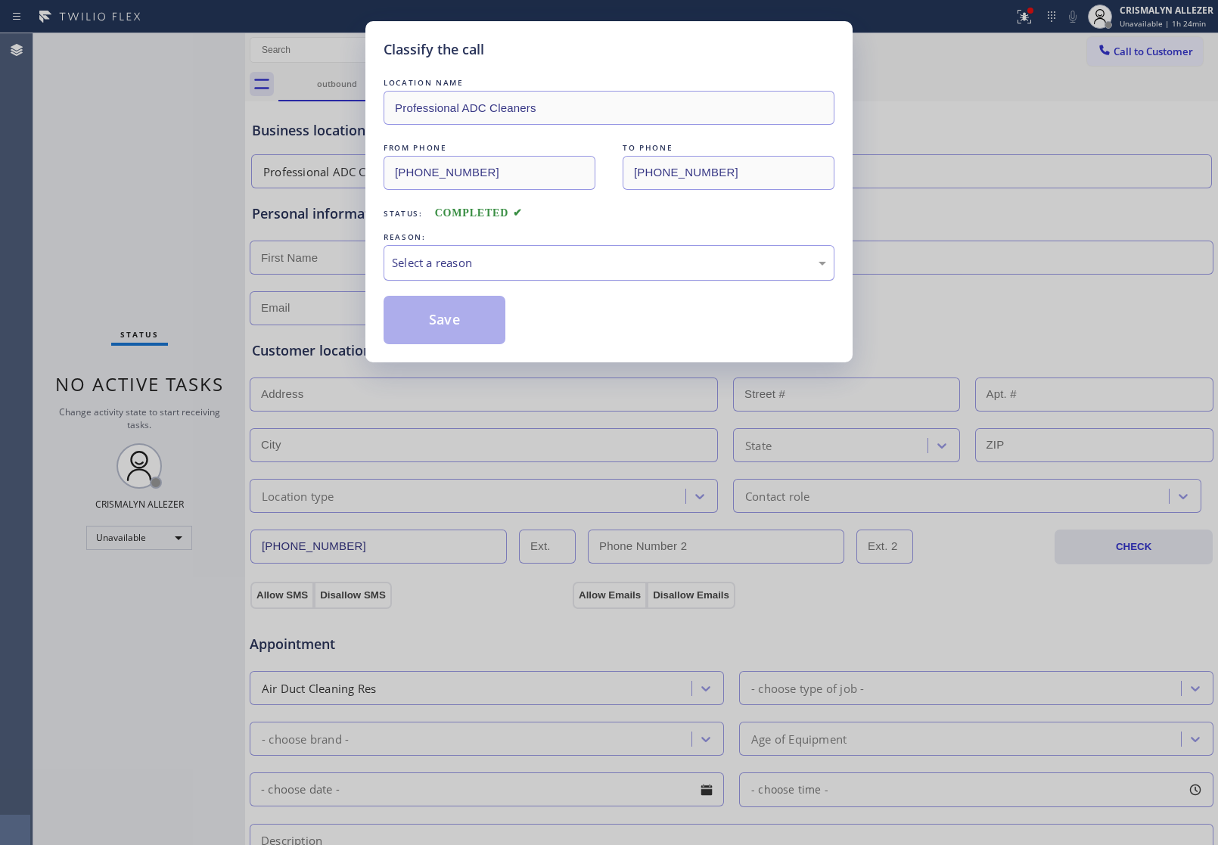
click at [586, 263] on div "Select a reason" at bounding box center [609, 262] width 434 height 17
click at [484, 326] on button "Save" at bounding box center [445, 320] width 122 height 48
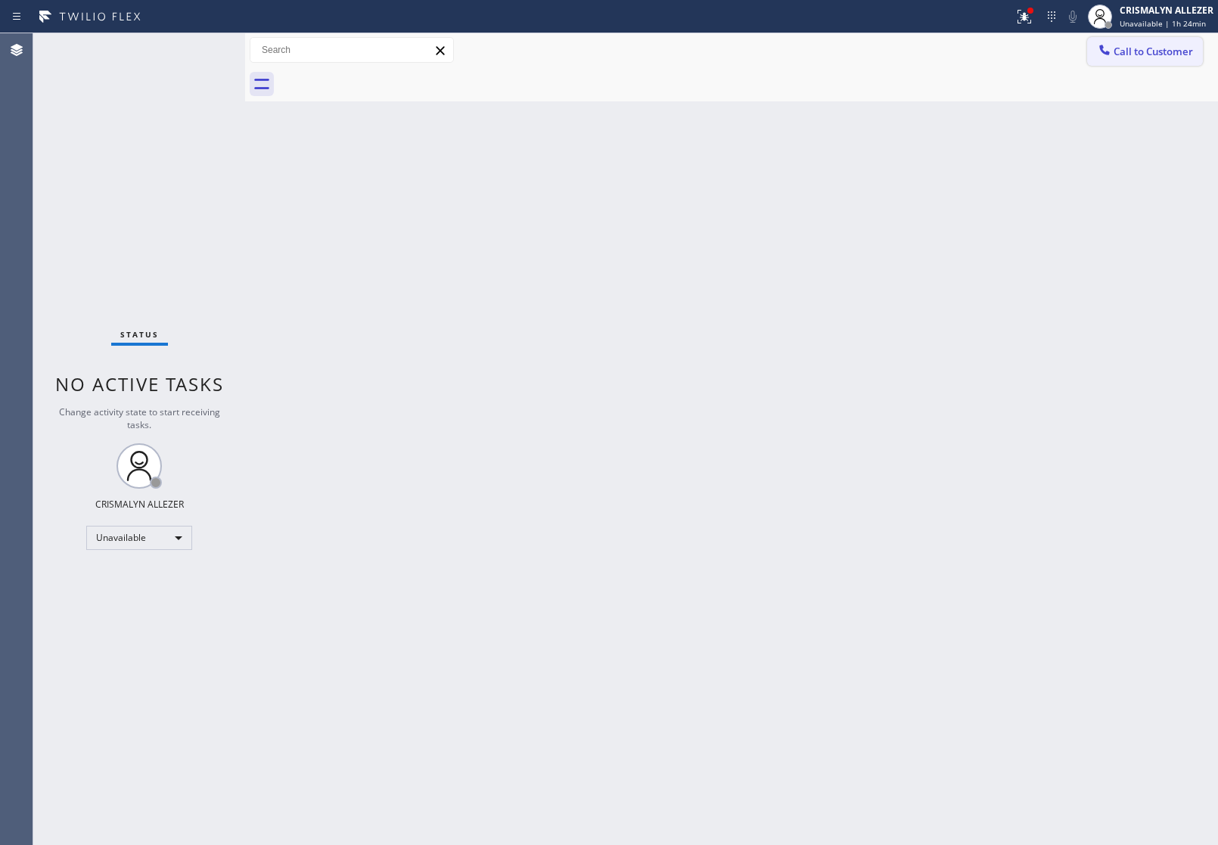
click at [1183, 51] on span "Call to Customer" at bounding box center [1153, 52] width 79 height 14
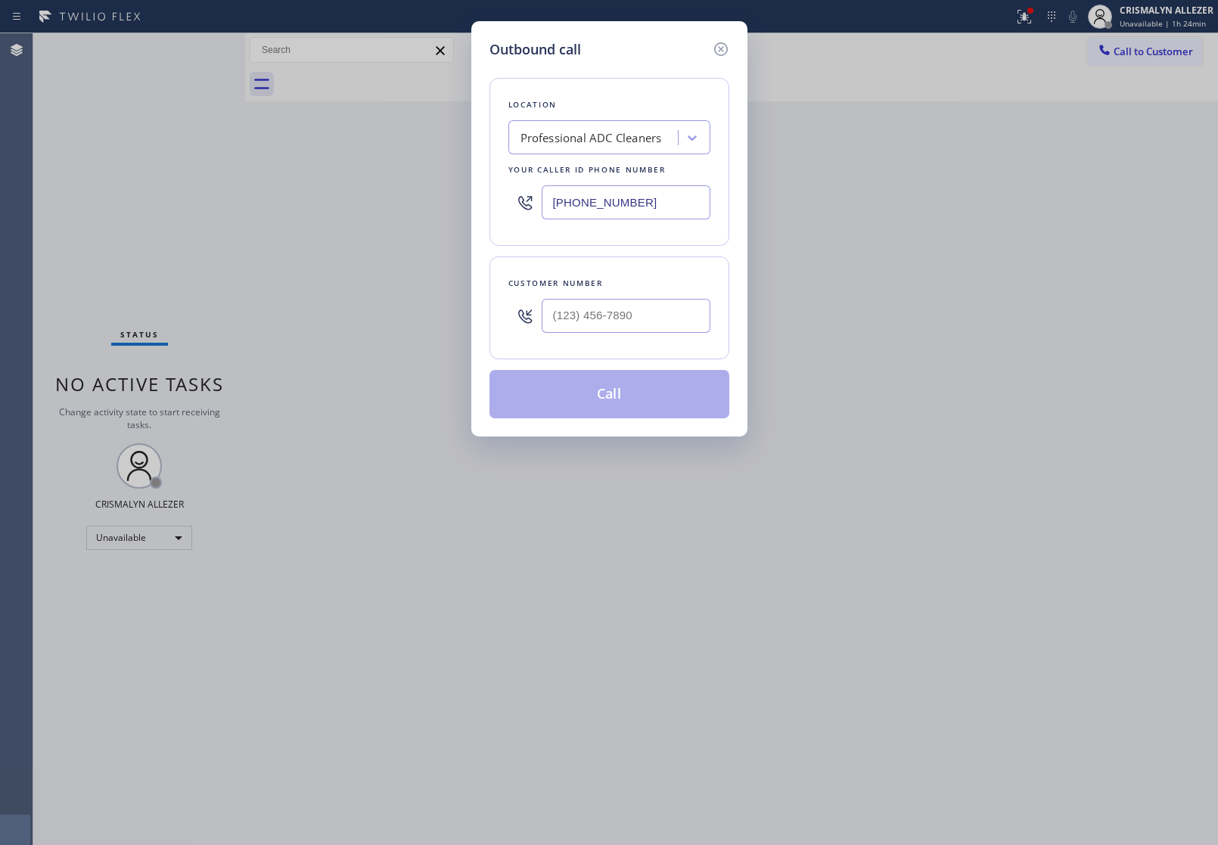
drag, startPoint x: 670, startPoint y: 198, endPoint x: 382, endPoint y: 205, distance: 287.6
click at [382, 205] on div "Outbound call Location Professional ADC Cleaners Your caller id phone number [P…" at bounding box center [609, 422] width 1218 height 845
paste input "661) 465-2769"
type input "[PHONE_NUMBER]"
click at [629, 310] on input "(___) ___-____" at bounding box center [626, 316] width 169 height 34
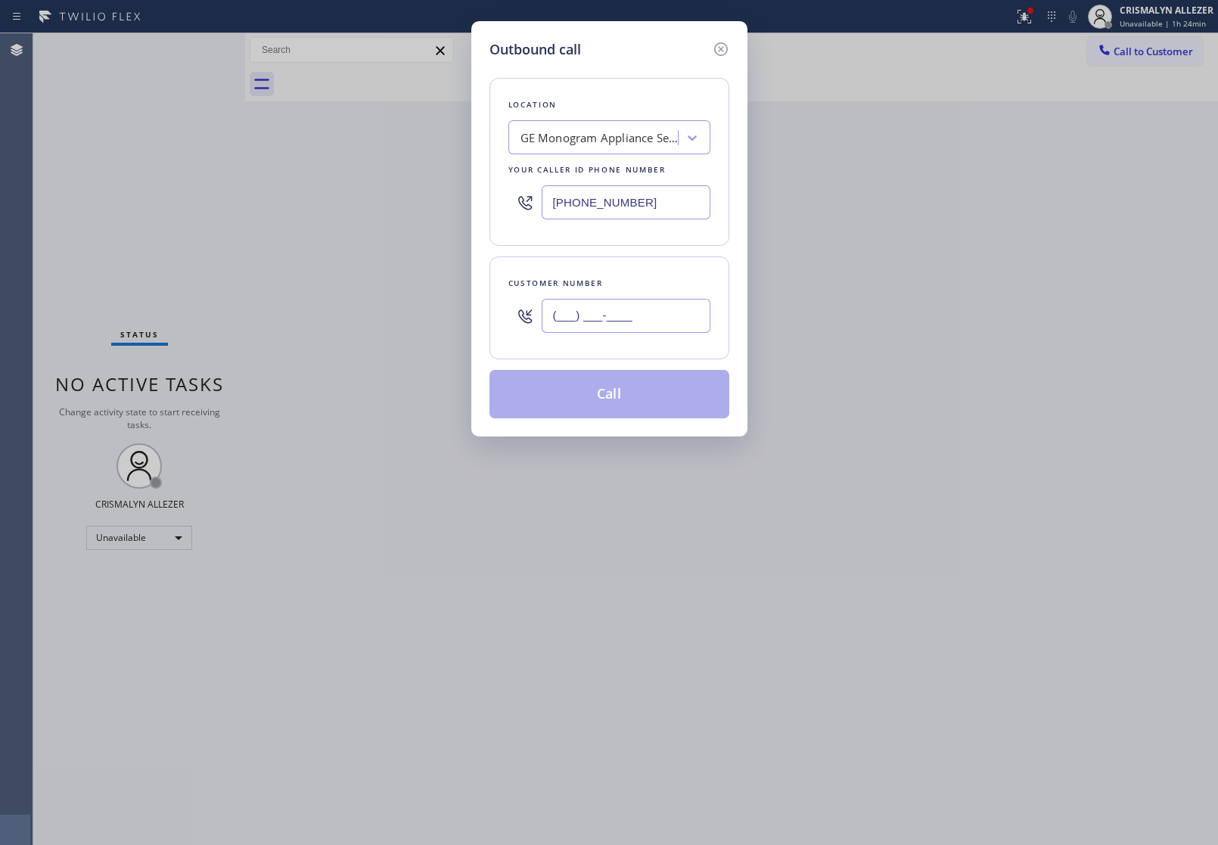
paste input "626) 819-4586"
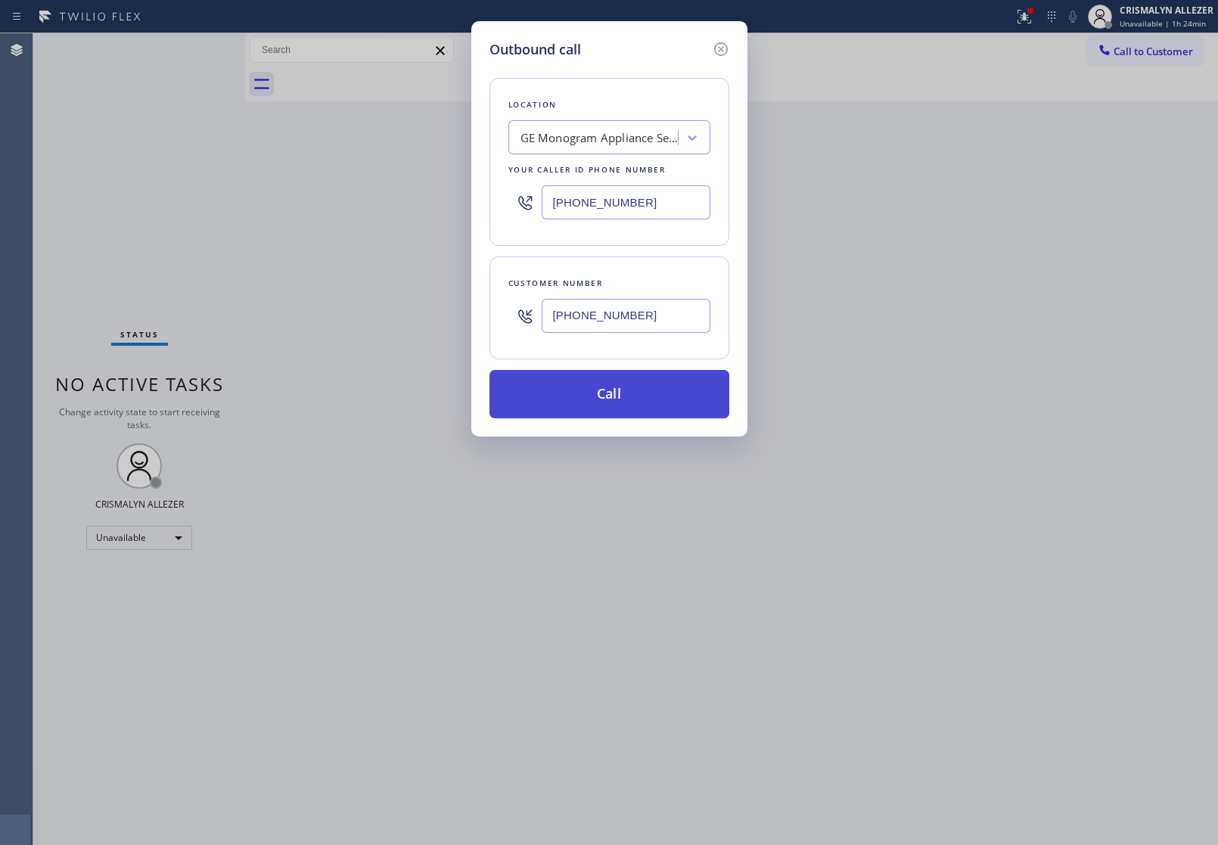
type input "[PHONE_NUMBER]"
click at [611, 390] on button "Call" at bounding box center [610, 394] width 240 height 48
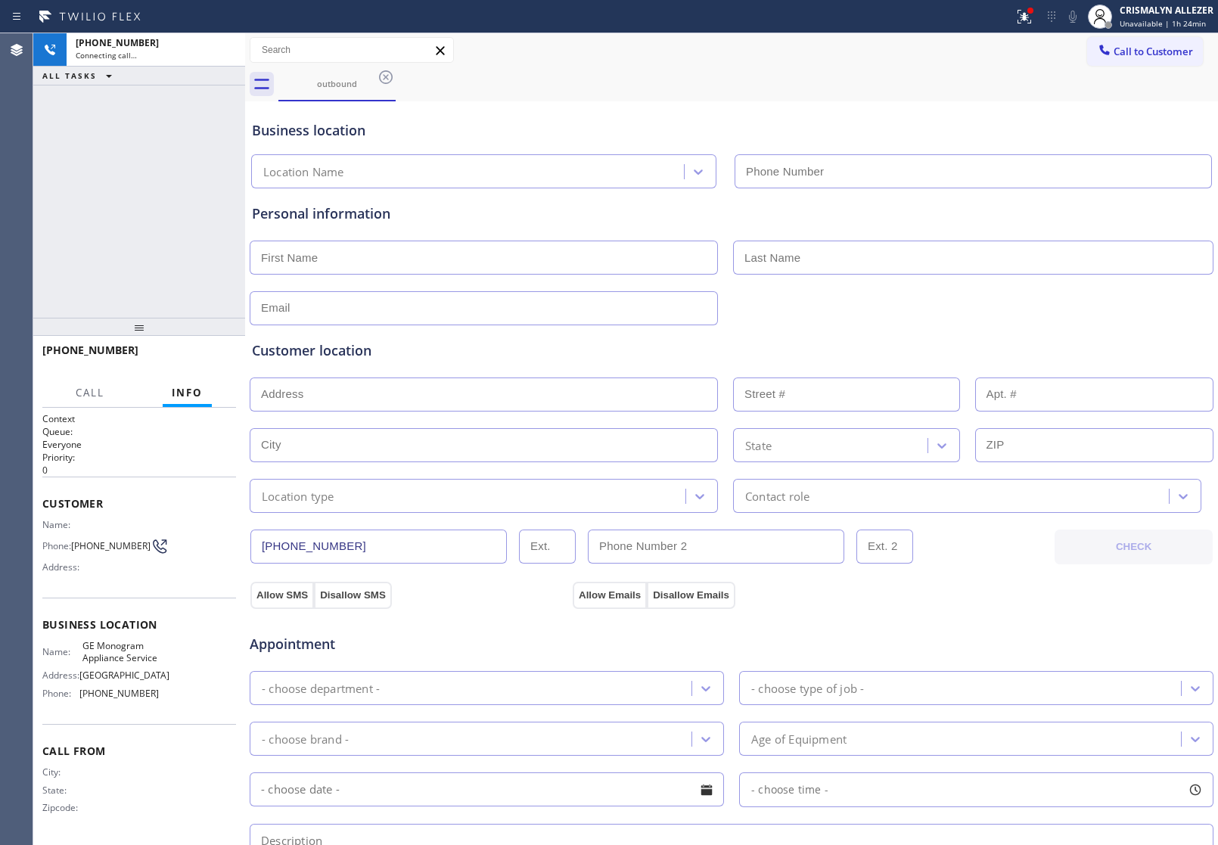
type input "[PHONE_NUMBER]"
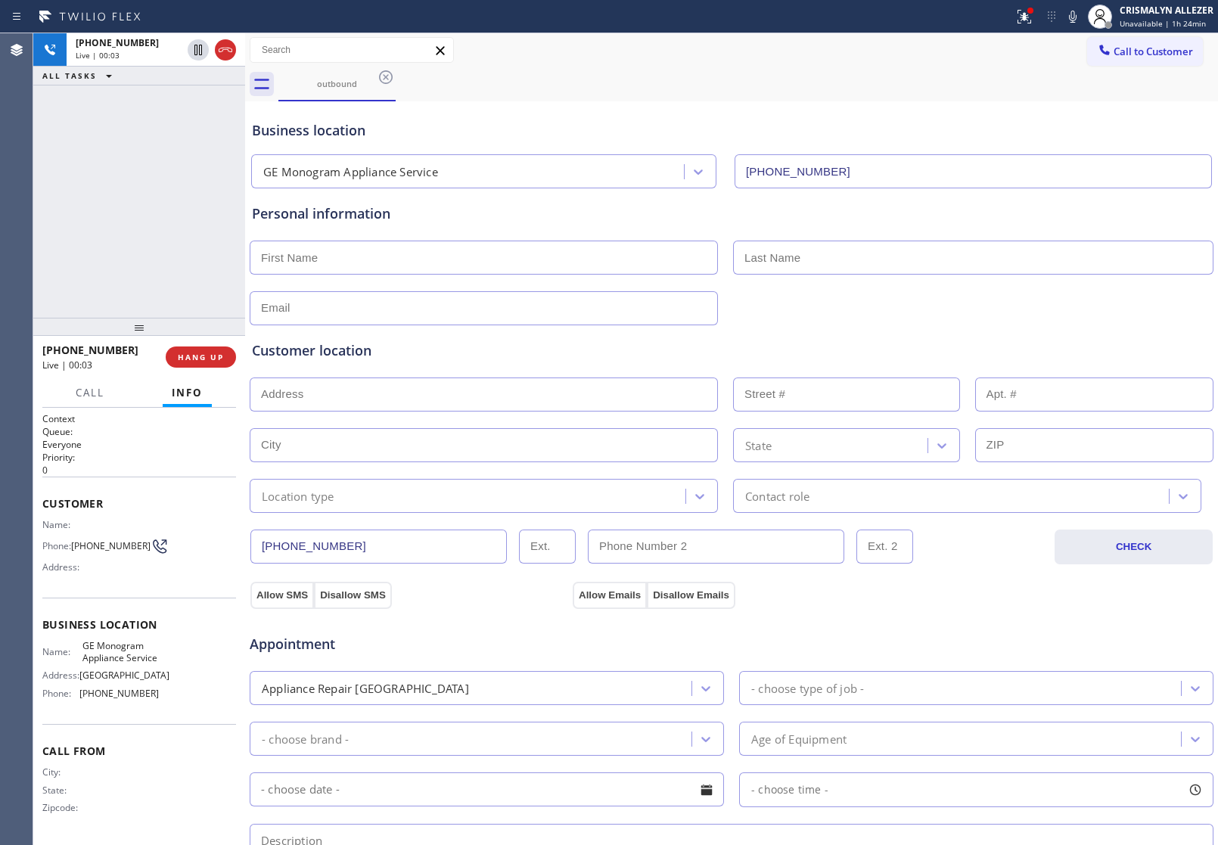
drag, startPoint x: 148, startPoint y: 437, endPoint x: 153, endPoint y: 421, distance: 16.0
click at [146, 432] on div "Context Queue: Everyone Priority: 0" at bounding box center [139, 444] width 194 height 64
click at [194, 356] on span "HANG UP" at bounding box center [201, 357] width 46 height 11
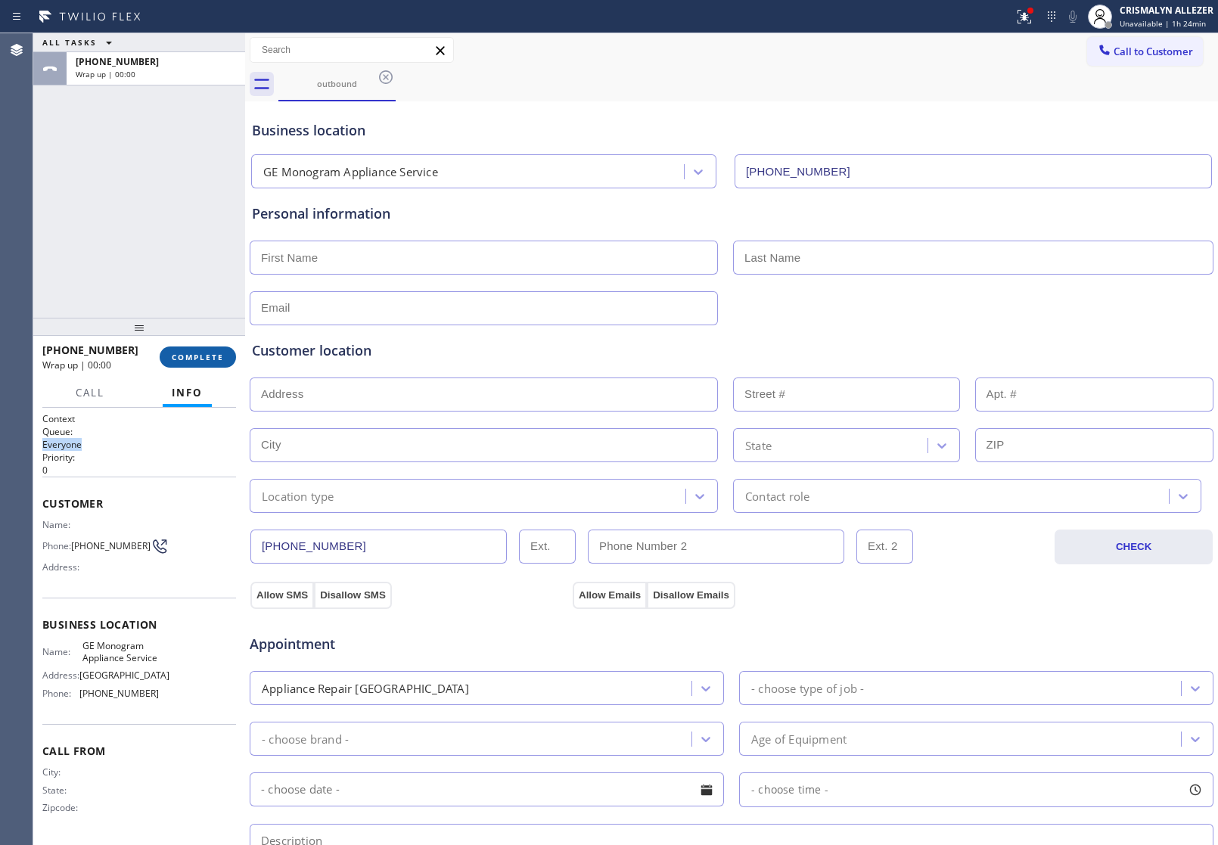
click at [194, 356] on span "COMPLETE" at bounding box center [198, 357] width 52 height 11
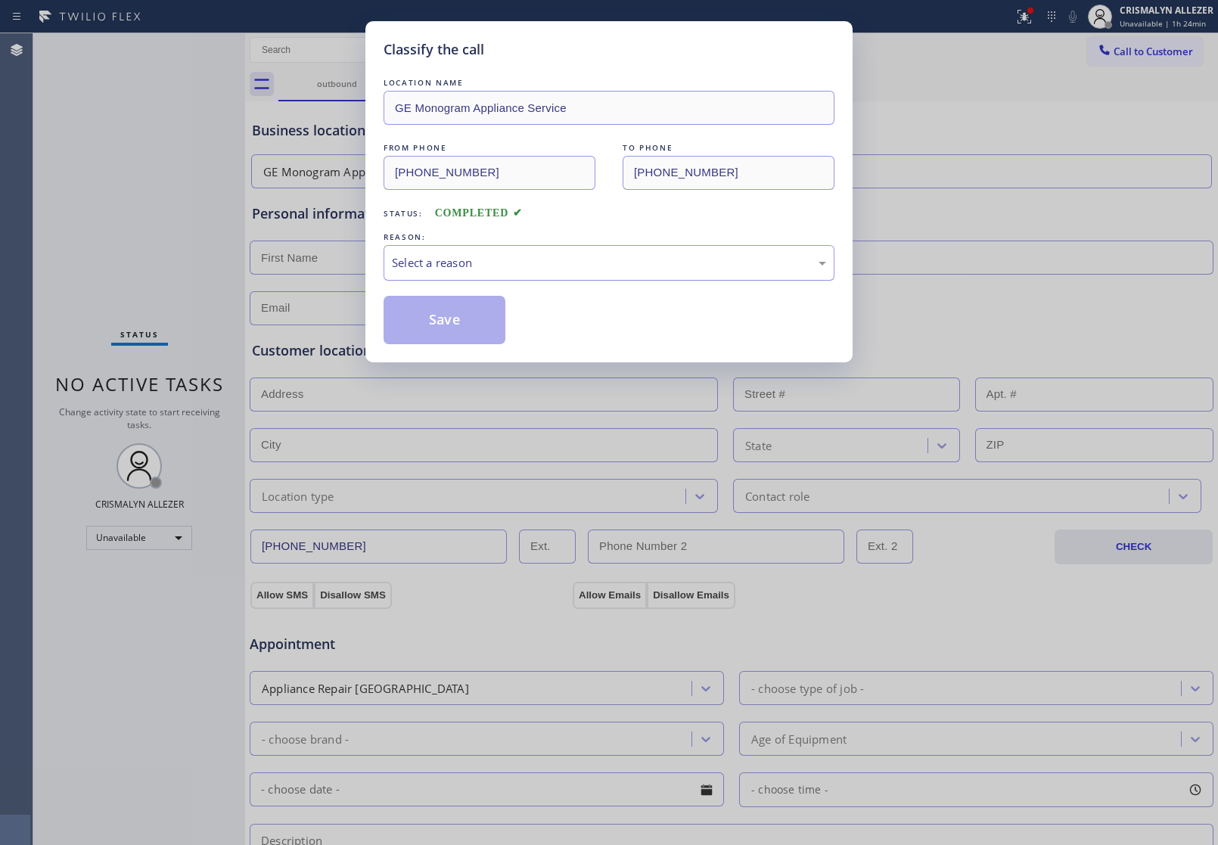
click at [573, 263] on div "Select a reason" at bounding box center [609, 262] width 434 height 17
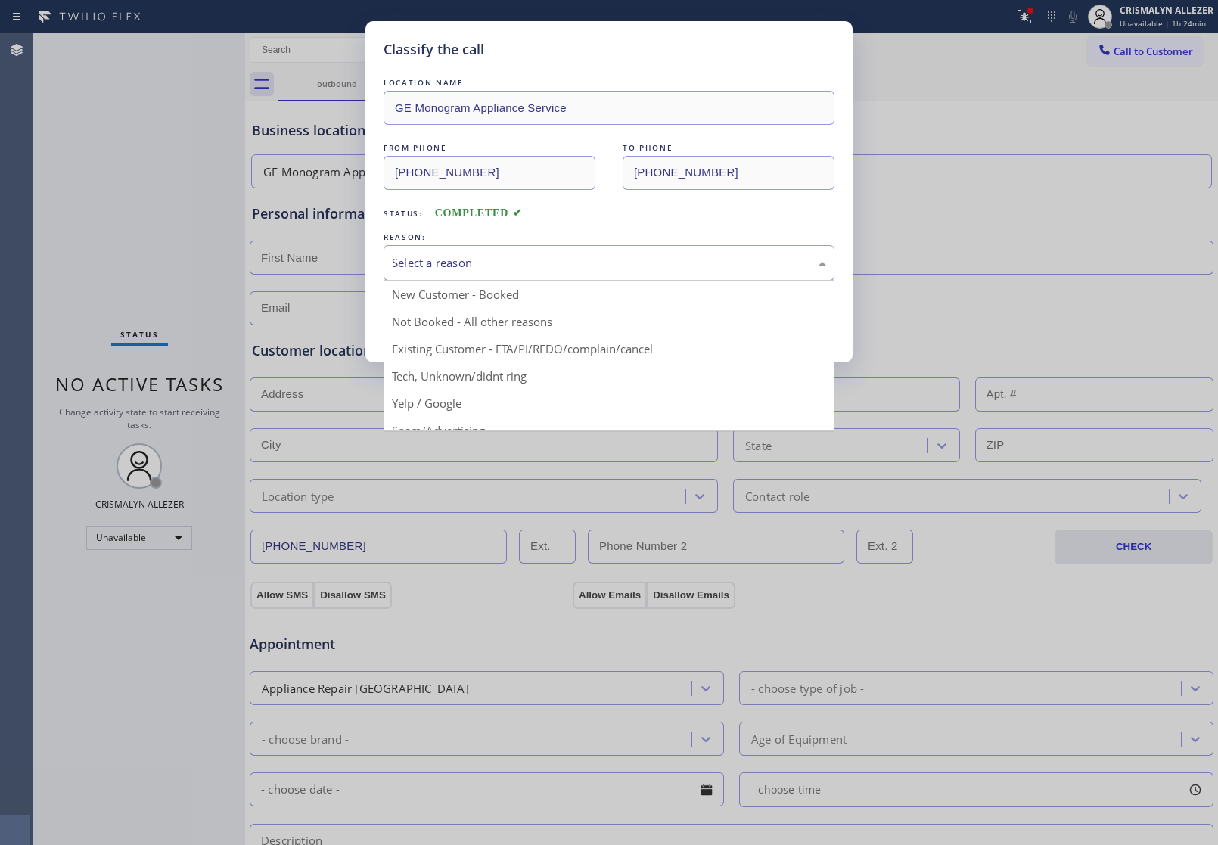
scroll to position [104, 0]
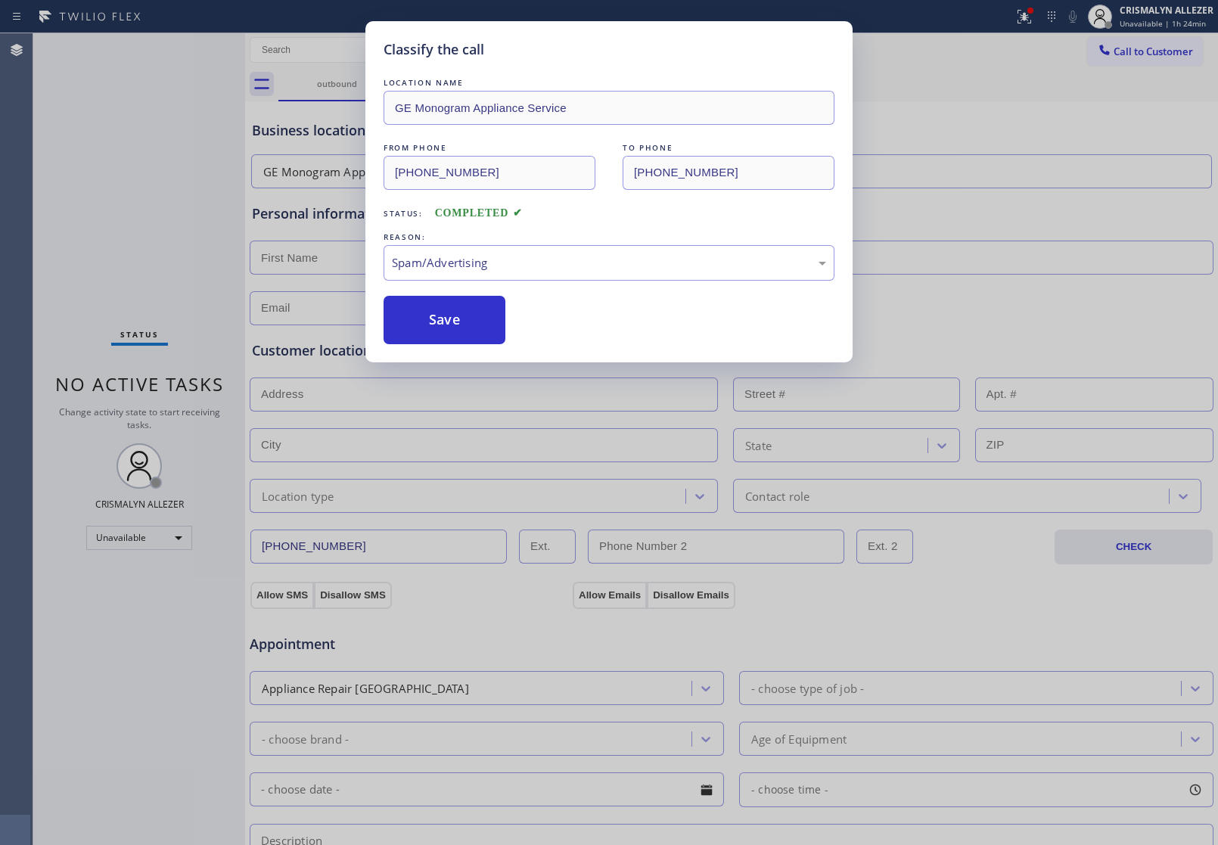
click at [462, 329] on button "Save" at bounding box center [445, 320] width 122 height 48
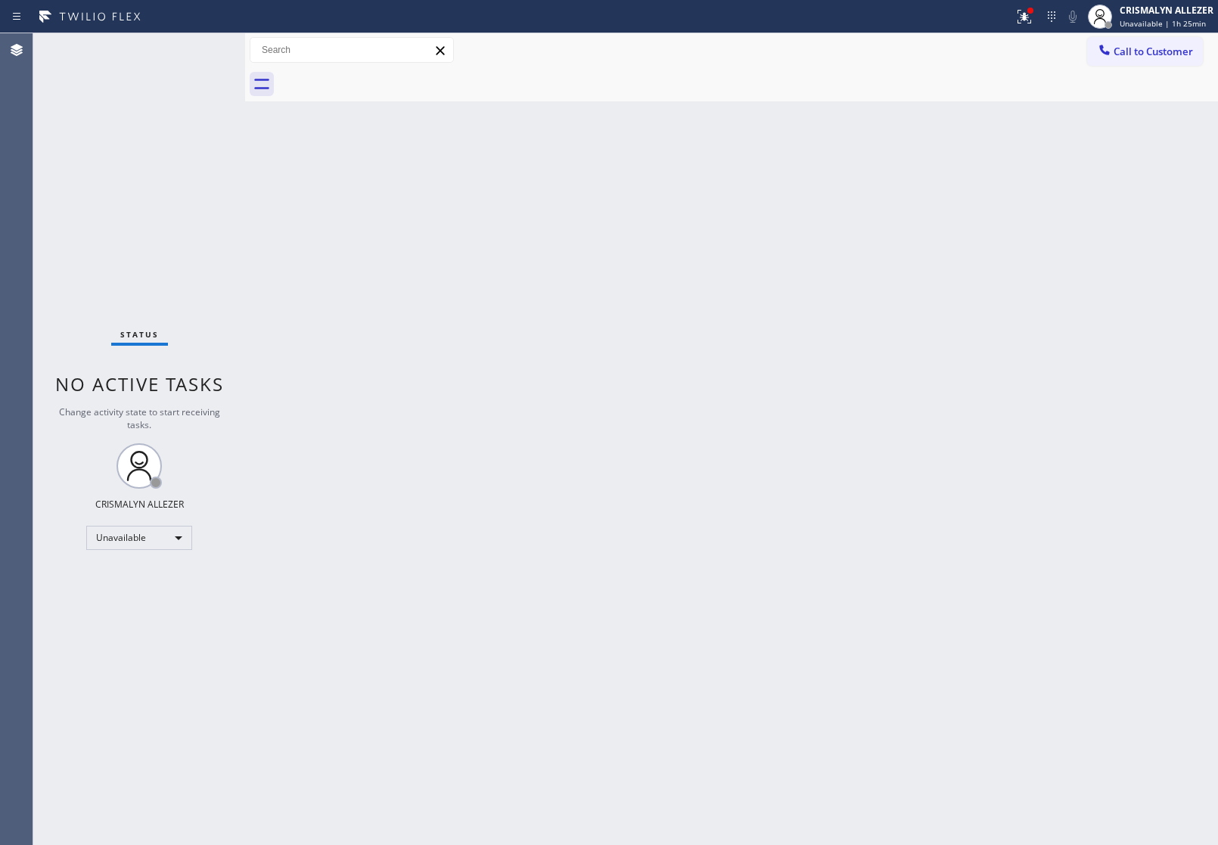
drag, startPoint x: 1151, startPoint y: 55, endPoint x: 1012, endPoint y: 116, distance: 151.8
click at [1136, 62] on button "Call to Customer" at bounding box center [1145, 51] width 116 height 29
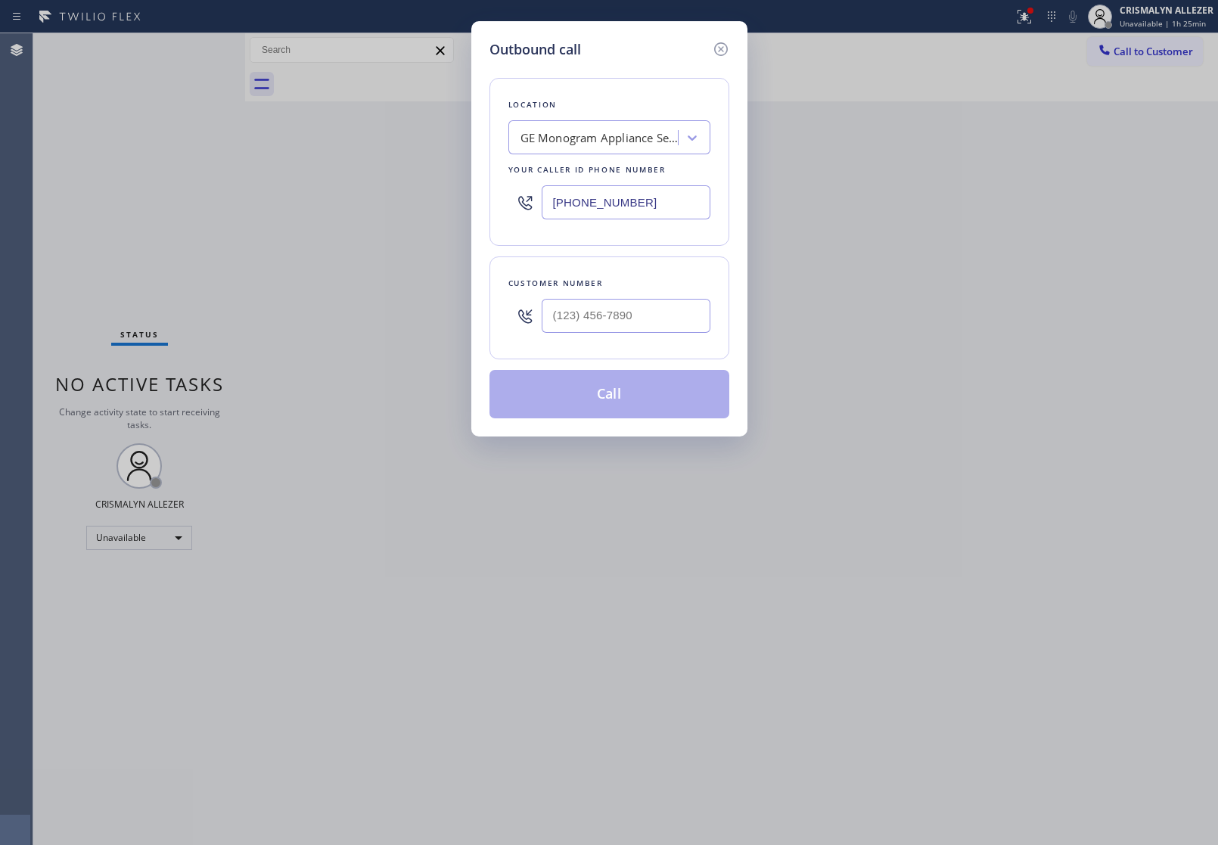
drag, startPoint x: 663, startPoint y: 207, endPoint x: 54, endPoint y: 213, distance: 608.4
click at [359, 205] on div "Outbound call Location GE Monogram Appliance Service Your caller id phone numbe…" at bounding box center [609, 422] width 1218 height 845
paste input "26) 819-4586"
type input "[PHONE_NUMBER]"
click at [633, 300] on input "(___) ___-____" at bounding box center [626, 316] width 169 height 34
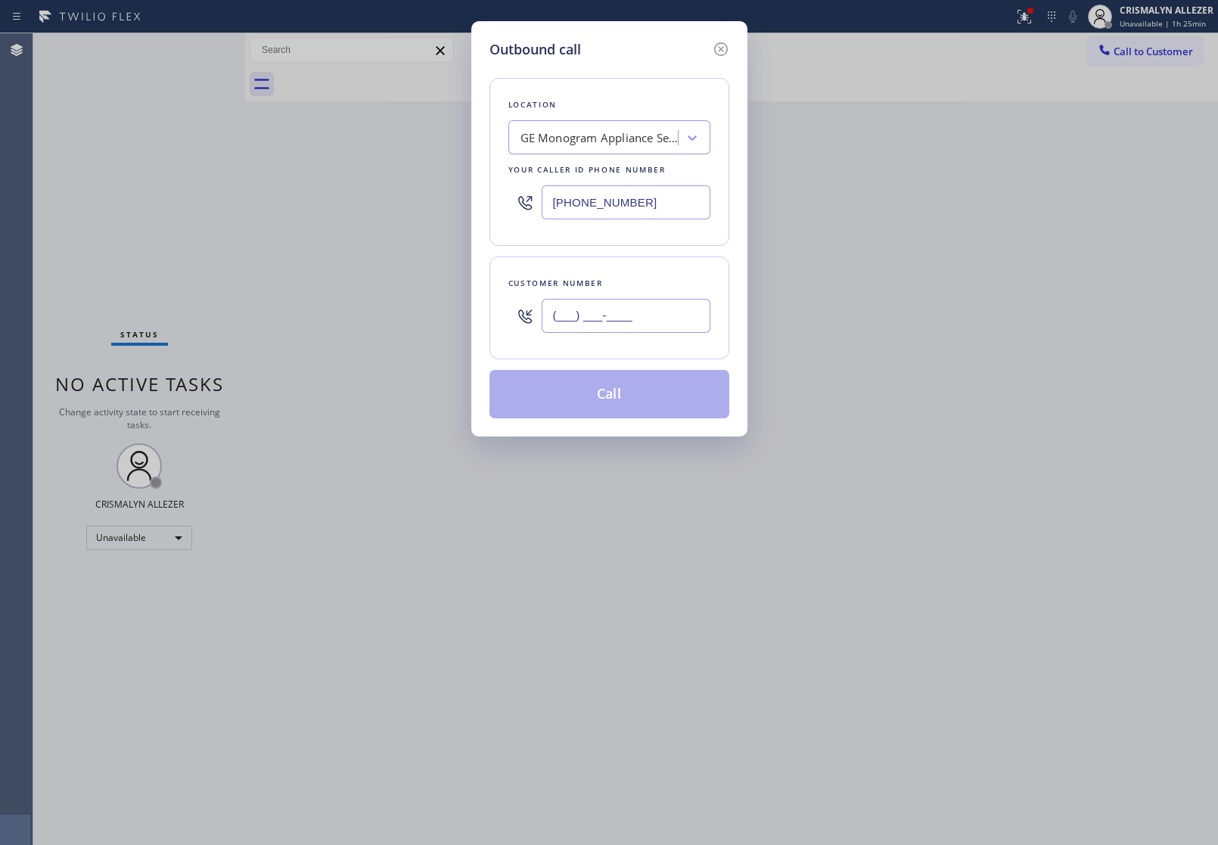
paste input "530) 478-9623"
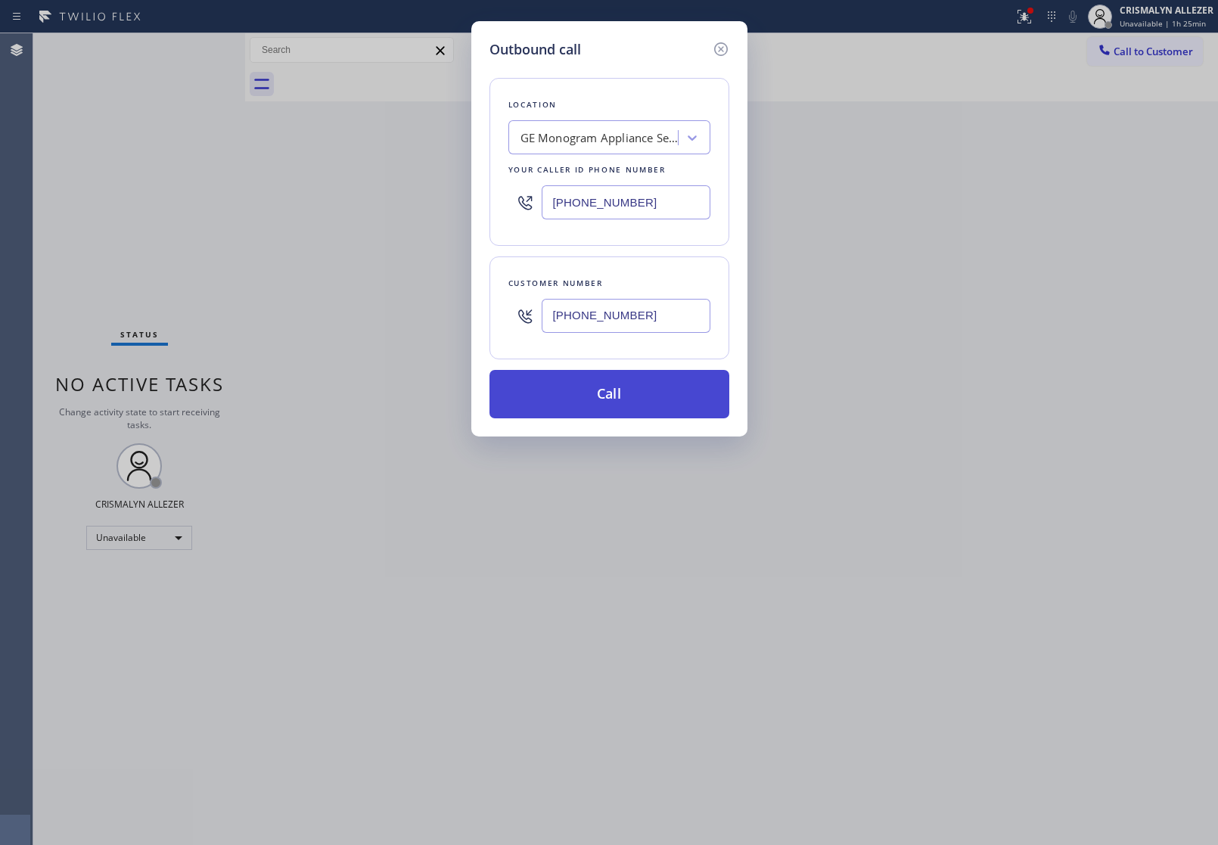
type input "[PHONE_NUMBER]"
click at [602, 399] on button "Call" at bounding box center [610, 394] width 240 height 48
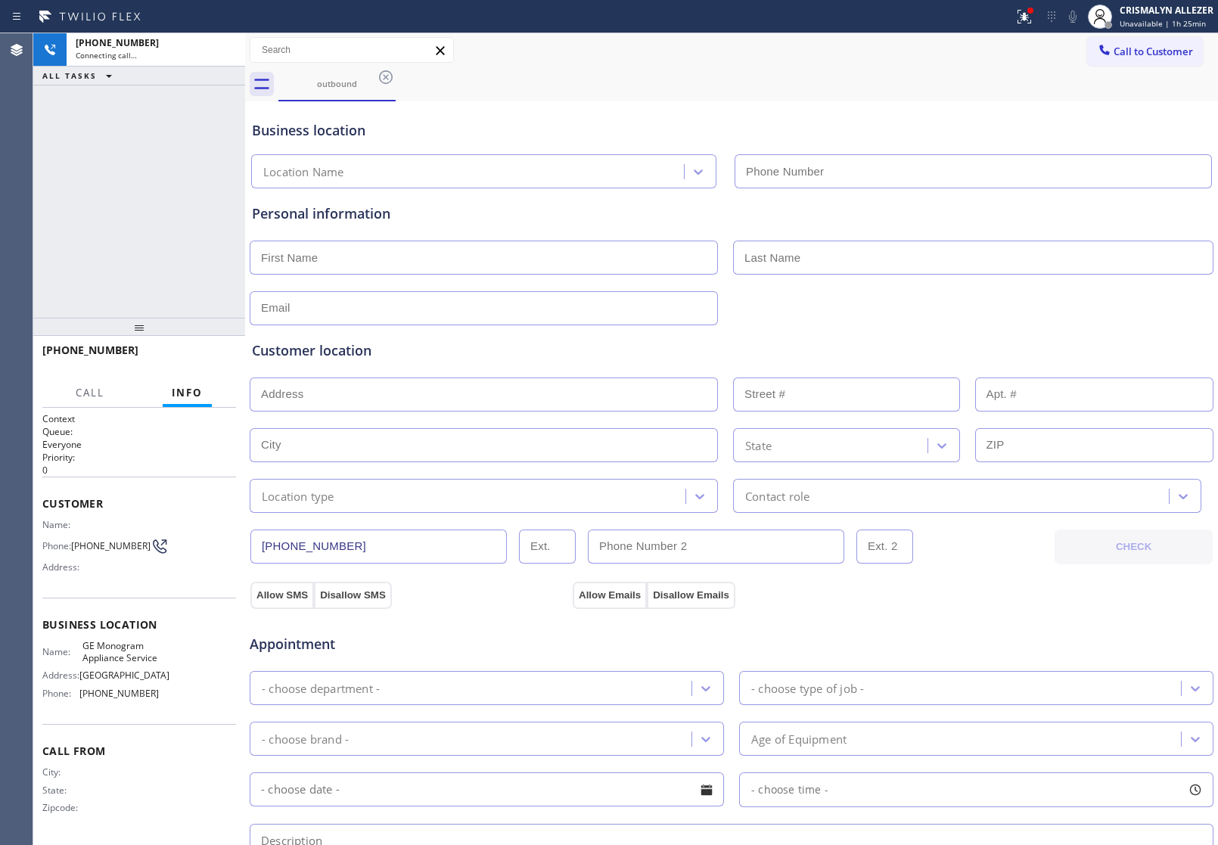
type input "[PHONE_NUMBER]"
drag, startPoint x: 229, startPoint y: 51, endPoint x: 242, endPoint y: 64, distance: 19.3
click at [229, 51] on icon at bounding box center [226, 50] width 14 height 5
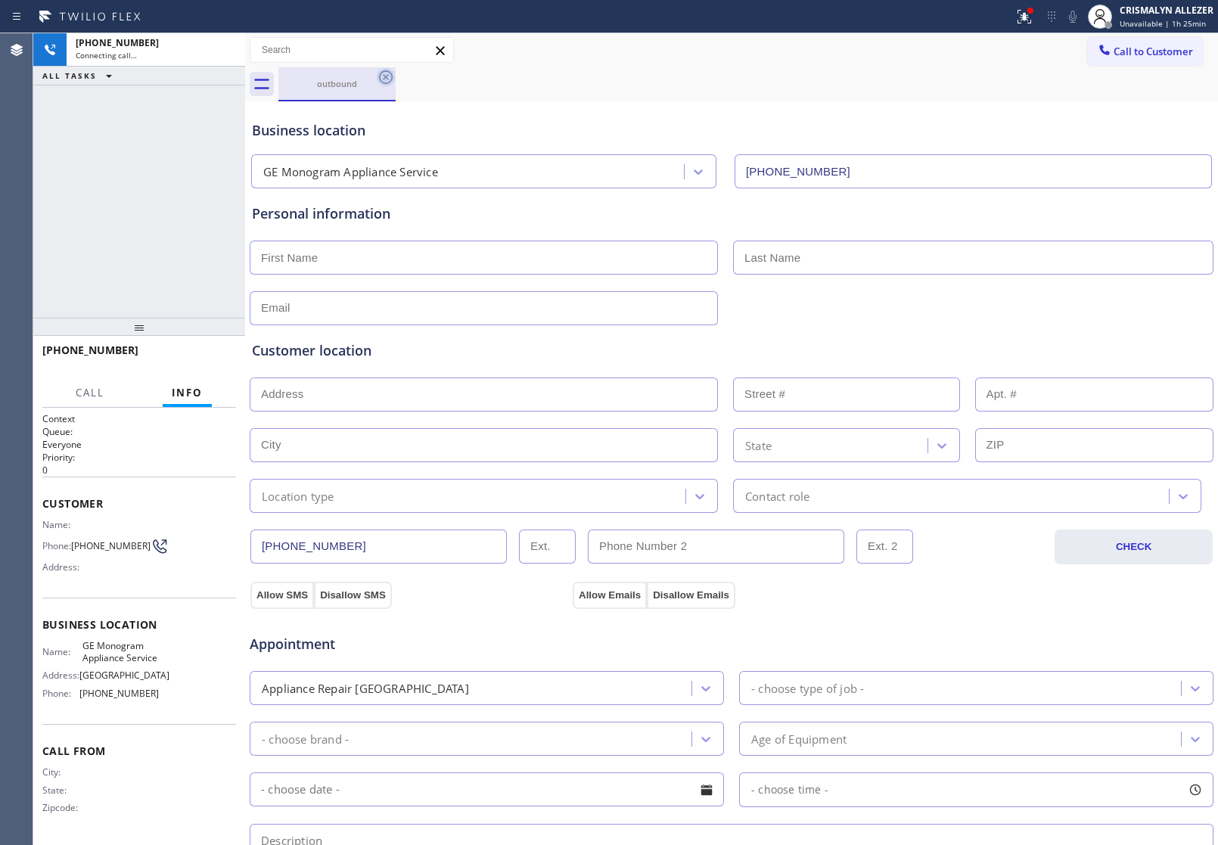
click at [382, 76] on icon at bounding box center [386, 77] width 18 height 18
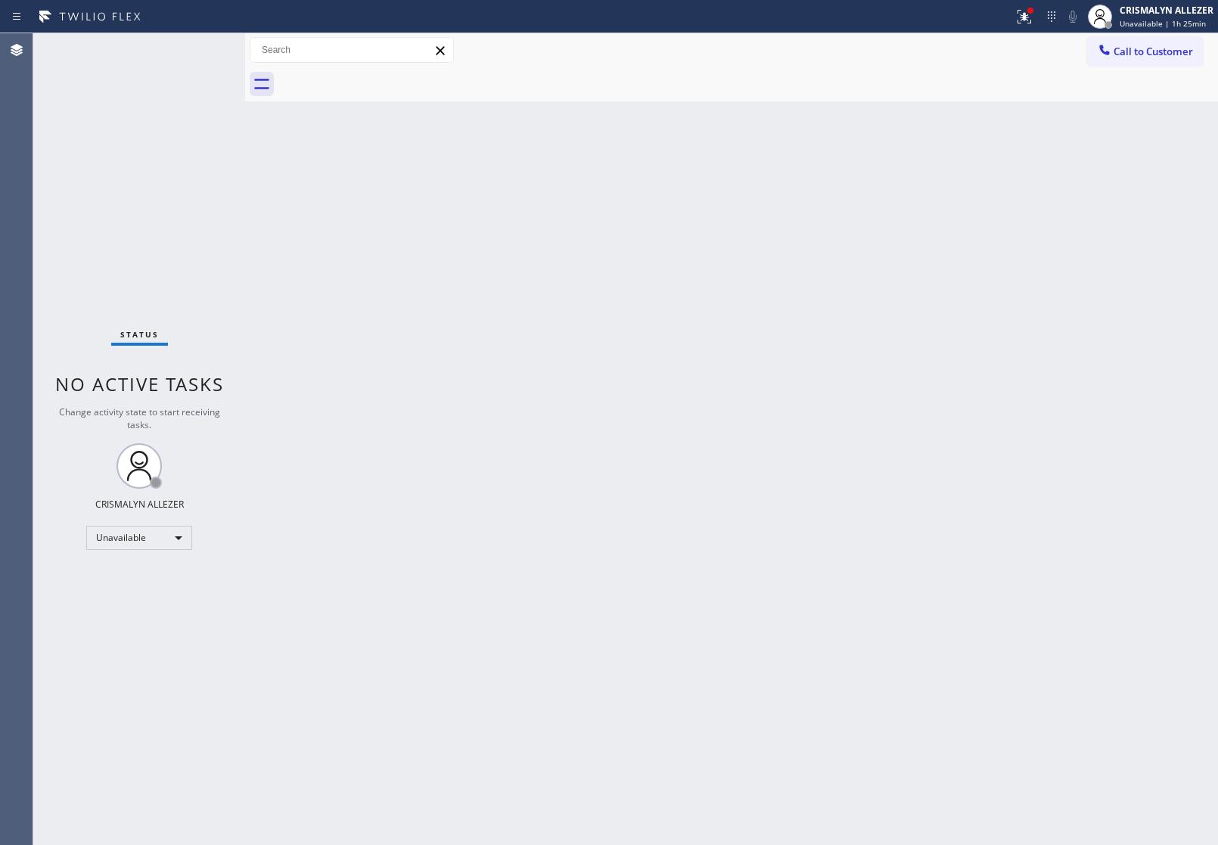
drag, startPoint x: 1158, startPoint y: 51, endPoint x: 1095, endPoint y: 84, distance: 71.8
click at [1137, 64] on button "Call to Customer" at bounding box center [1145, 51] width 116 height 29
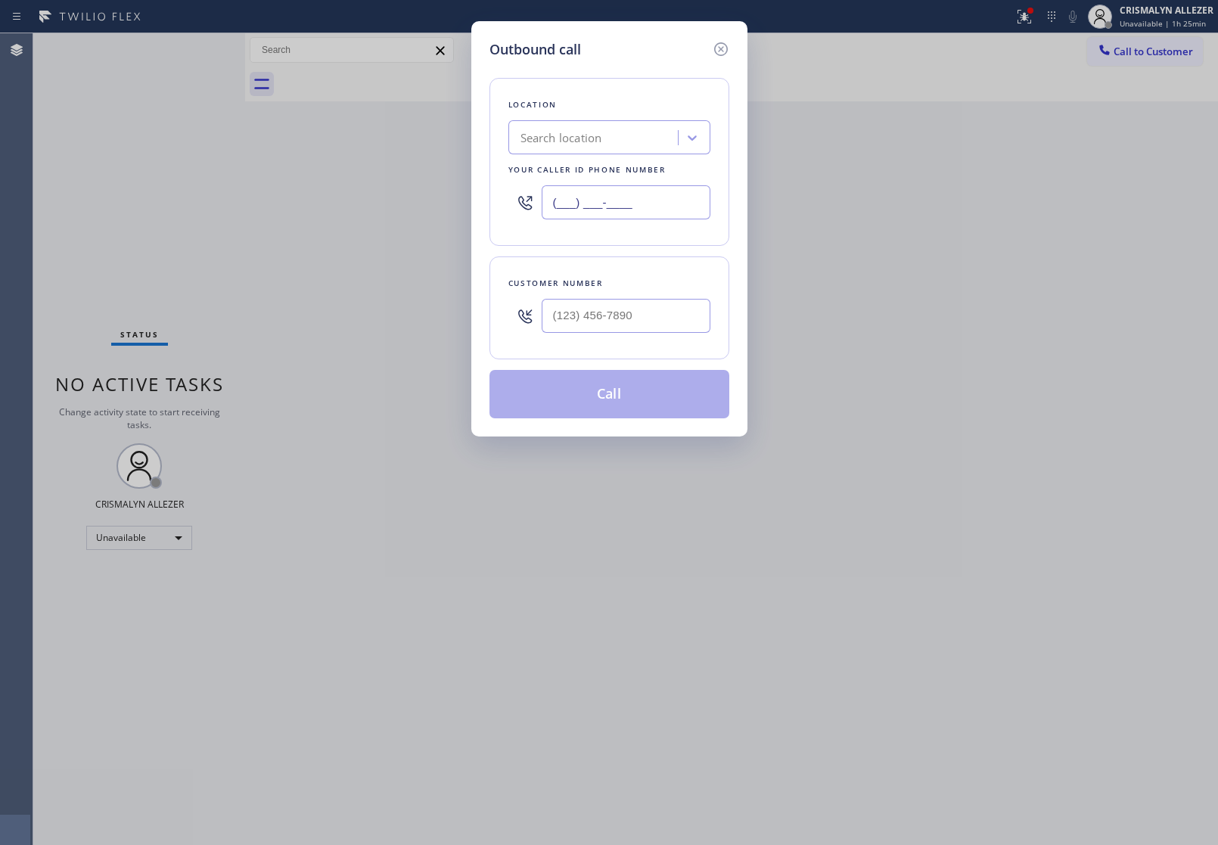
drag, startPoint x: 674, startPoint y: 203, endPoint x: 93, endPoint y: 216, distance: 581.3
click at [231, 217] on div "Outbound call Location Search location Your caller id phone number (___) ___-__…" at bounding box center [609, 422] width 1218 height 845
paste input "805) 222-7751"
type input "[PHONE_NUMBER]"
click at [577, 319] on input "(___) ___-____" at bounding box center [626, 316] width 169 height 34
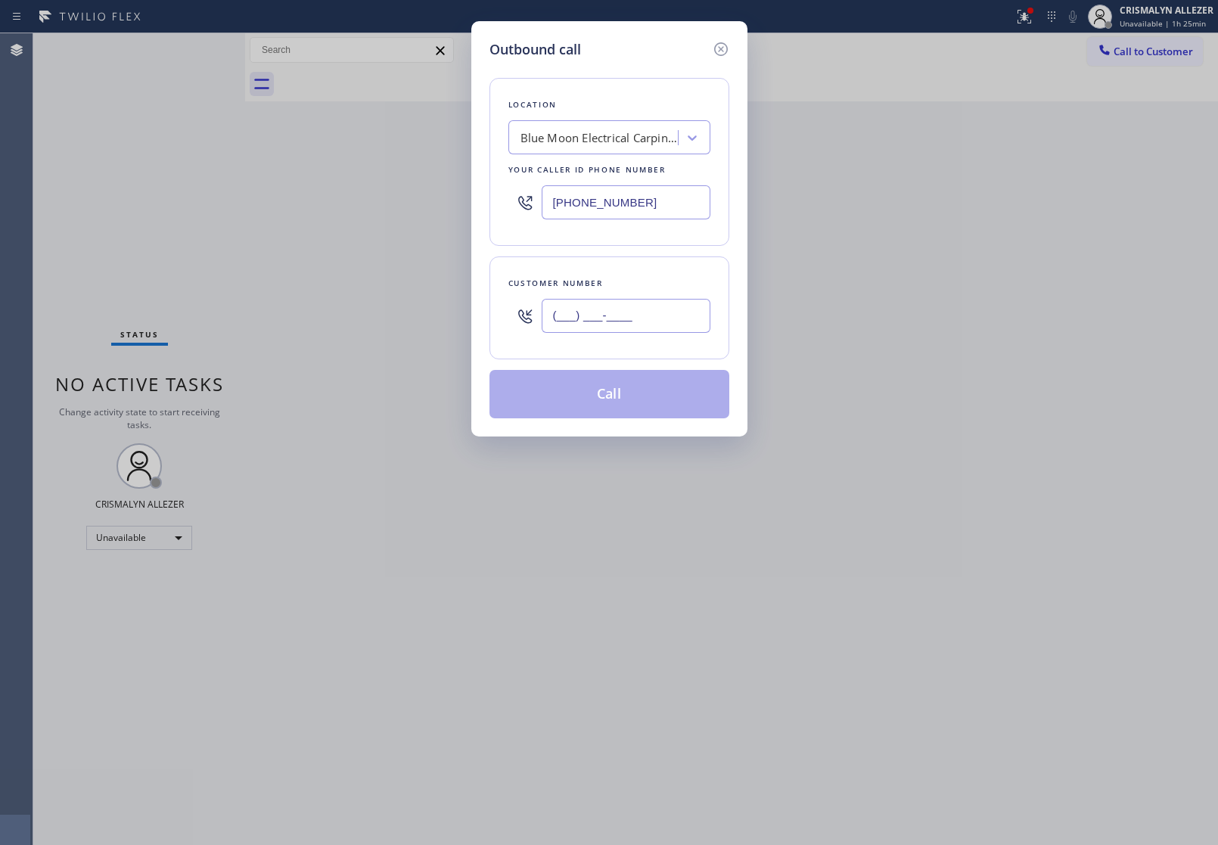
paste input "805) 863-9233"
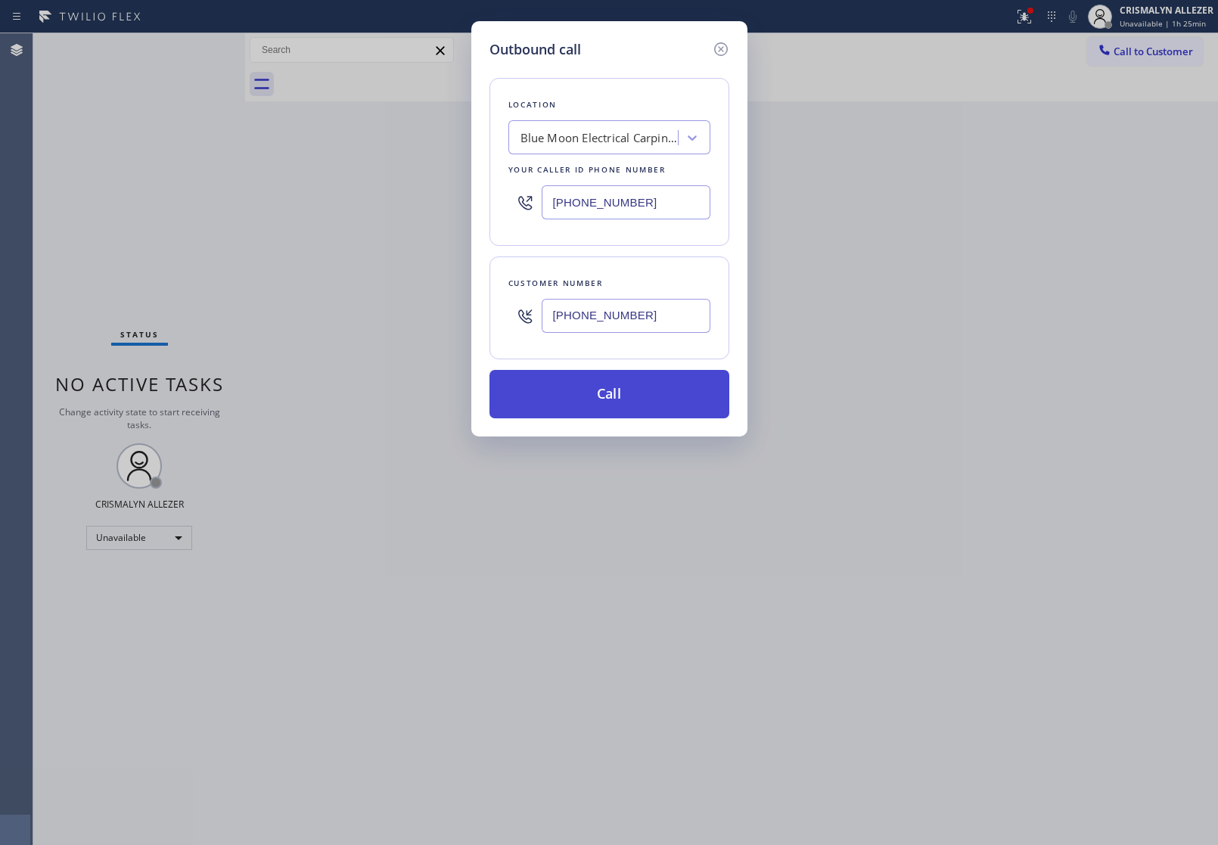
type input "[PHONE_NUMBER]"
click at [621, 401] on button "Call" at bounding box center [610, 394] width 240 height 48
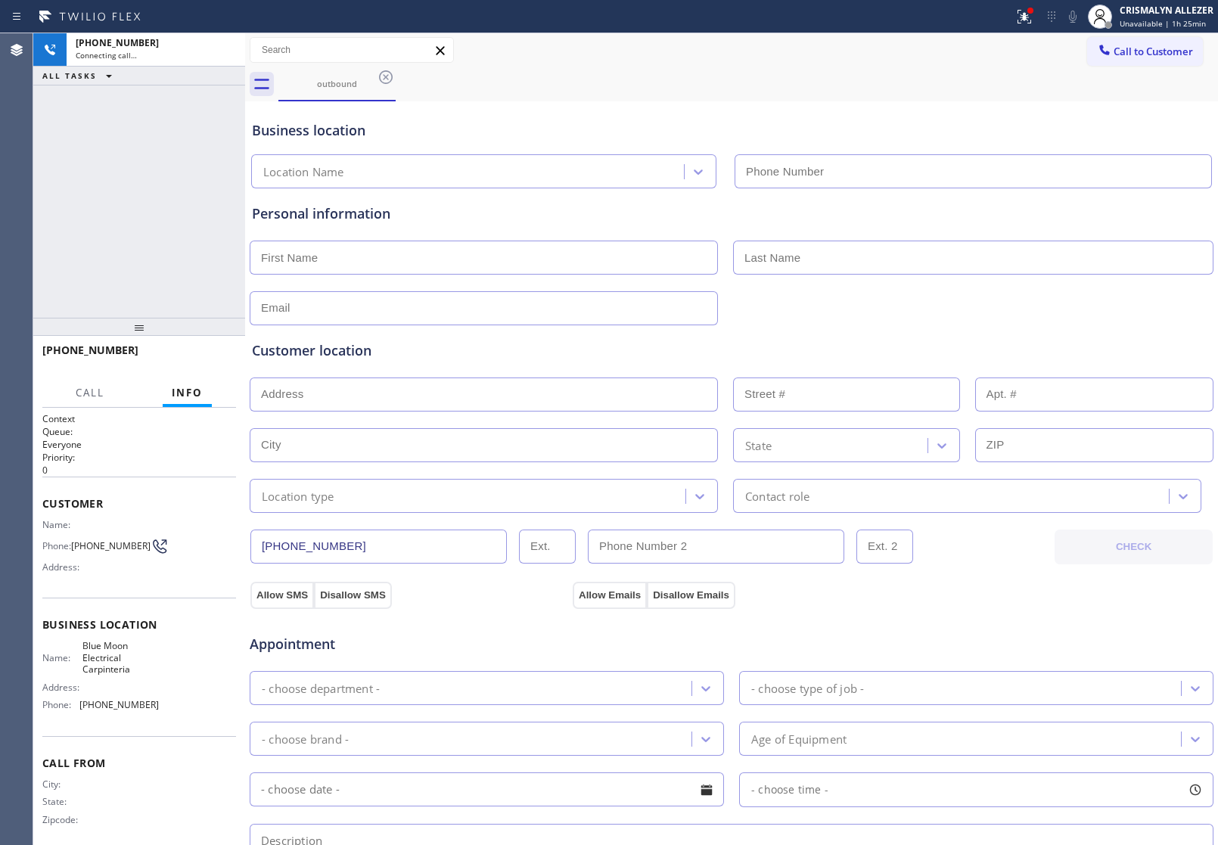
type input "[PHONE_NUMBER]"
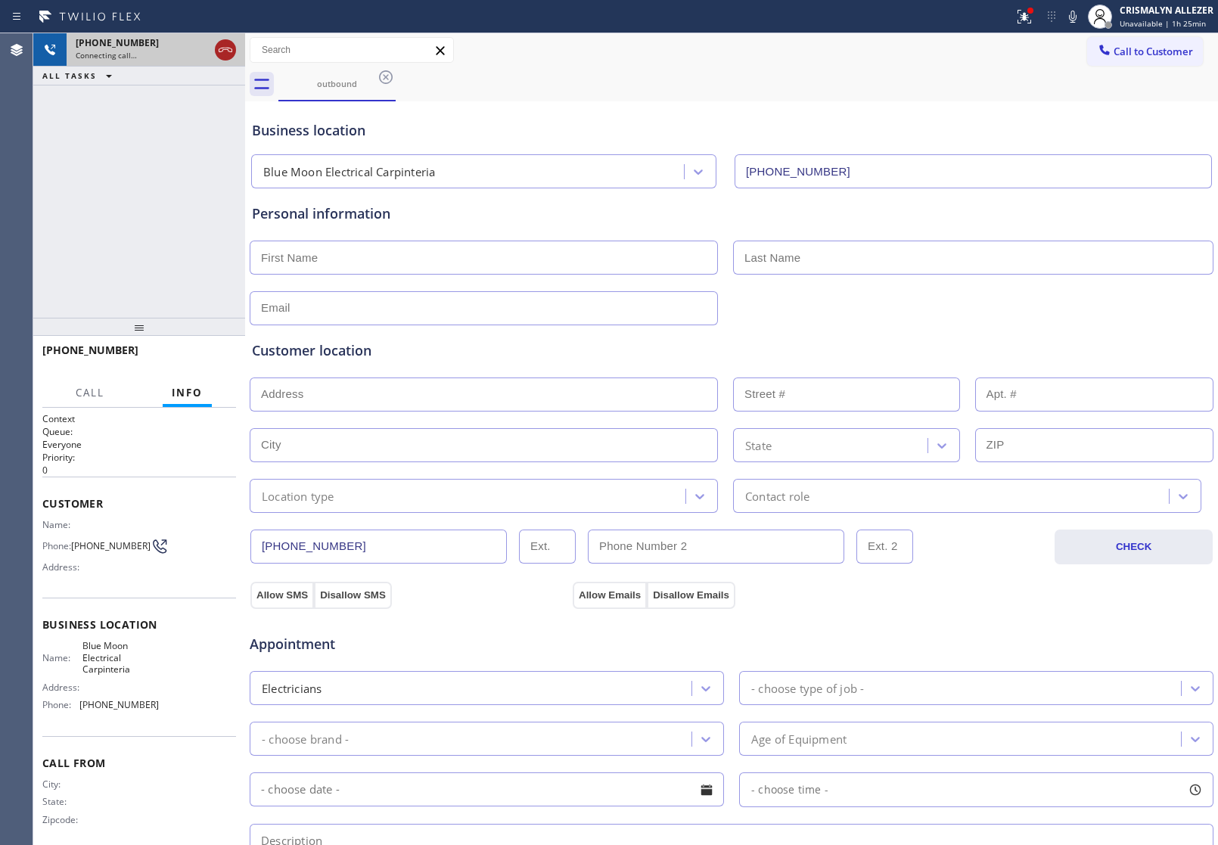
click at [222, 47] on icon at bounding box center [225, 50] width 18 height 18
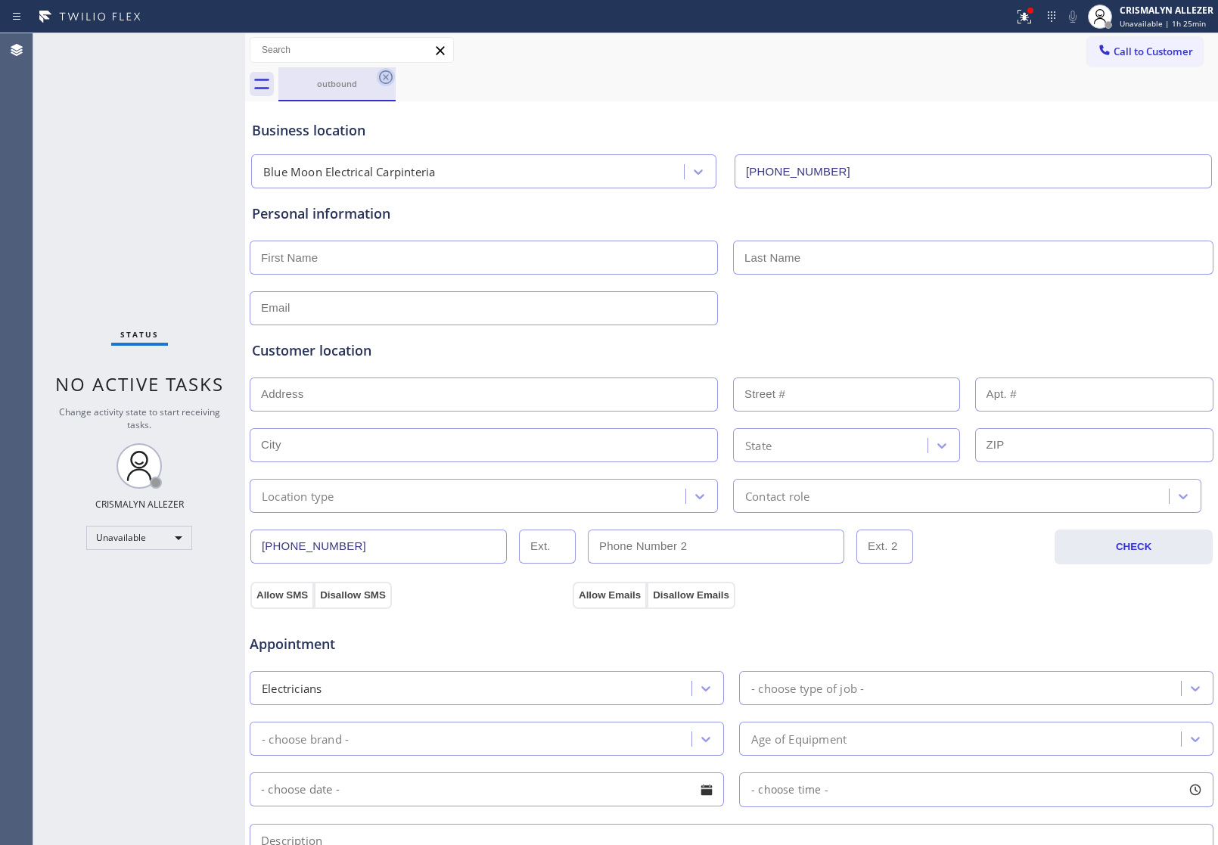
click at [379, 79] on icon at bounding box center [386, 77] width 18 height 18
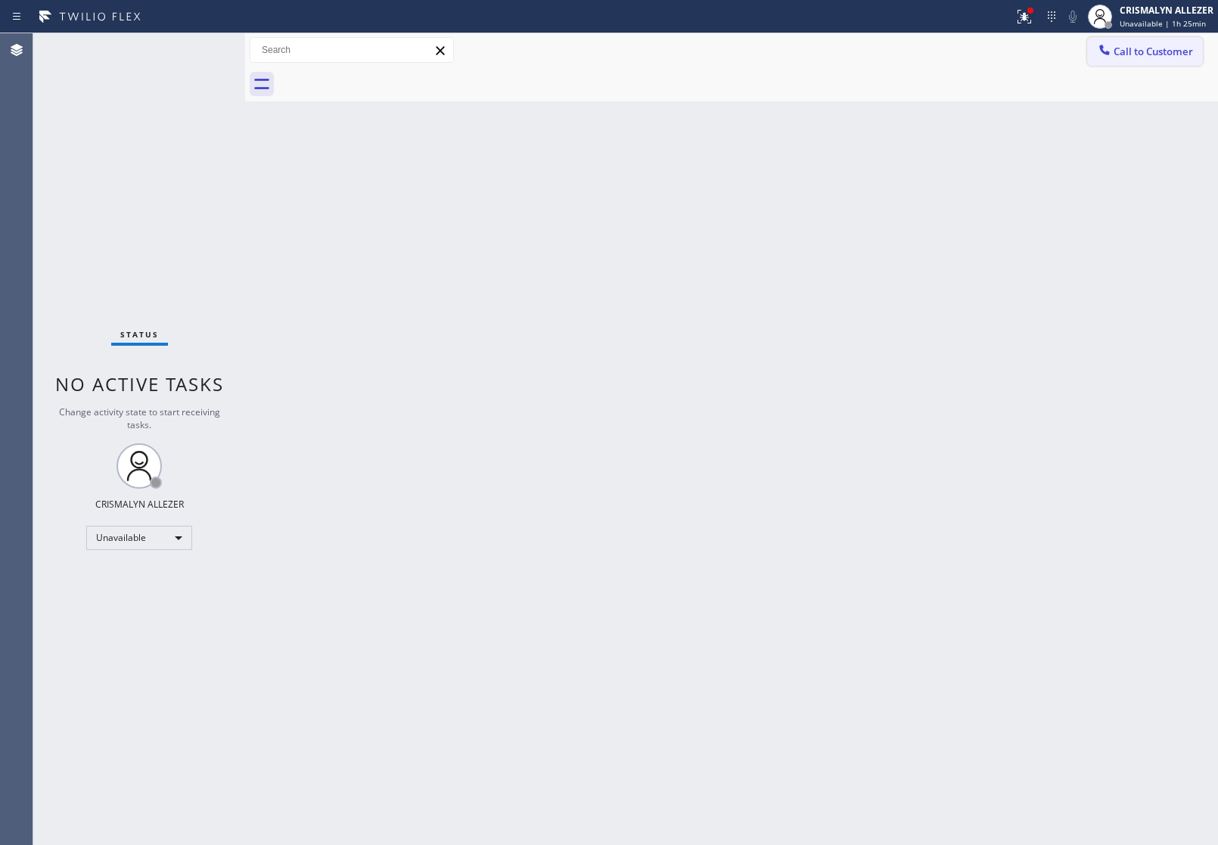
click at [1179, 54] on span "Call to Customer" at bounding box center [1153, 52] width 79 height 14
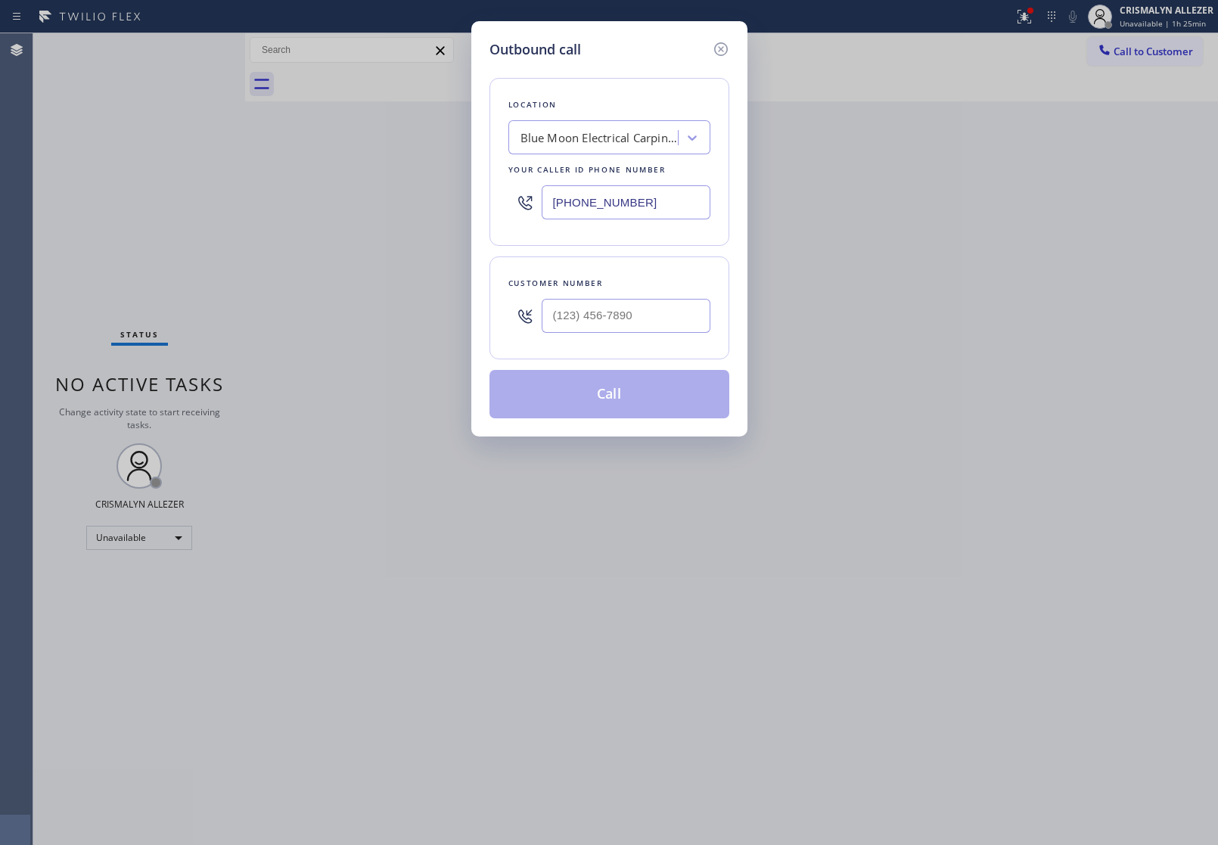
drag, startPoint x: 367, startPoint y: 208, endPoint x: 300, endPoint y: 210, distance: 66.6
click at [313, 209] on div "Outbound call Location Blue Moon Electrical Carpinteria Your caller id phone nu…" at bounding box center [609, 422] width 1218 height 845
paste input "619) 724-4288"
type input "[PHONE_NUMBER]"
click at [626, 311] on input "(___) ___-____" at bounding box center [626, 316] width 169 height 34
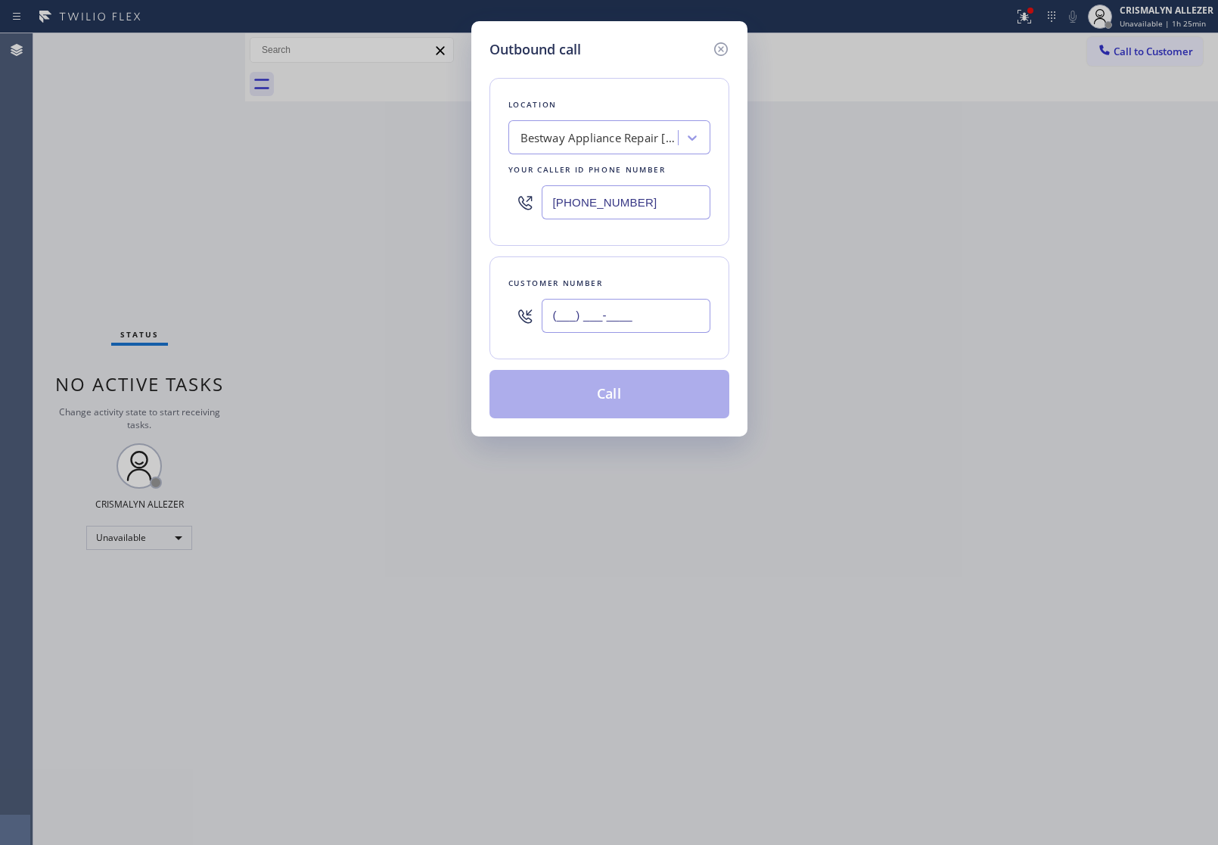
paste input "619) 787-1661"
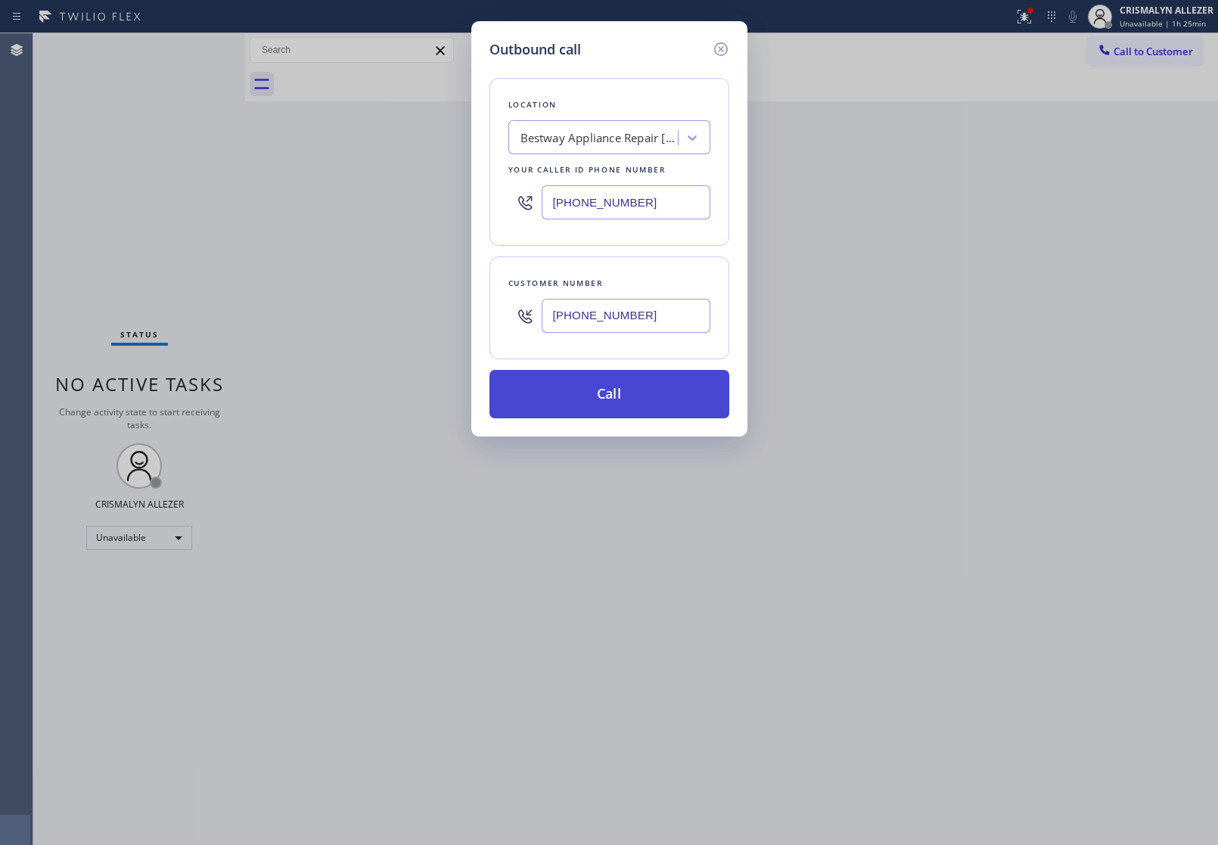
type input "[PHONE_NUMBER]"
click at [628, 394] on button "Call" at bounding box center [610, 394] width 240 height 48
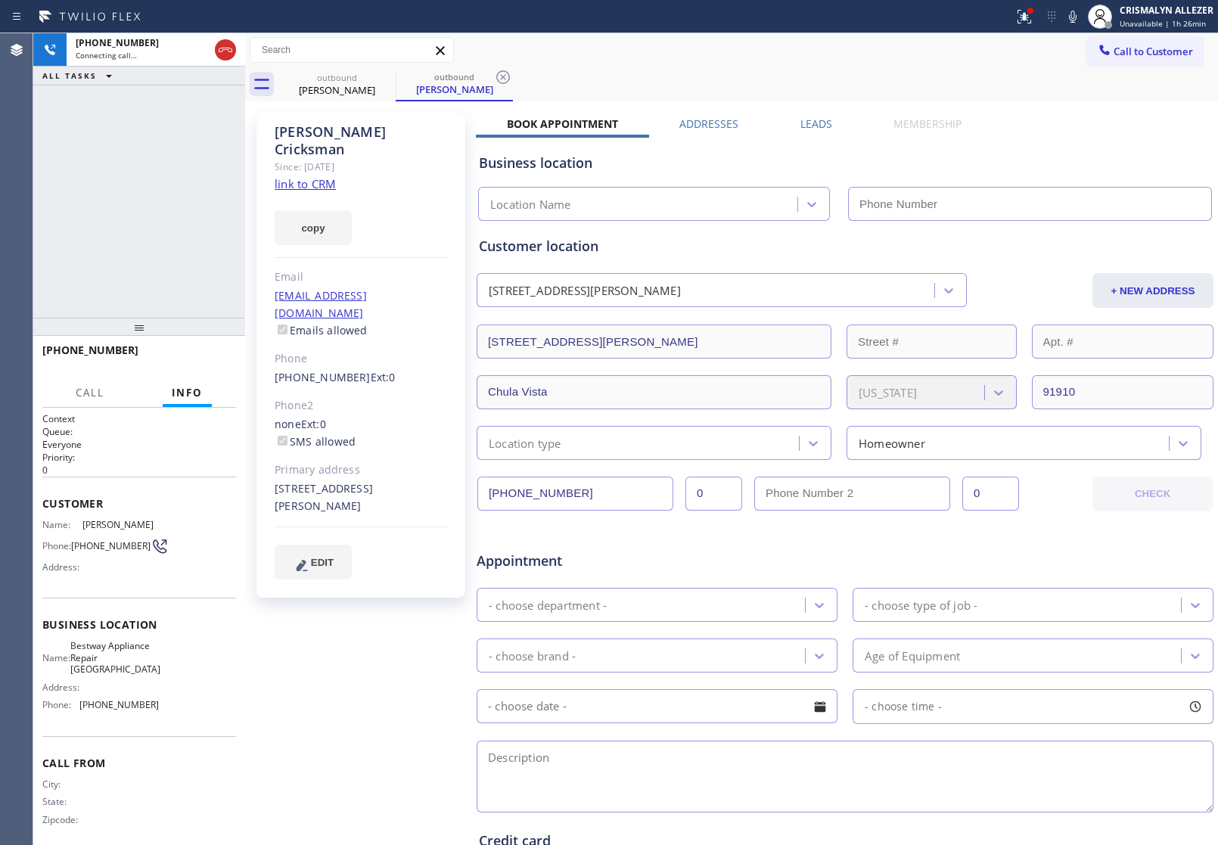
type input "[PHONE_NUMBER]"
click at [325, 176] on link "link to CRM" at bounding box center [305, 183] width 61 height 15
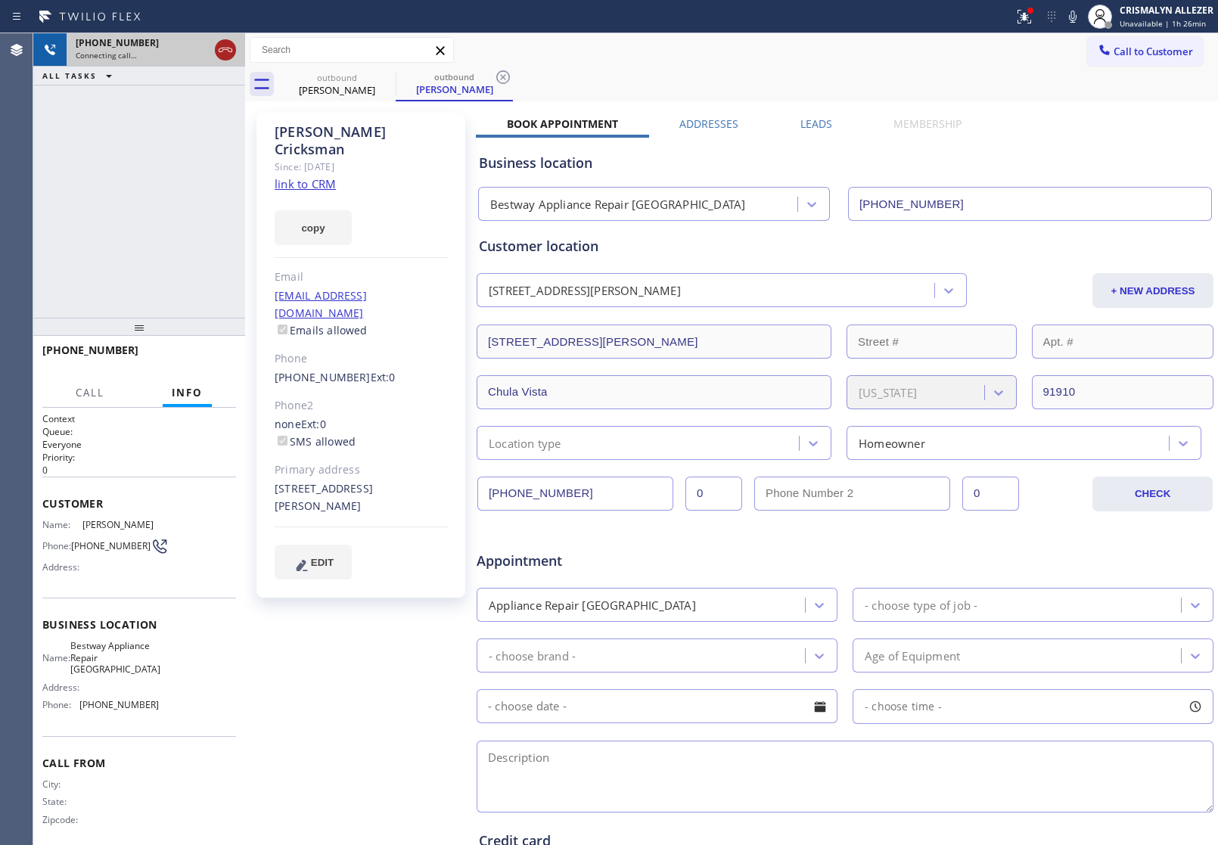
click at [225, 42] on icon at bounding box center [225, 50] width 18 height 18
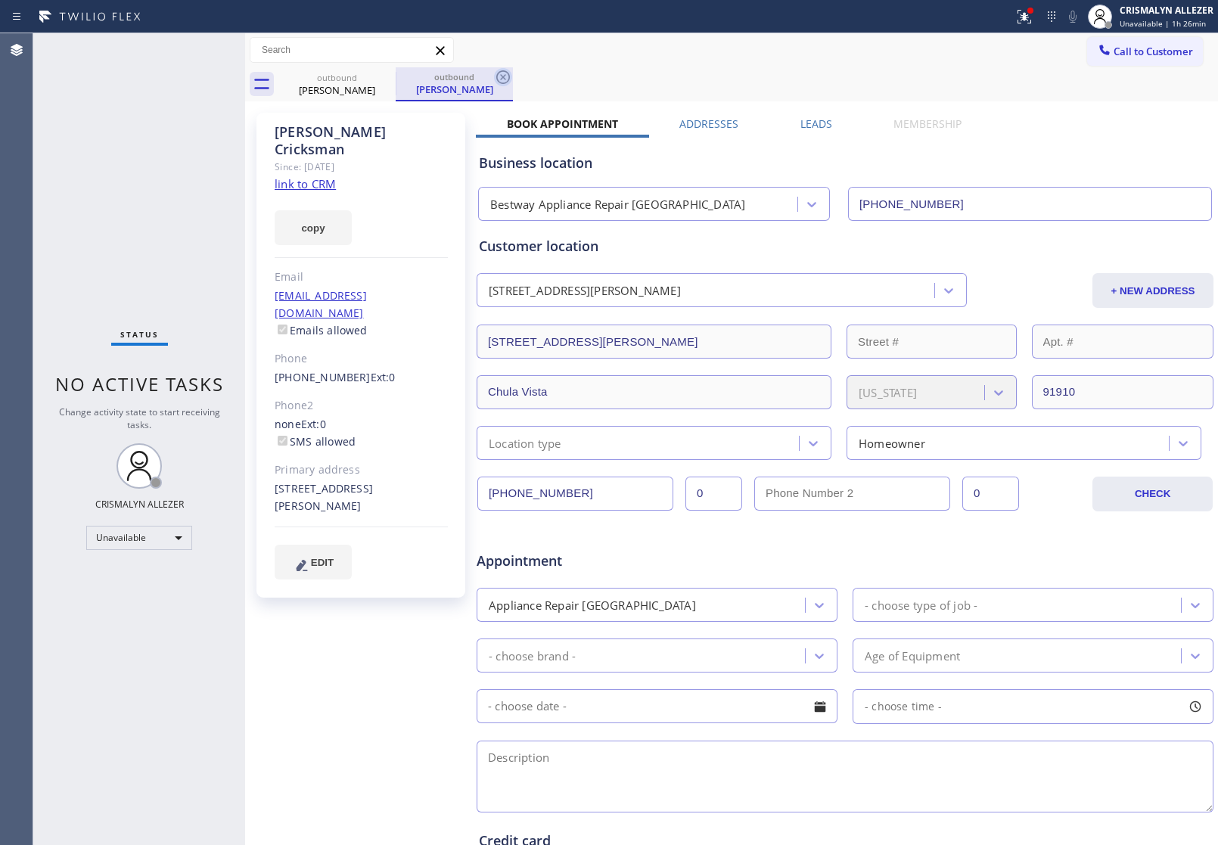
click at [504, 76] on icon at bounding box center [503, 77] width 14 height 14
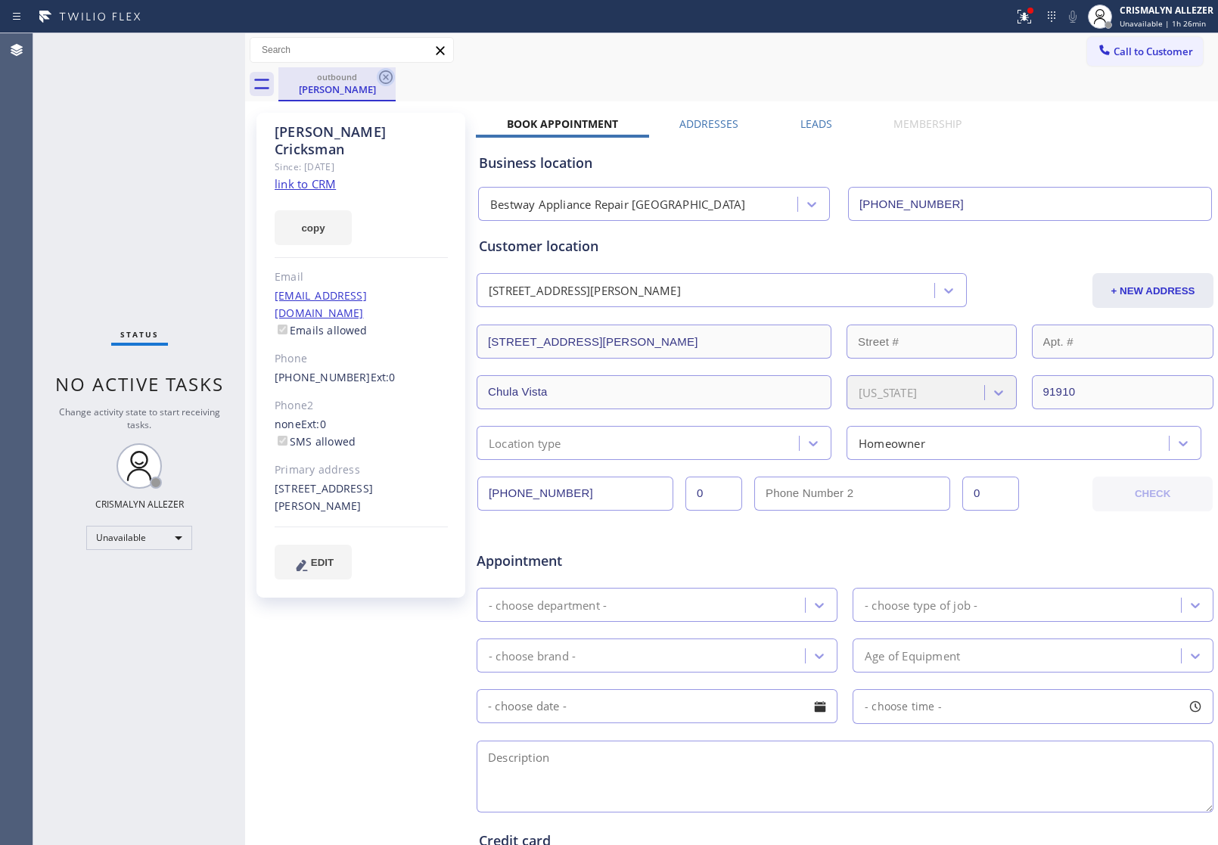
click at [383, 79] on icon at bounding box center [386, 77] width 18 height 18
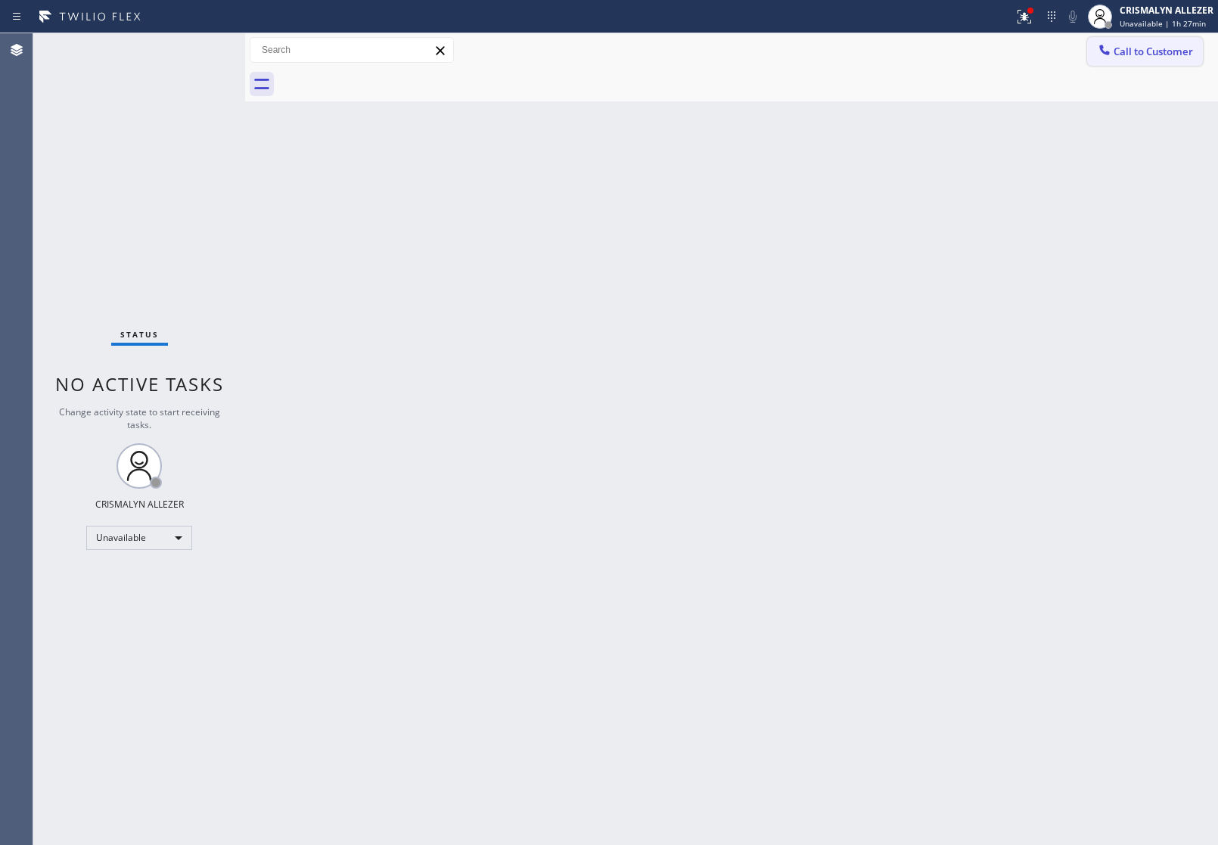
click at [1167, 57] on span "Call to Customer" at bounding box center [1153, 52] width 79 height 14
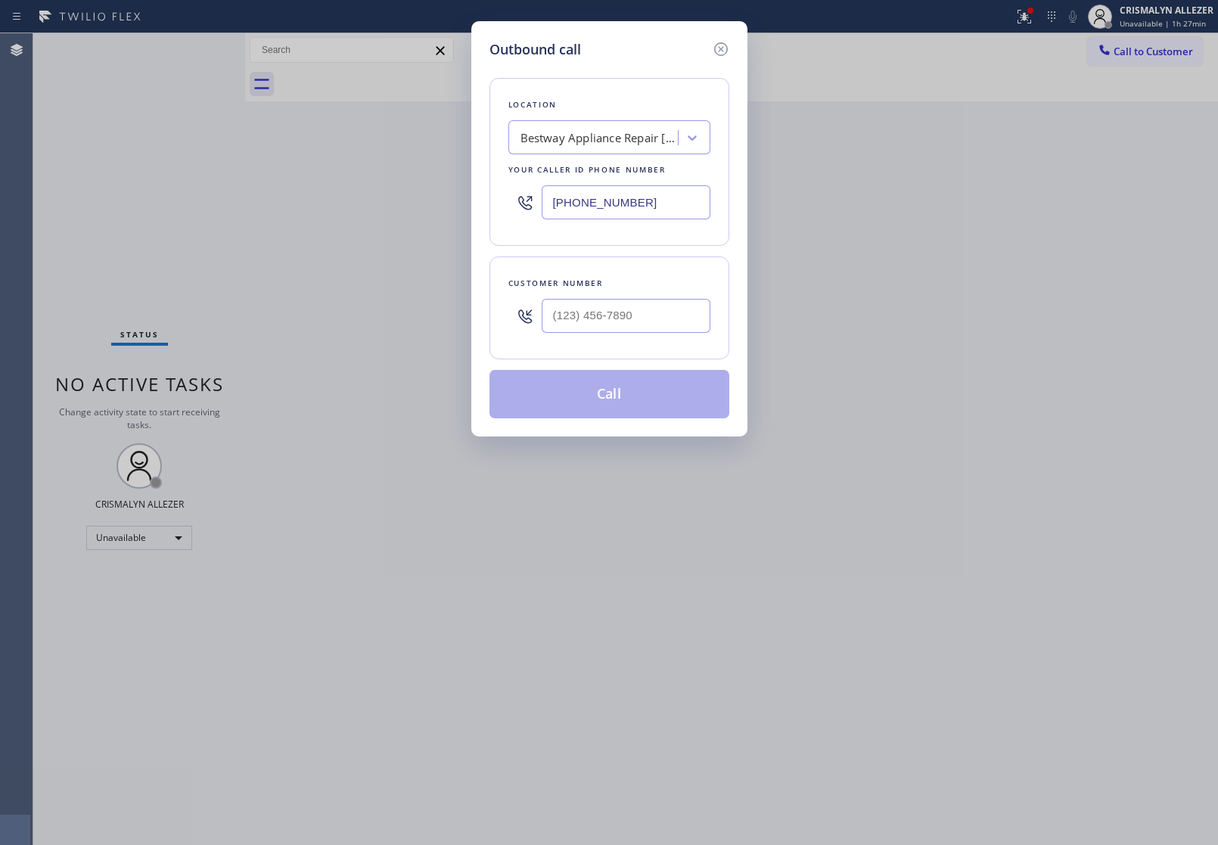
drag, startPoint x: 658, startPoint y: 197, endPoint x: 368, endPoint y: 236, distance: 293.2
click at [406, 233] on div "Outbound call Location Bestway Appliance Repair [GEOGRAPHIC_DATA] Your caller i…" at bounding box center [609, 422] width 1218 height 845
paste input "949) 331-199"
type input "[PHONE_NUMBER]"
click at [648, 316] on input "(___) ___-____" at bounding box center [626, 316] width 169 height 34
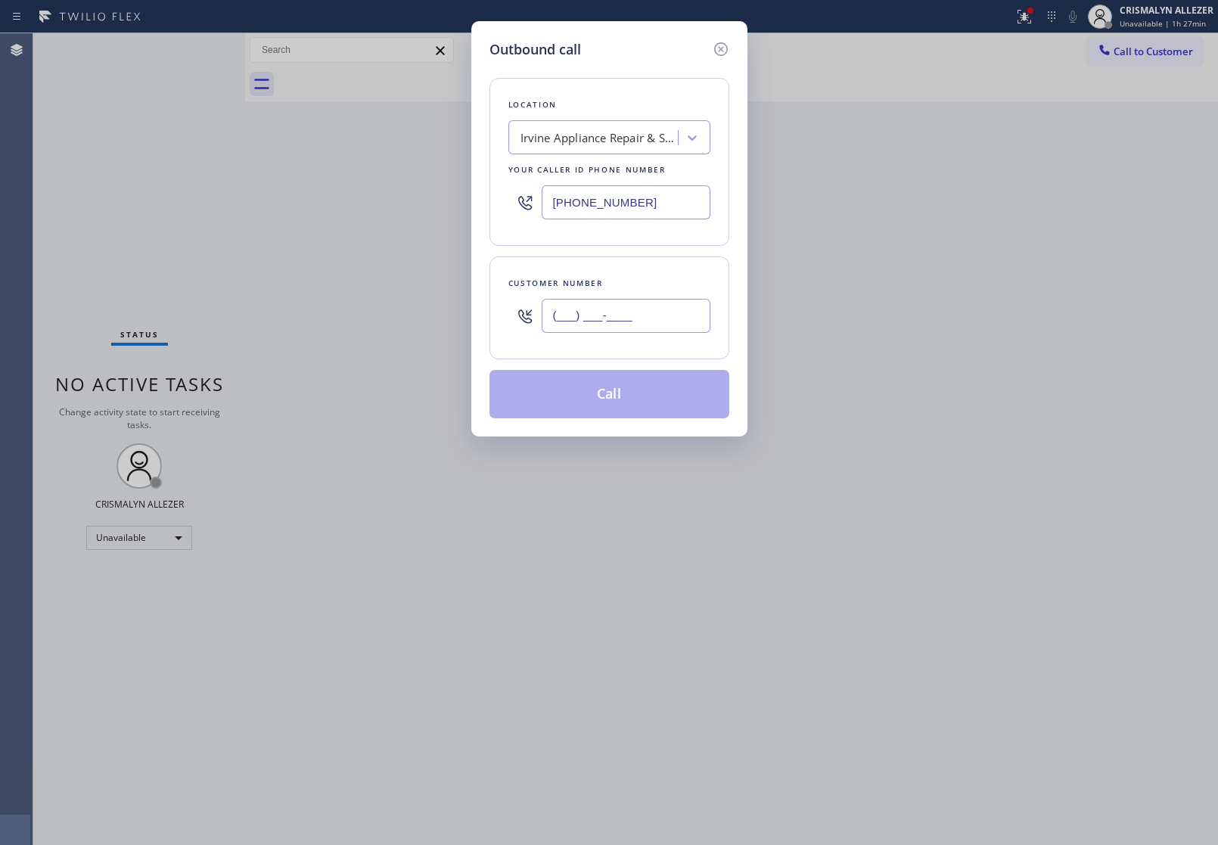
paste input "337) 318-0133"
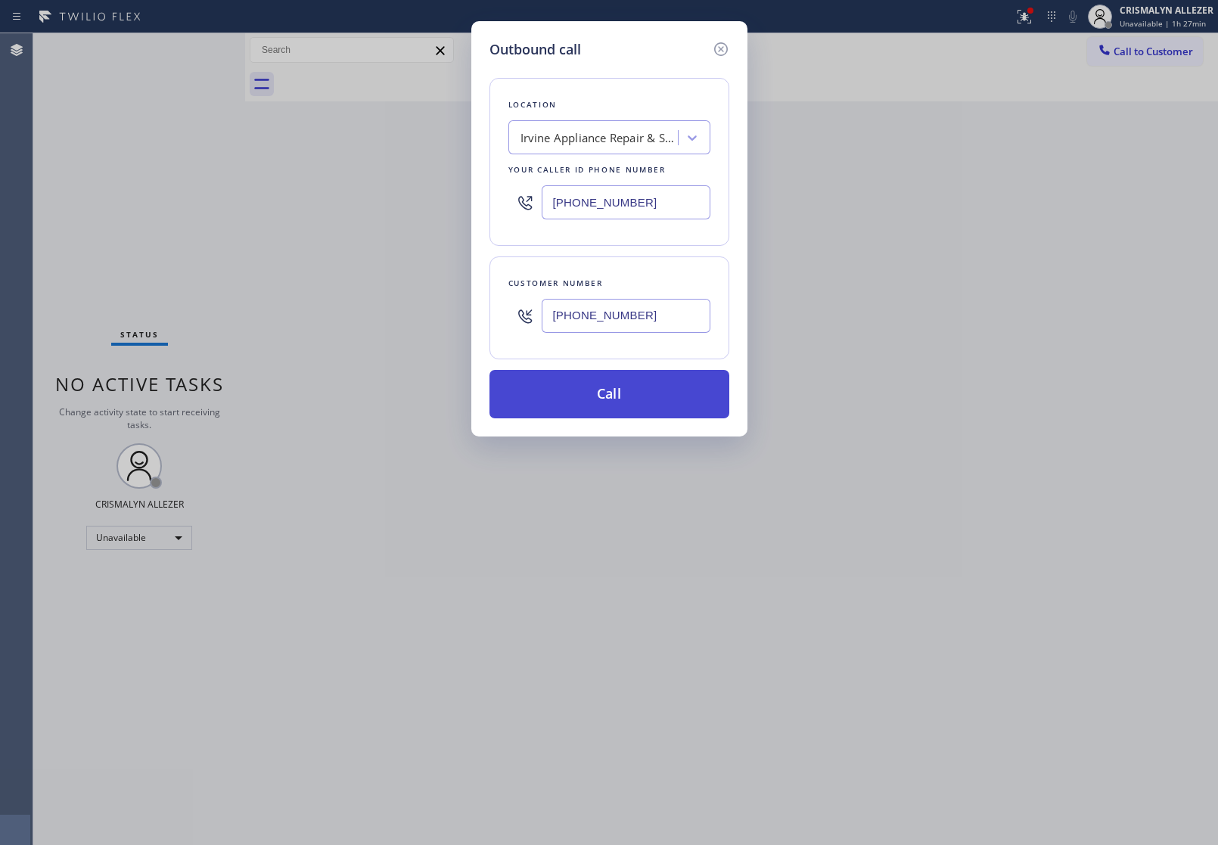
type input "[PHONE_NUMBER]"
click at [619, 398] on button "Call" at bounding box center [610, 394] width 240 height 48
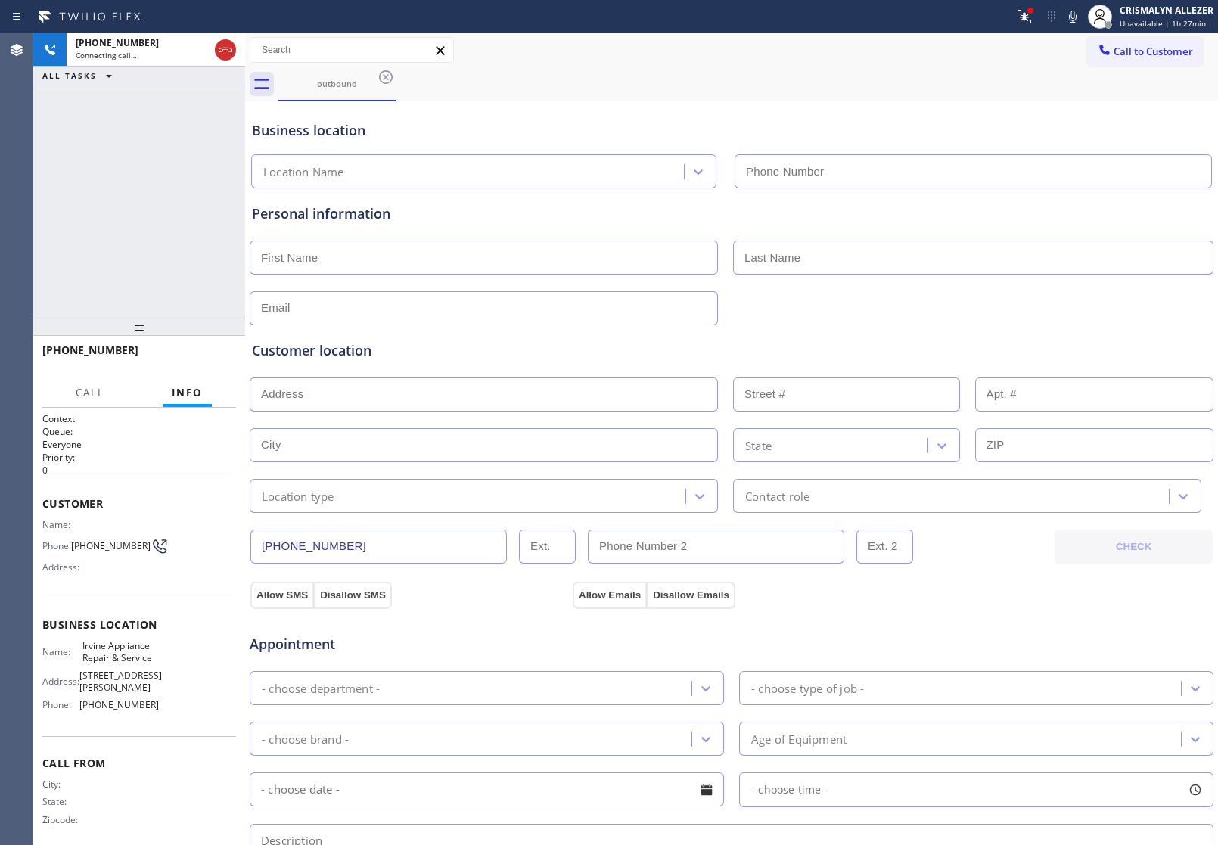
type input "[PHONE_NUMBER]"
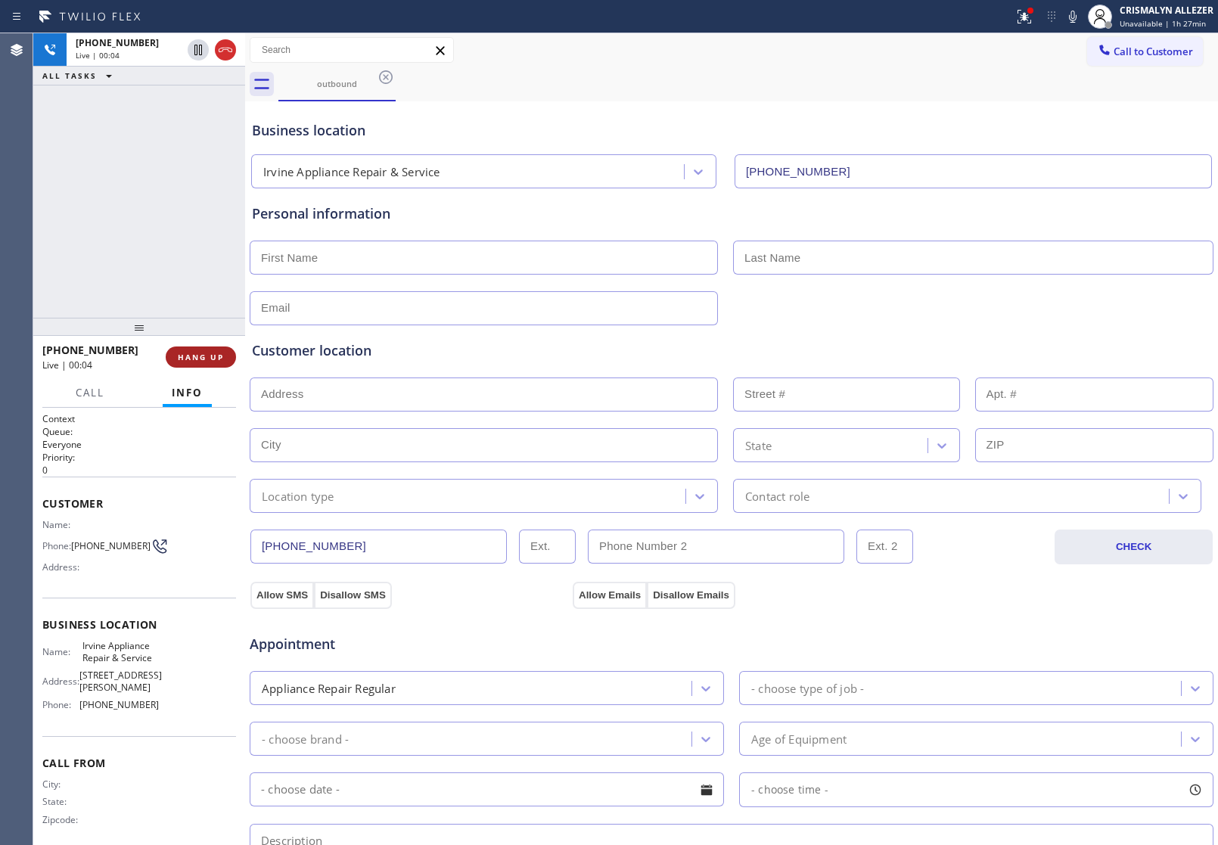
click at [193, 354] on span "HANG UP" at bounding box center [201, 357] width 46 height 11
click at [193, 354] on span "COMPLETE" at bounding box center [198, 357] width 52 height 11
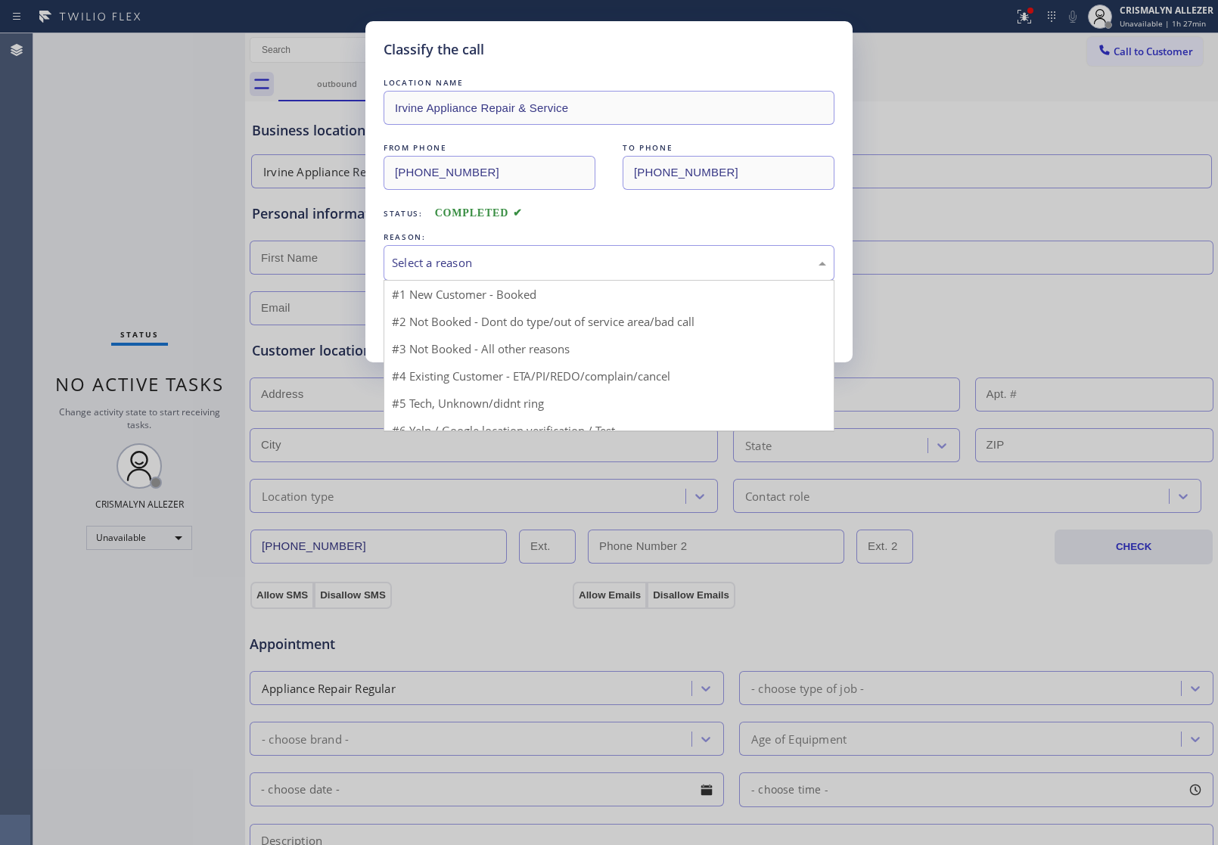
click at [602, 266] on div "Select a reason" at bounding box center [609, 262] width 434 height 17
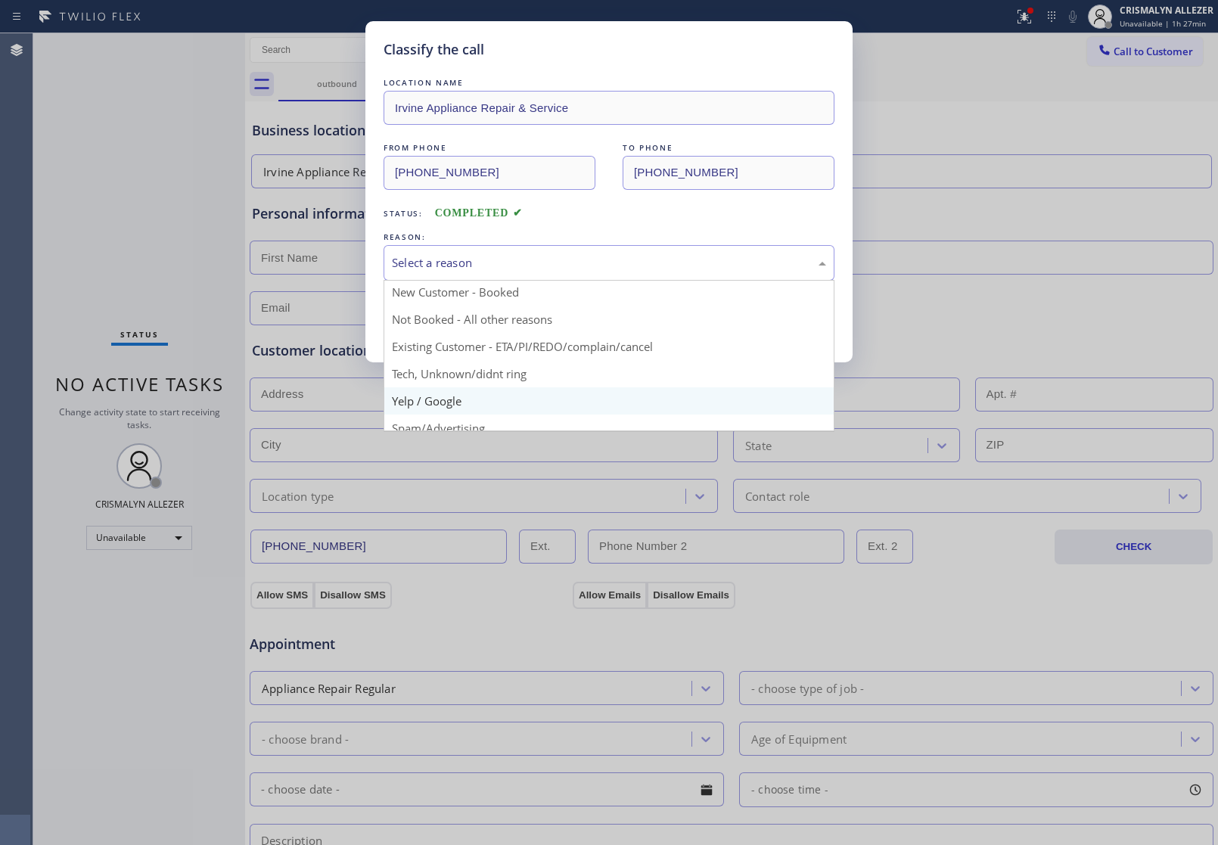
scroll to position [20, 0]
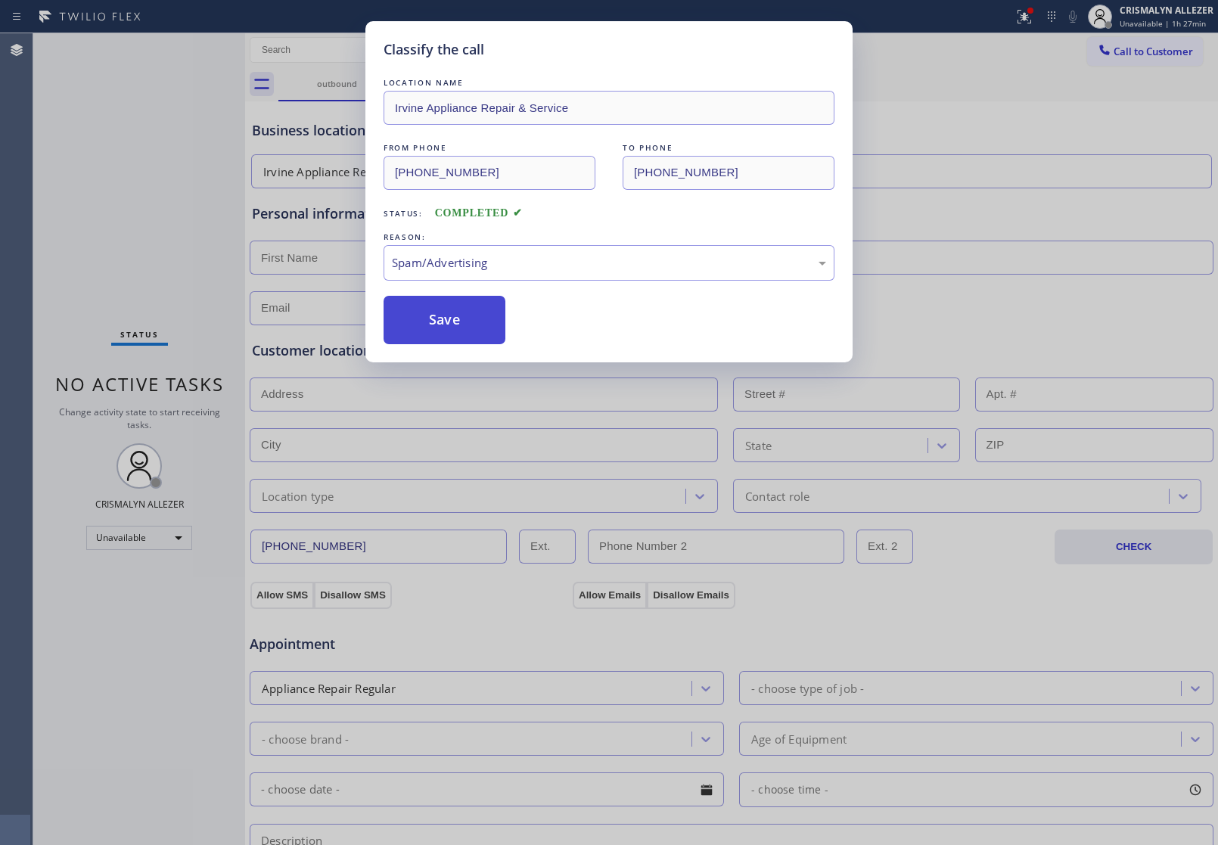
click at [462, 330] on button "Save" at bounding box center [445, 320] width 122 height 48
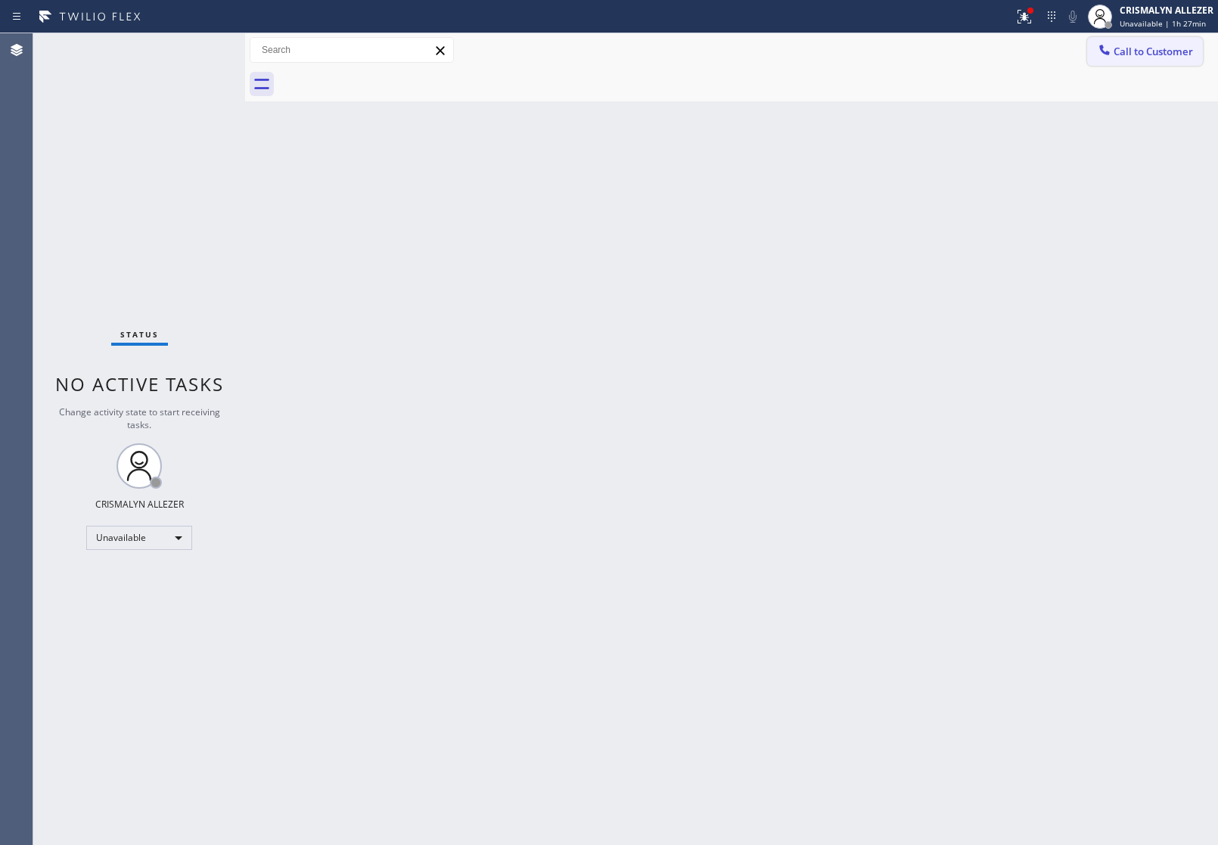
click at [1163, 54] on span "Call to Customer" at bounding box center [1153, 52] width 79 height 14
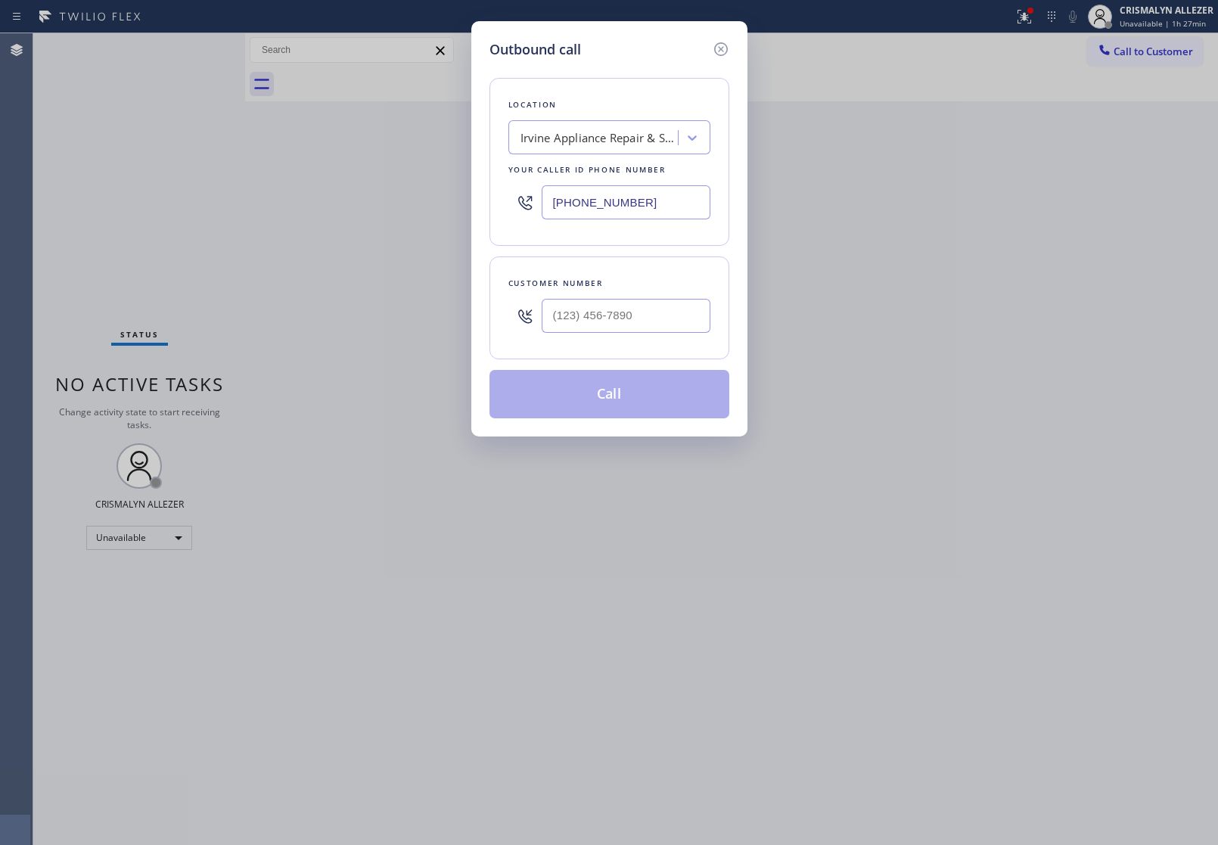
drag, startPoint x: 421, startPoint y: 201, endPoint x: 384, endPoint y: 214, distance: 38.8
click at [365, 203] on div "Outbound call Location [GEOGRAPHIC_DATA] Appliance Repair & Service Your caller…" at bounding box center [609, 422] width 1218 height 845
paste input "215) 398-4257"
type input "[PHONE_NUMBER]"
click at [587, 308] on input "(___) ___-____" at bounding box center [626, 316] width 169 height 34
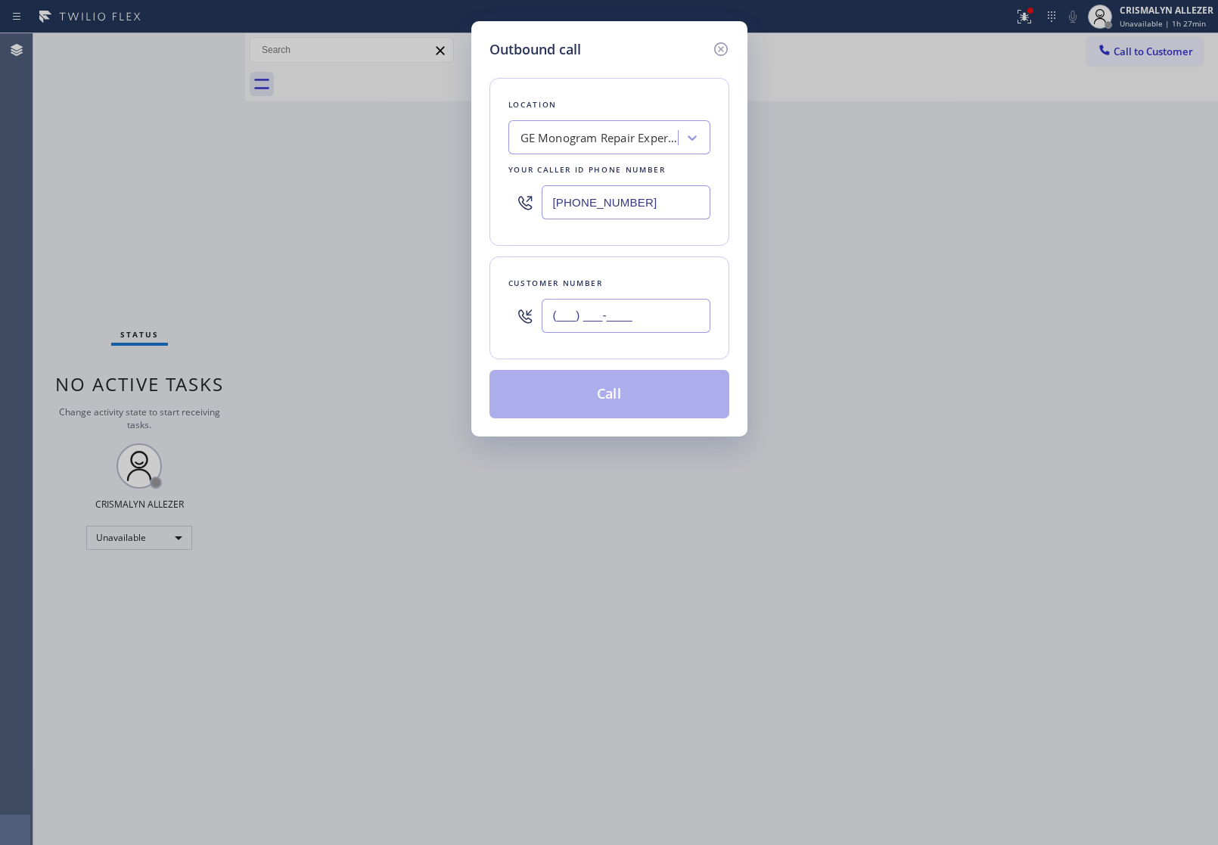
paste input "609) 692-4878"
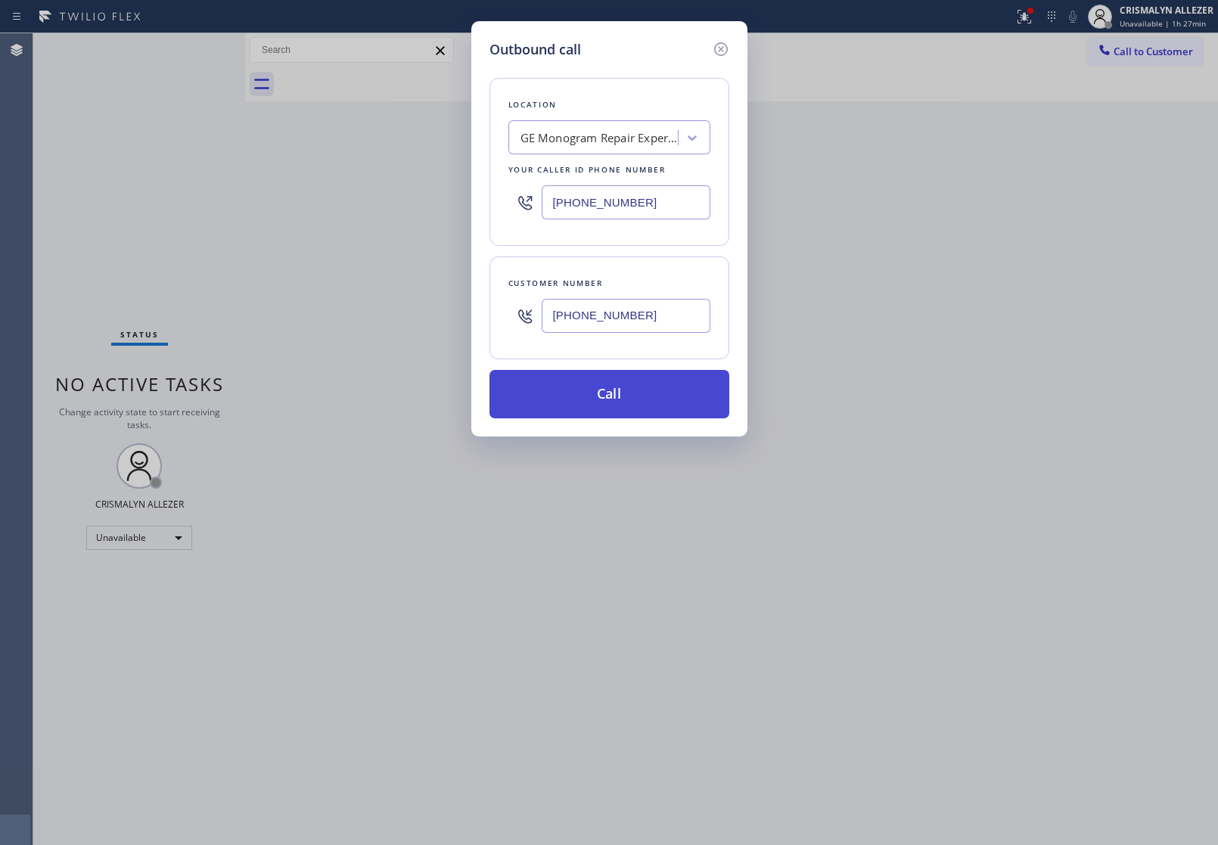
type input "[PHONE_NUMBER]"
click at [610, 403] on button "Call" at bounding box center [610, 394] width 240 height 48
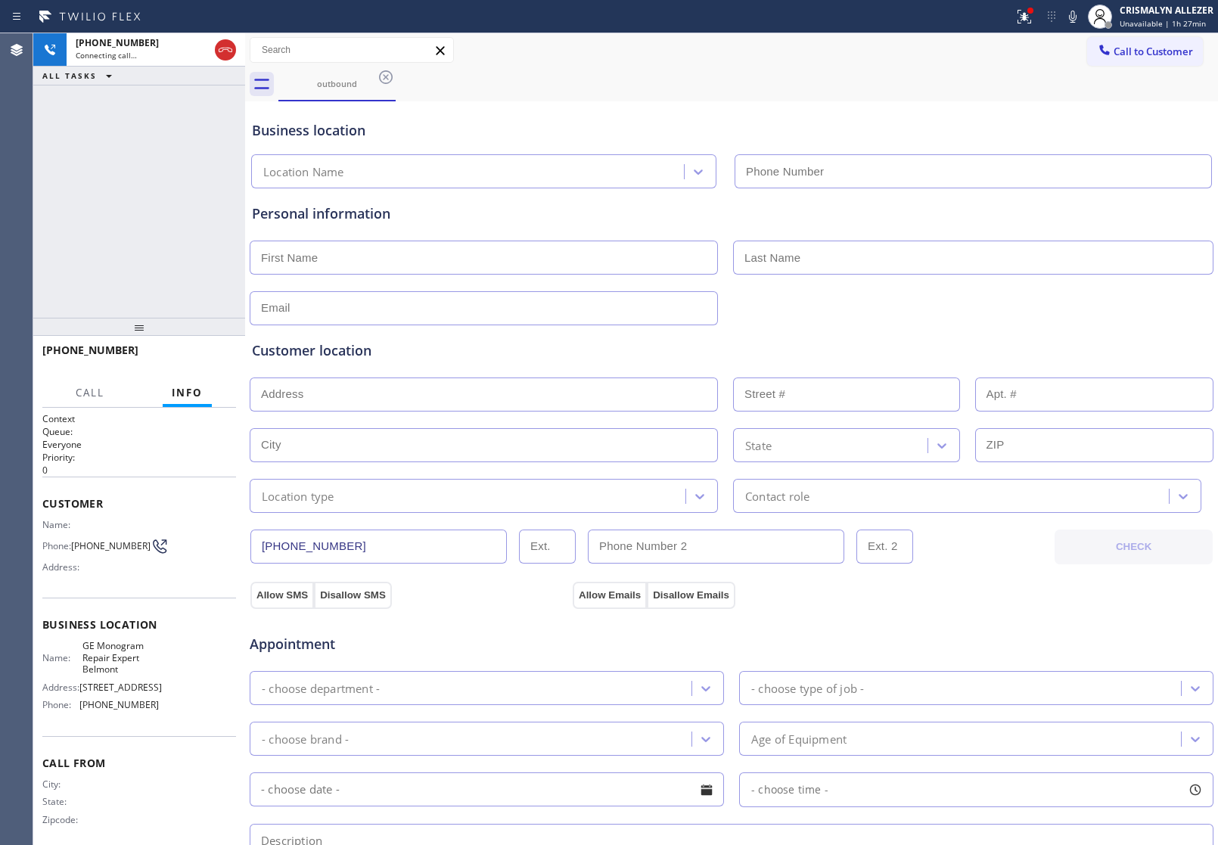
type input "[PHONE_NUMBER]"
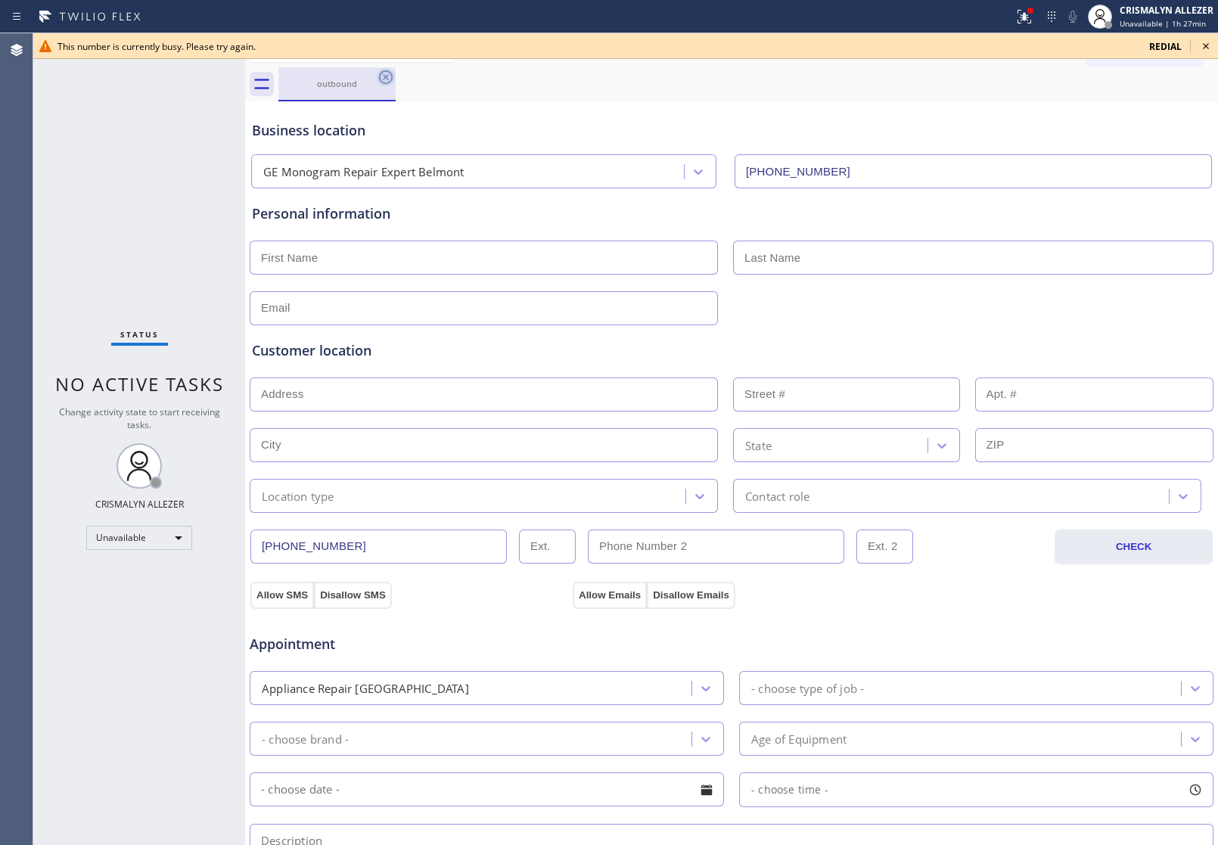
click at [379, 73] on icon at bounding box center [386, 77] width 18 height 18
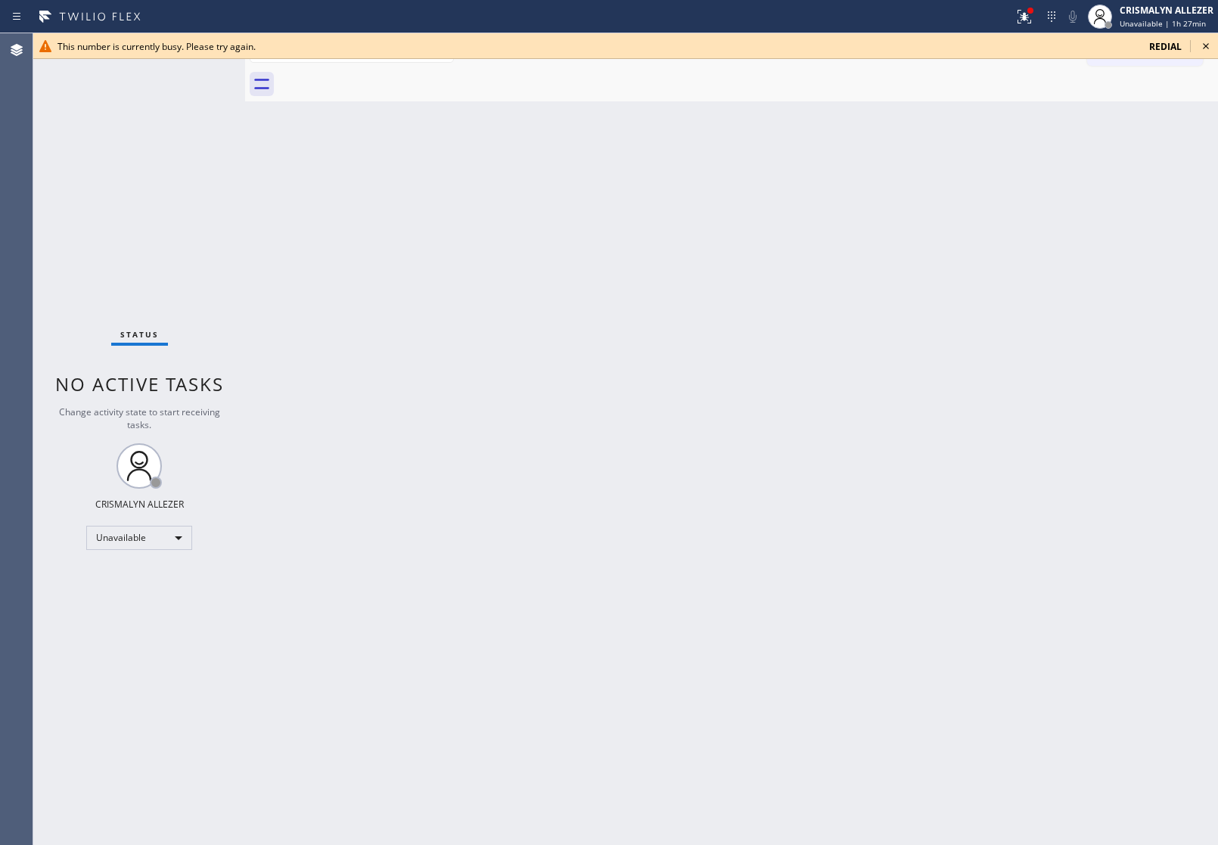
click at [1202, 45] on icon at bounding box center [1206, 46] width 18 height 18
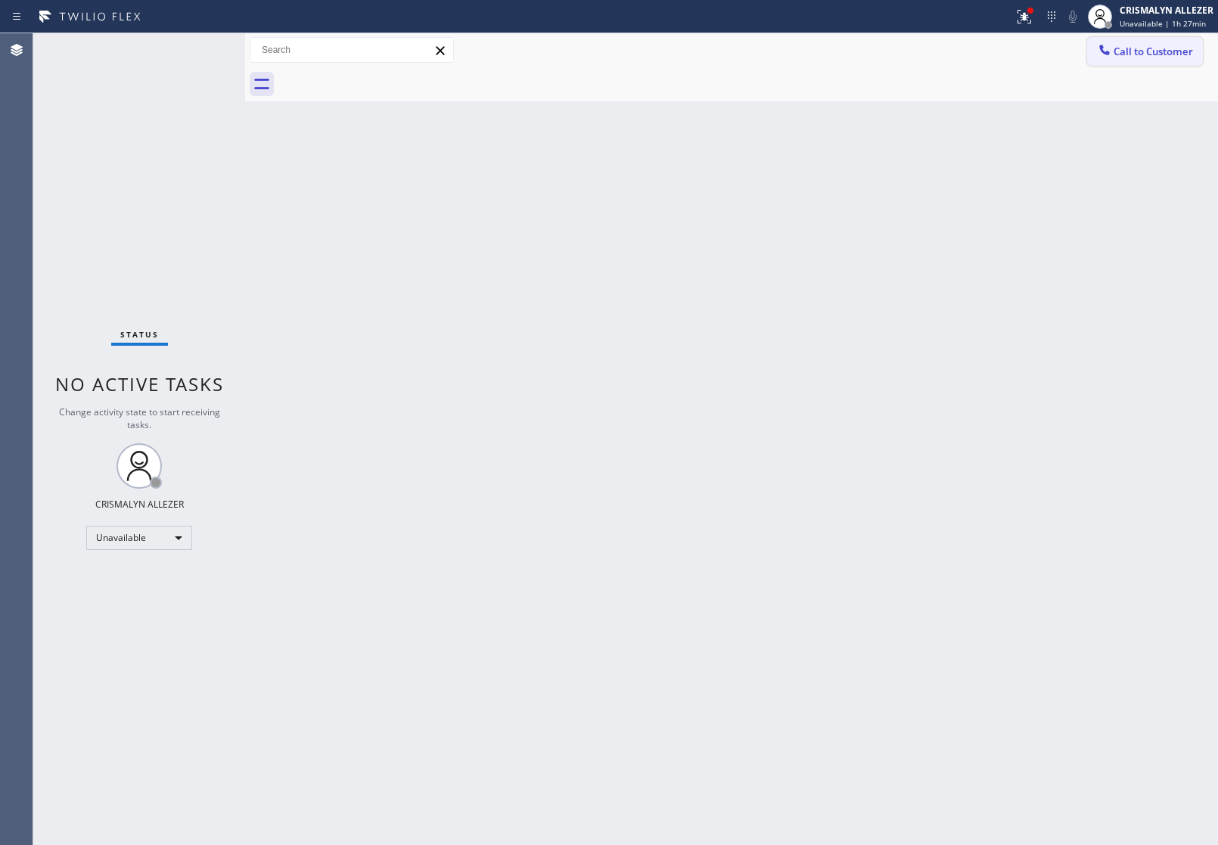
click at [1144, 54] on span "Call to Customer" at bounding box center [1153, 52] width 79 height 14
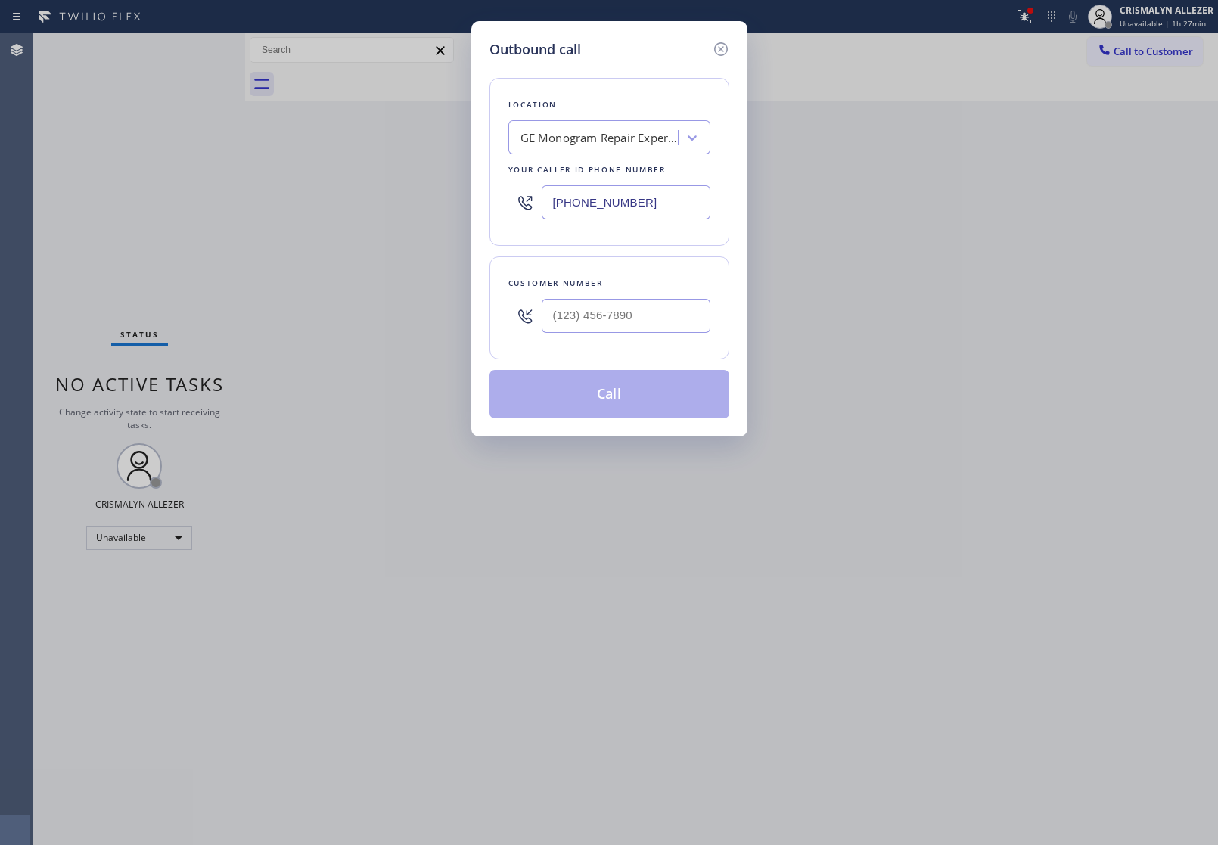
drag, startPoint x: 687, startPoint y: 195, endPoint x: 262, endPoint y: 219, distance: 425.9
click at [280, 219] on div "Outbound call Location GE Monogram Repair Expert Belmont Your caller id phone n…" at bounding box center [609, 422] width 1218 height 845
paste input "855) 817-8772"
type input "[PHONE_NUMBER]"
click at [630, 311] on input "(___) ___-____" at bounding box center [626, 316] width 169 height 34
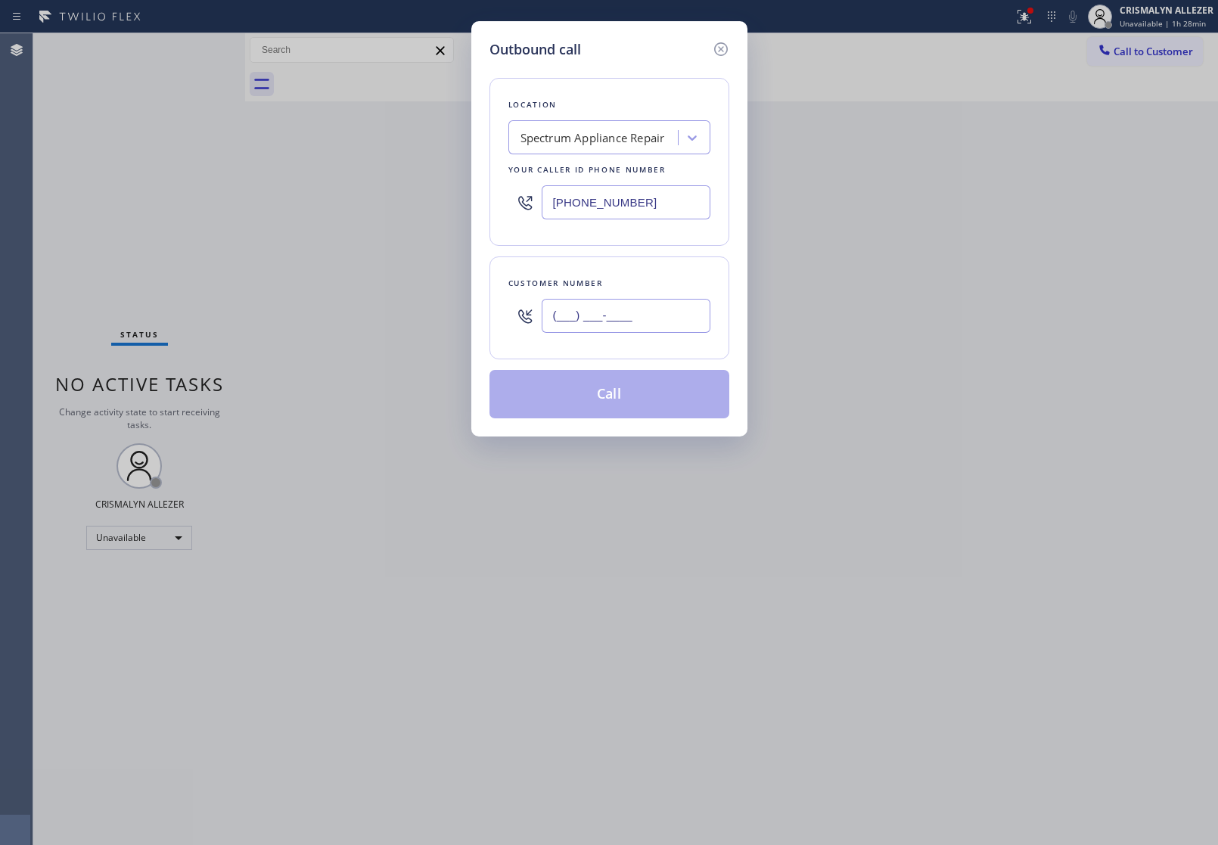
paste input "971) 315-9611"
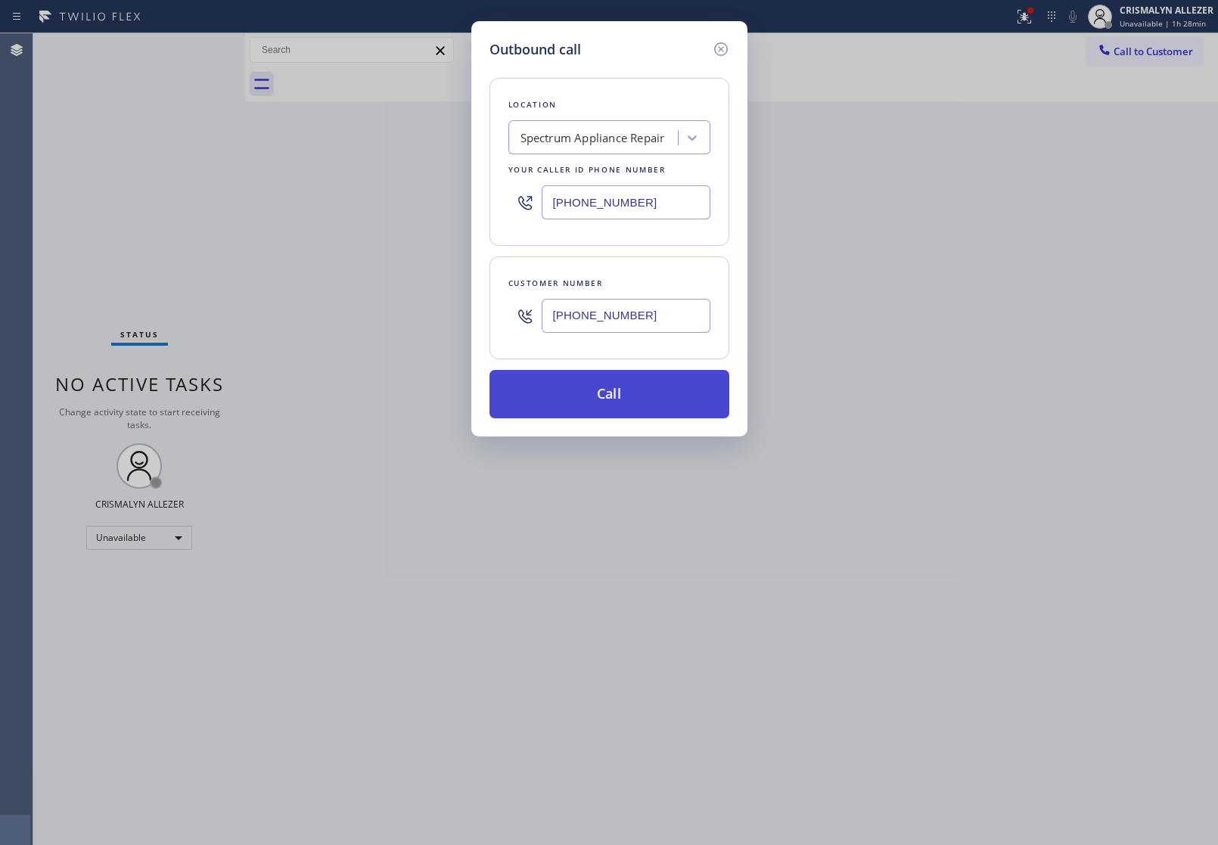
type input "[PHONE_NUMBER]"
click at [613, 403] on button "Call" at bounding box center [610, 394] width 240 height 48
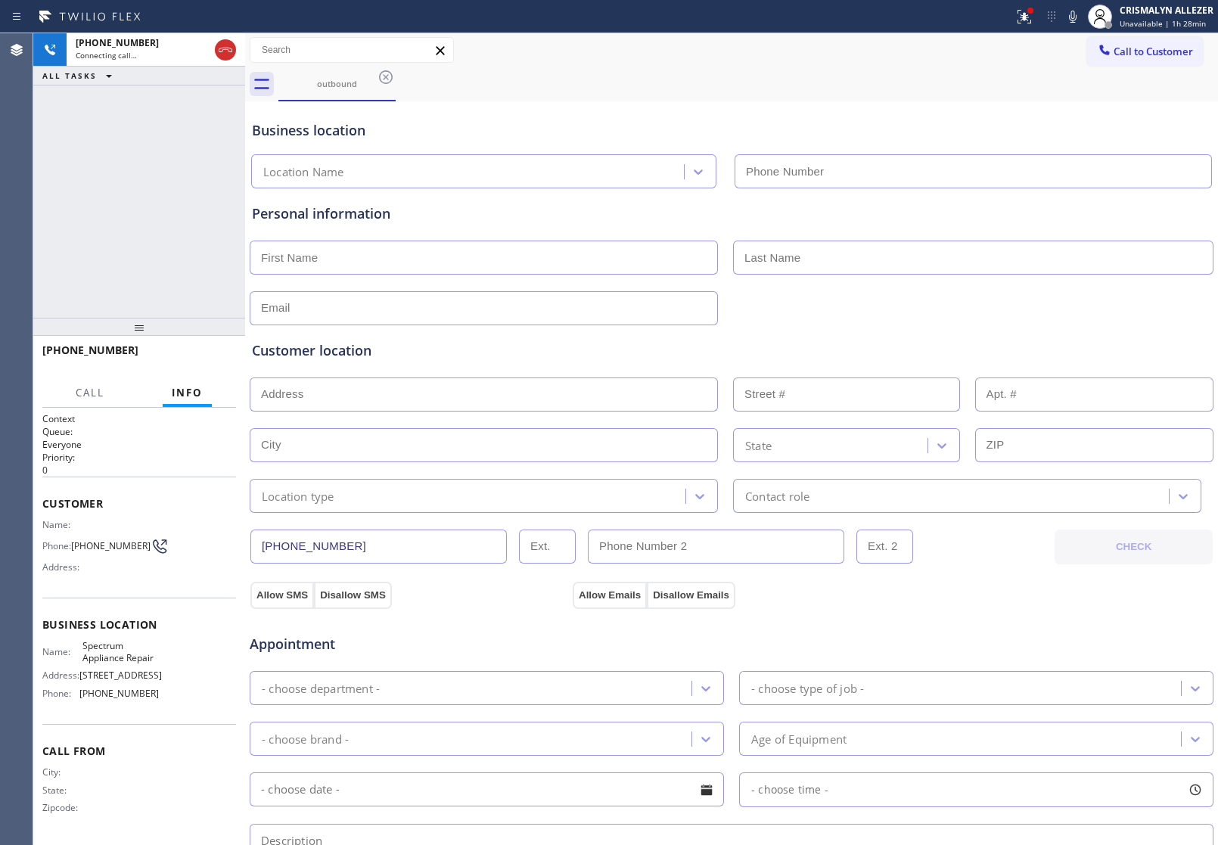
type input "[PHONE_NUMBER]"
click at [923, 605] on div "Appointment Appliance Repair High End - choose type of job - - choose brand - A…" at bounding box center [732, 750] width 966 height 297
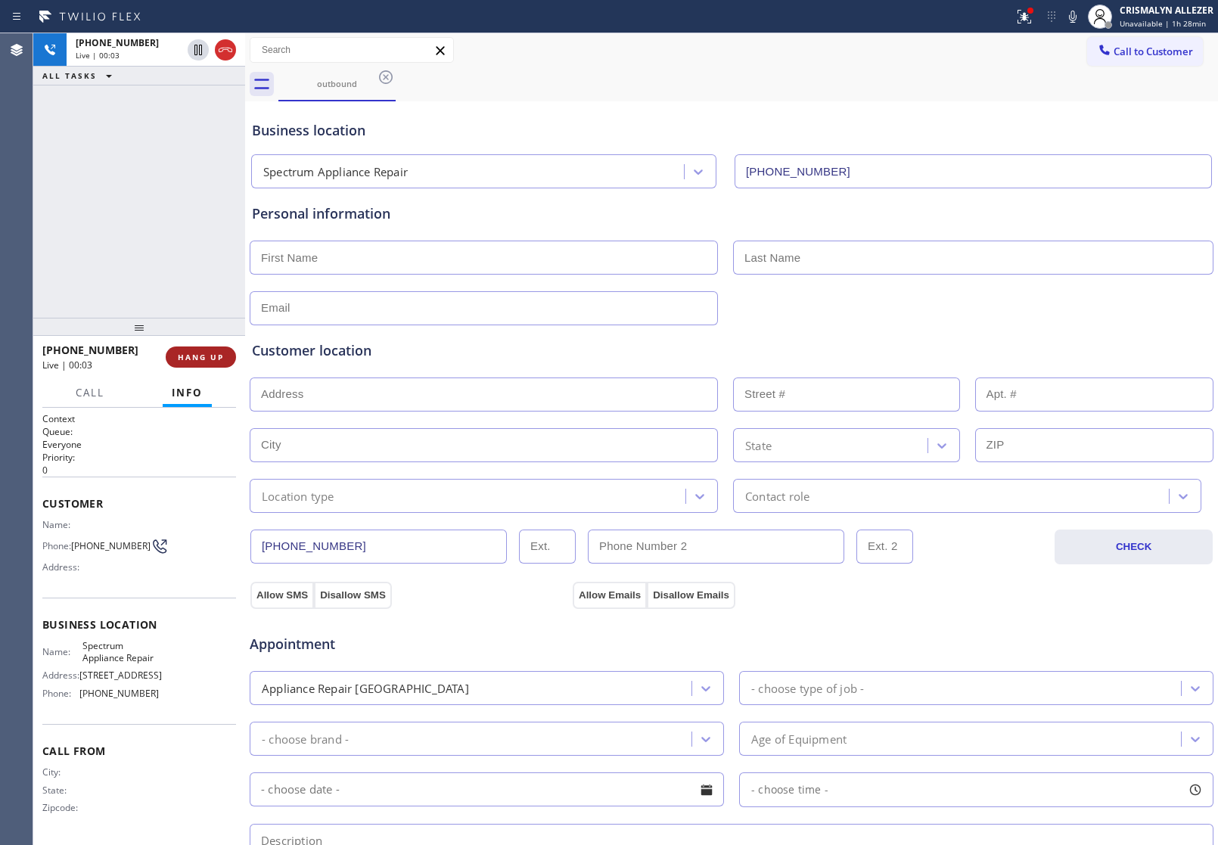
click at [194, 362] on button "HANG UP" at bounding box center [201, 357] width 70 height 21
click at [206, 361] on span "COMPLETE" at bounding box center [198, 357] width 52 height 11
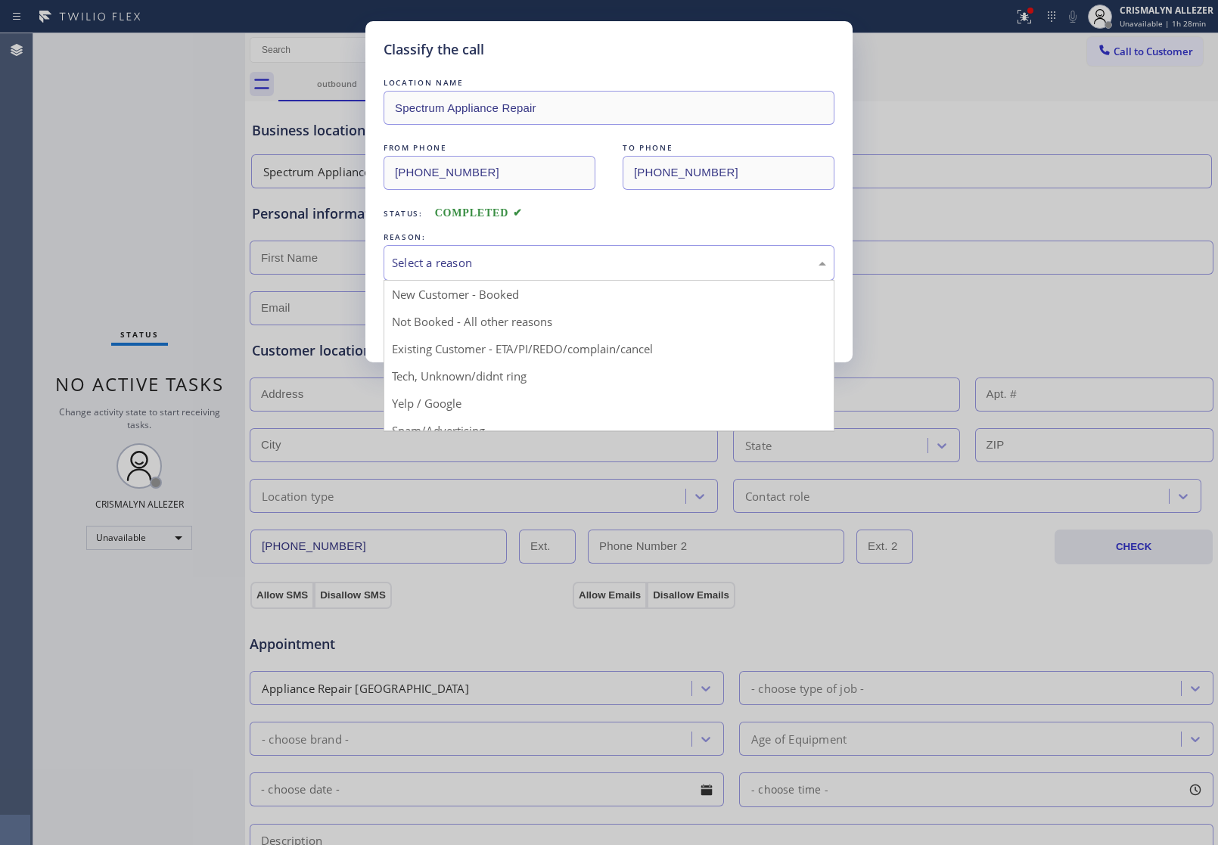
click at [490, 275] on div "Select a reason" at bounding box center [609, 263] width 451 height 36
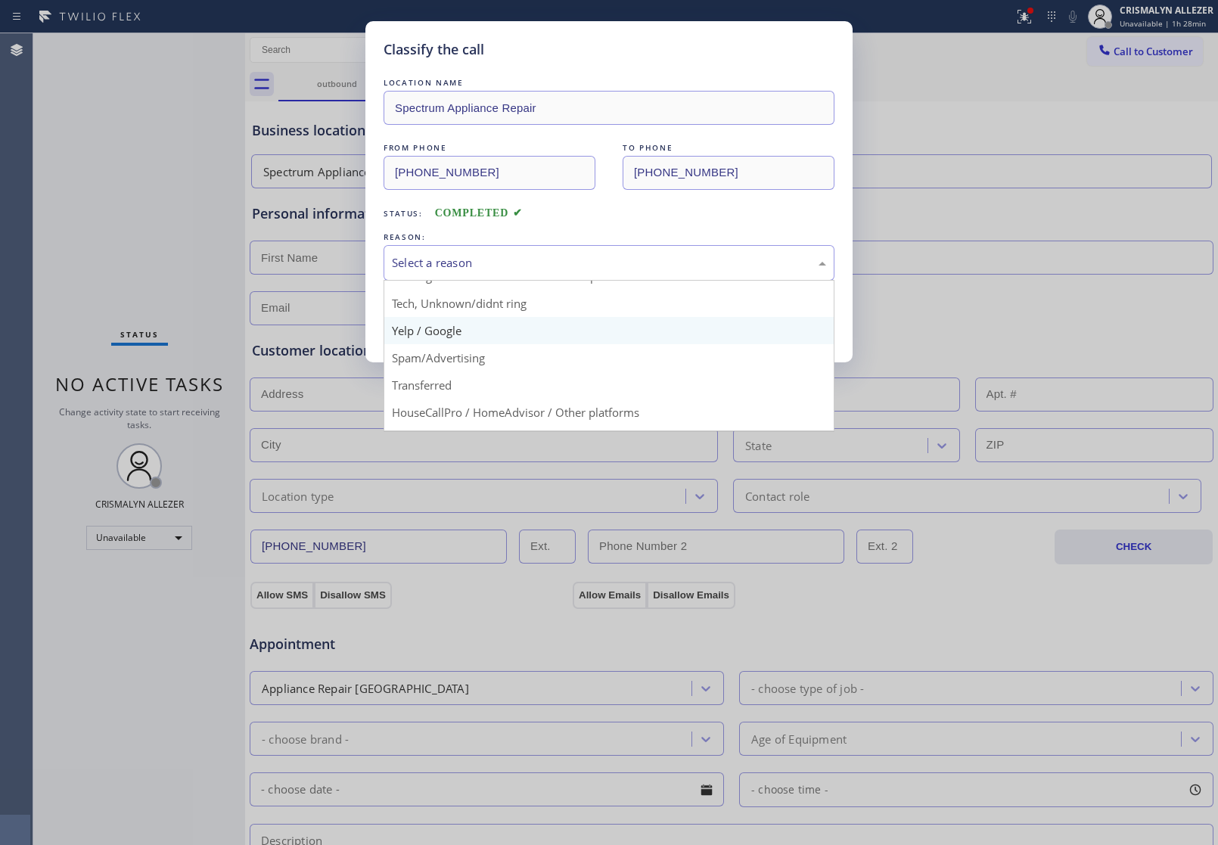
scroll to position [95, 0]
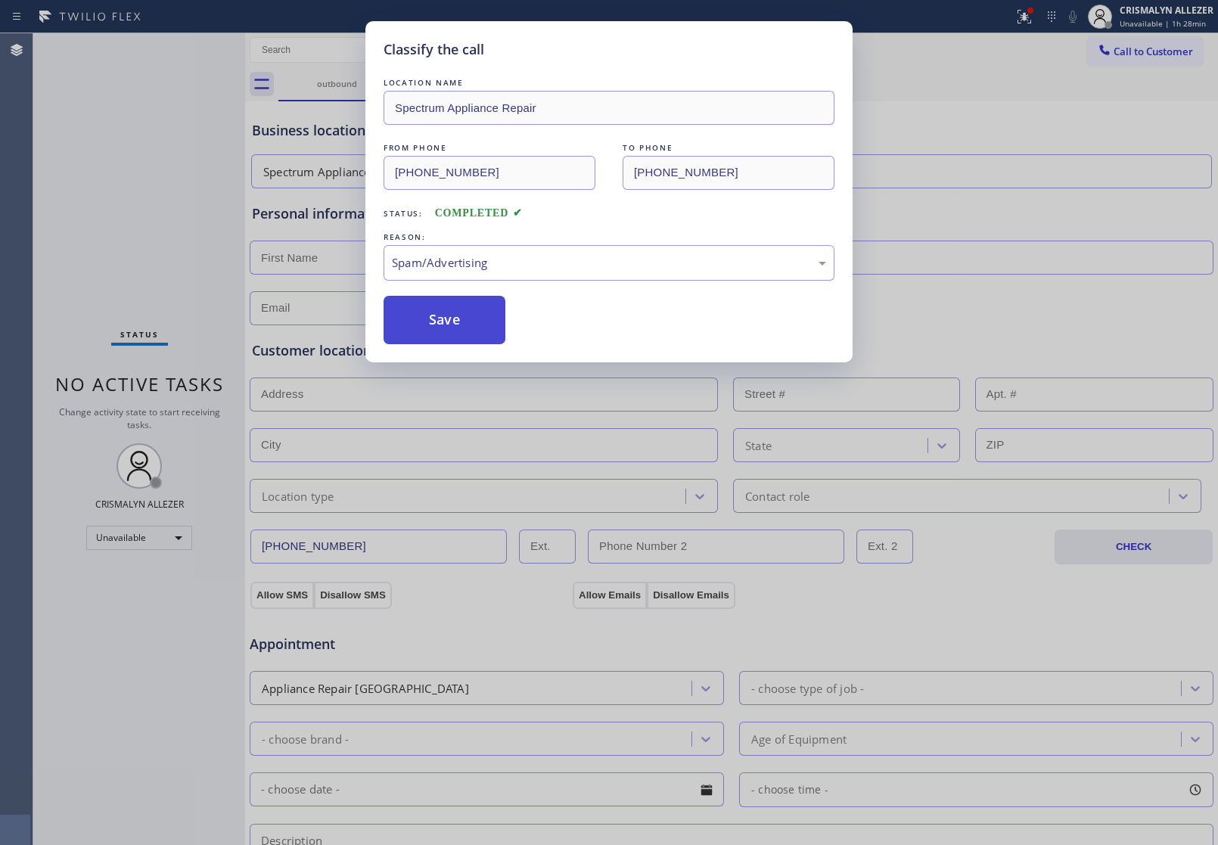
click at [463, 334] on button "Save" at bounding box center [445, 320] width 122 height 48
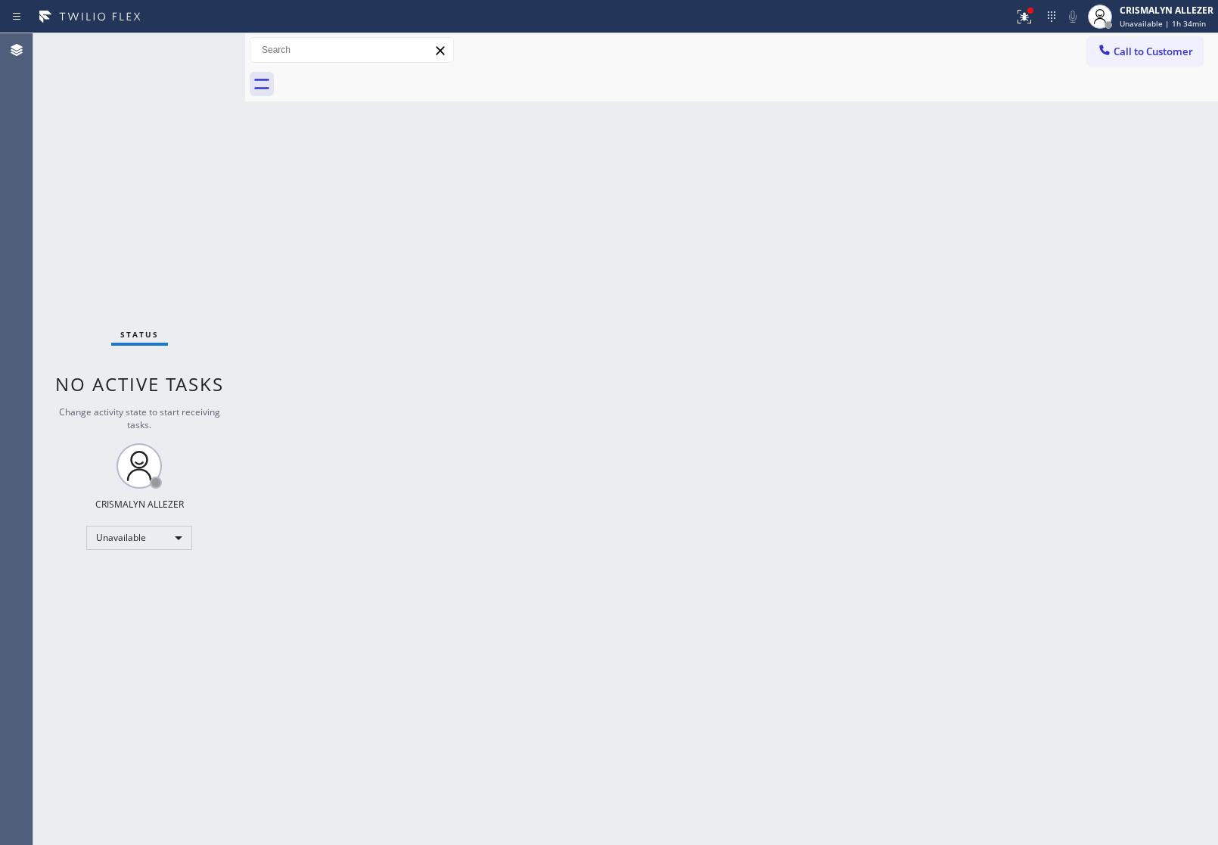
click at [138, 572] on div "Status No active tasks Change activity state to start receiving tasks. CRISMALY…" at bounding box center [139, 439] width 212 height 812
click at [176, 542] on div "Unavailable" at bounding box center [139, 538] width 106 height 24
click at [155, 561] on li "Offline" at bounding box center [138, 558] width 103 height 18
click at [1165, 26] on div "Offline | 0s" at bounding box center [1167, 23] width 94 height 11
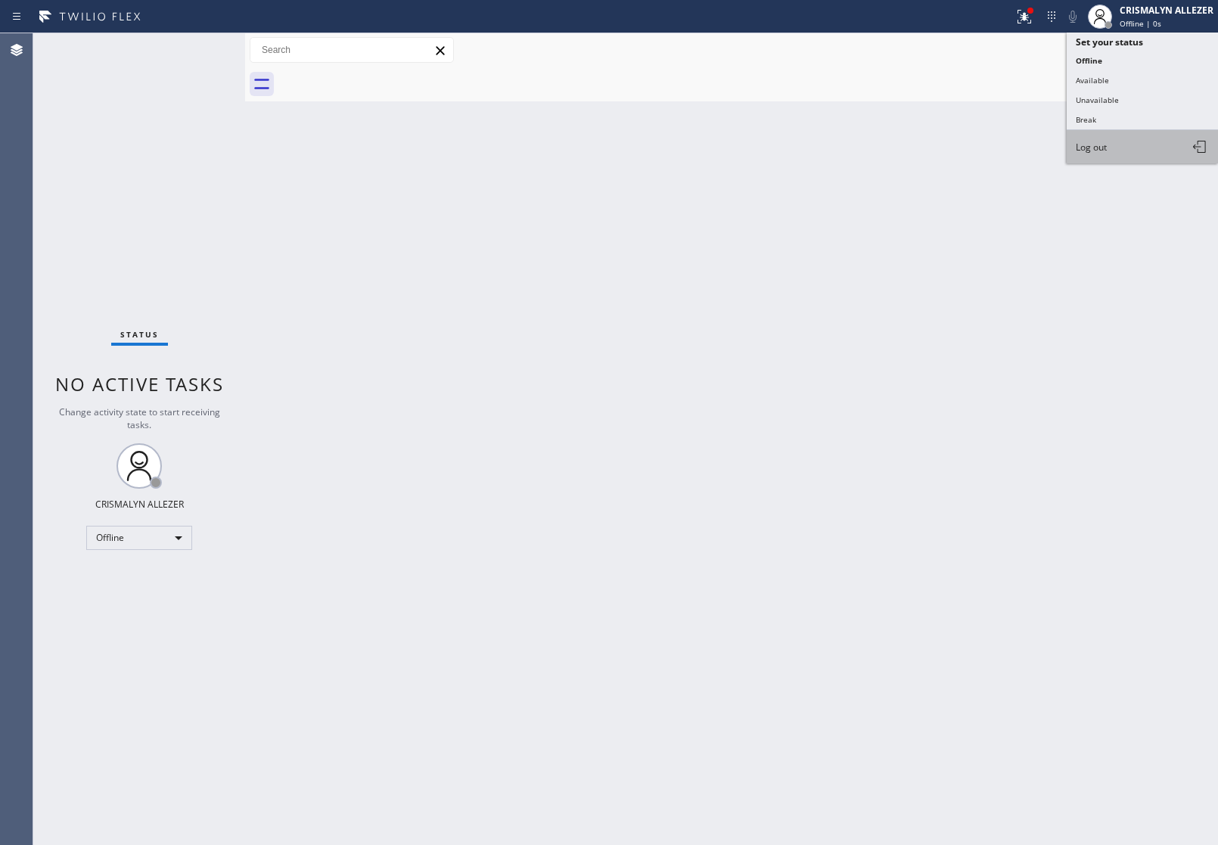
click at [1140, 149] on button "Log out" at bounding box center [1142, 146] width 151 height 33
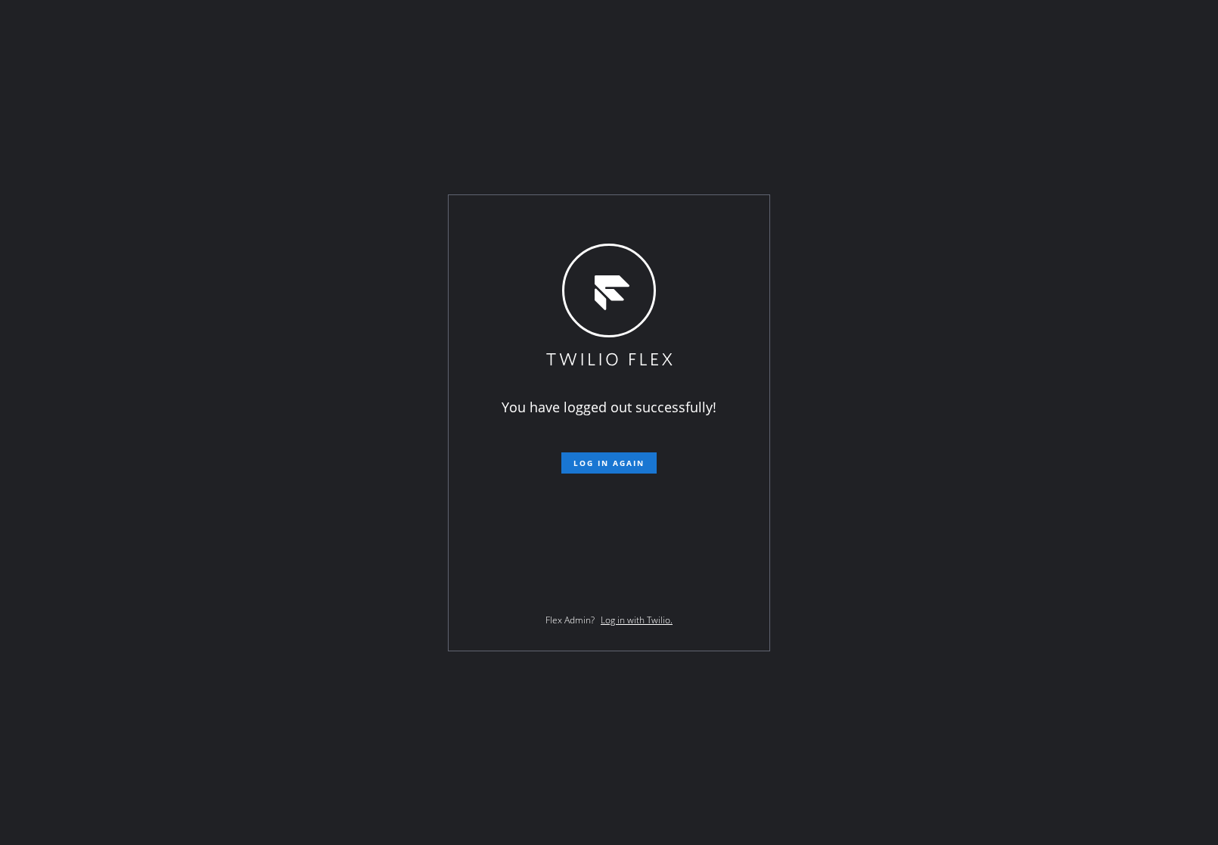
click at [136, 288] on div "You have logged out successfully! Log in again Flex Admin? Log in with Twilio." at bounding box center [609, 422] width 1218 height 845
